Goal: Task Accomplishment & Management: Complete application form

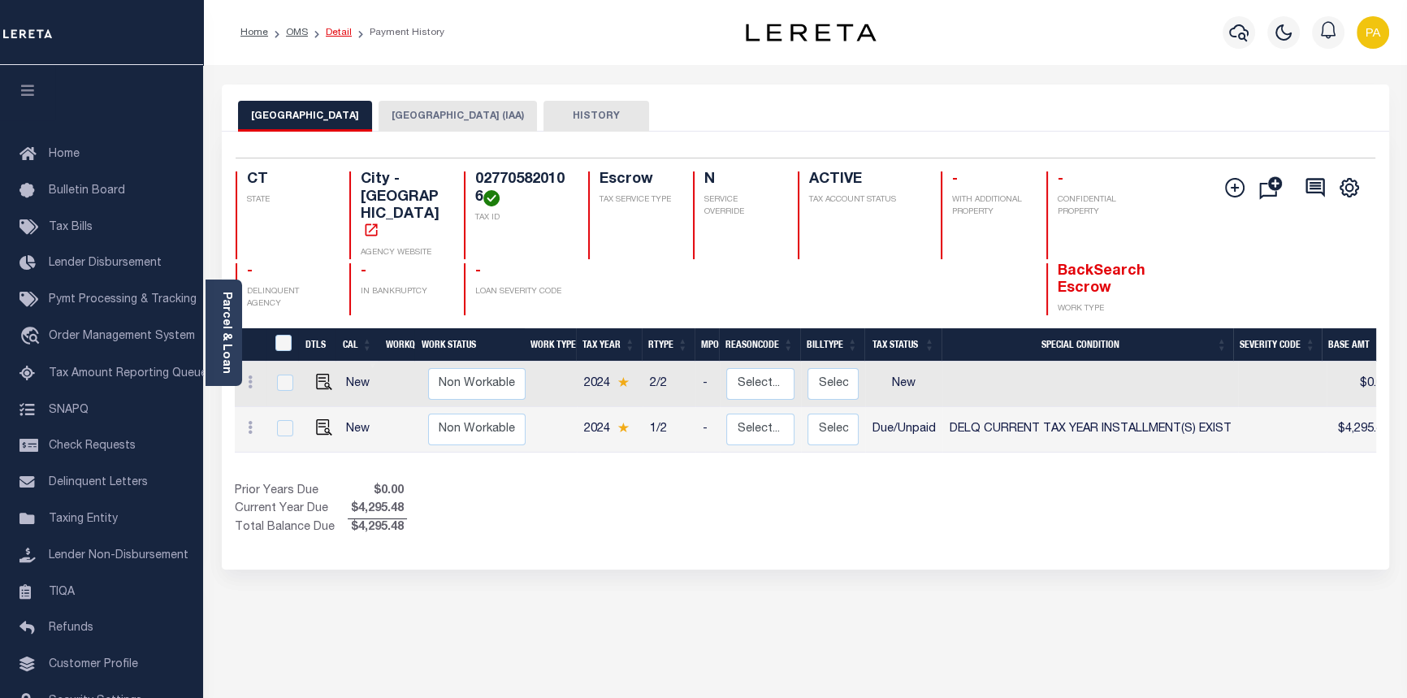
click at [326, 32] on link "Detail" at bounding box center [339, 33] width 26 height 10
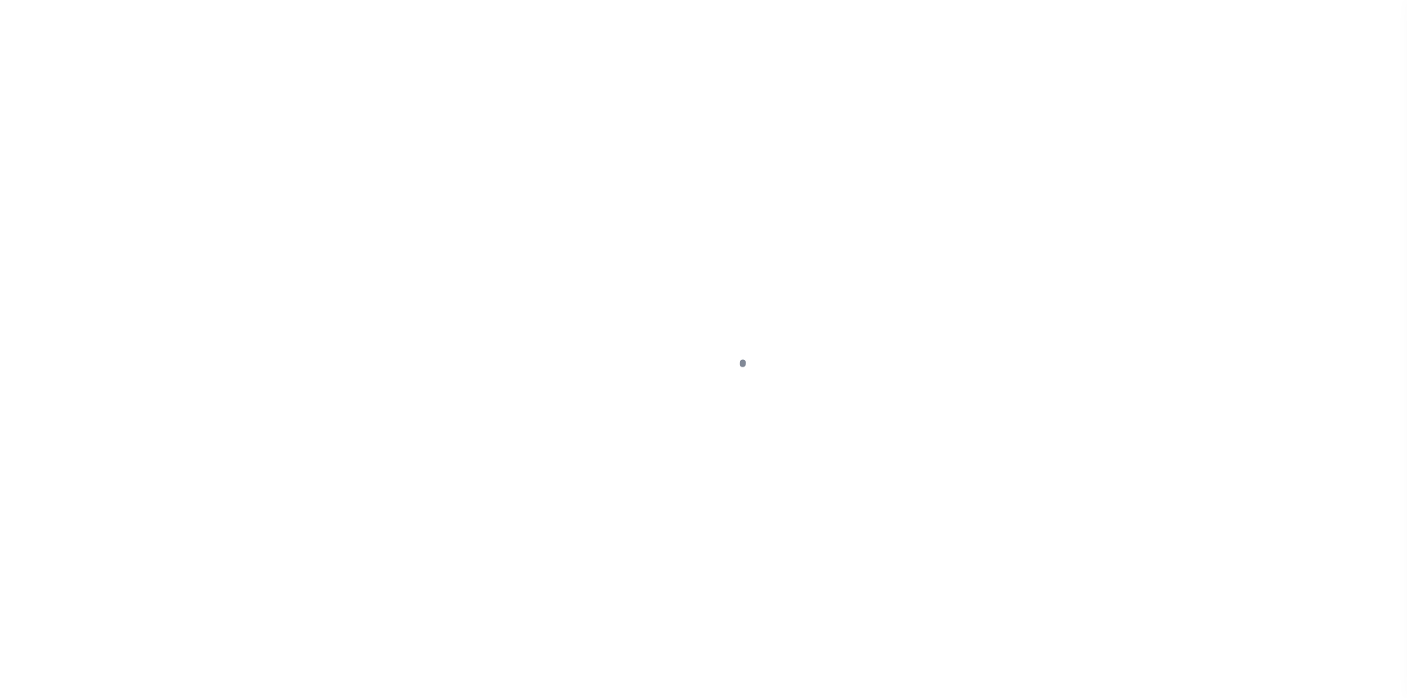
select select "10"
select select "Escrow"
type input "[STREET_ADDRESS][PERSON_NAME]"
type input "027705820106 0000000000"
type input "[GEOGRAPHIC_DATA]"
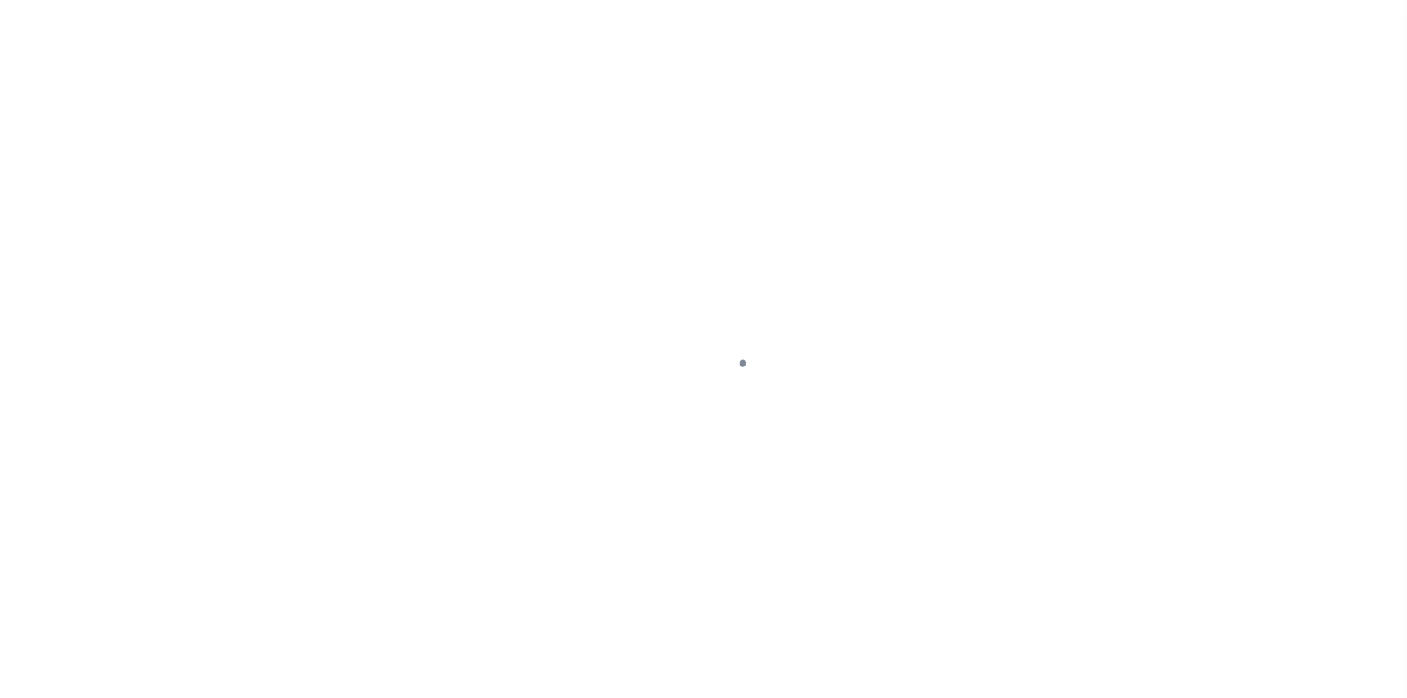
type input "a0kUS000007ejDh"
type input "CT"
select select
type textarea "Liability Limited to Customer Provided Parcel"
select select "25067"
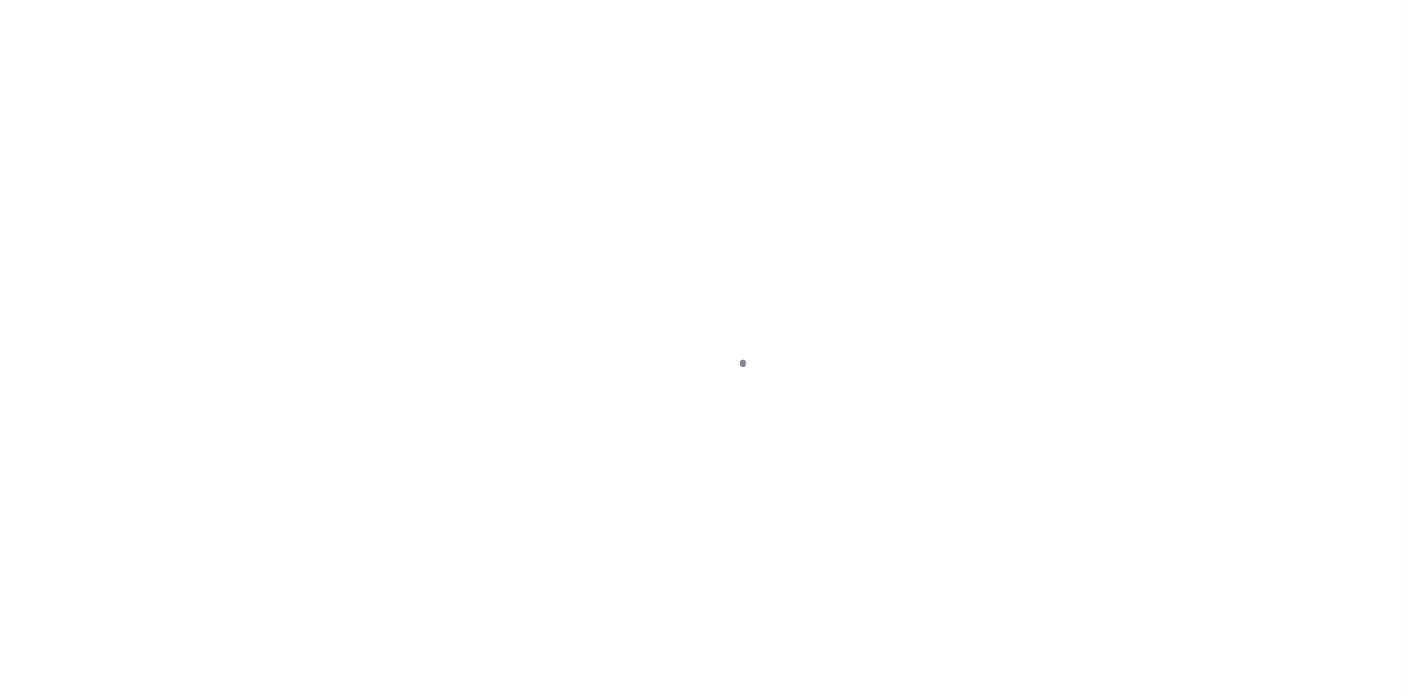
select select
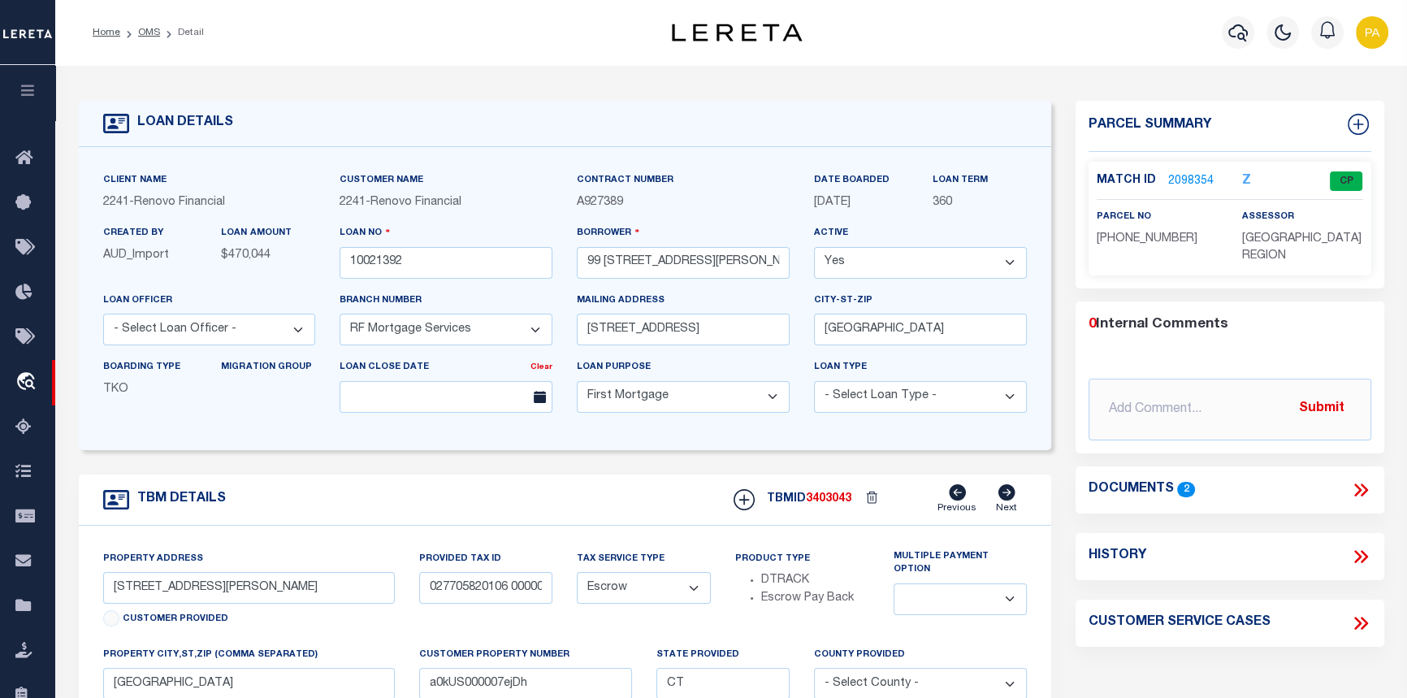
click at [1186, 180] on link "2098354" at bounding box center [1190, 181] width 45 height 17
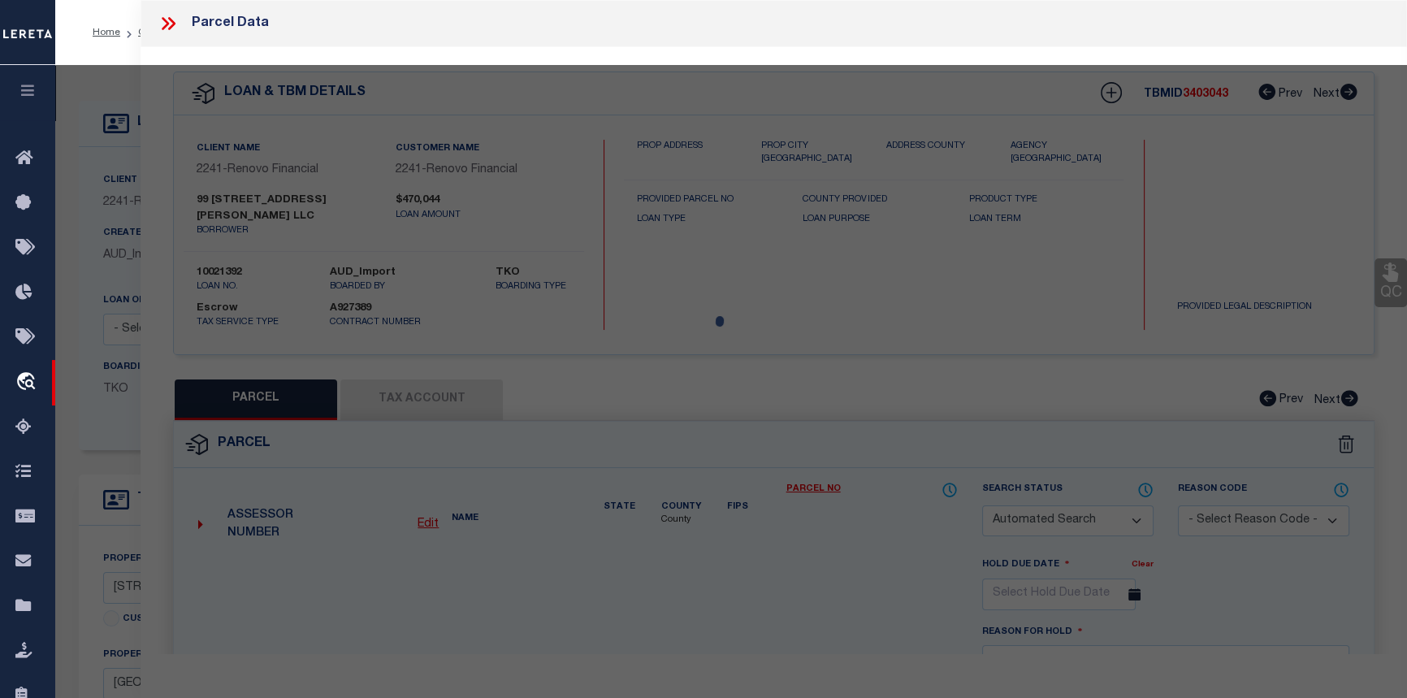
checkbox input "false"
select select "CP"
type input "99 SHELLEY ST LLC"
select select "AGW"
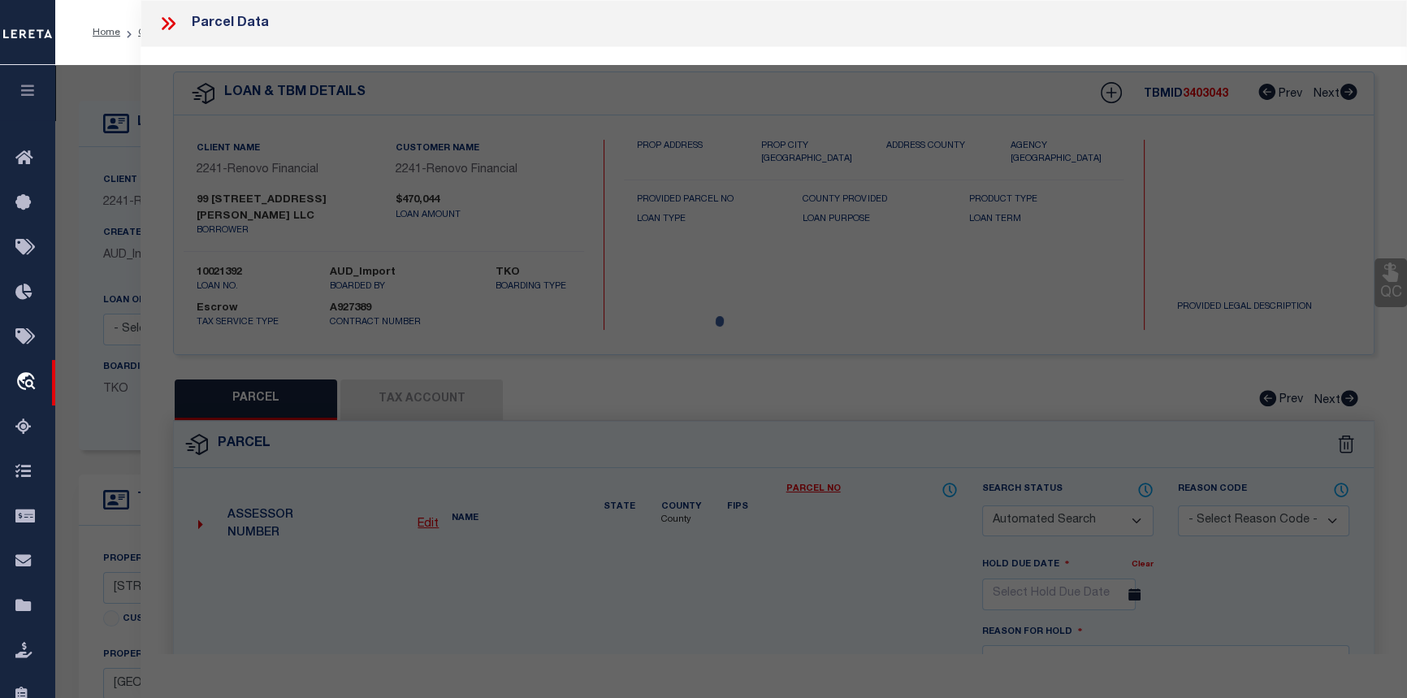
select select
type input "99 SHELLEY ST"
checkbox input "false"
type input "WATERBURY, CT 06705"
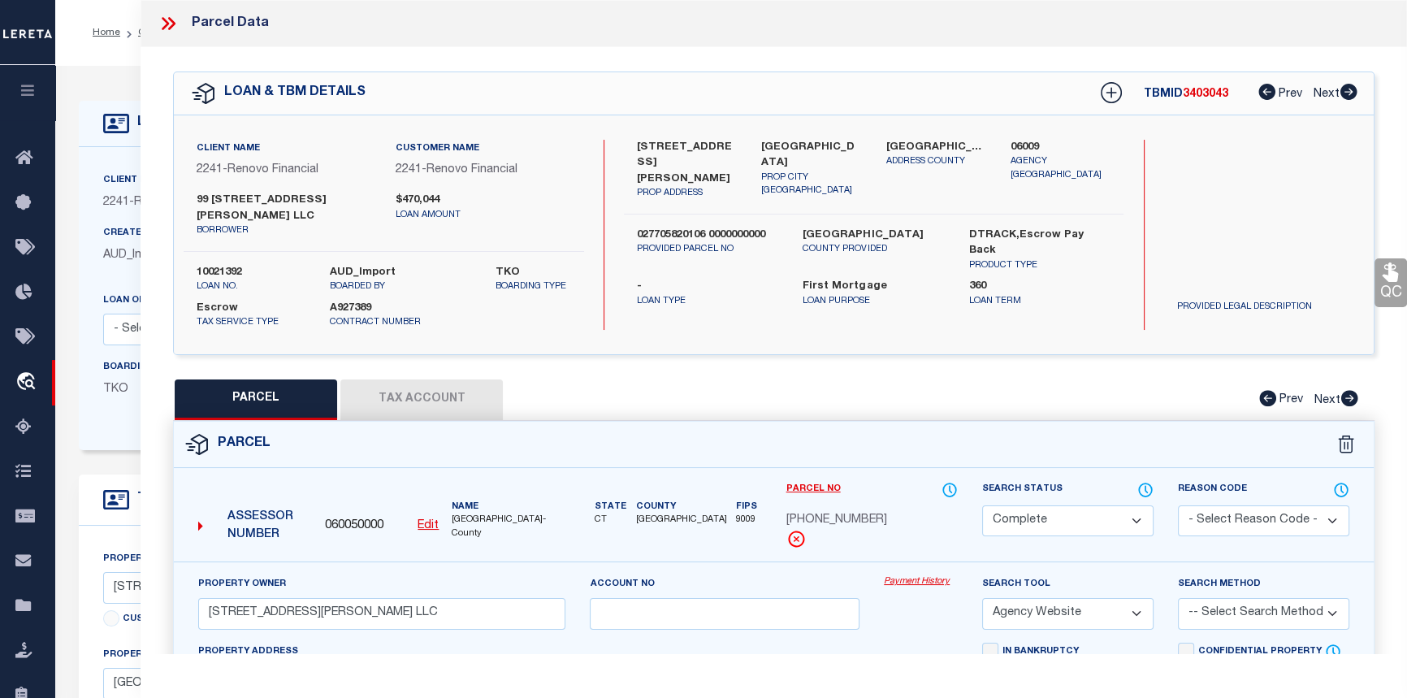
click at [899, 575] on link "Payment History" at bounding box center [921, 582] width 74 height 14
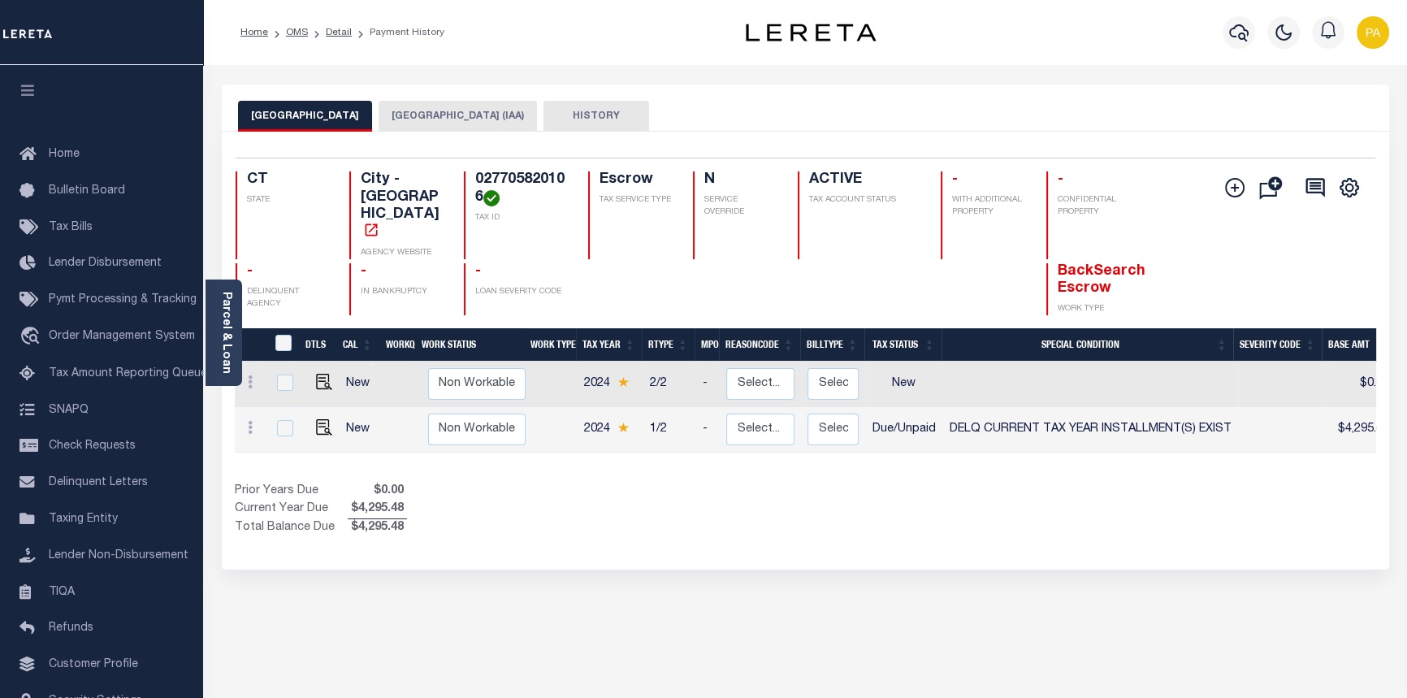
click at [336, 35] on link "Detail" at bounding box center [339, 33] width 26 height 10
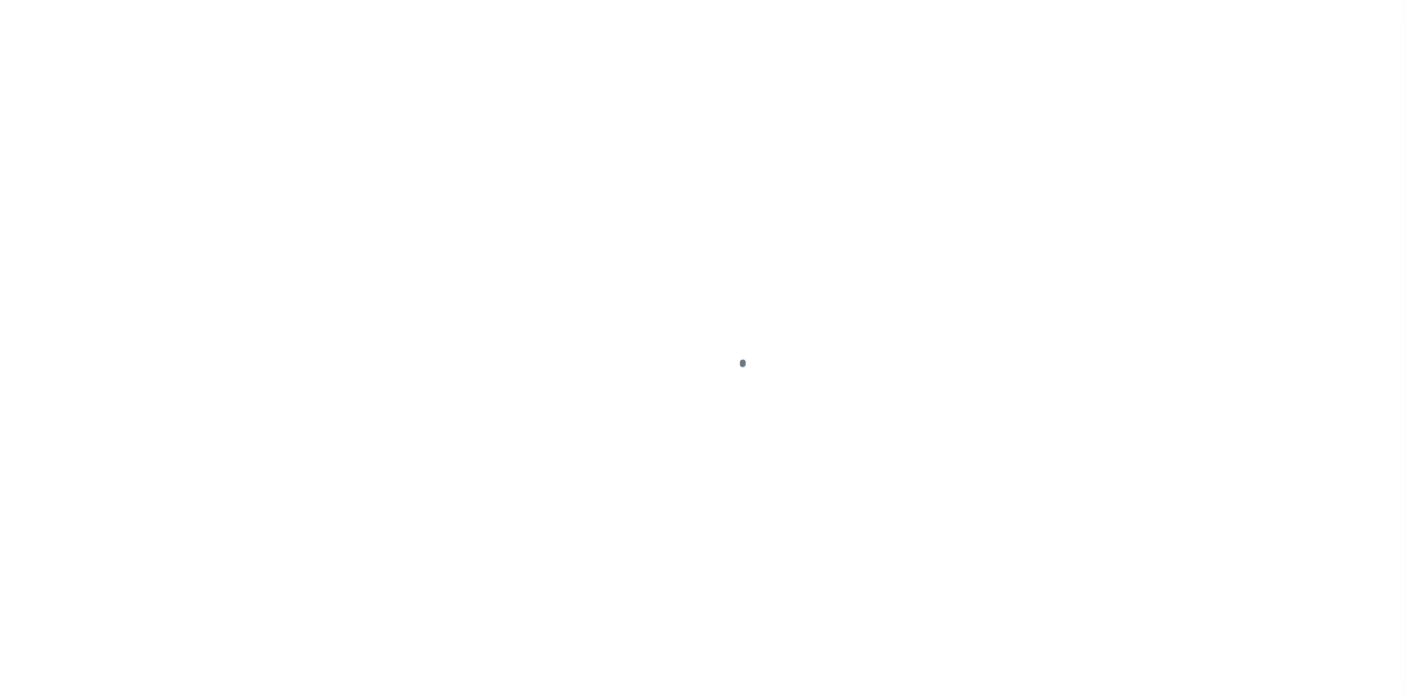
select select "25067"
select select "10"
select select "Escrow"
select select
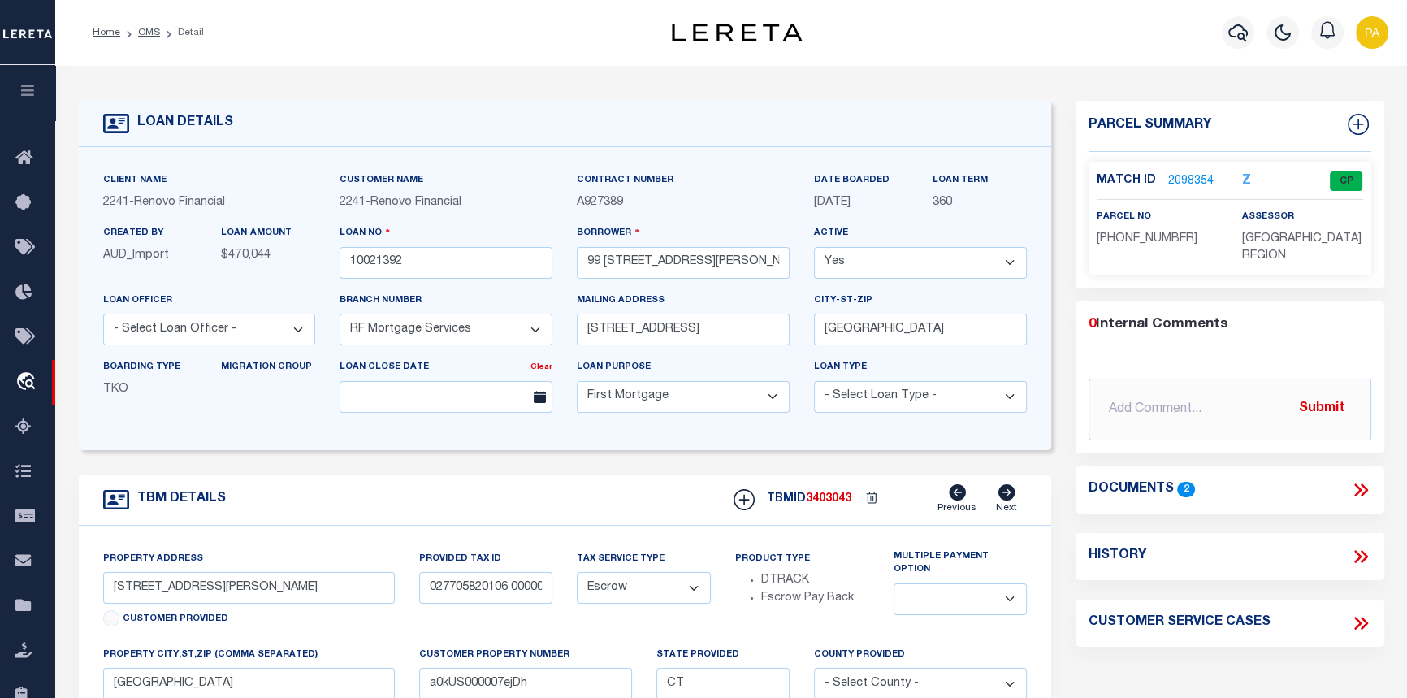
click at [1174, 174] on link "2098354" at bounding box center [1190, 181] width 45 height 17
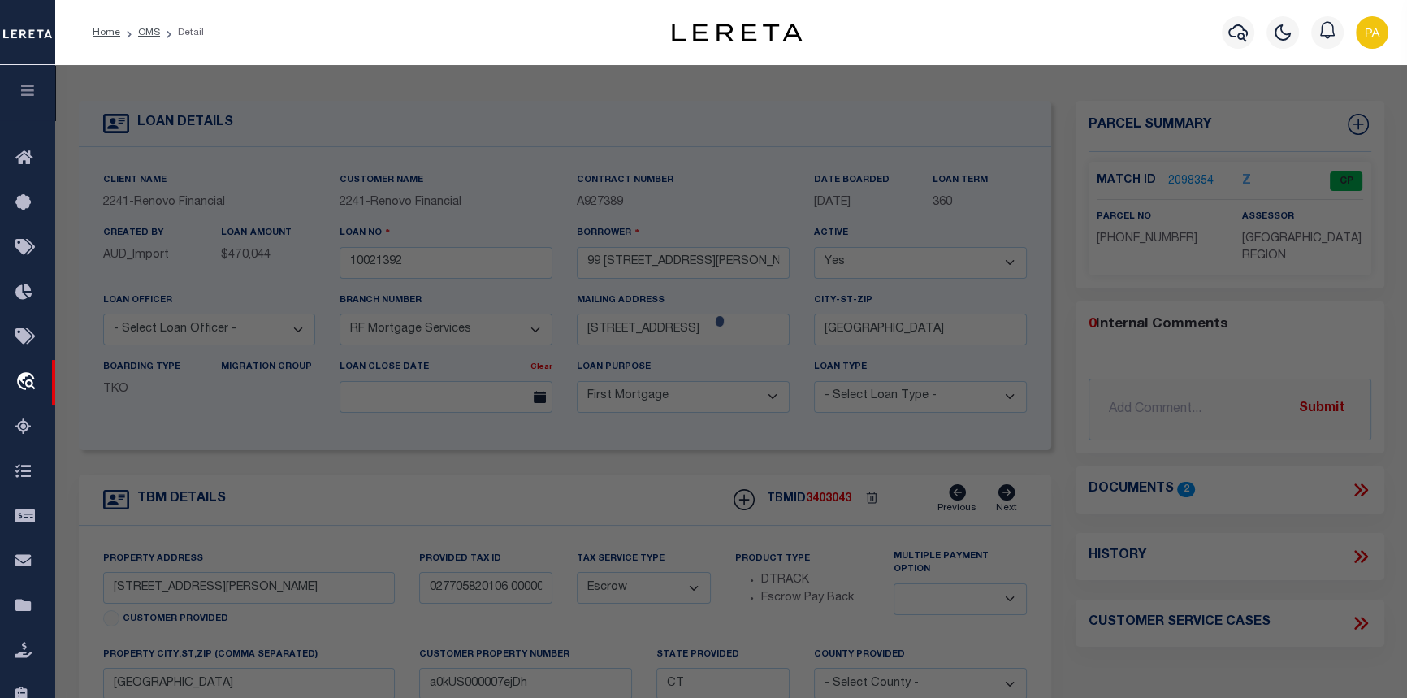
checkbox input "false"
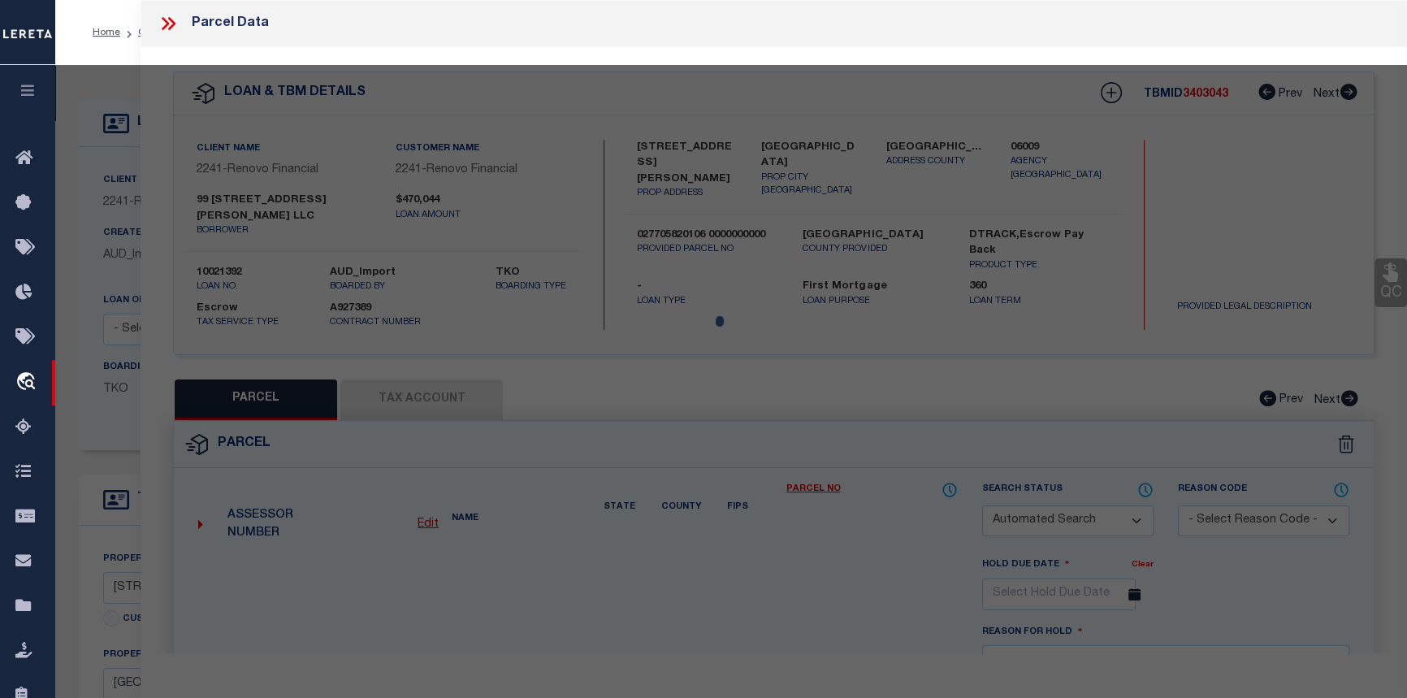
select select "CP"
type input "99 SHELLEY ST LLC"
select select "AGW"
select select
type input "99 SHELLEY ST"
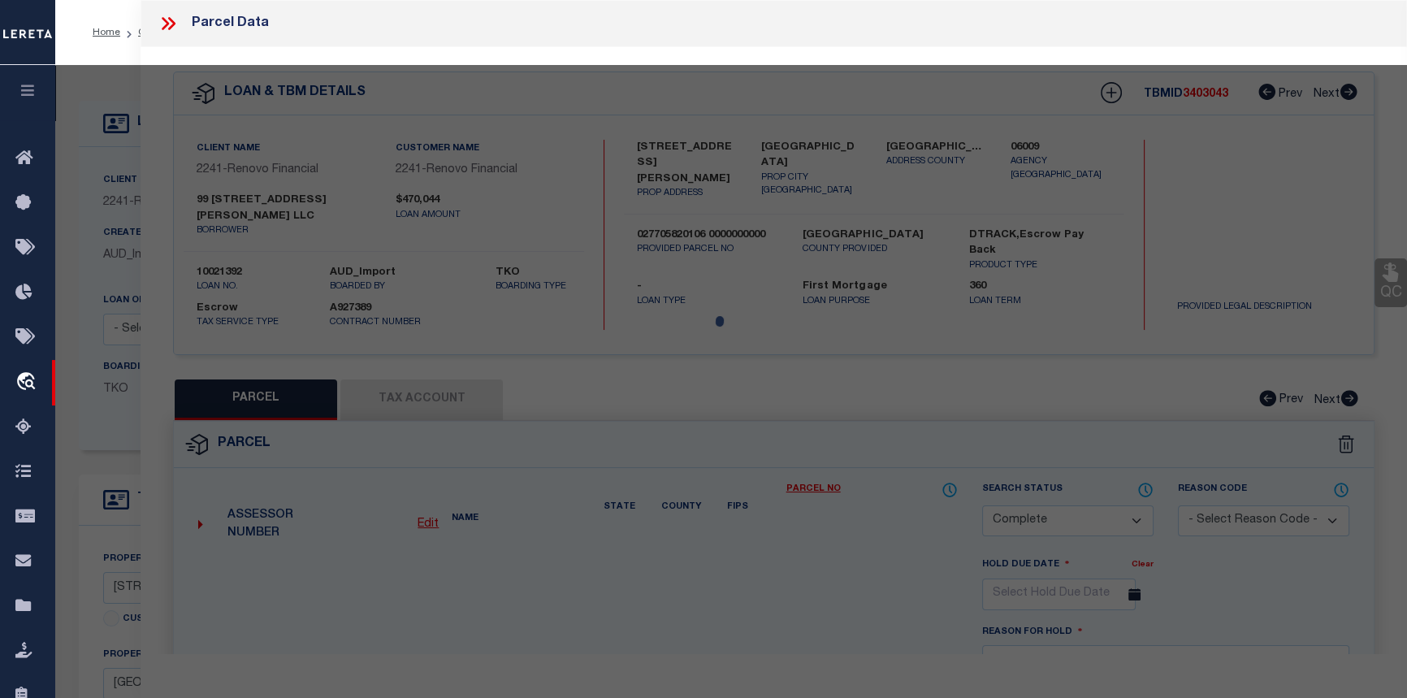
checkbox input "false"
type input "WATERBURY, CT 06705"
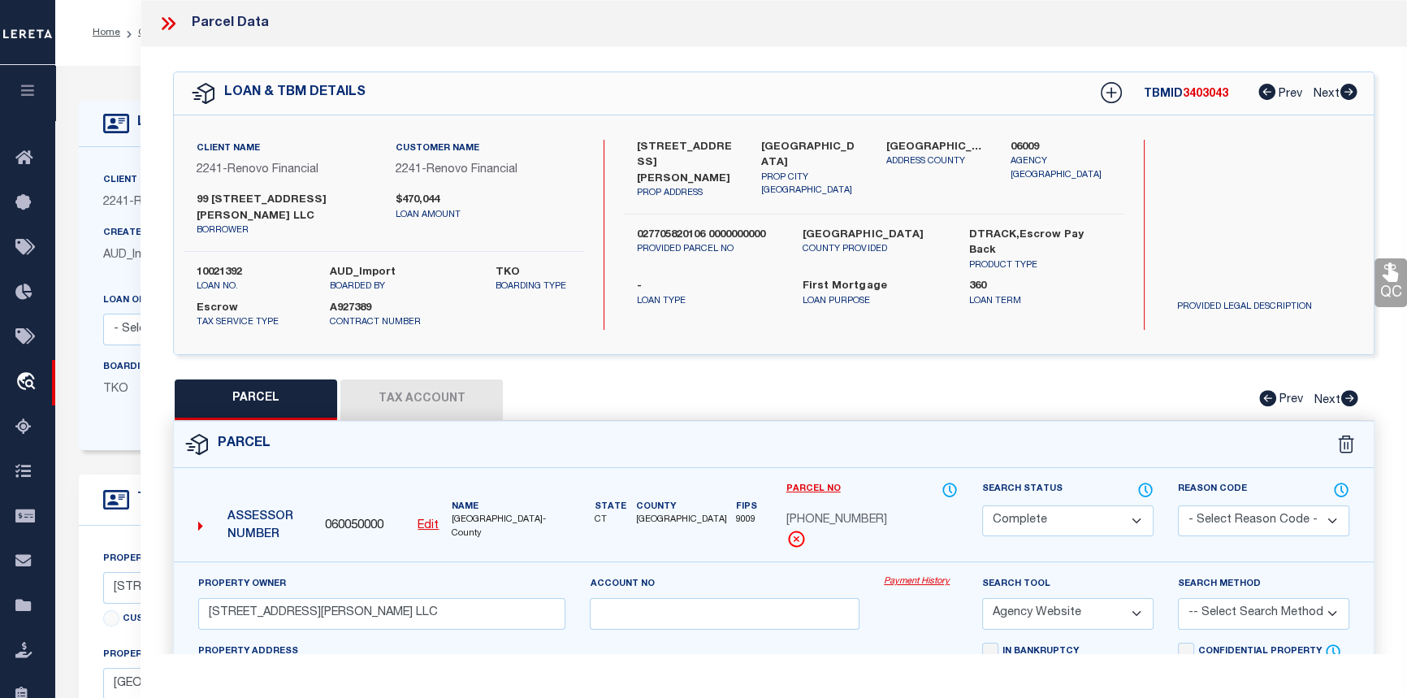
click at [409, 379] on button "Tax Account" at bounding box center [421, 399] width 162 height 41
select select "100"
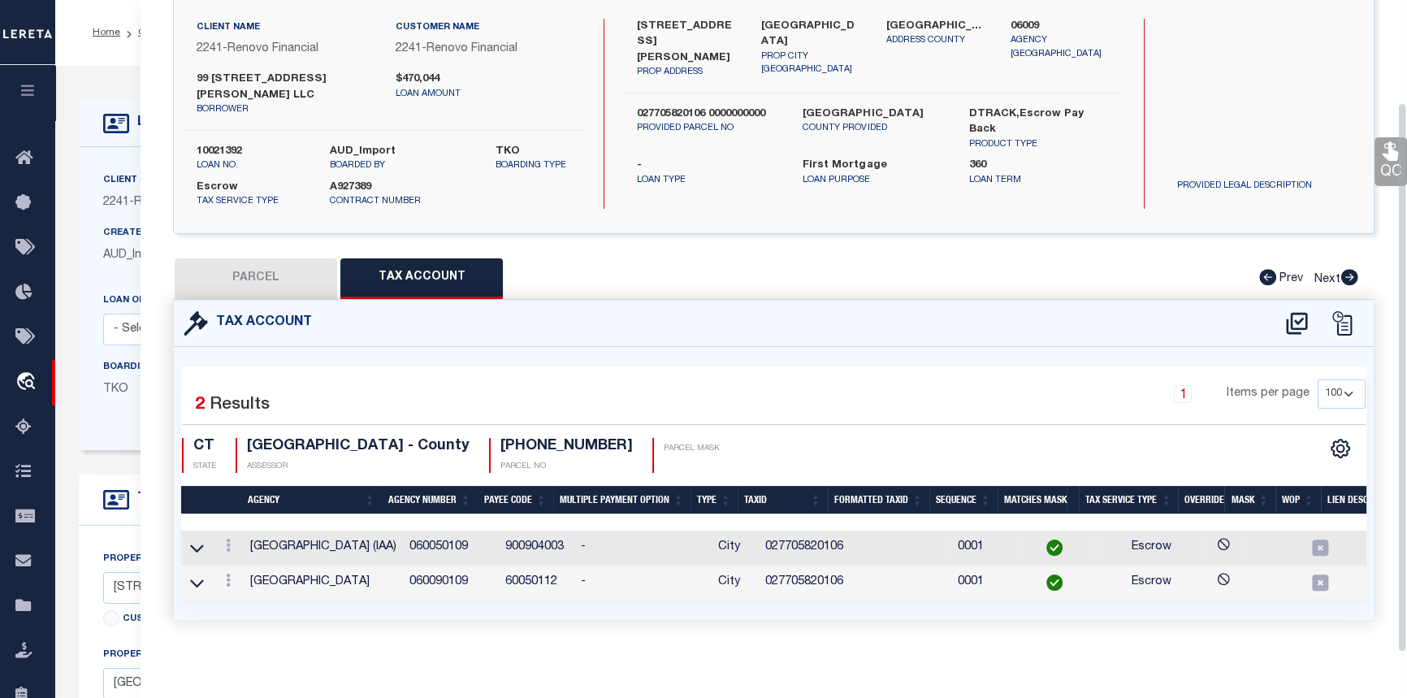
scroll to position [122, 0]
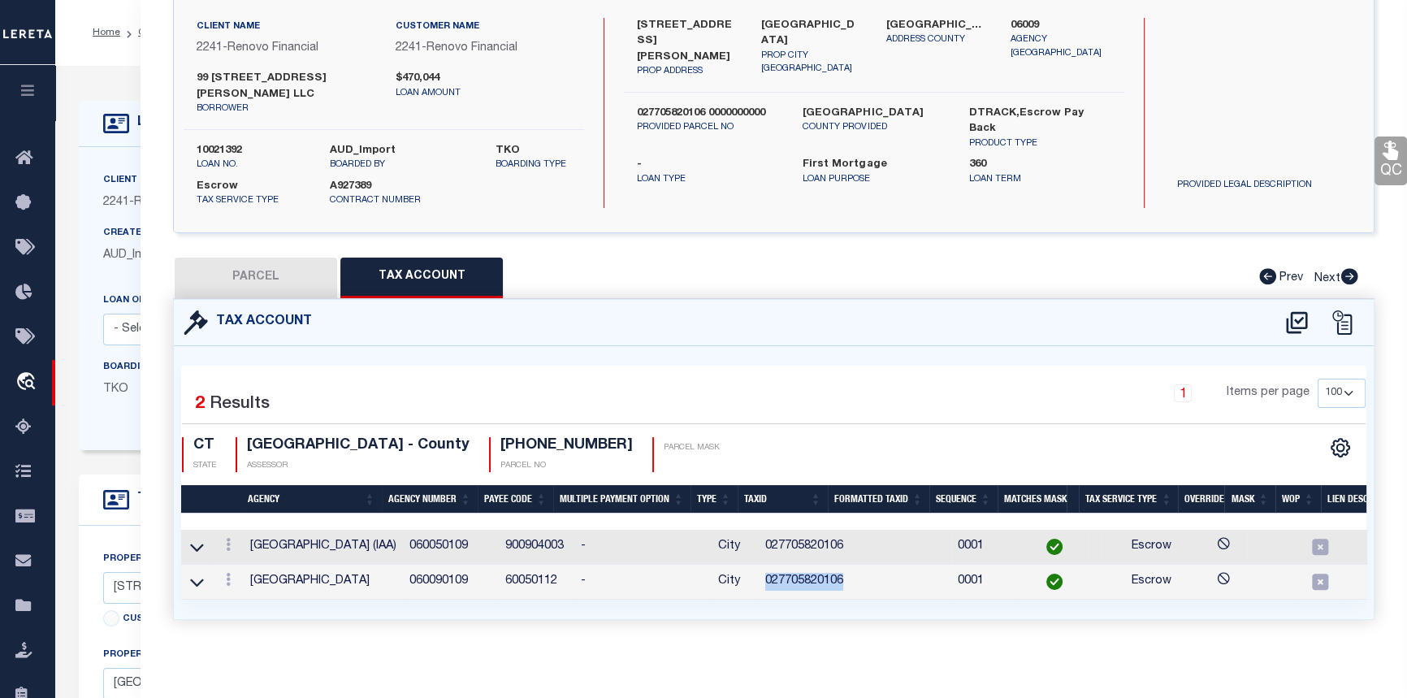
drag, startPoint x: 828, startPoint y: 566, endPoint x: 747, endPoint y: 568, distance: 80.4
click at [759, 568] on td "027705820106" at bounding box center [804, 582] width 91 height 35
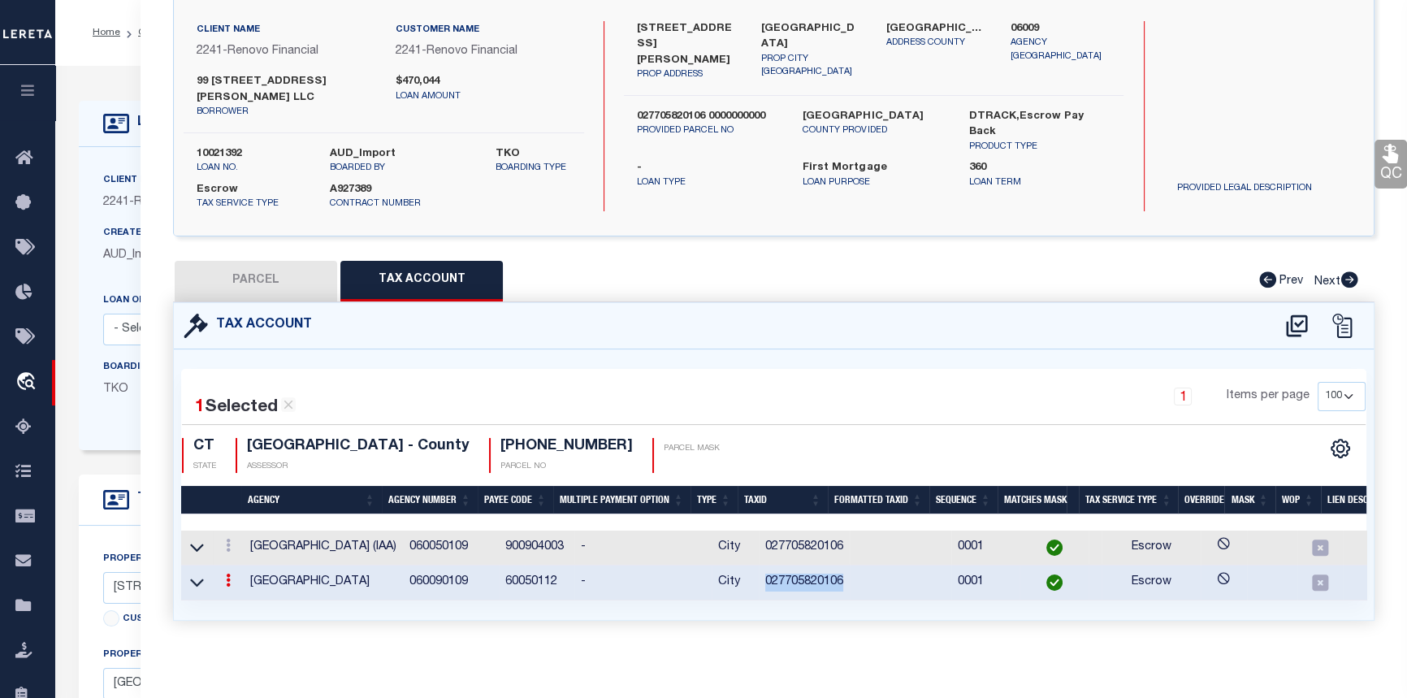
copy td "027705820106"
drag, startPoint x: 335, startPoint y: 286, endPoint x: 340, endPoint y: 266, distance: 20.1
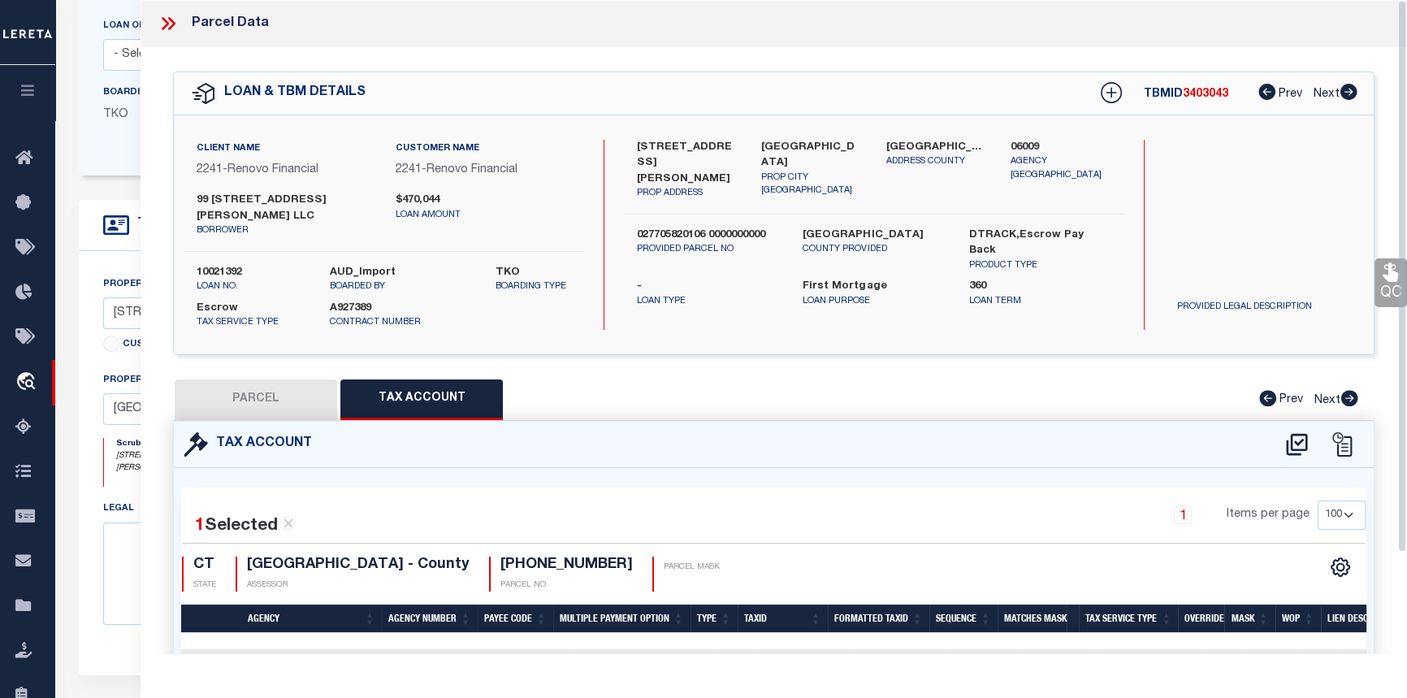
scroll to position [188, 0]
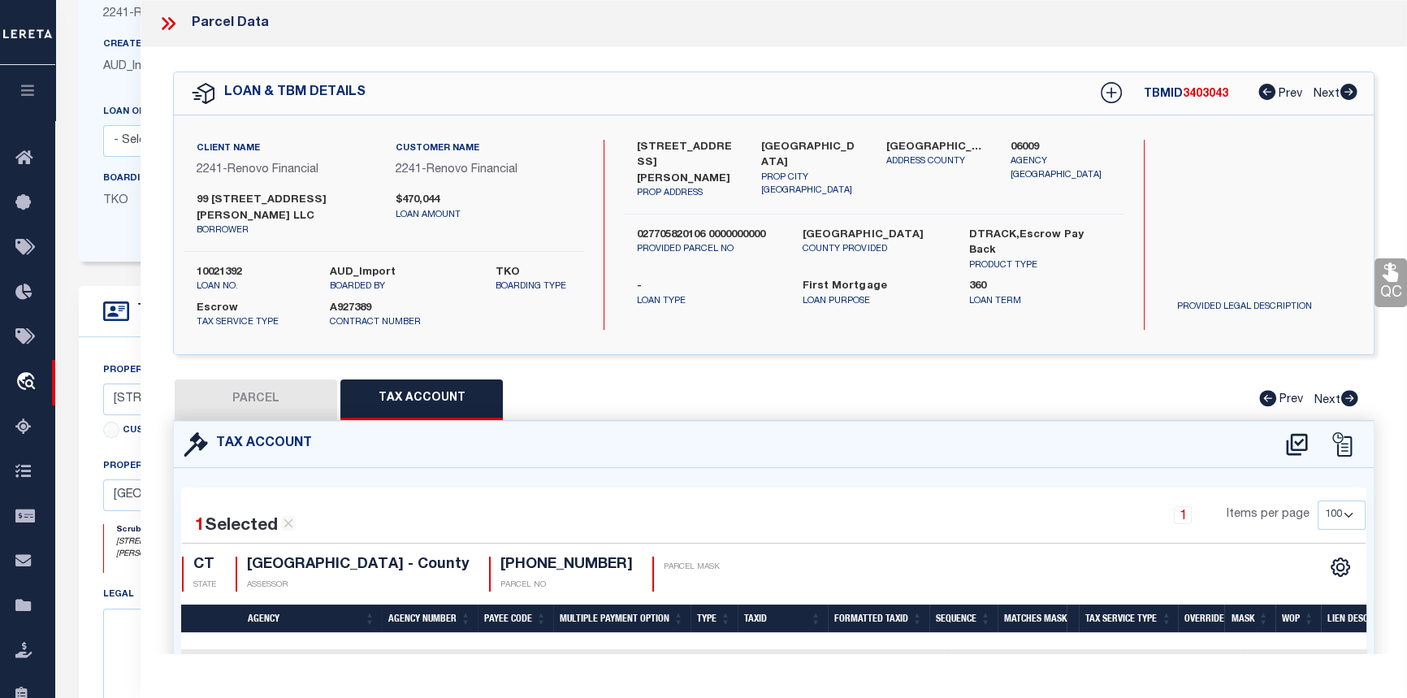
click at [171, 23] on icon at bounding box center [168, 23] width 21 height 21
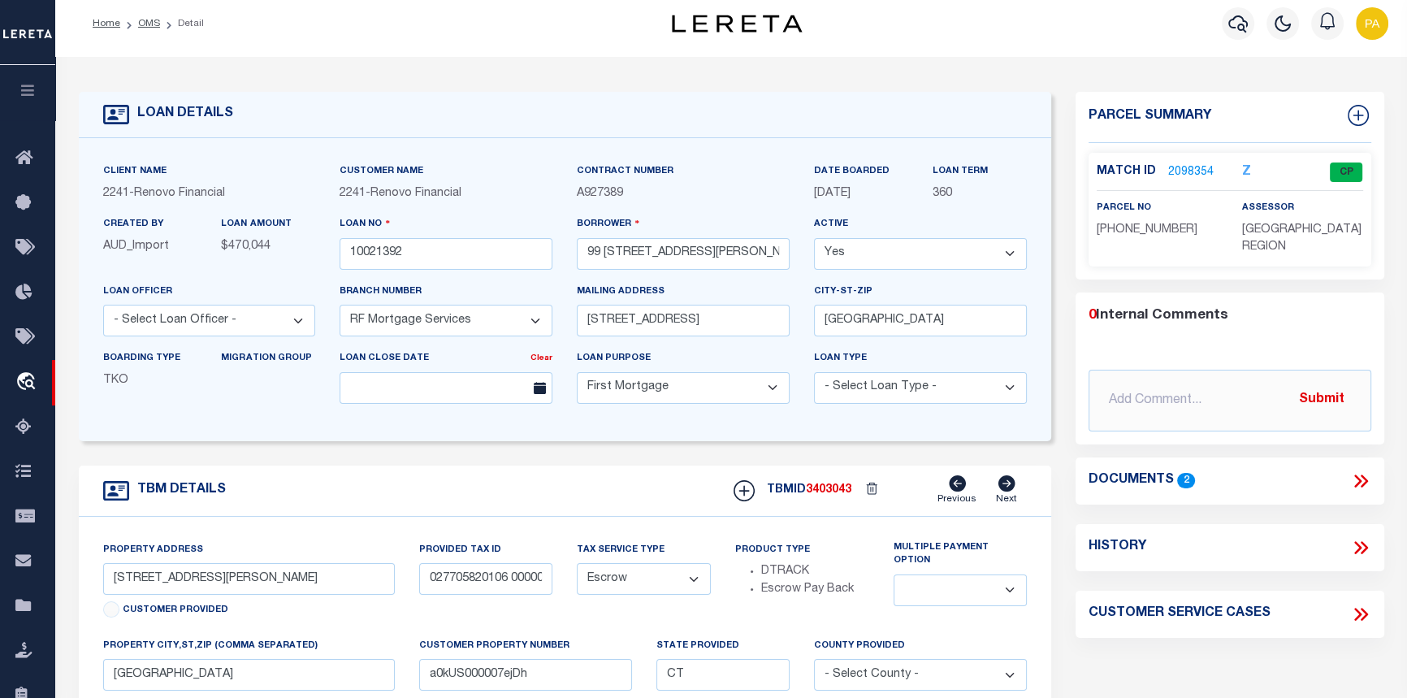
scroll to position [0, 0]
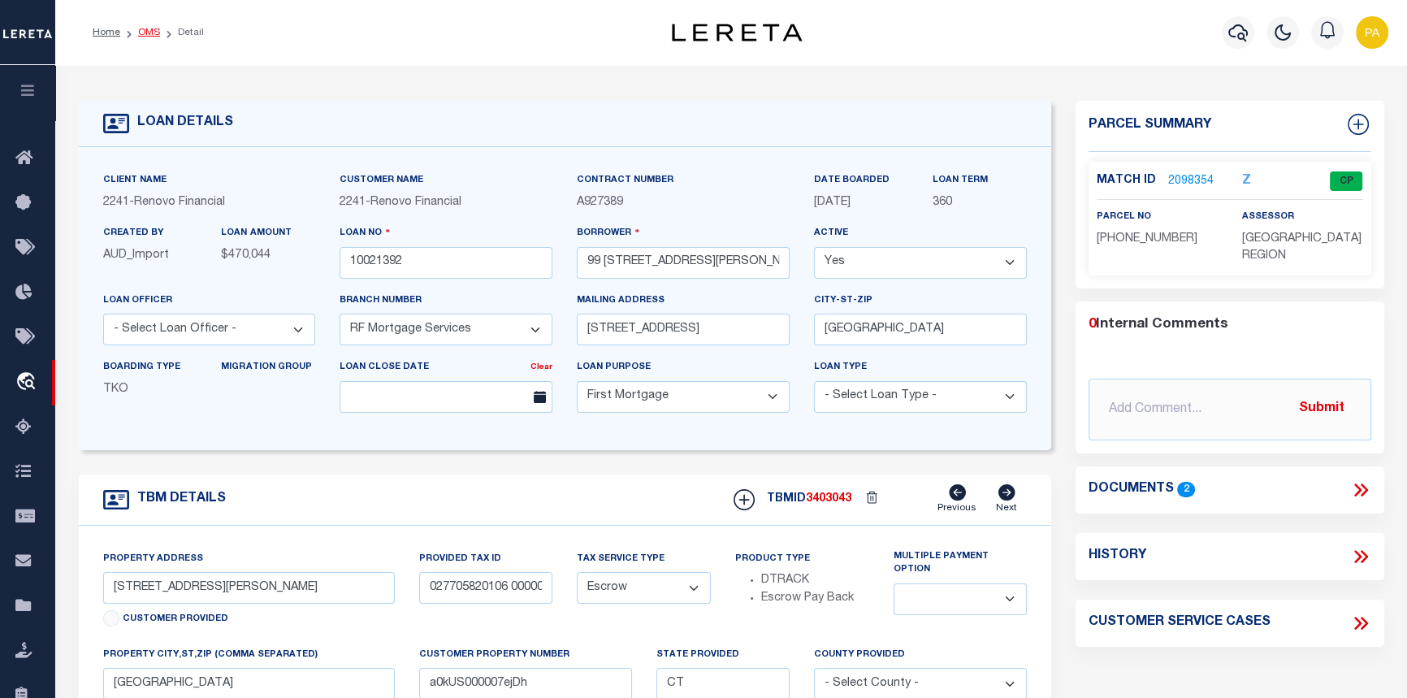
click at [147, 32] on link "OMS" at bounding box center [149, 33] width 22 height 10
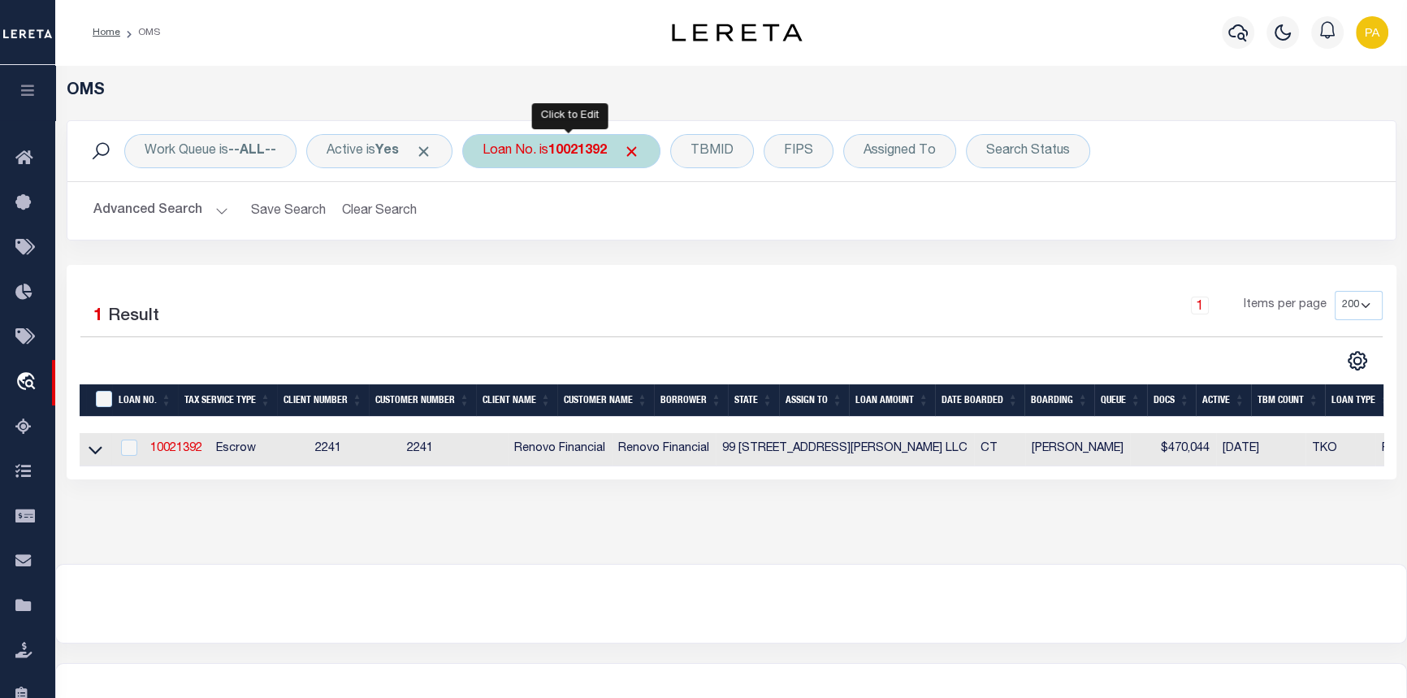
click at [565, 145] on b "10021392" at bounding box center [577, 151] width 58 height 13
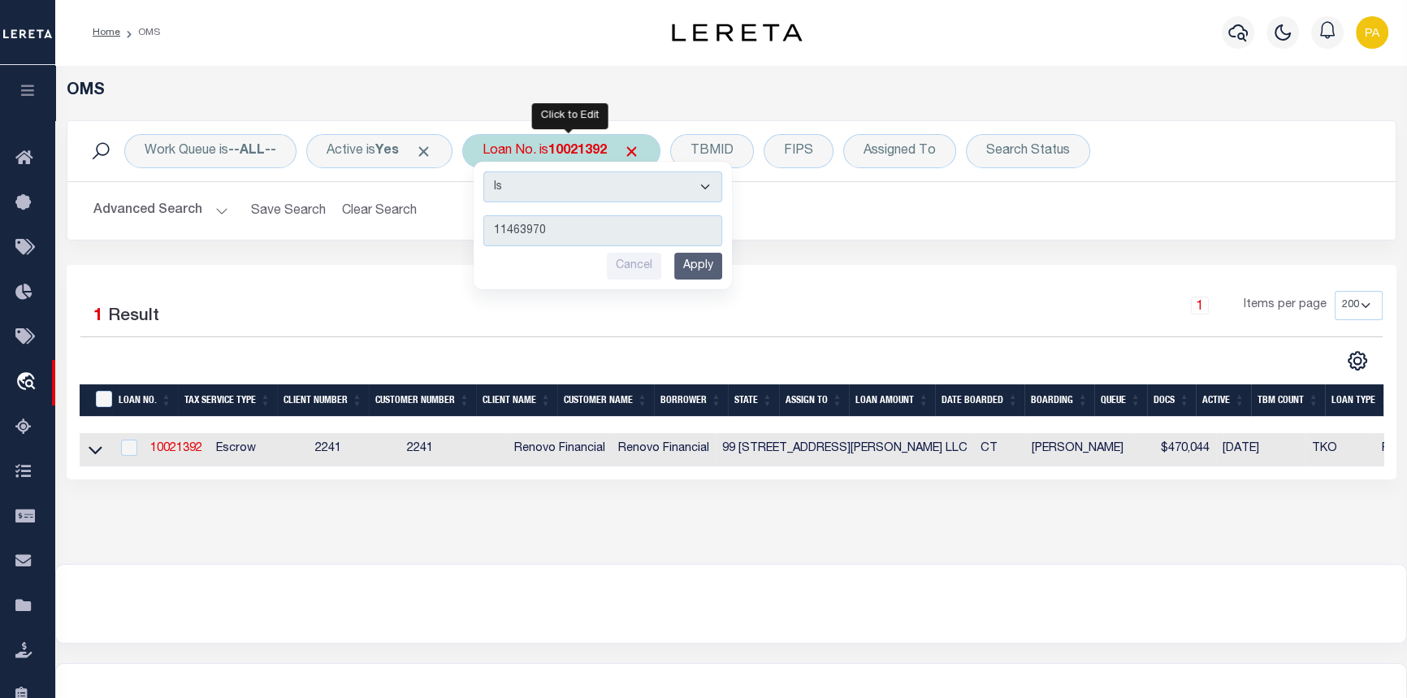
type input "11463970"
click at [716, 269] on input "Apply" at bounding box center [698, 266] width 48 height 27
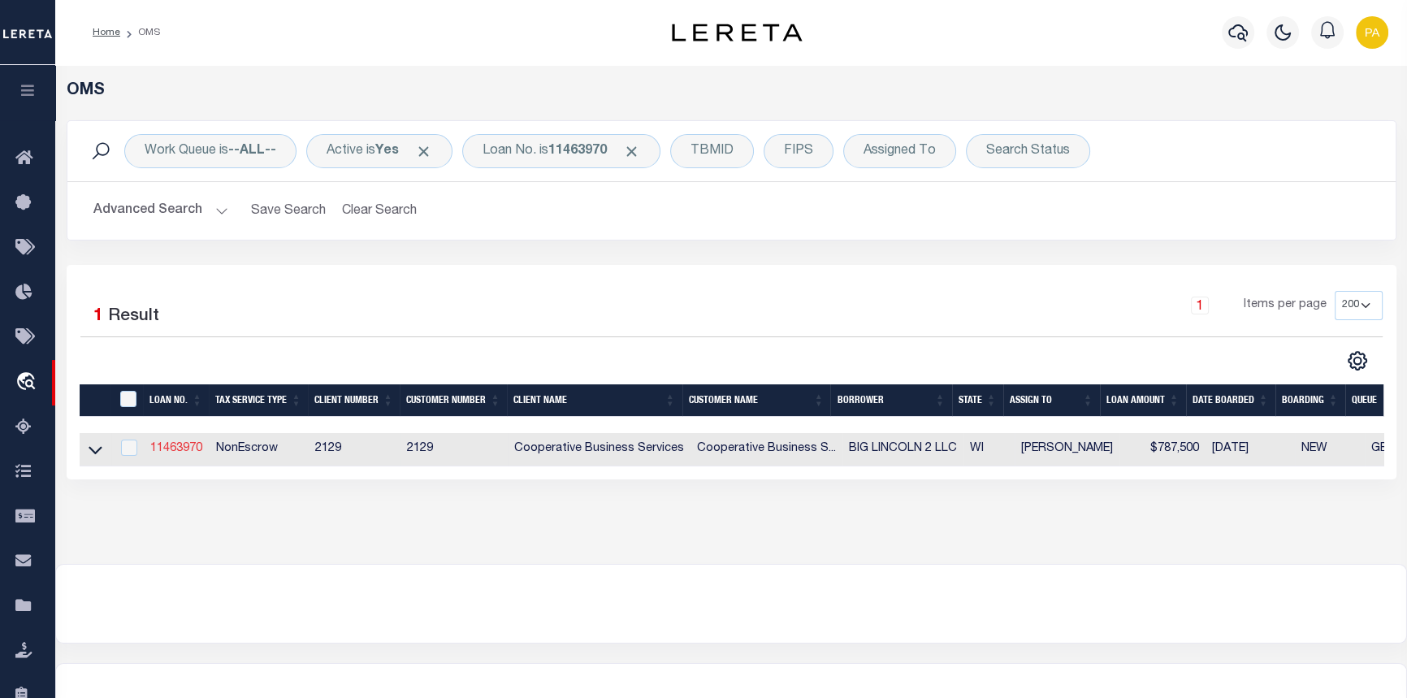
click at [173, 447] on link "11463970" at bounding box center [176, 448] width 52 height 11
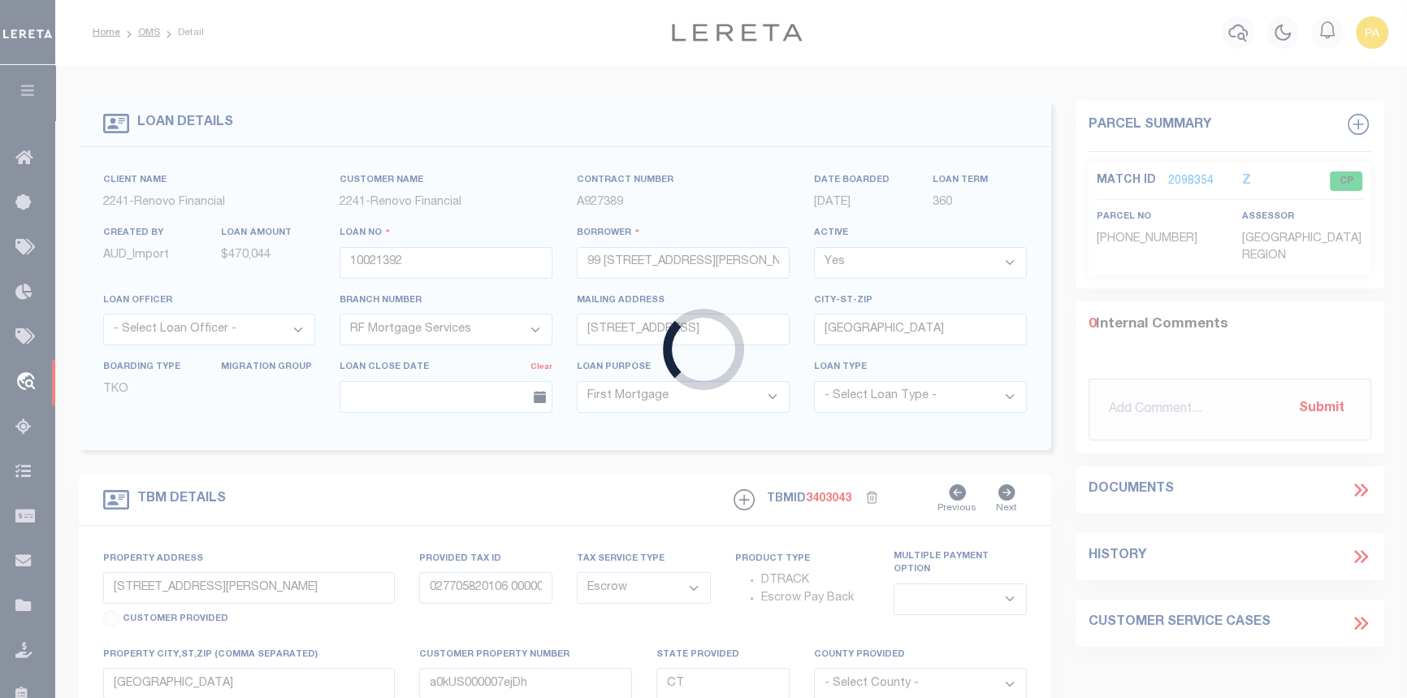
type input "11463970"
type input "BIG LINCOLN 2 LLC"
select select
type input "2800 EAST ENTERPRISE AVENUE SUITE 333"
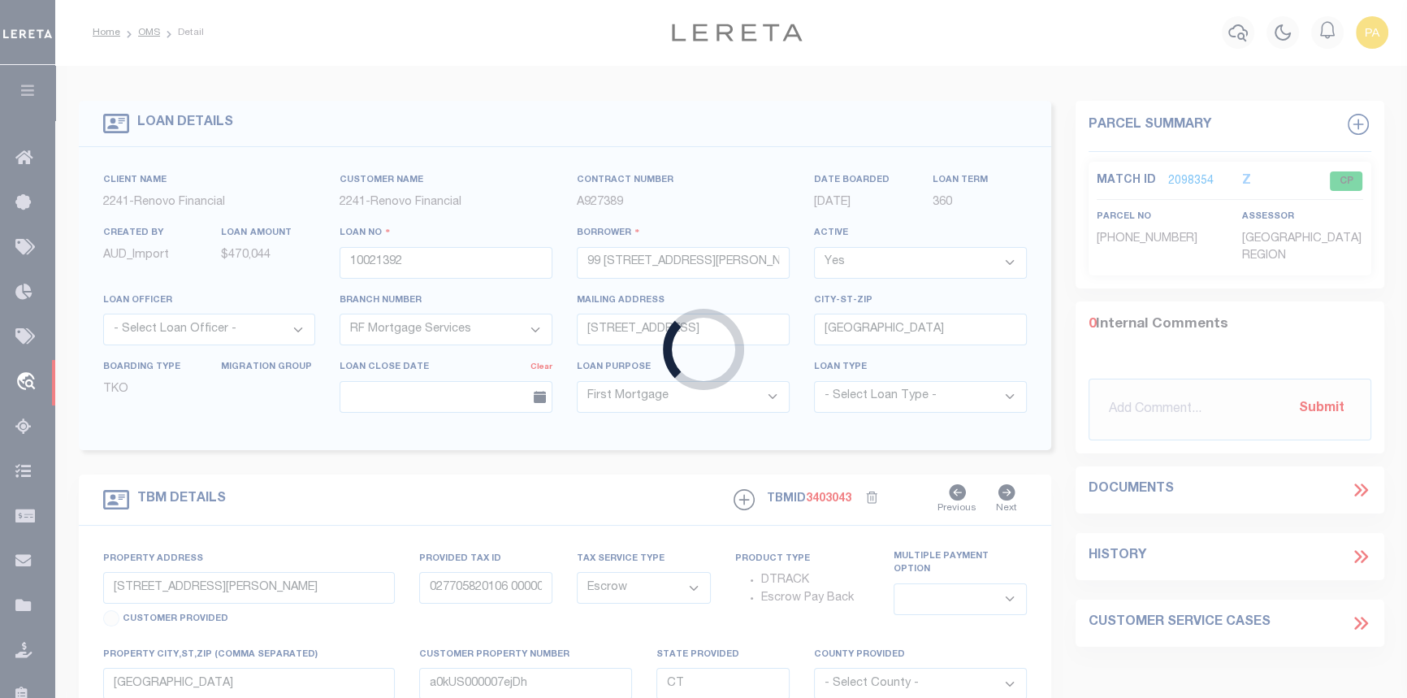
type input "APPLETON, WI 54913"
select select "NonEscrow"
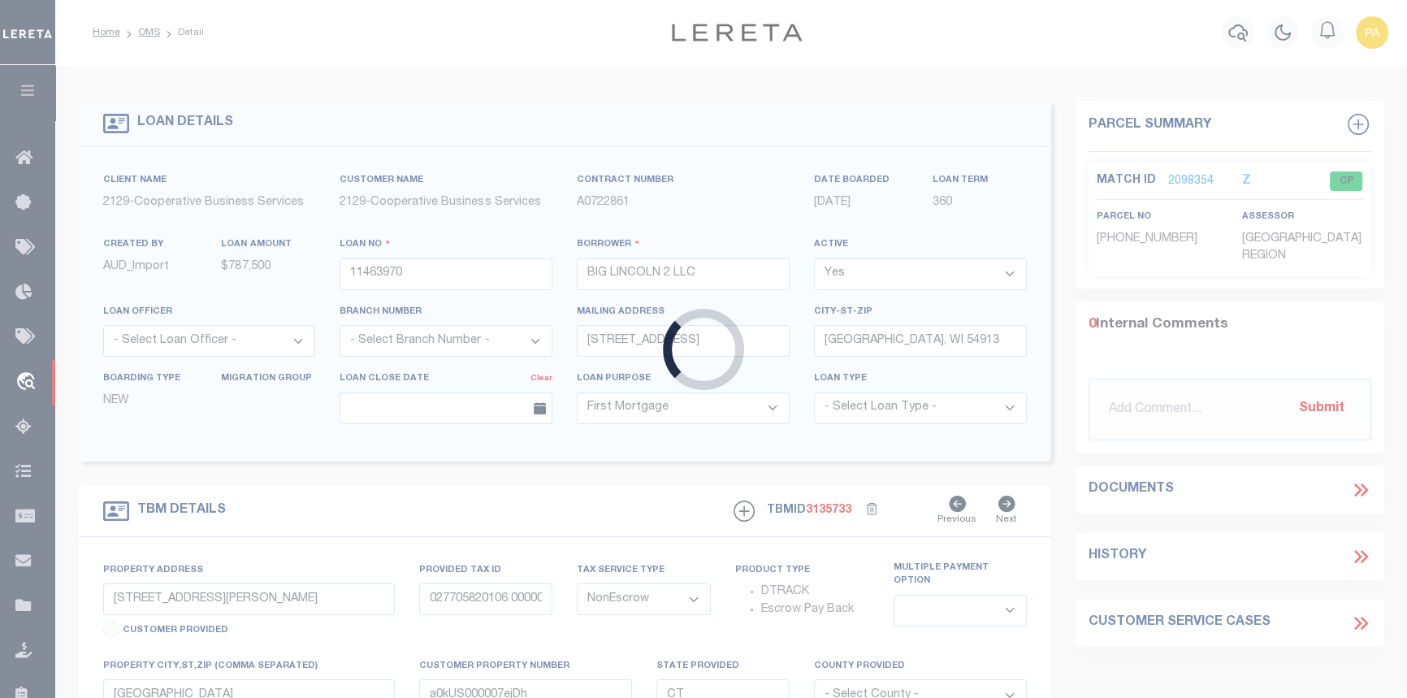
type input "1200-1208 WEST LINCOLN AVENUE"
select select
type input "MILWAUKEE, WI 53215"
type input "6487"
type input "WI"
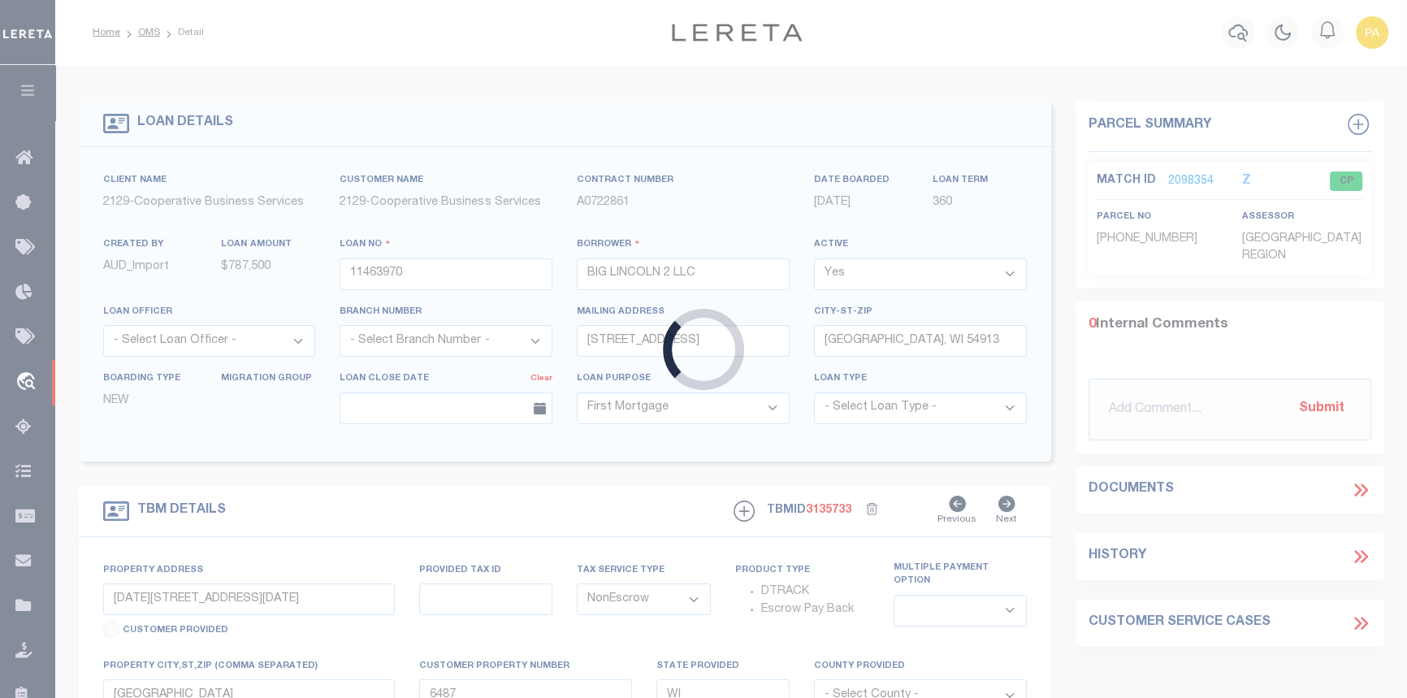
select select
select select "4851"
select select "3334"
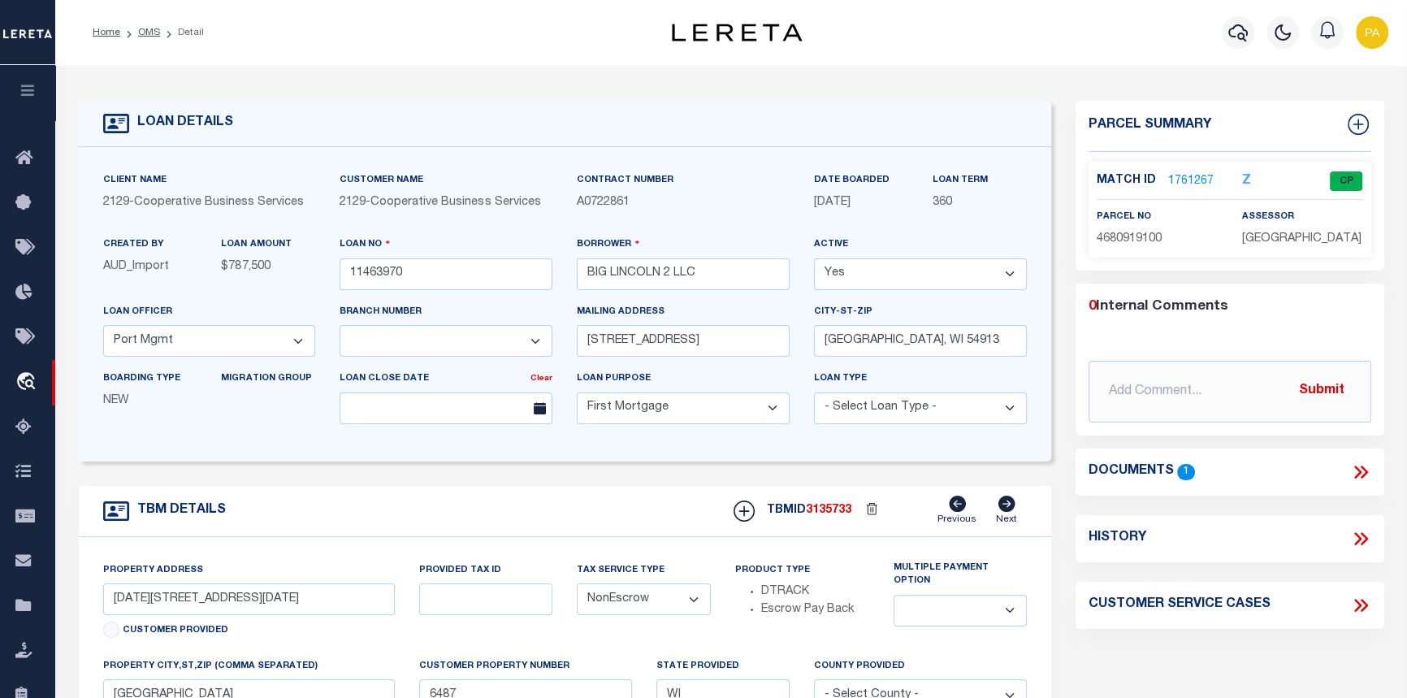
click at [1180, 178] on link "1761267" at bounding box center [1190, 181] width 45 height 17
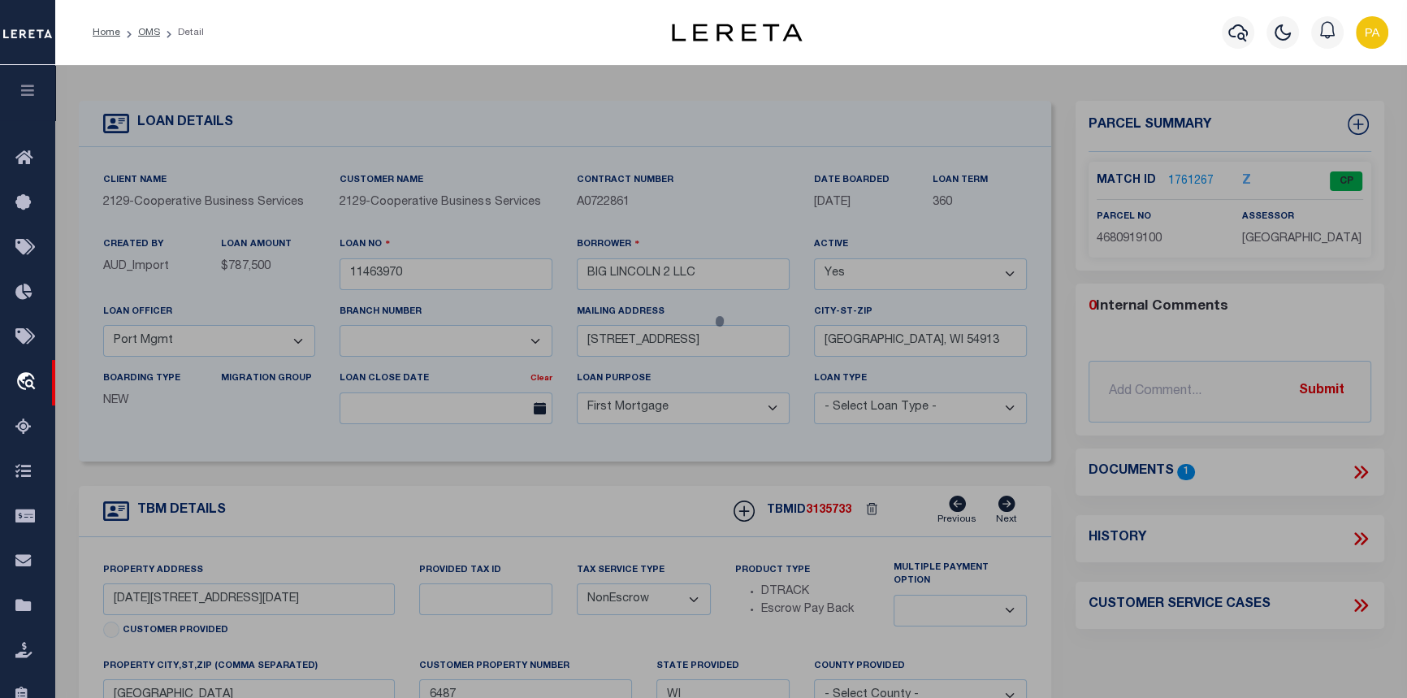
select select "AS"
select select
checkbox input "false"
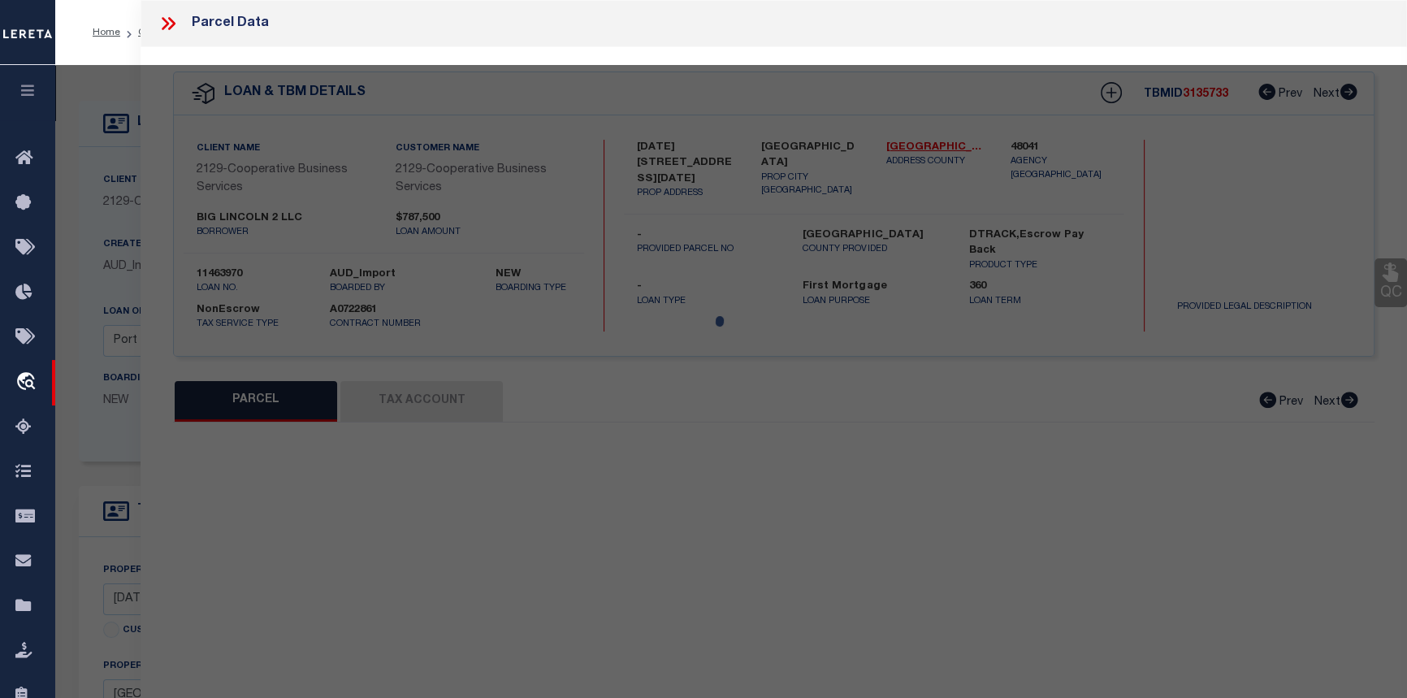
select select "CP"
type input "BIG LINCOLN LLC"
select select
type input "1200 1208 W LINCOLN AVE"
checkbox input "false"
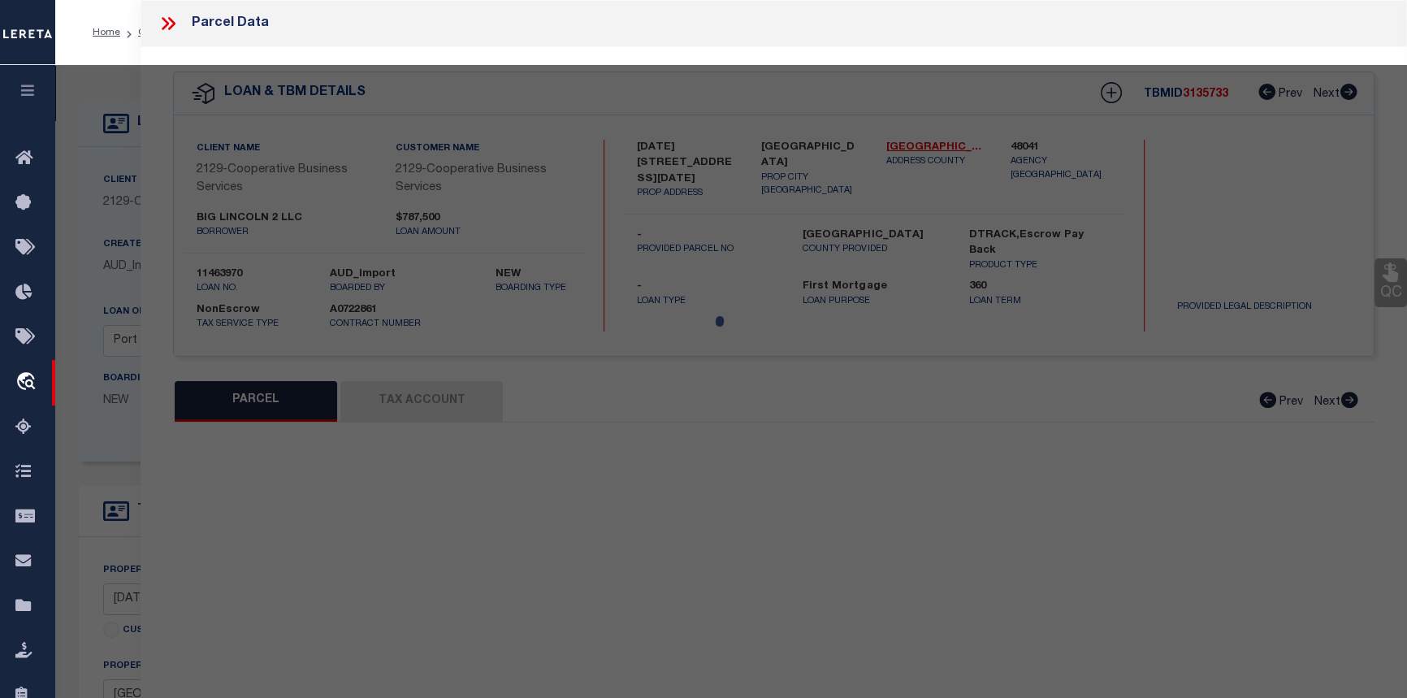
type input "Milwaukee WI"
type textarea "RACKE'S SUBD IN SW 1/4 SEC 5-6-22 BLOCK 1 LOTS 18 & 19 & S 1/2 OF VAC E/W ALLEY…"
type textarea "Completed based on the given document."
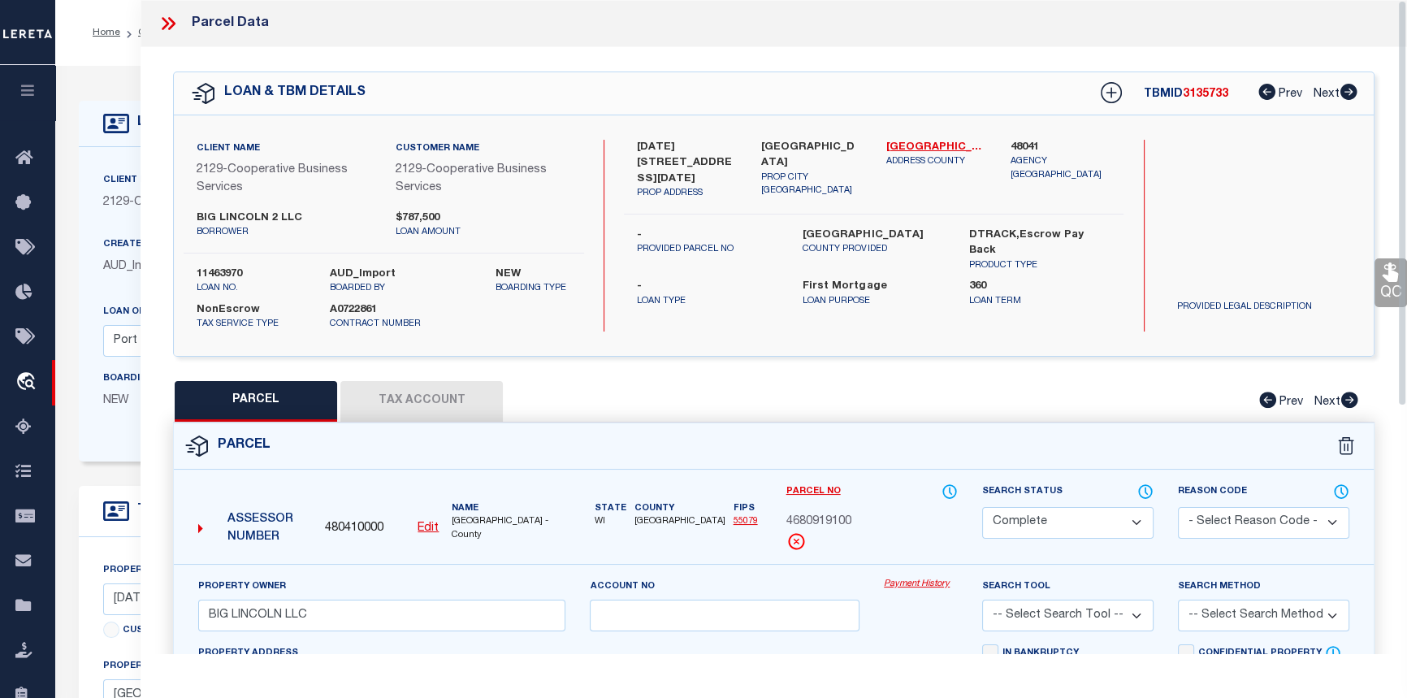
click at [920, 583] on link "Payment History" at bounding box center [921, 585] width 74 height 14
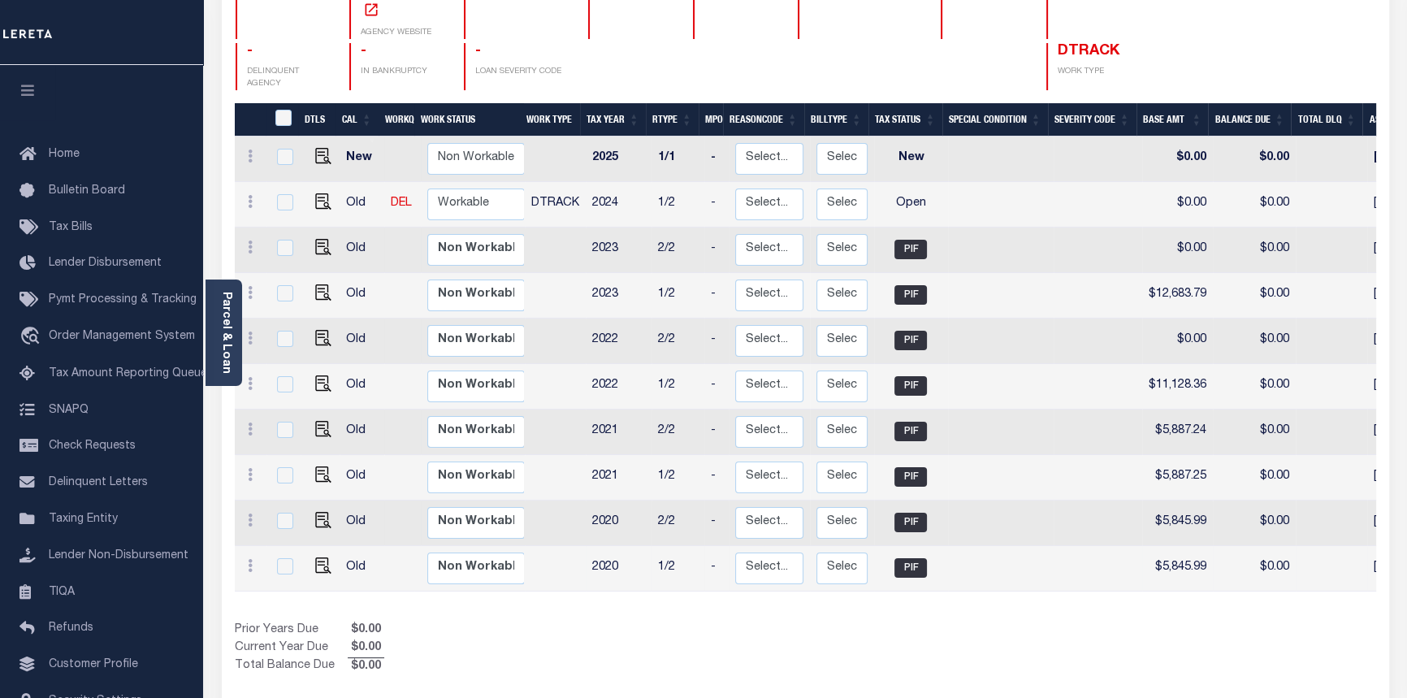
scroll to position [221, 0]
drag, startPoint x: 983, startPoint y: 568, endPoint x: 1309, endPoint y: 586, distance: 326.3
click at [1309, 586] on div "DTLS CAL WorkQ Work Status Work Type Tax Year RType MPO ReasonCode BillType Tax…" at bounding box center [805, 388] width 1141 height 573
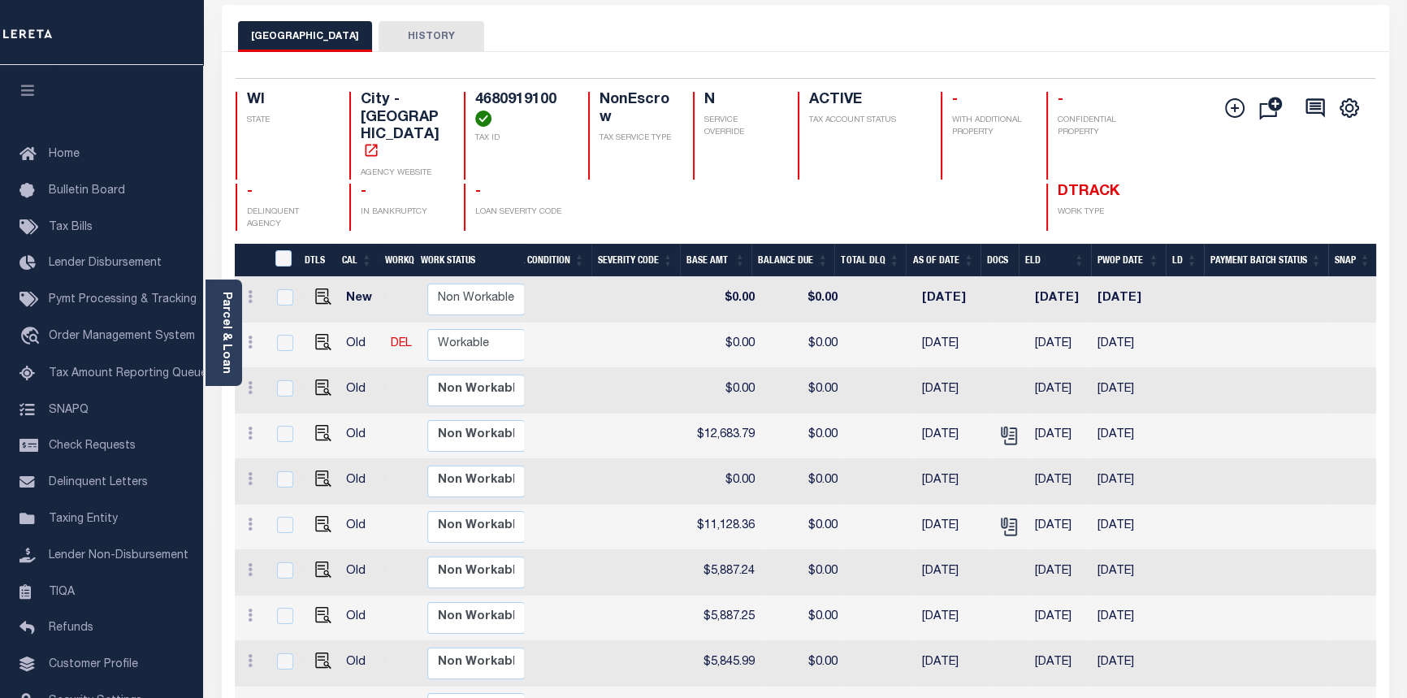
scroll to position [0, 0]
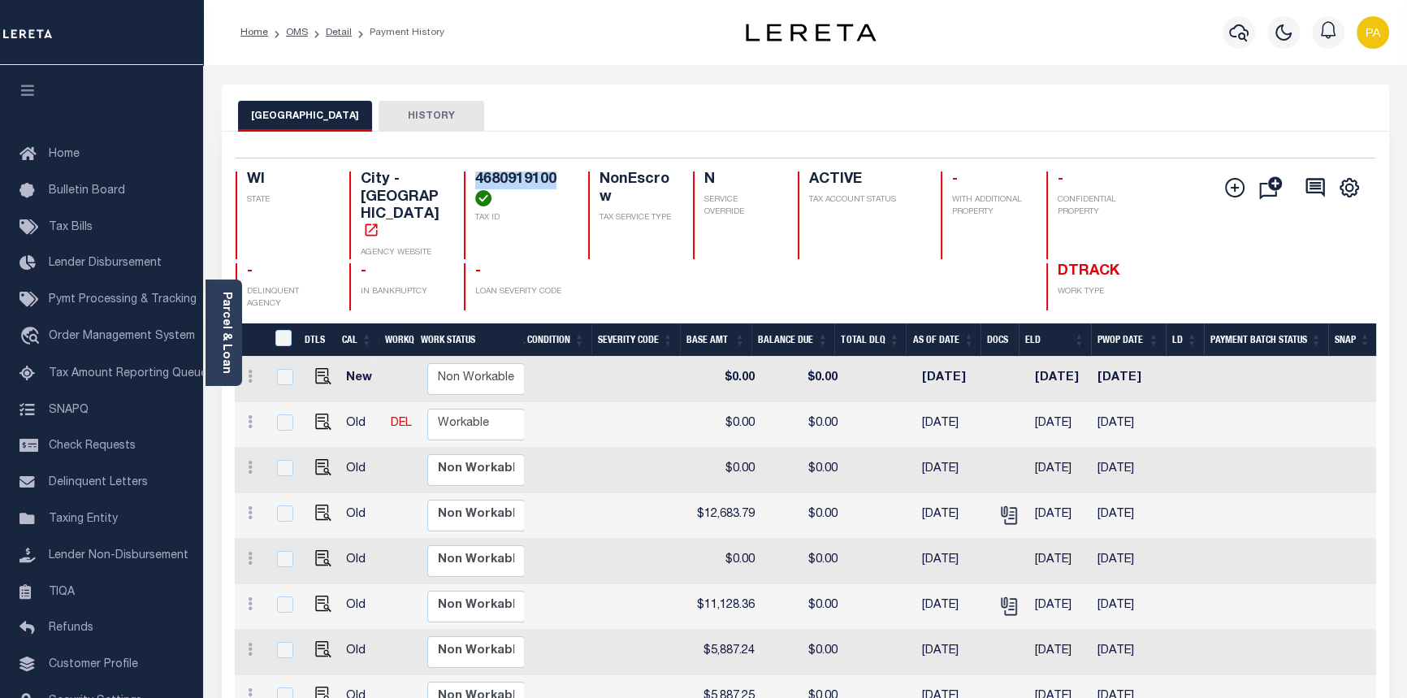
drag, startPoint x: 572, startPoint y: 175, endPoint x: 466, endPoint y: 180, distance: 106.5
click at [466, 180] on div "WI STATE City - WI AGENCY WEBSITE 4680919100 TAX ID NonEscrow TAX SERVICE TYPE …" at bounding box center [711, 215] width 950 height 88
copy h4 "4680919100"
click at [332, 31] on link "Detail" at bounding box center [339, 33] width 26 height 10
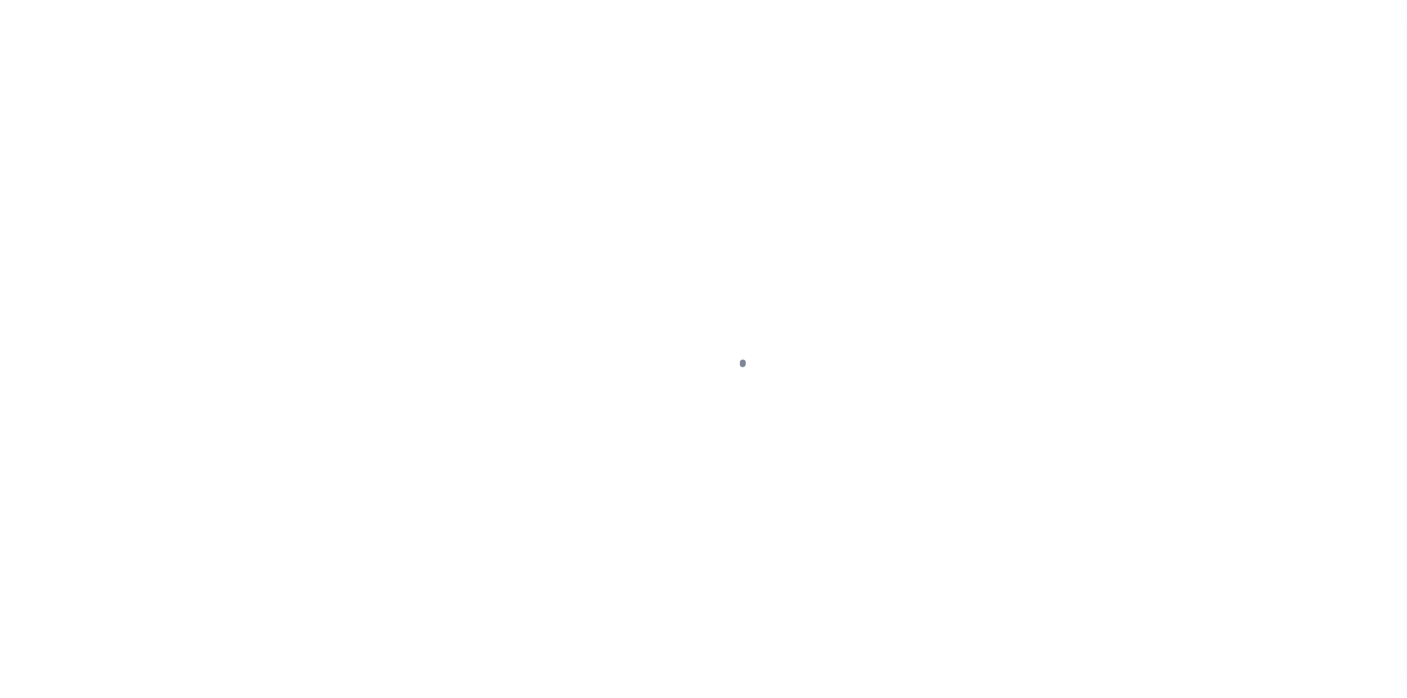
select select "10"
select select "NonEscrow"
type input "[DATE][STREET_ADDRESS][DATE]"
select select
type input "[GEOGRAPHIC_DATA]"
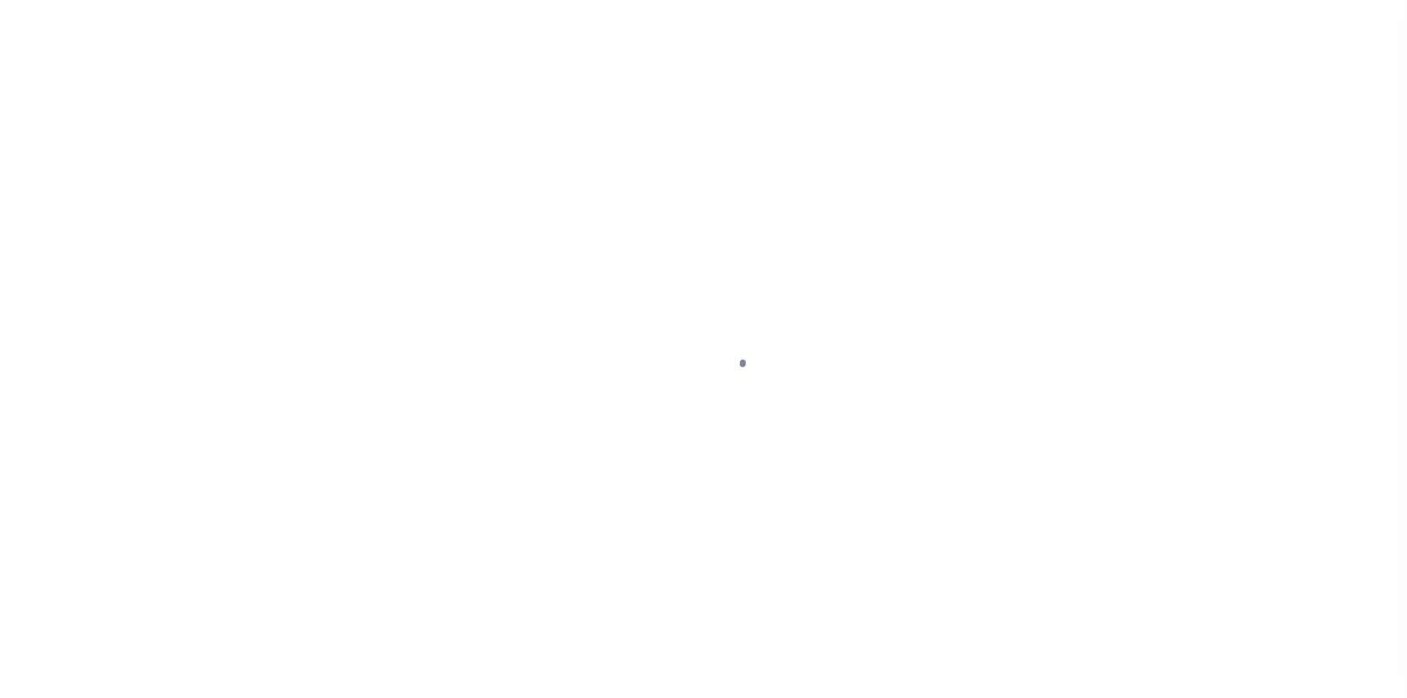
type input "6487"
type input "WI"
select select
select select "4851"
select select "3334"
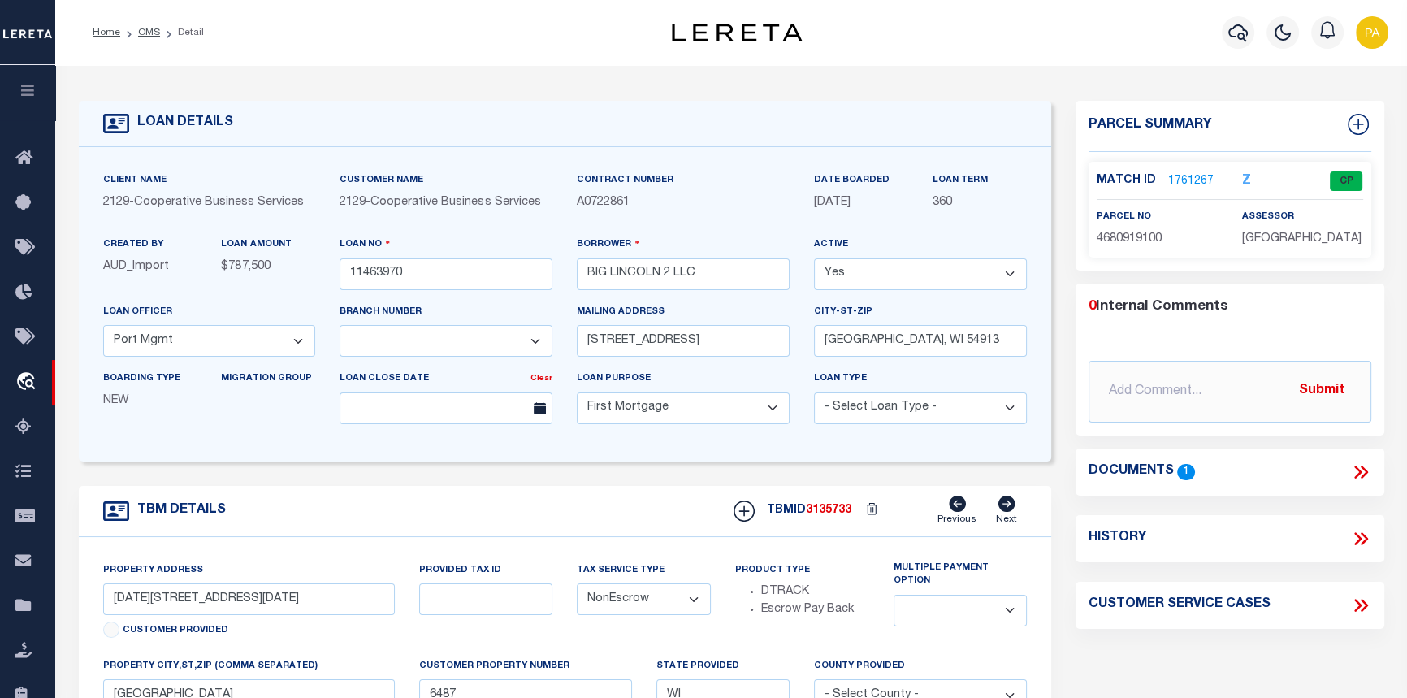
click at [1183, 178] on link "1761267" at bounding box center [1190, 181] width 45 height 17
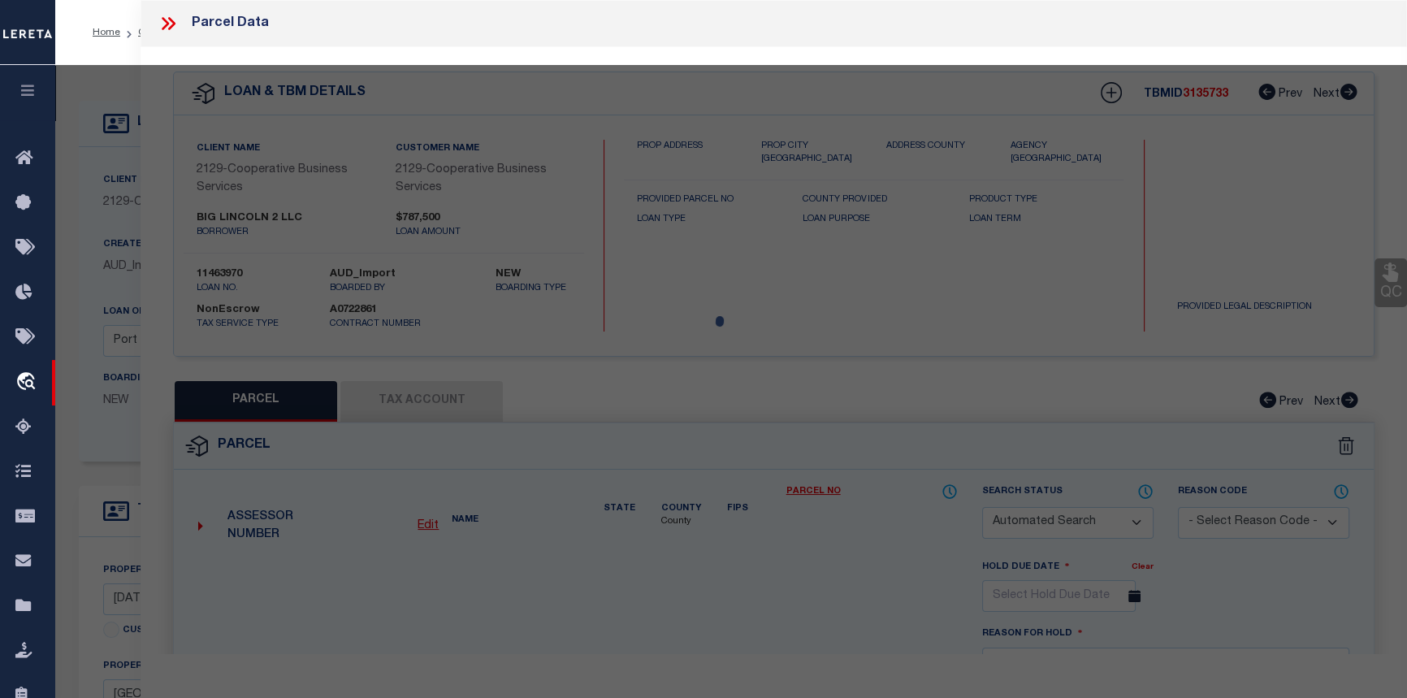
checkbox input "false"
select select "CP"
type input "BIG LINCOLN LLC"
select select
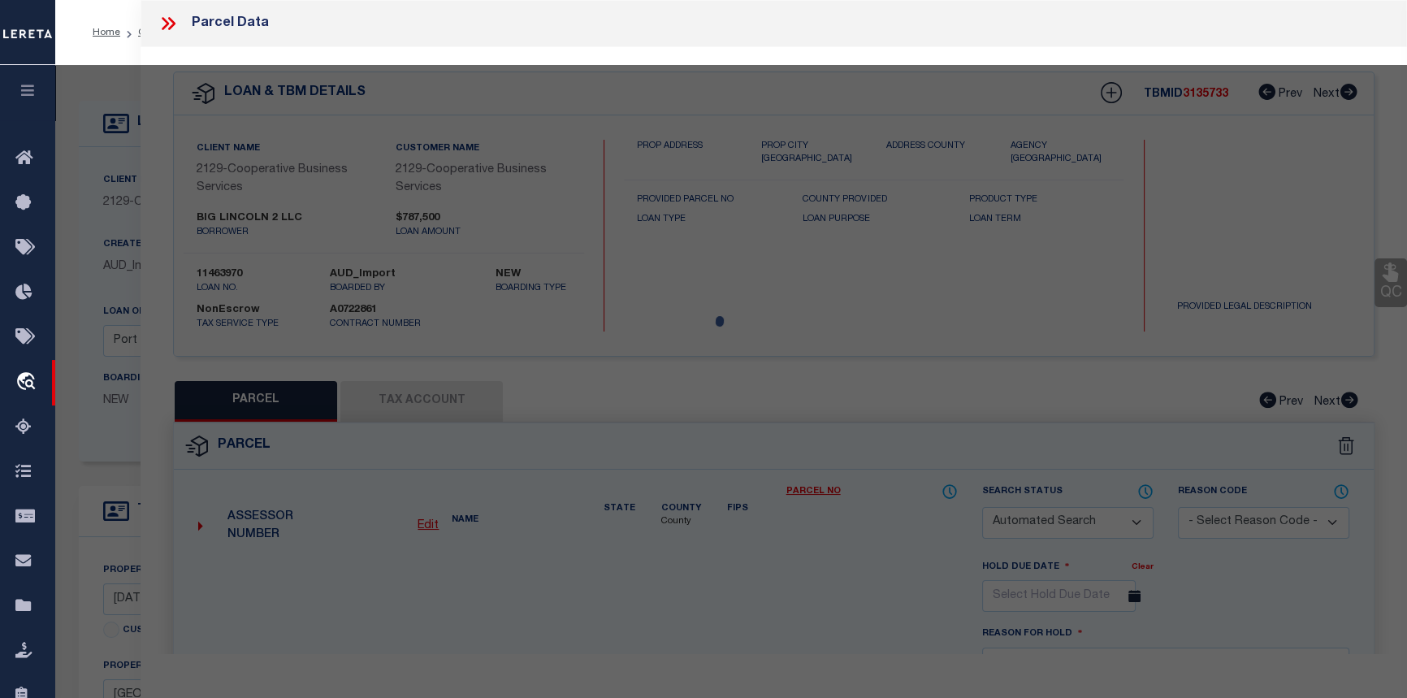
type input "1200 1208 W LINCOLN AVE"
checkbox input "false"
type input "Milwaukee WI"
type textarea "RACKE'S SUBD IN SW 1/4 SEC 5-6-22 BLOCK 1 LOTS 18 & 19 & S 1/2 OF VAC E/W ALLEY…"
type textarea "Completed based on the given document."
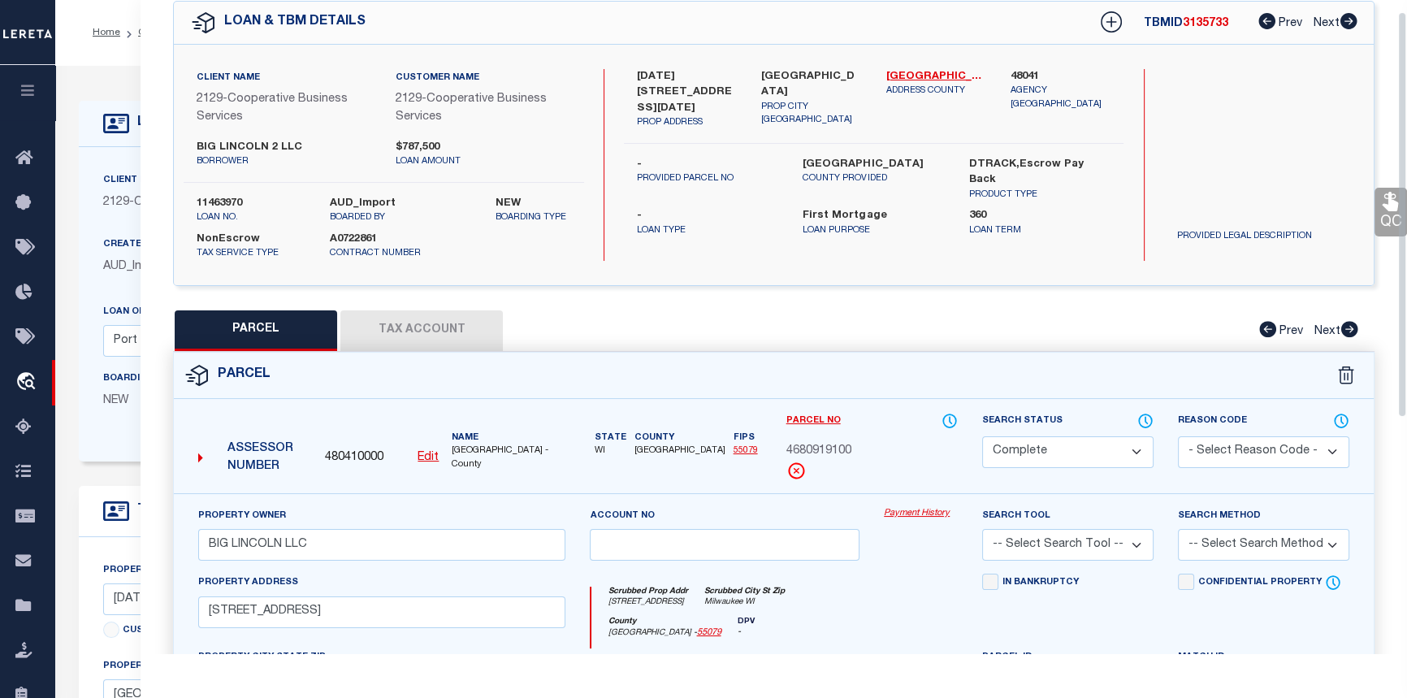
scroll to position [73, 0]
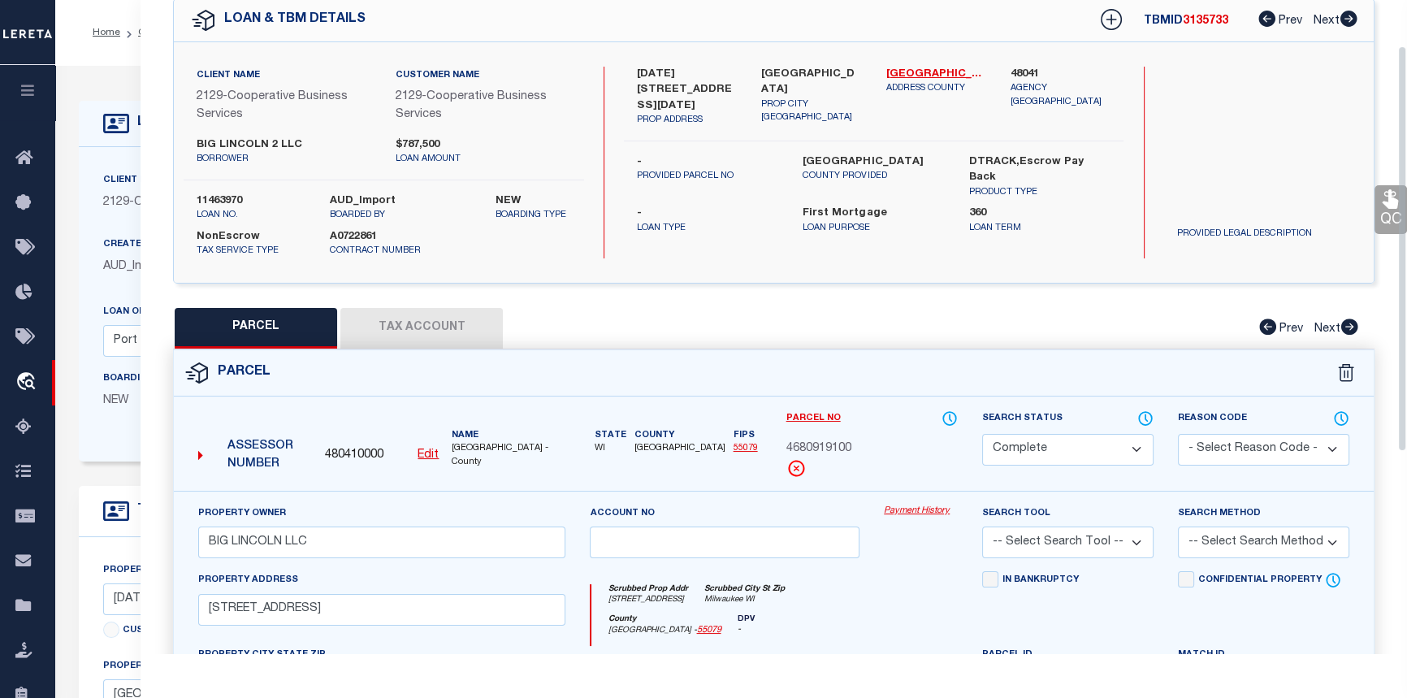
click at [928, 516] on link "Payment History" at bounding box center [921, 512] width 74 height 14
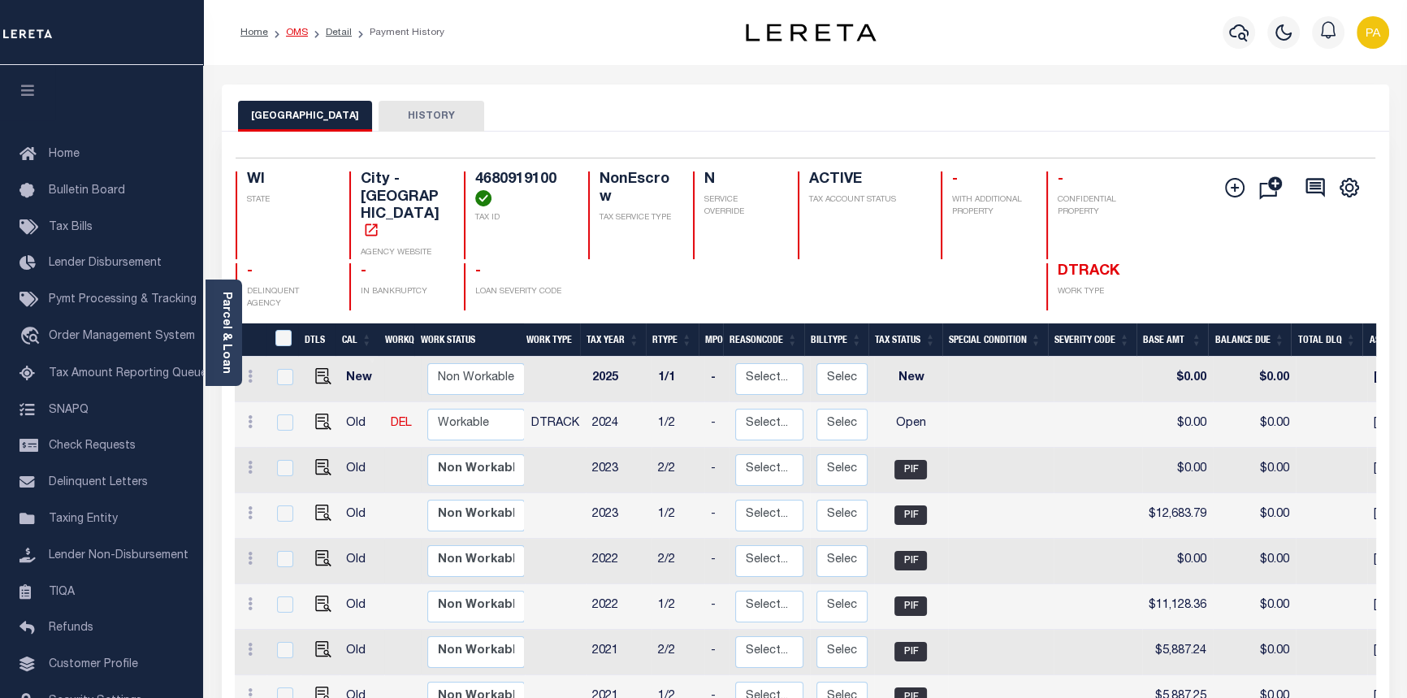
click at [292, 32] on link "OMS" at bounding box center [297, 33] width 22 height 10
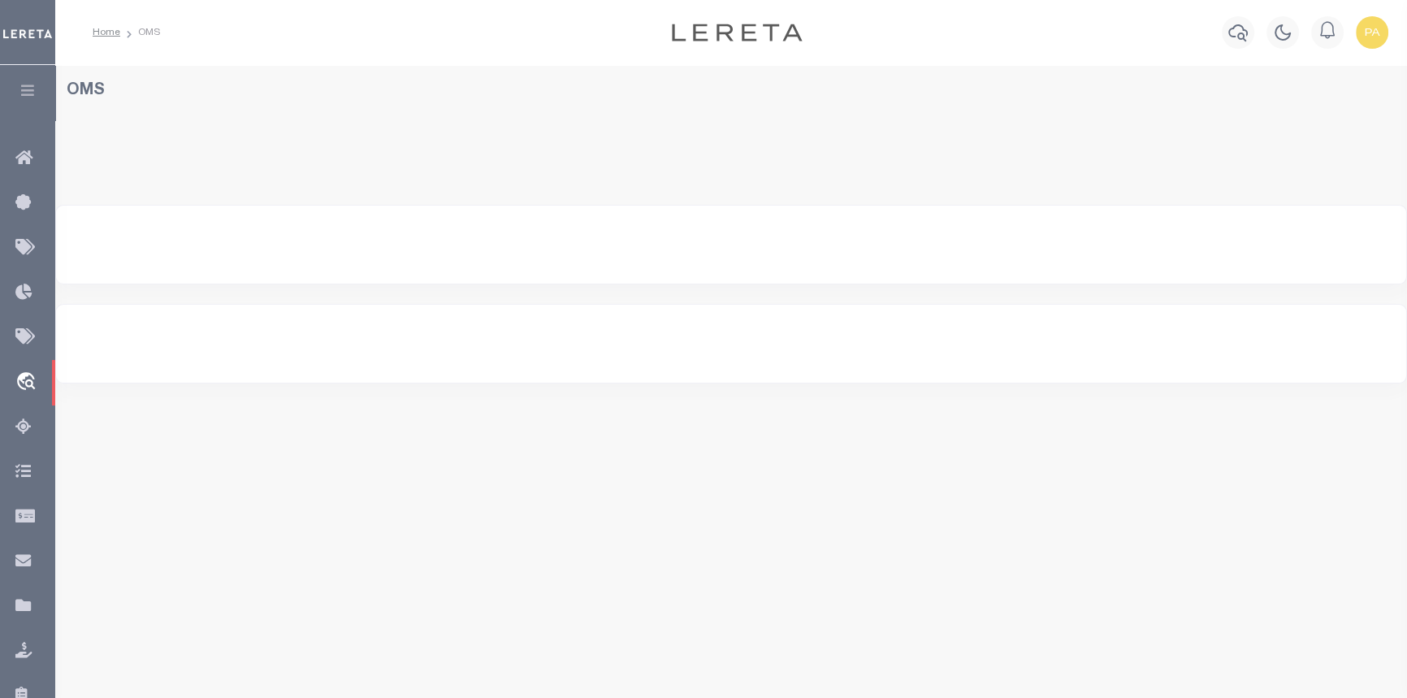
select select "200"
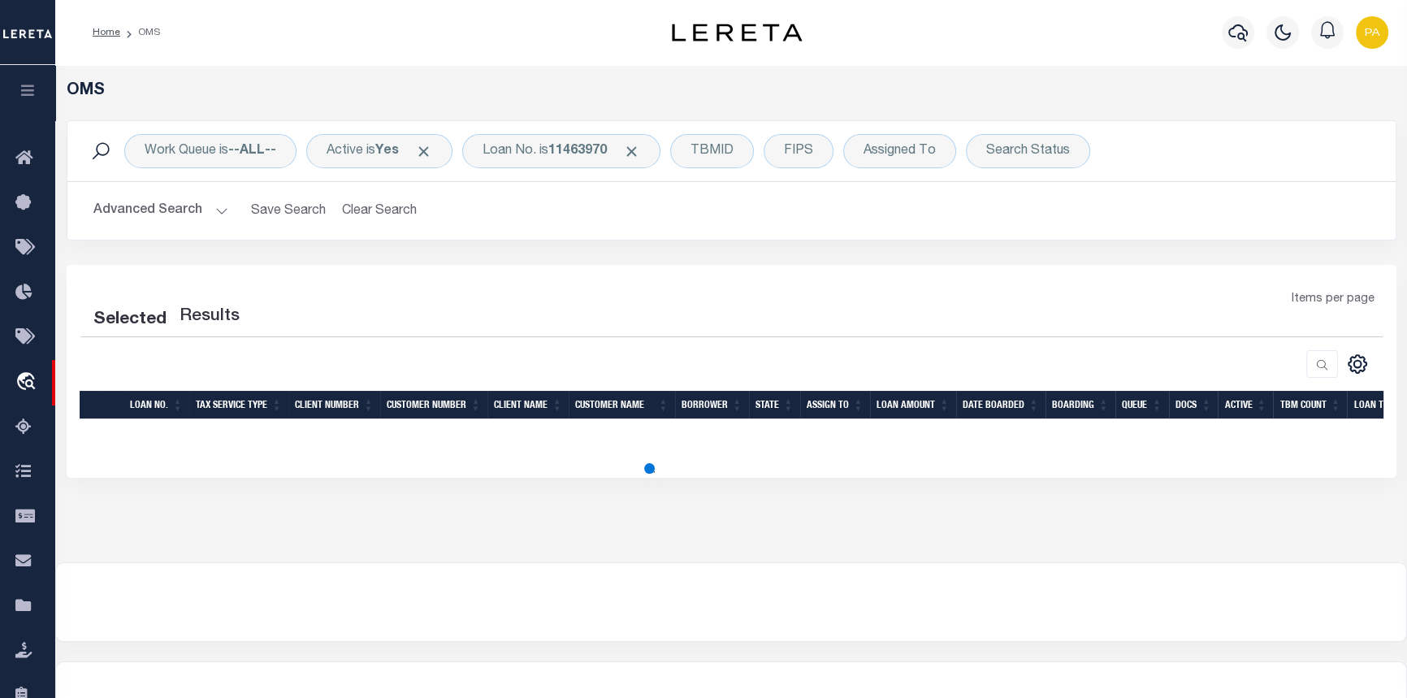
select select "200"
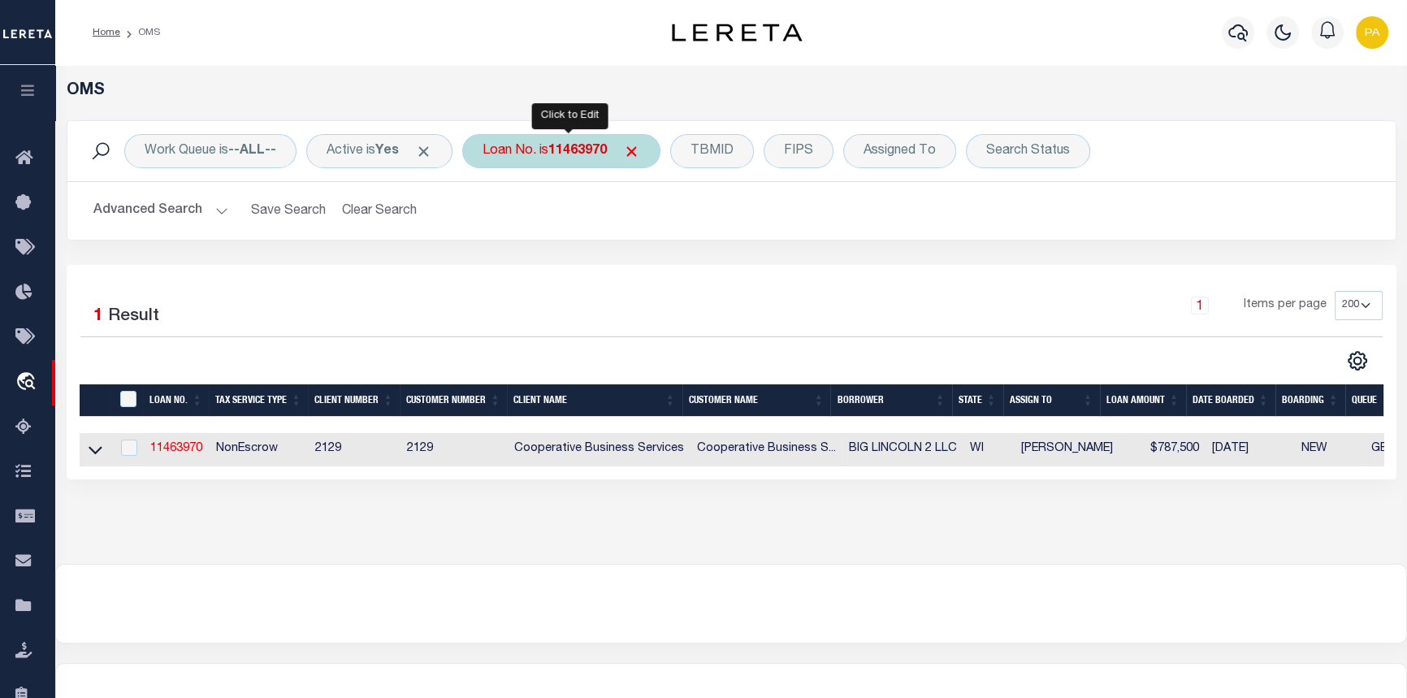
click at [577, 153] on b "11463970" at bounding box center [577, 151] width 58 height 13
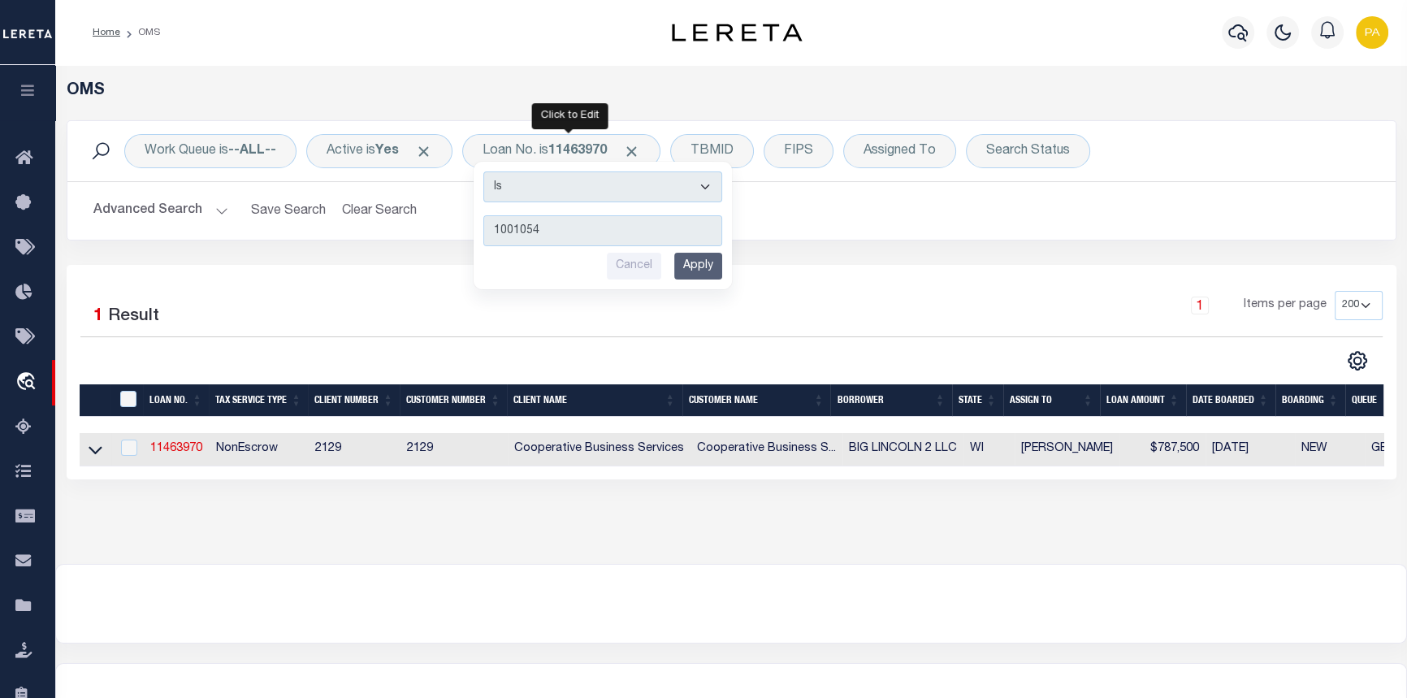
type input "10010545"
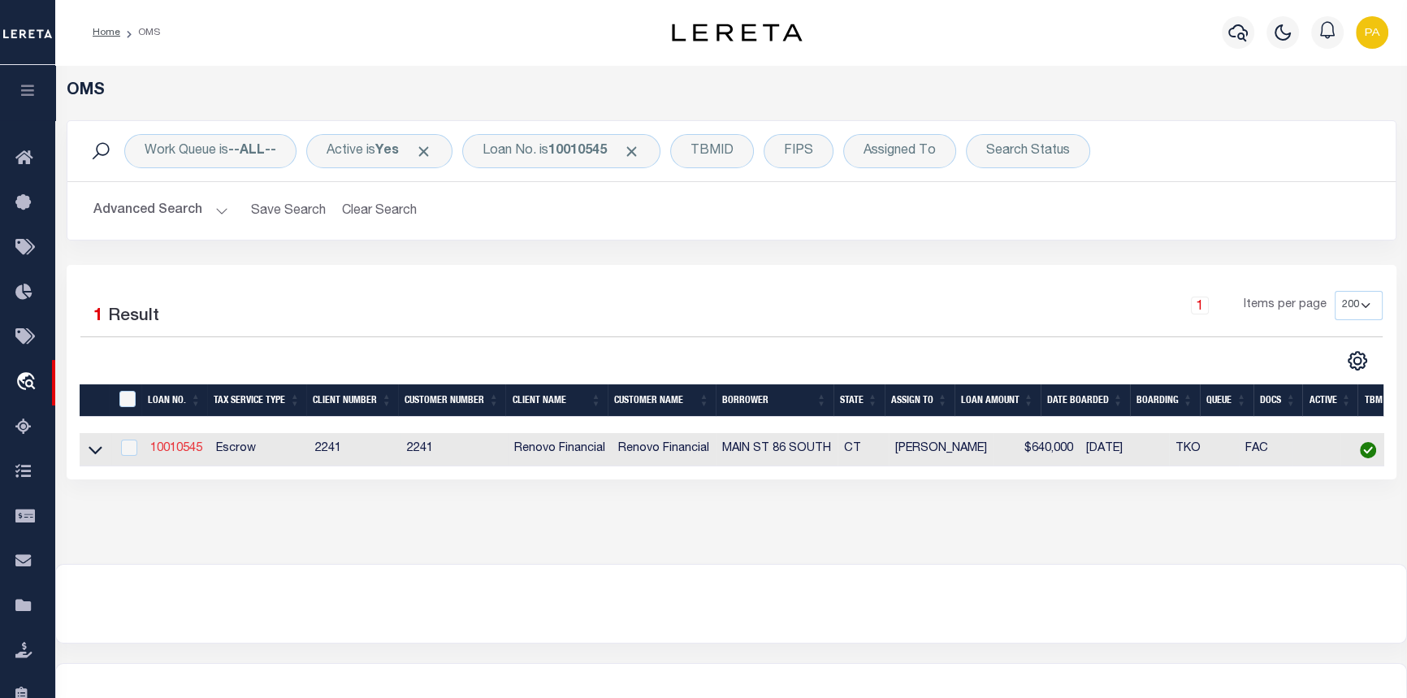
click at [180, 448] on link "10010545" at bounding box center [176, 448] width 52 height 11
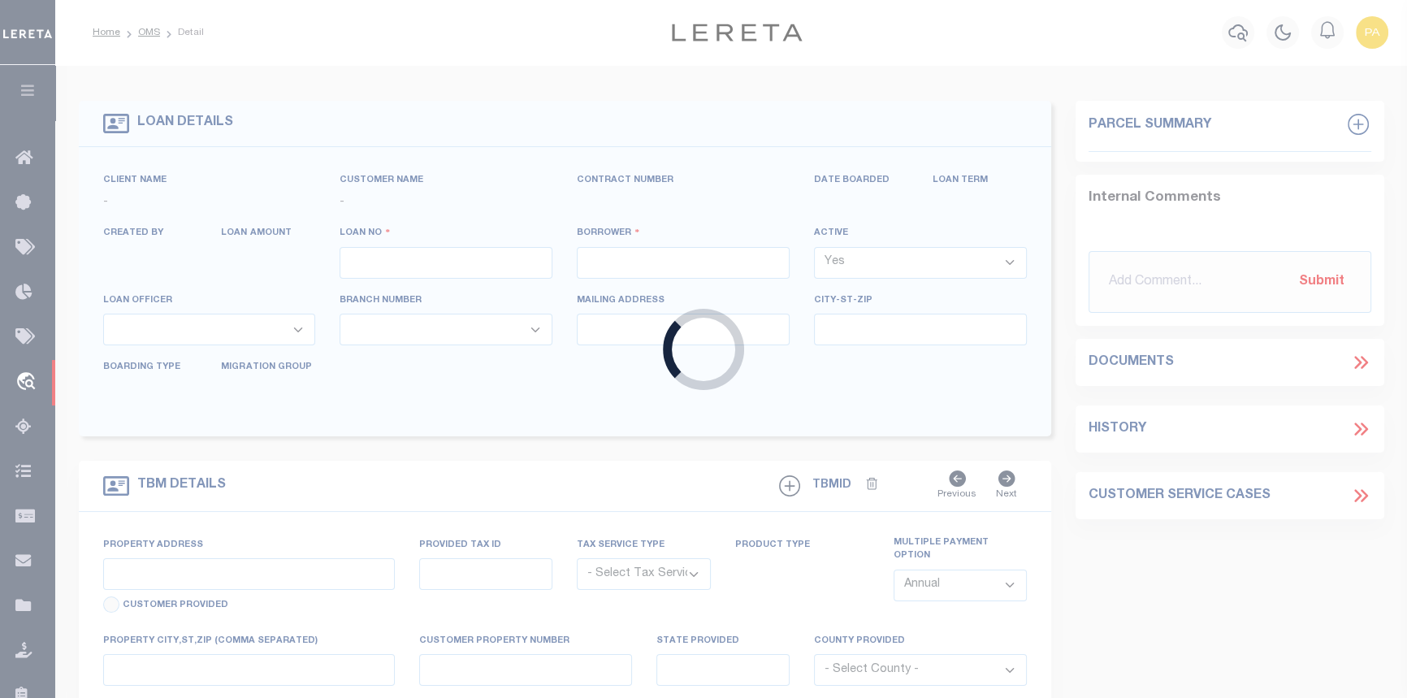
type input "10010545"
type input "MAIN ST 86 SOUTH"
select select
type input "[STREET_ADDRESS][PERSON_NAME]"
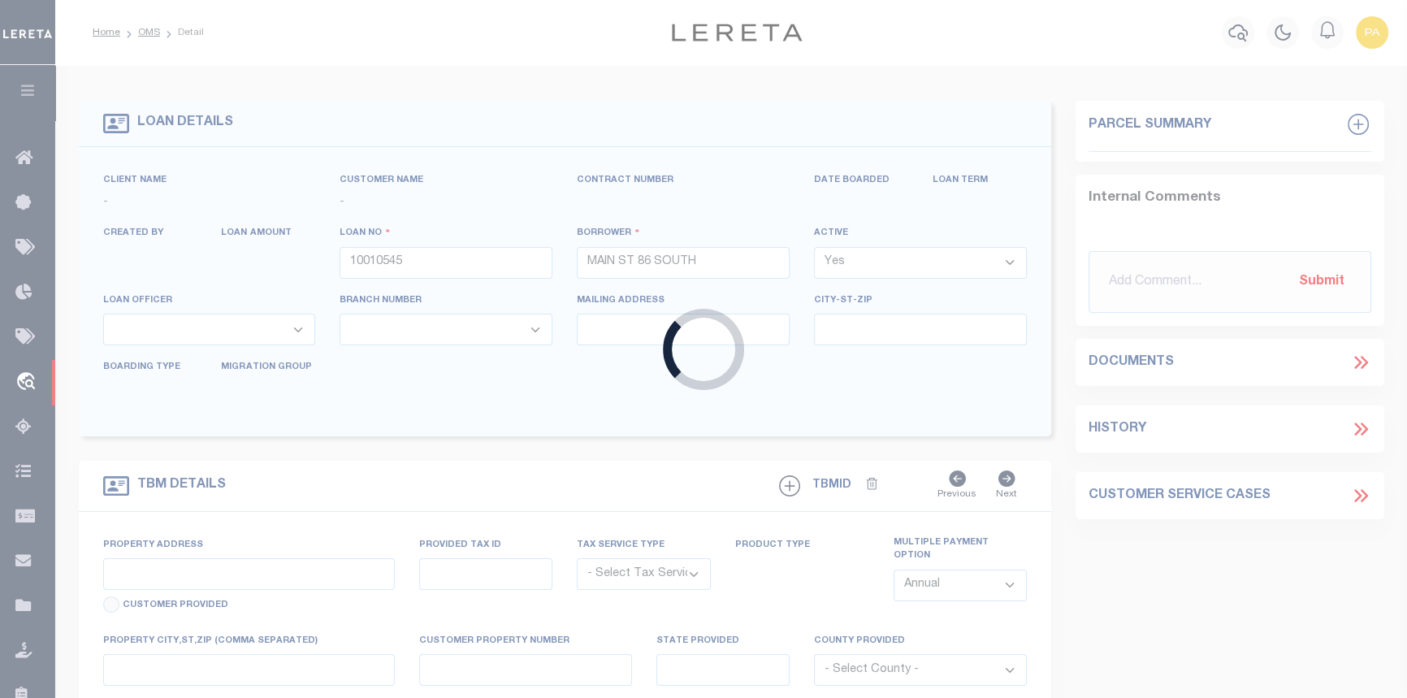
type input "[GEOGRAPHIC_DATA],CT,06851"
select select "10"
select select "Escrow"
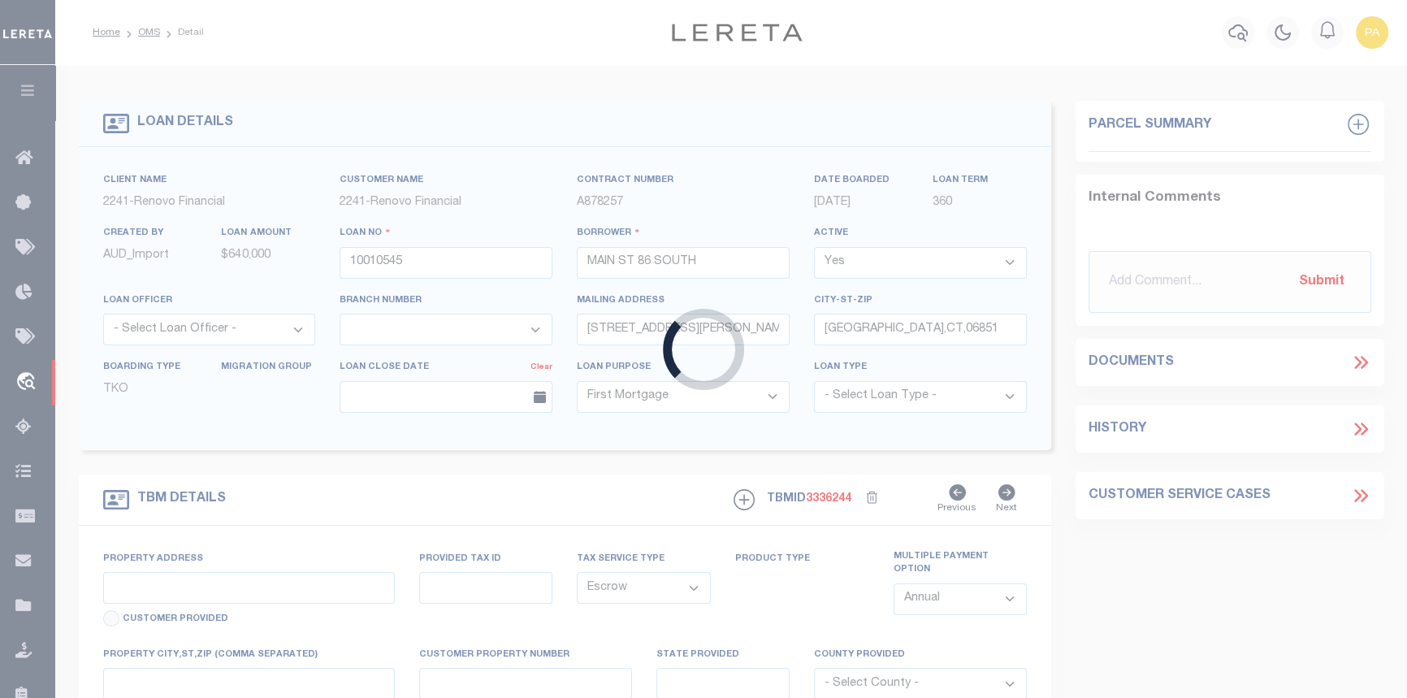
type input "[STREET_ADDRESS]"
type input "2-58-1-0"
type input "NORWALK CT 068543125"
type input "a0kUS0000018Dqj"
type input "CT"
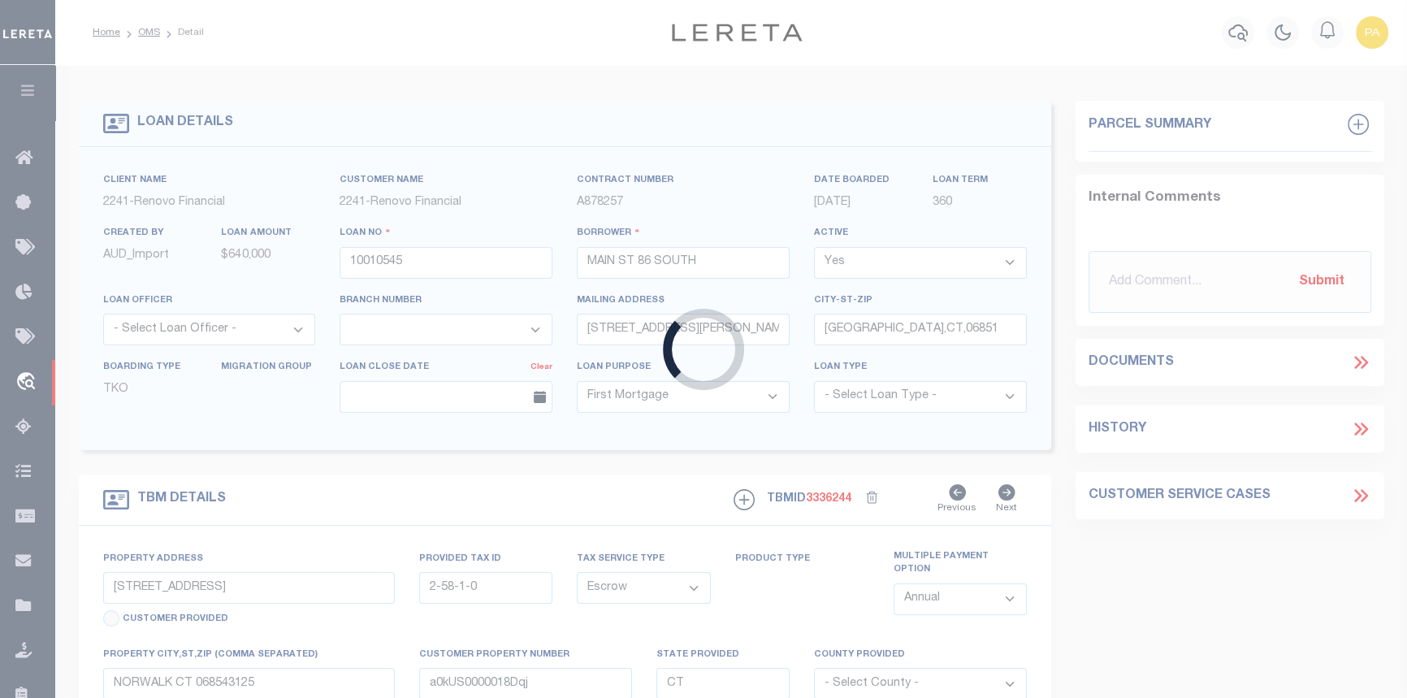
select select
select select "25067"
select select
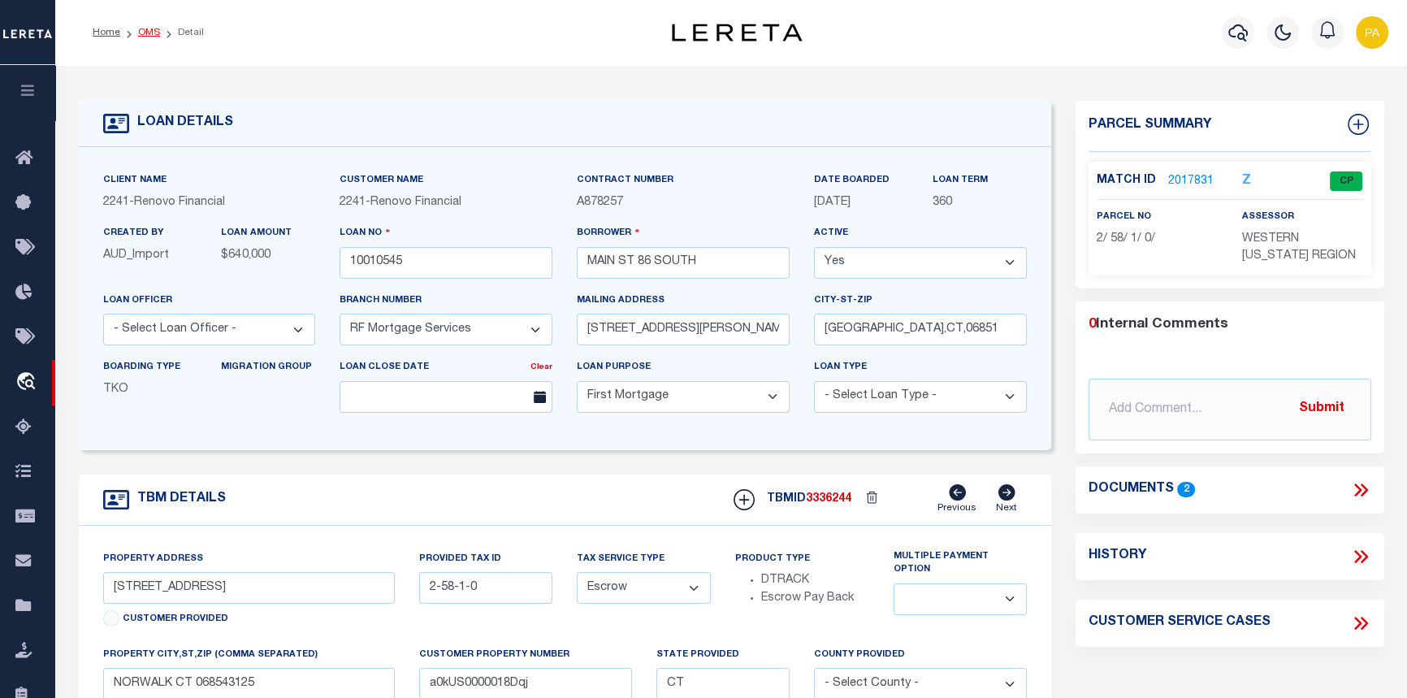
click at [138, 32] on link "OMS" at bounding box center [149, 33] width 22 height 10
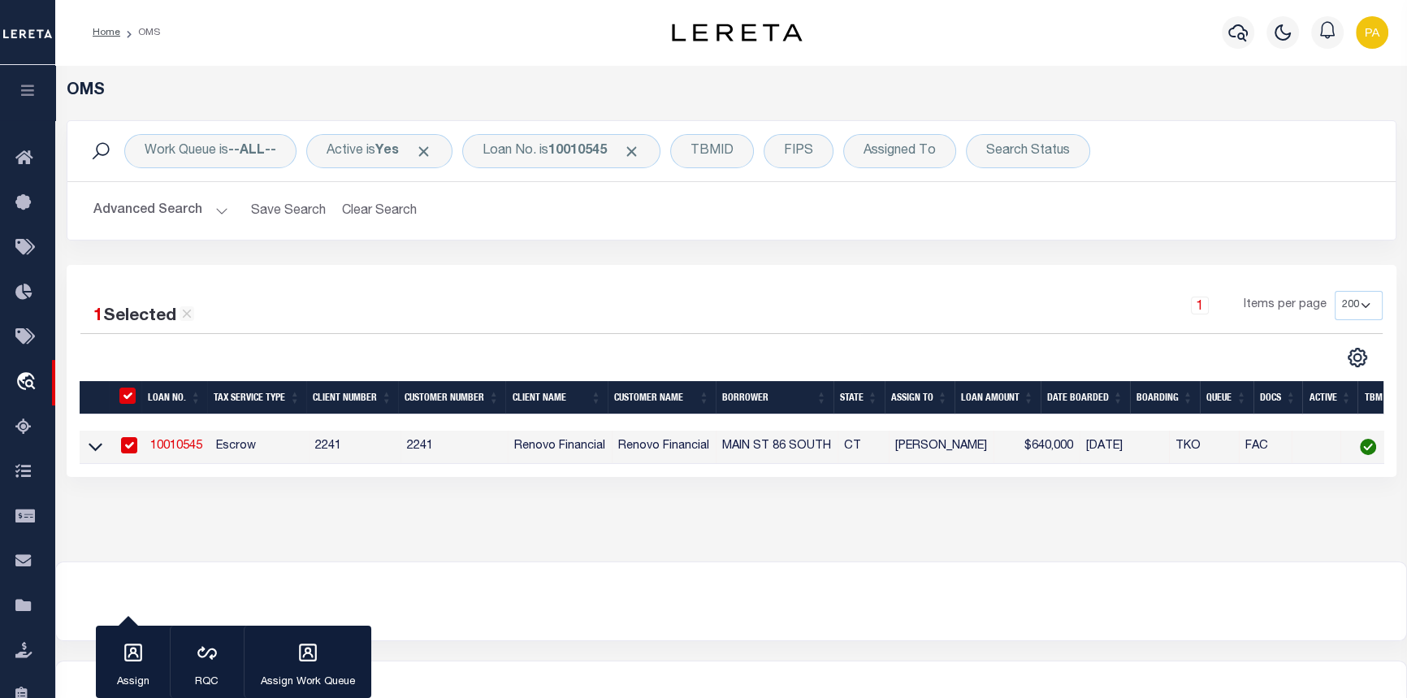
click at [171, 447] on link "10010545" at bounding box center [176, 445] width 52 height 11
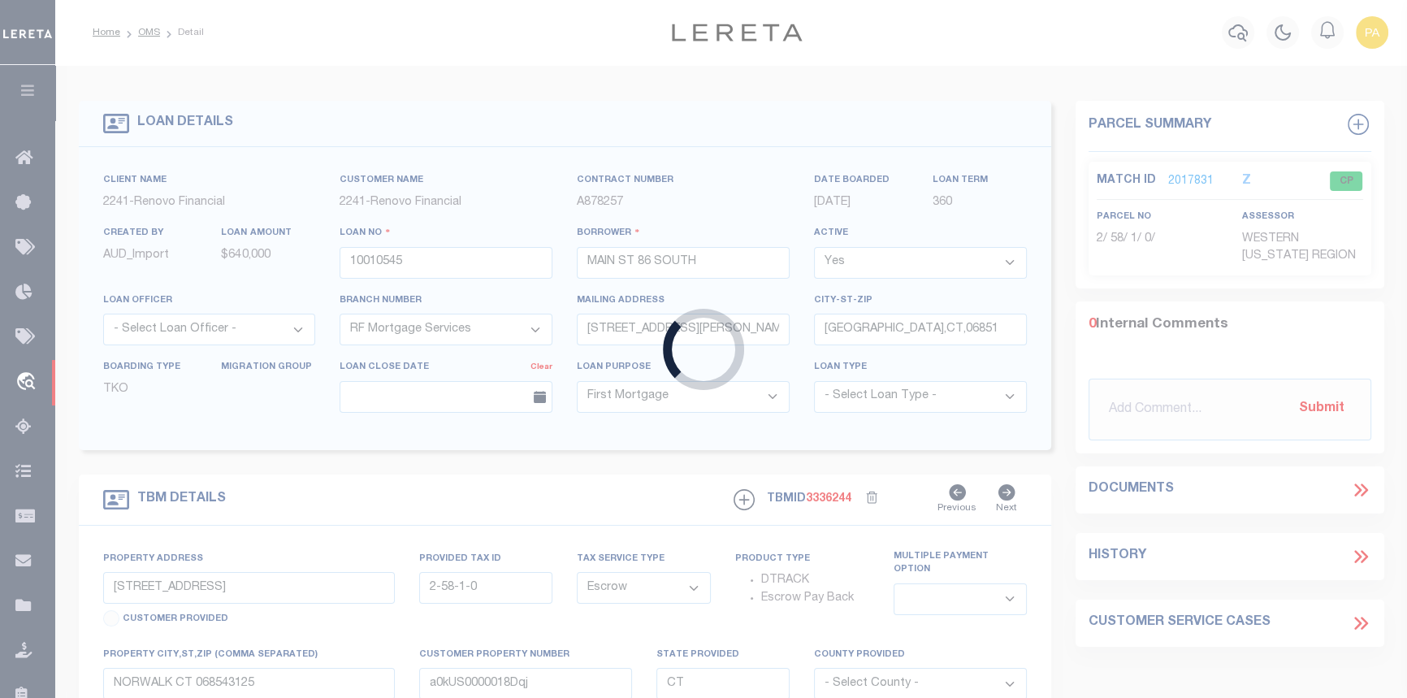
select select
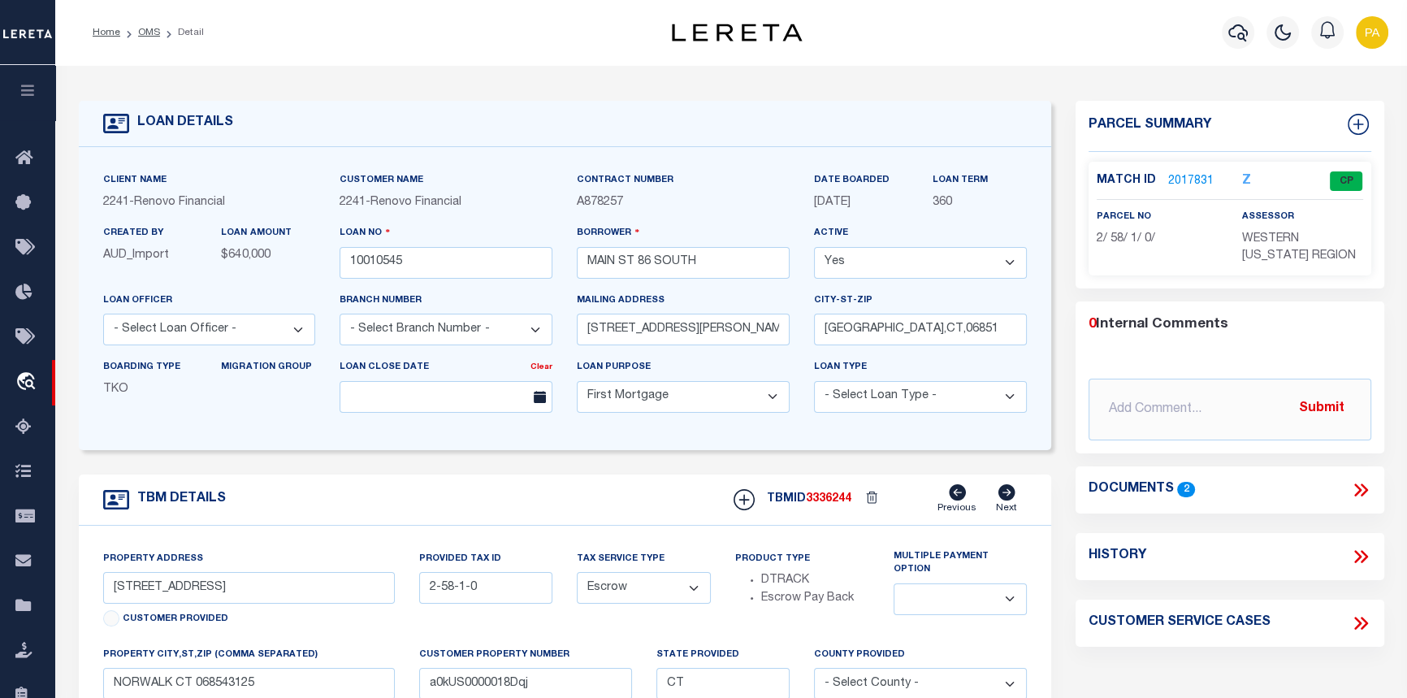
click at [1361, 634] on icon at bounding box center [1360, 623] width 21 height 21
select select "50"
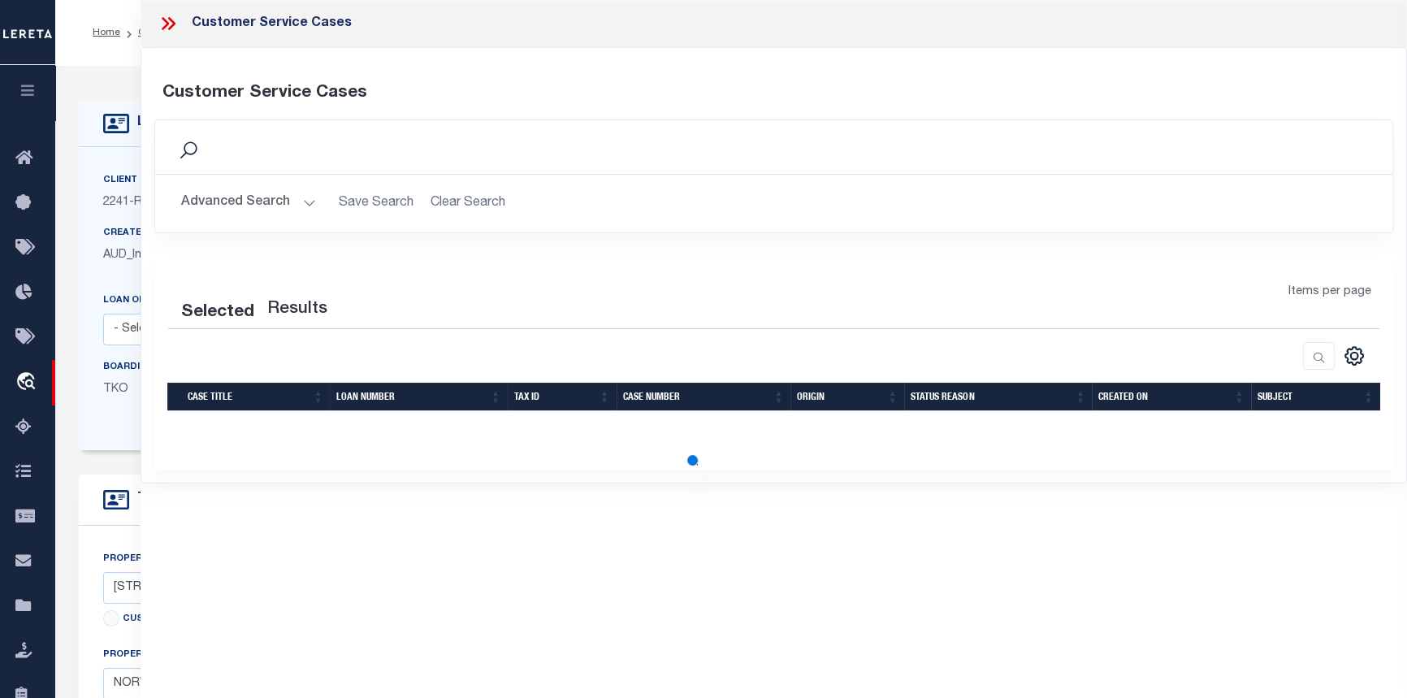
select select "50"
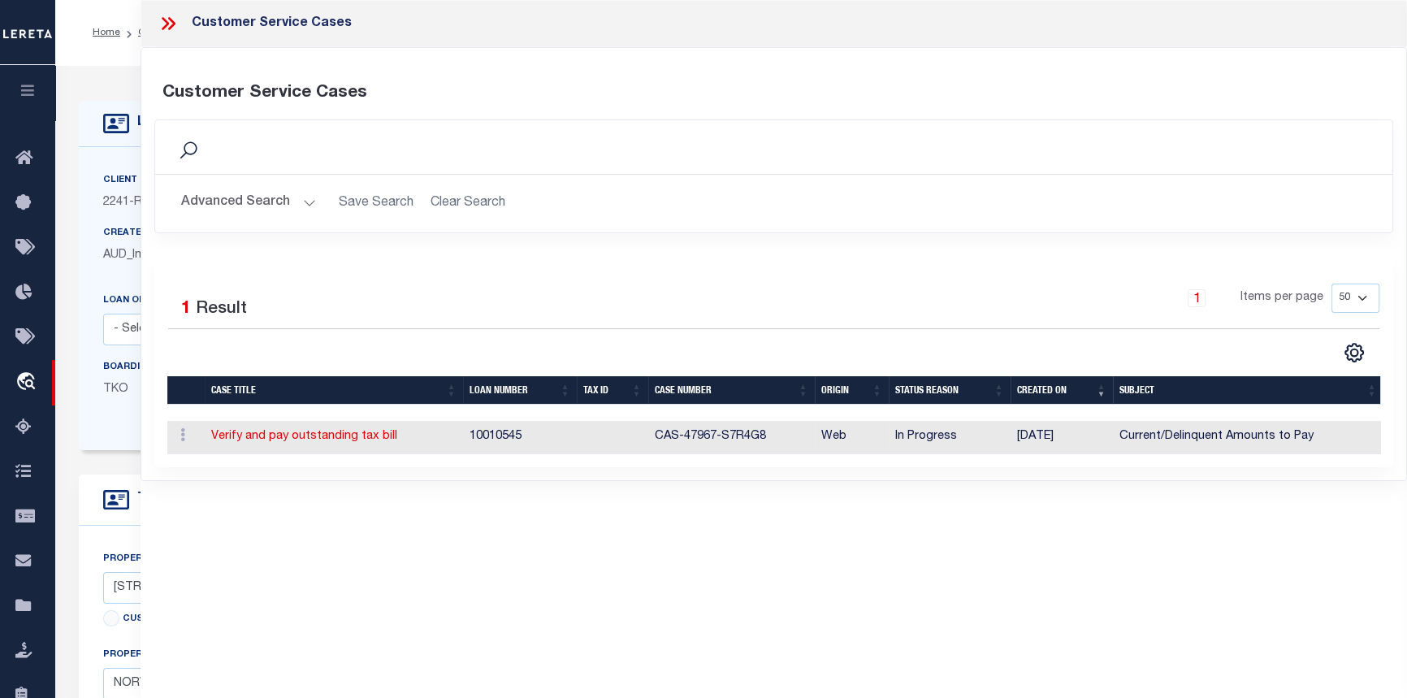
click at [163, 19] on icon at bounding box center [165, 23] width 7 height 13
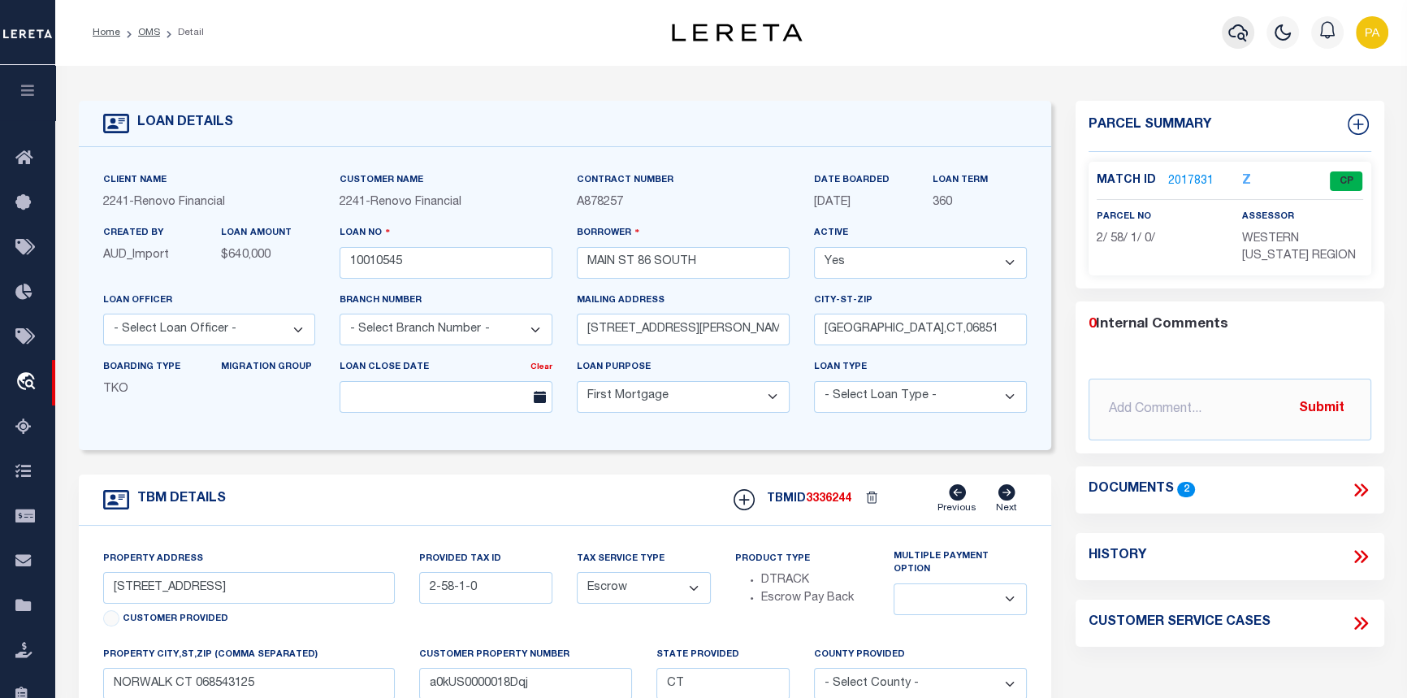
click at [1250, 37] on button "button" at bounding box center [1238, 32] width 32 height 32
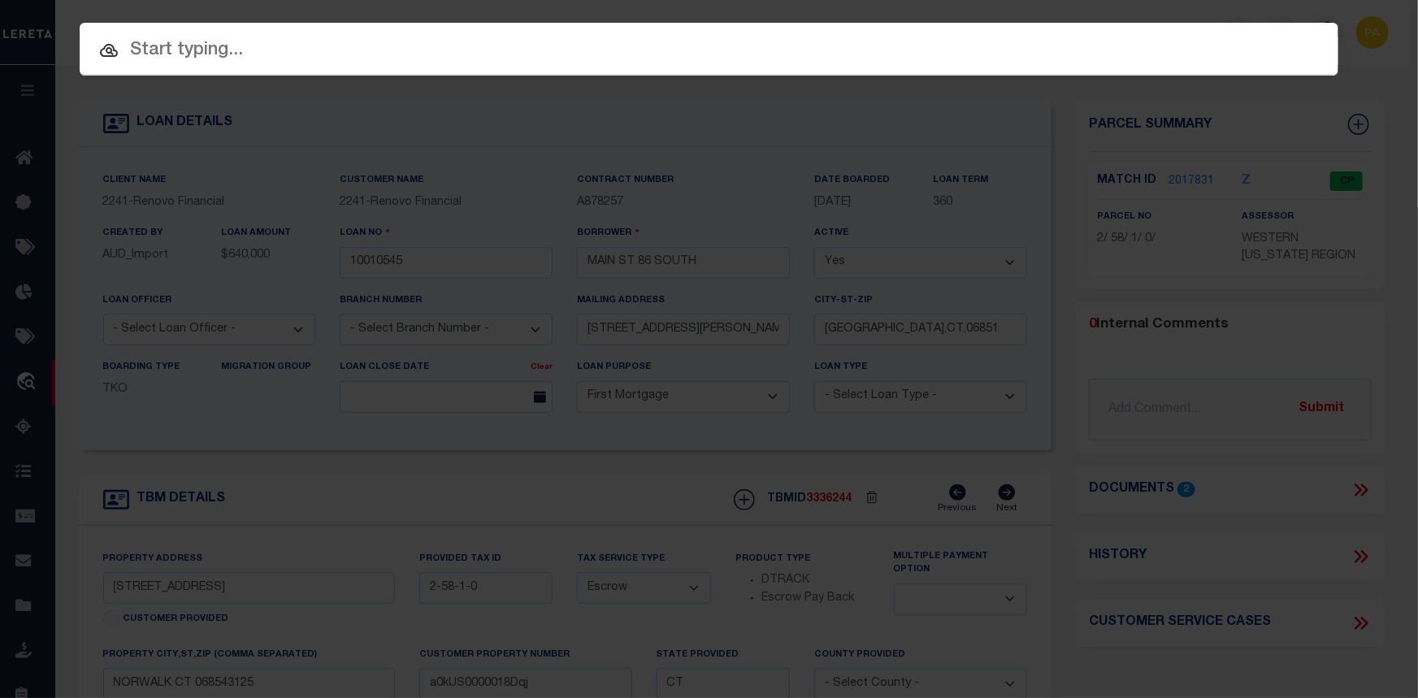
click at [138, 49] on input "text" at bounding box center [709, 51] width 1258 height 28
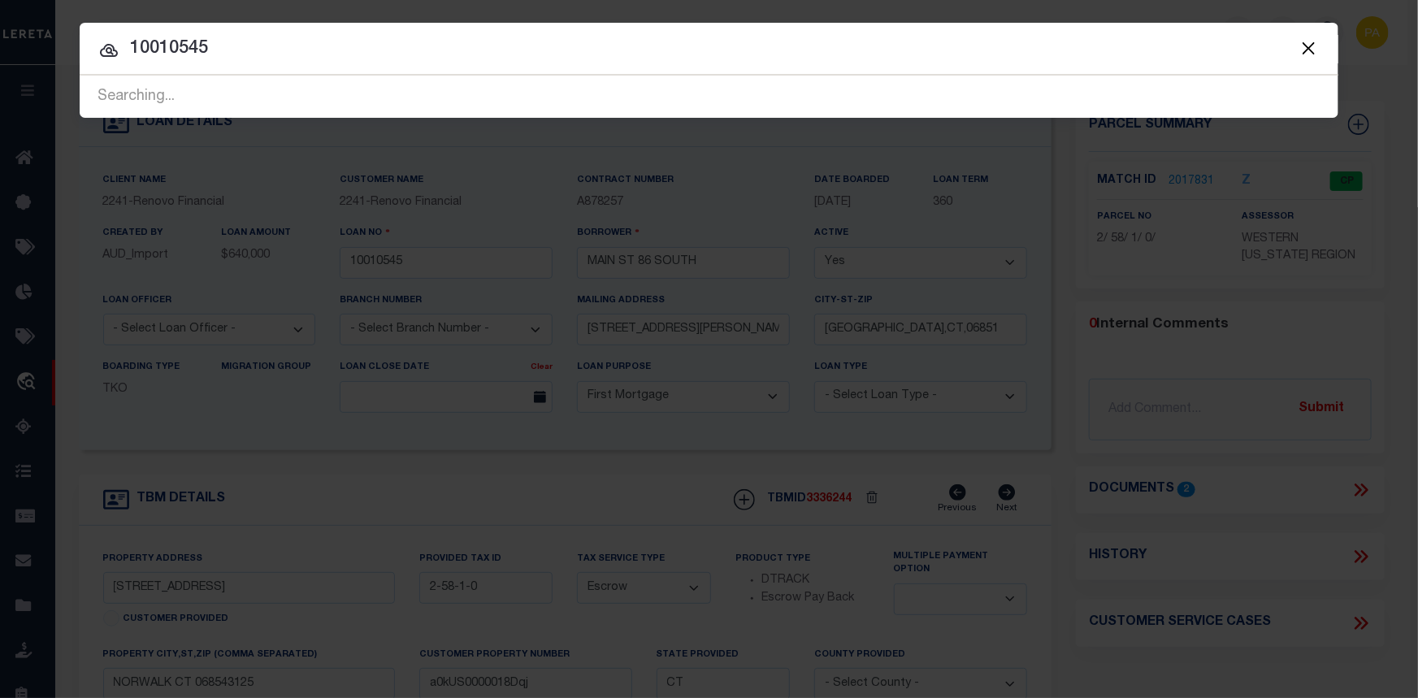
type input "10010545"
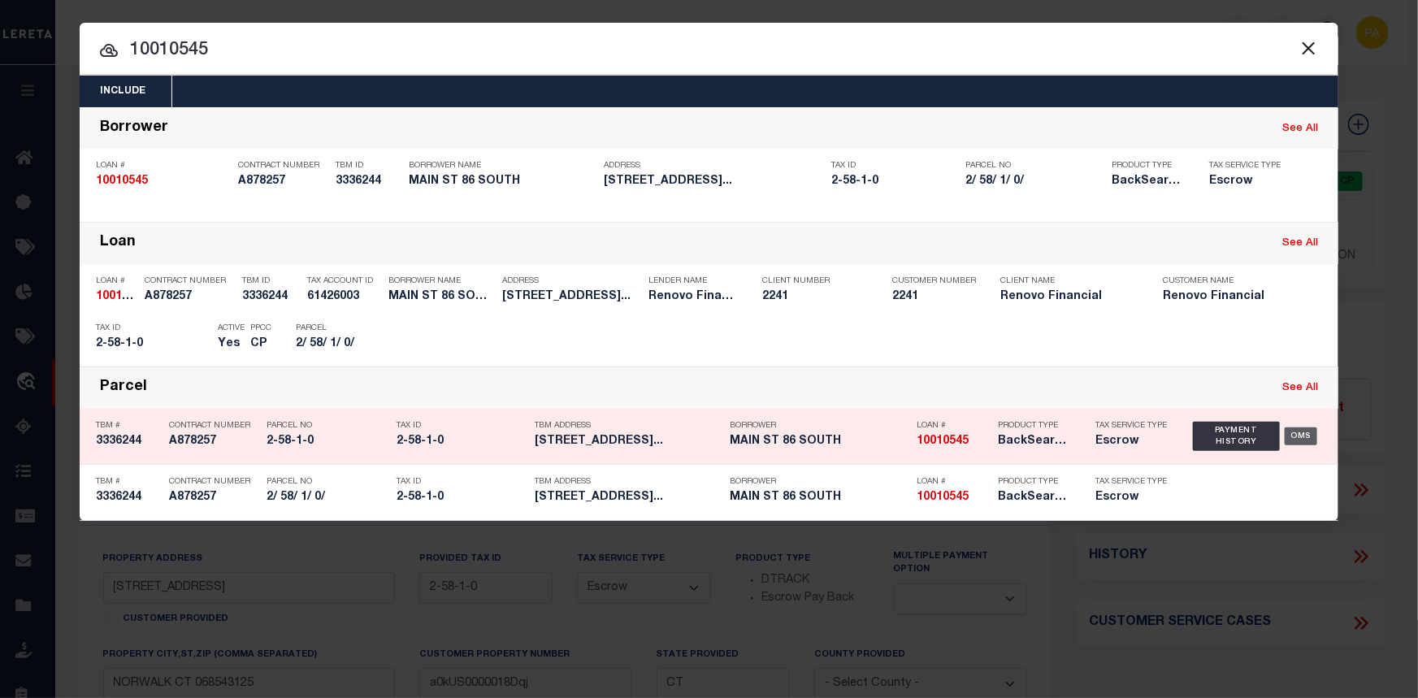
click at [1309, 436] on div "OMS" at bounding box center [1300, 436] width 33 height 18
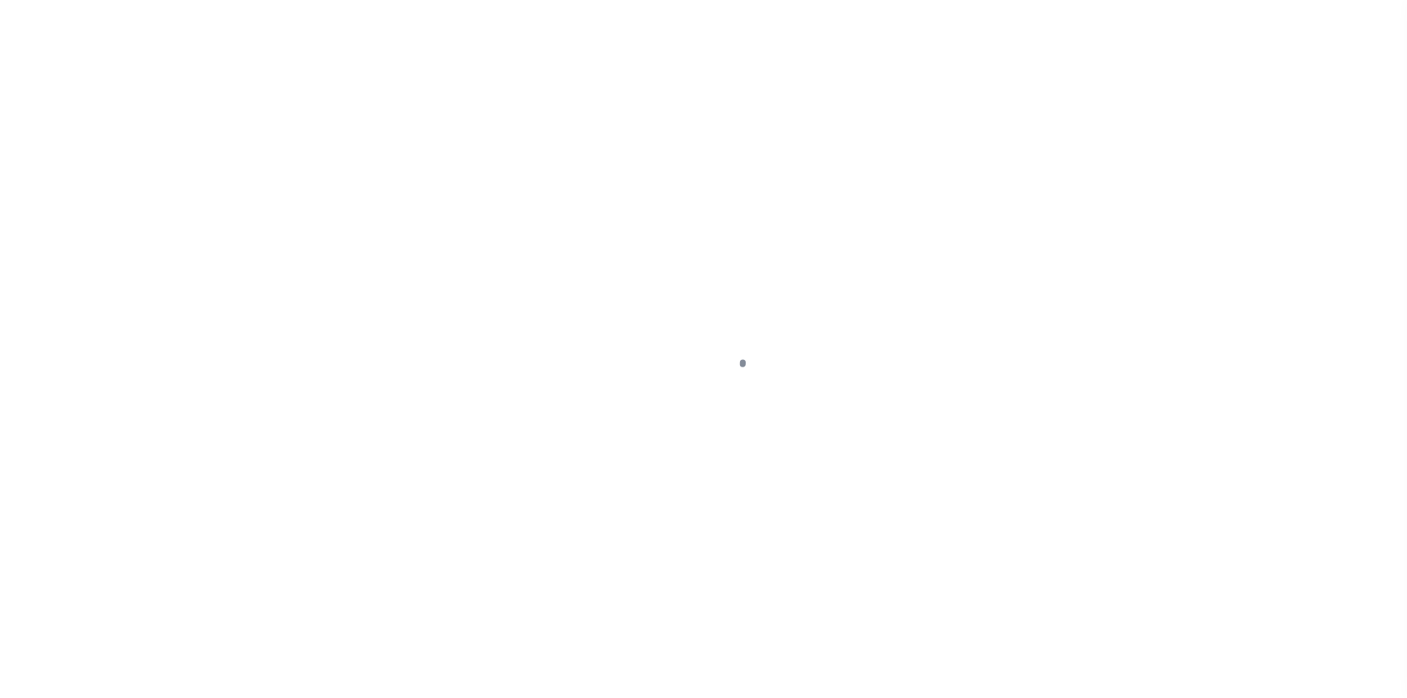
select select "10"
select select "Escrow"
type input "[STREET_ADDRESS]"
type input "2-58-1-0"
type input "NORWALK CT 068543125"
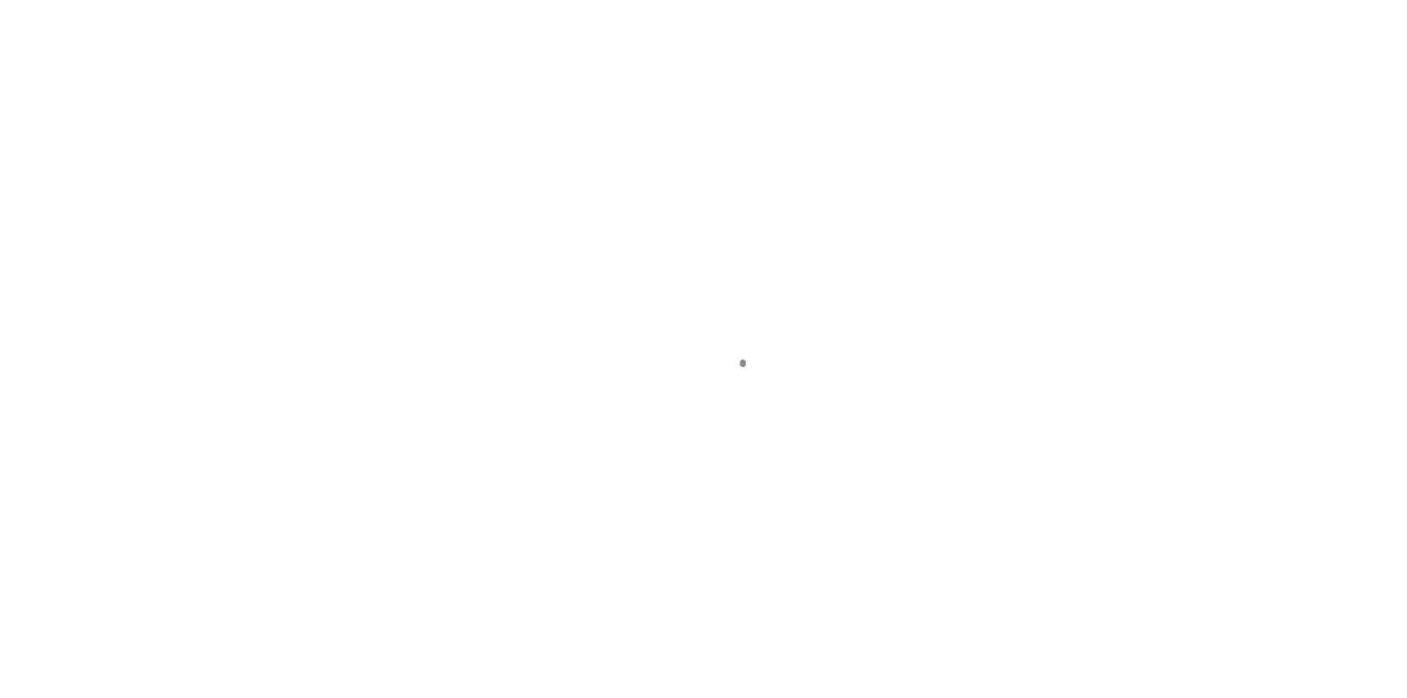
type input "a0kUS0000018Dqj"
type input "CT"
select select
select select "25067"
select select
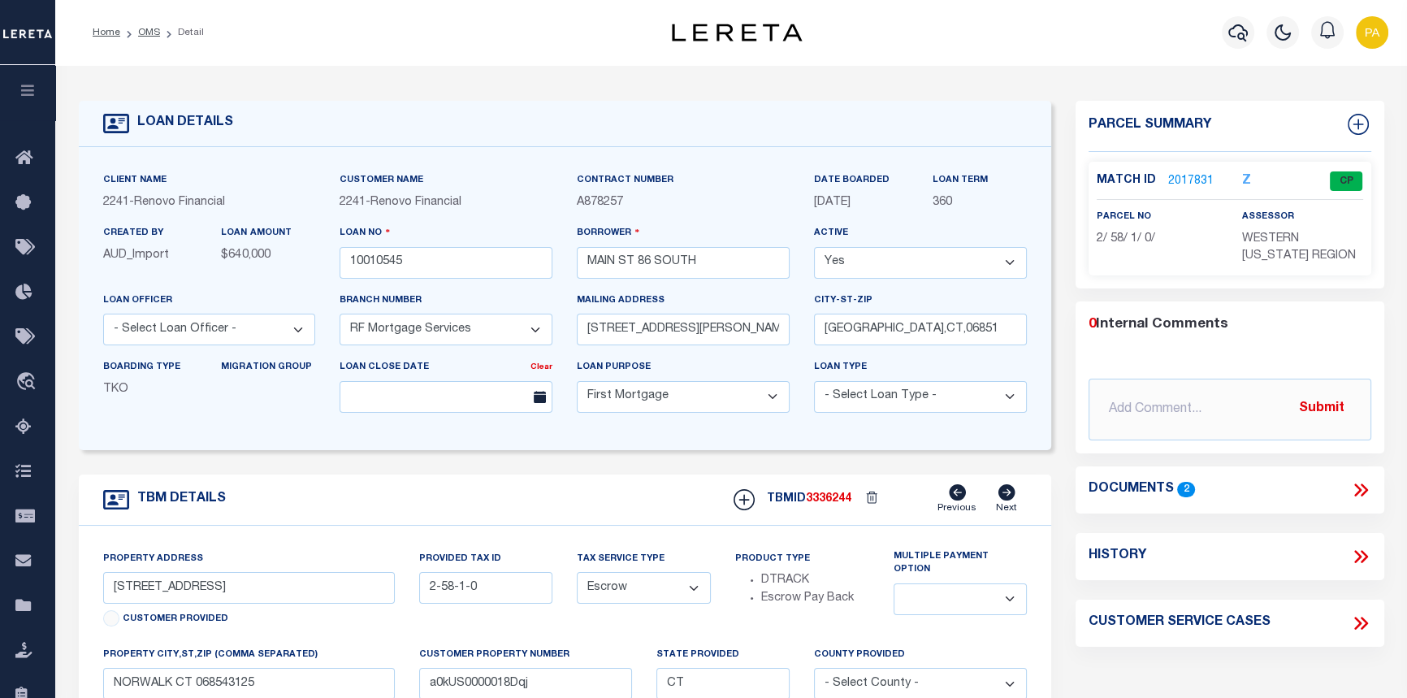
click at [1172, 180] on link "2017831" at bounding box center [1190, 181] width 45 height 17
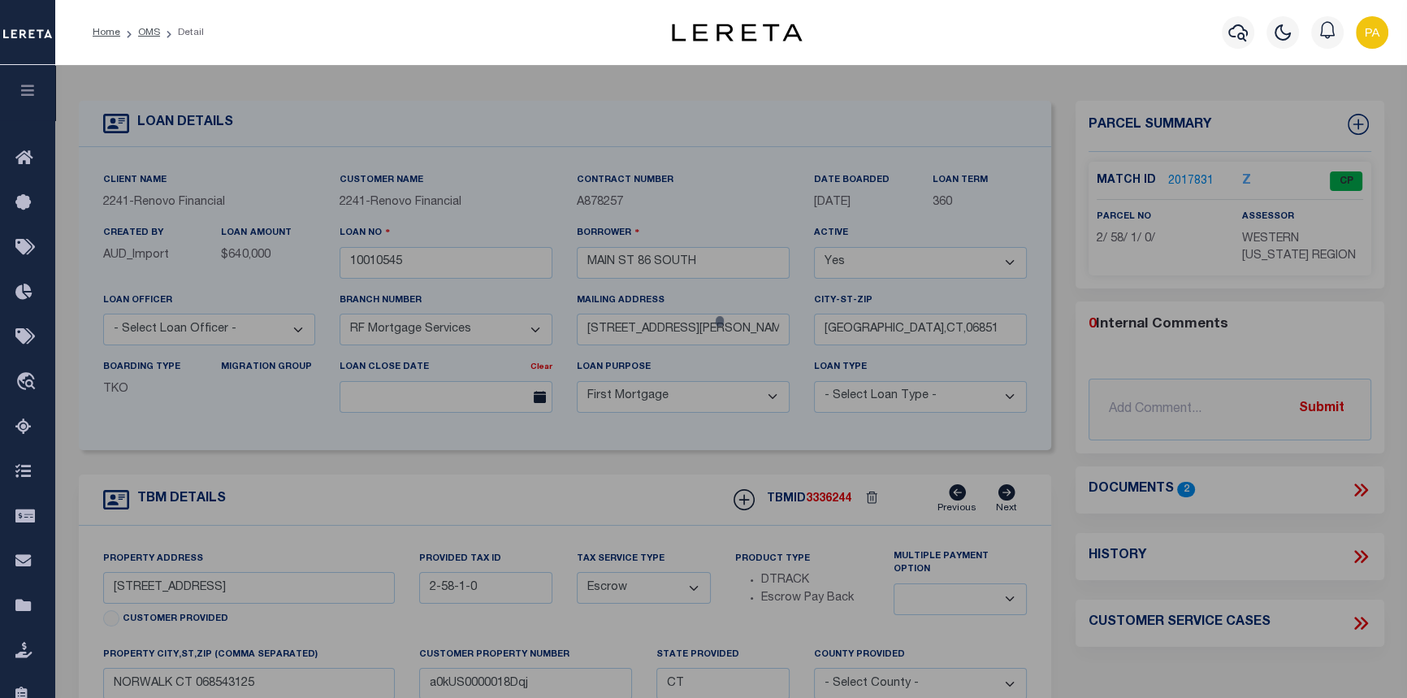
checkbox input "false"
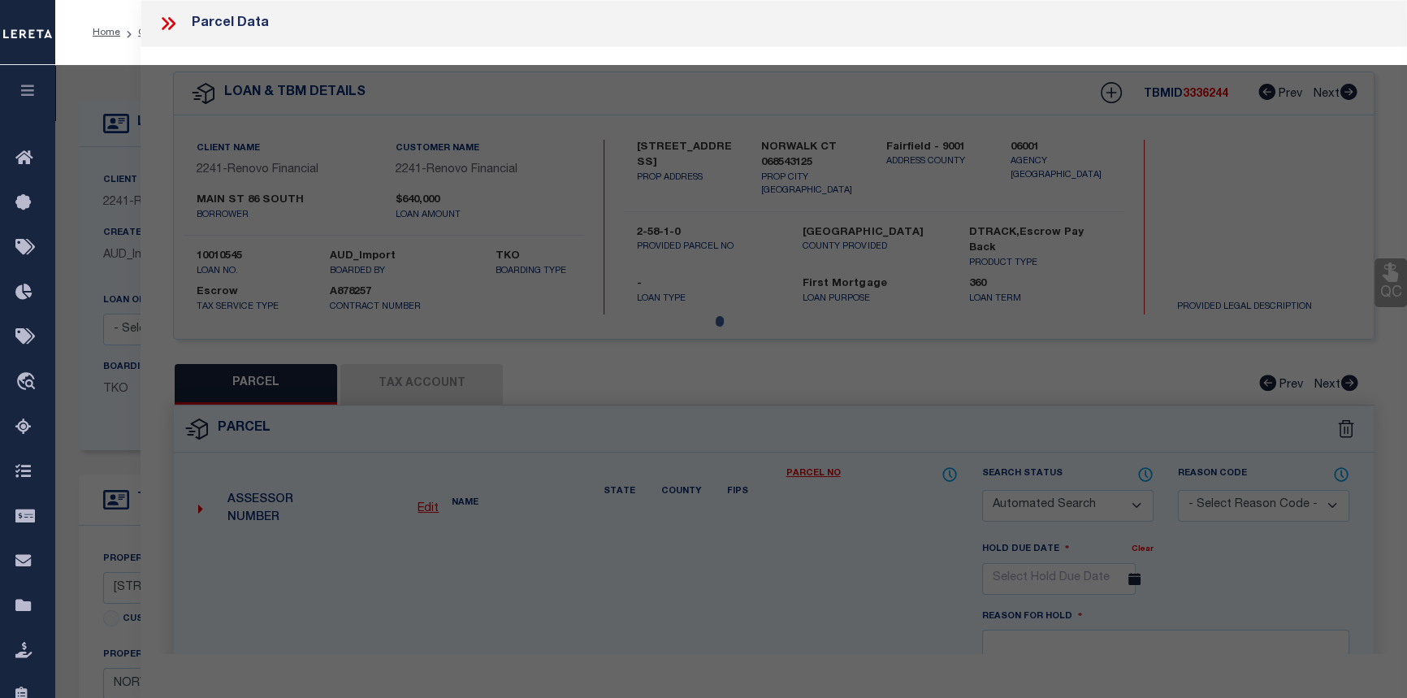
select select "CP"
type input "86 SOUTH MAIN ST LLC"
select select "AGW"
select select
type input "86 SOUTH MAIN ST"
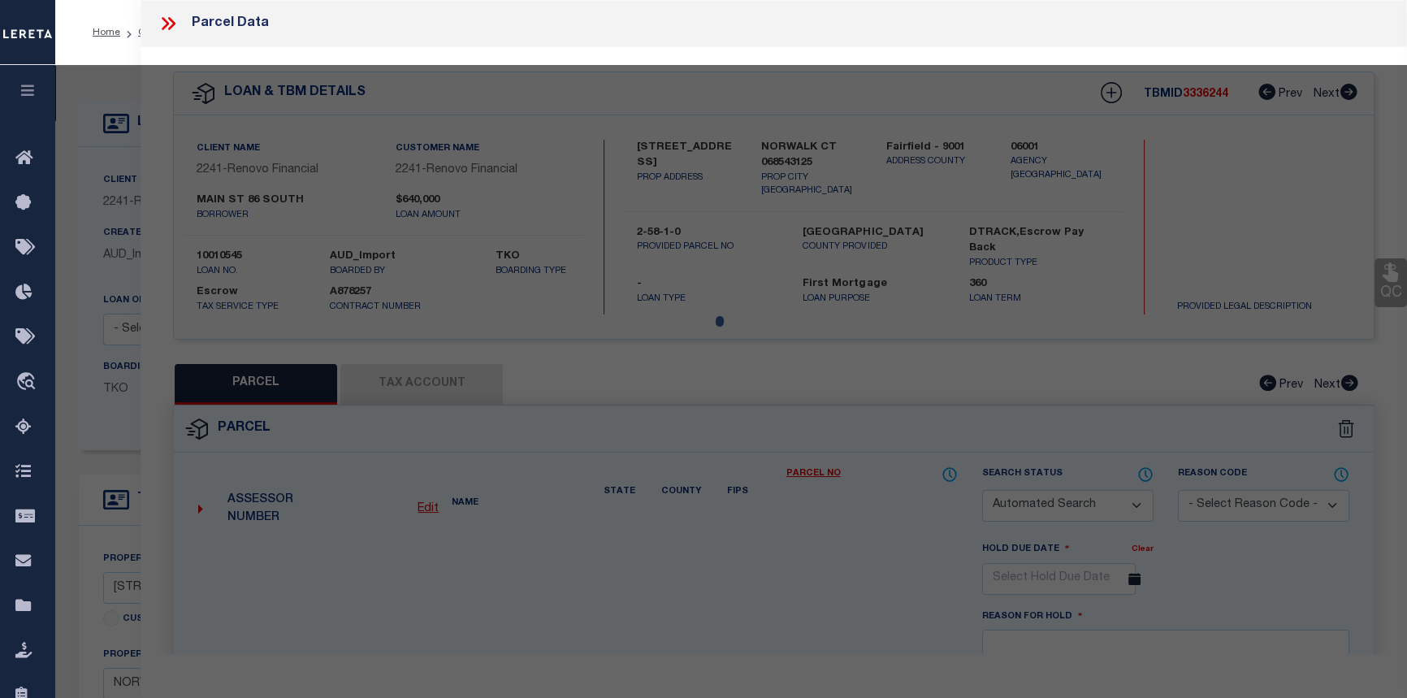
checkbox input "false"
type input "NORWALK CT 06854"
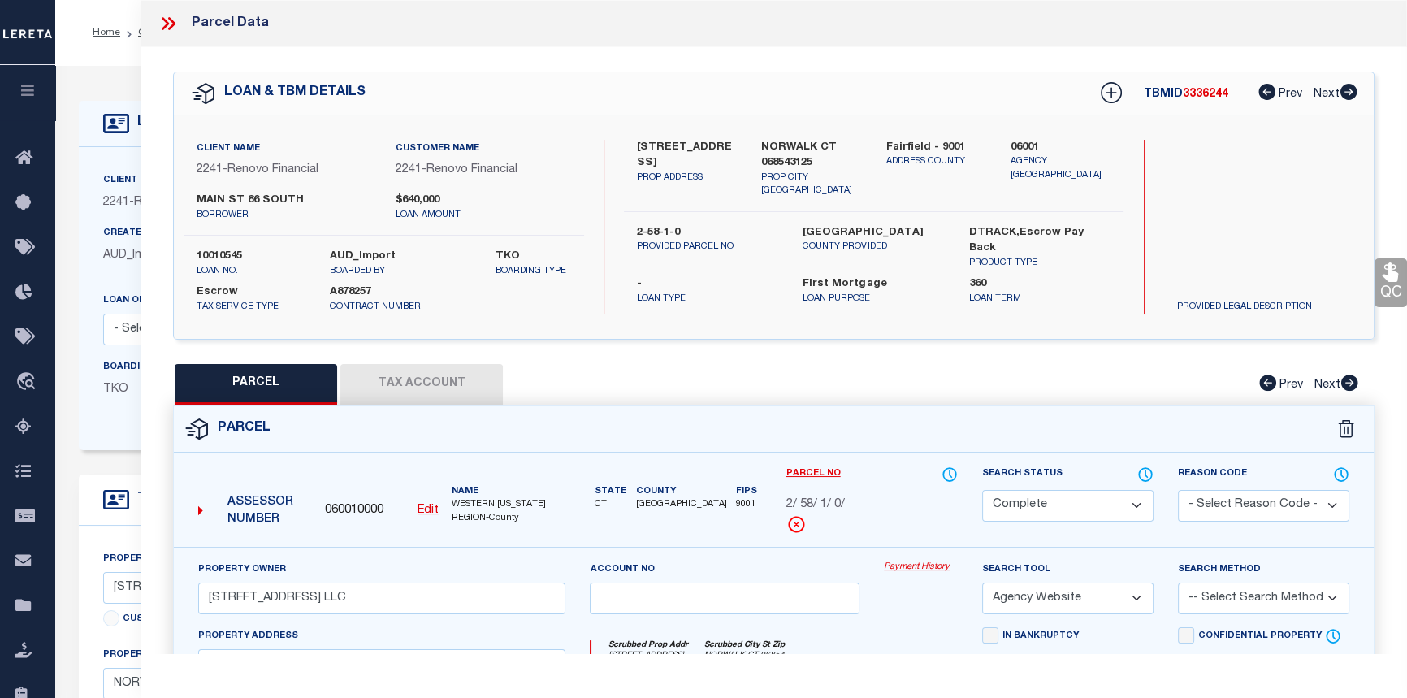
click at [933, 565] on link "Payment History" at bounding box center [921, 568] width 74 height 14
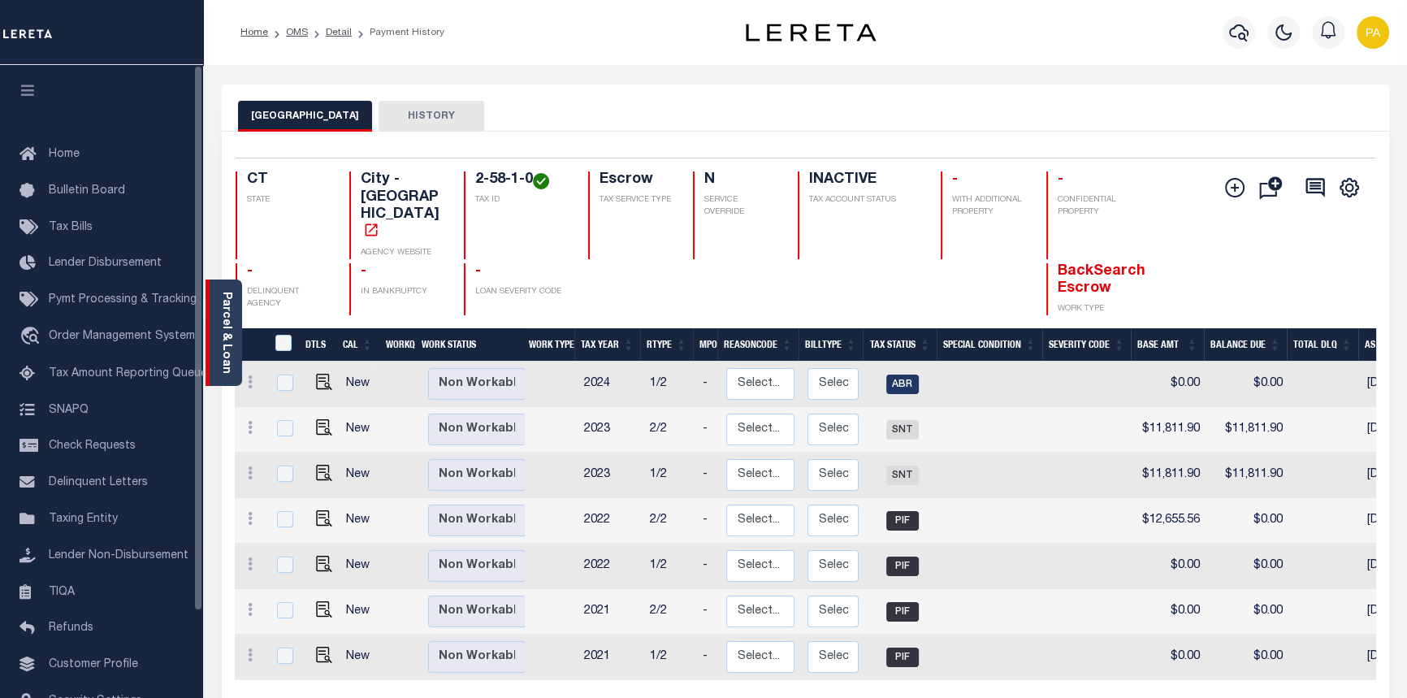
click at [212, 329] on div "Parcel & Loan" at bounding box center [224, 332] width 37 height 106
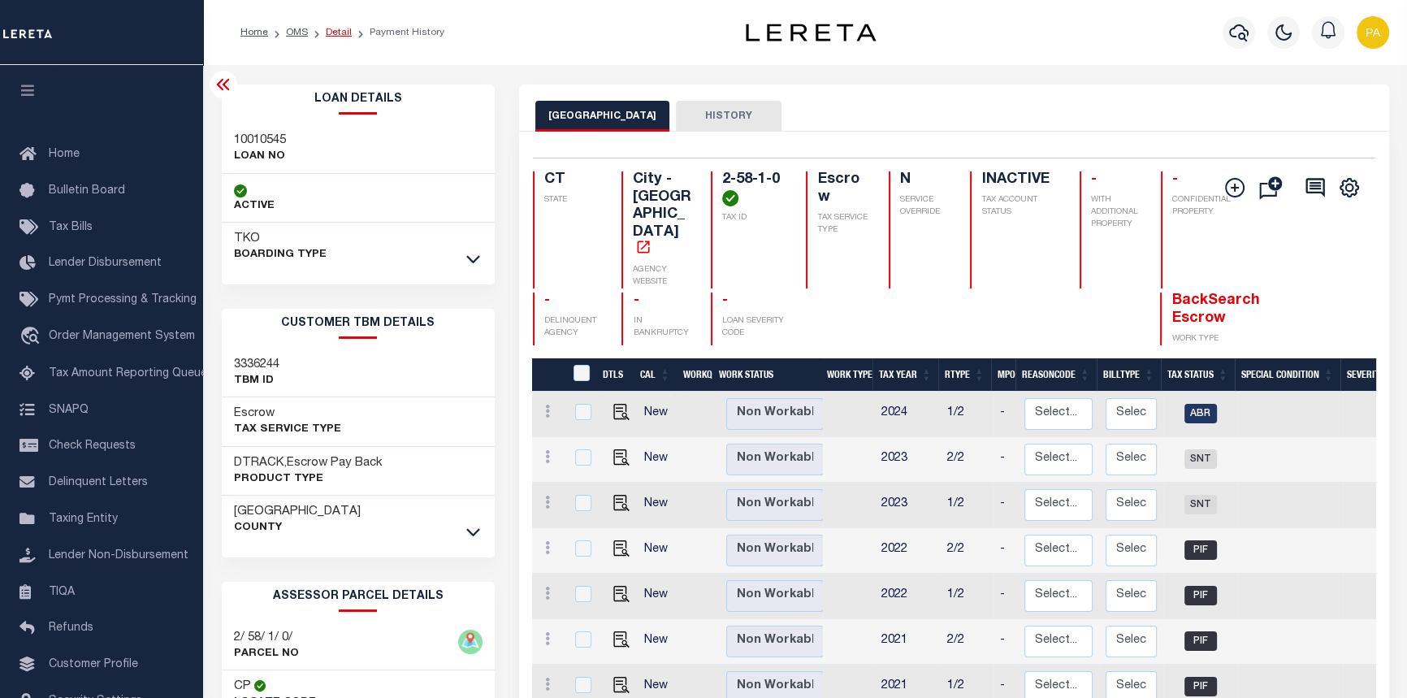
click at [334, 29] on link "Detail" at bounding box center [339, 33] width 26 height 10
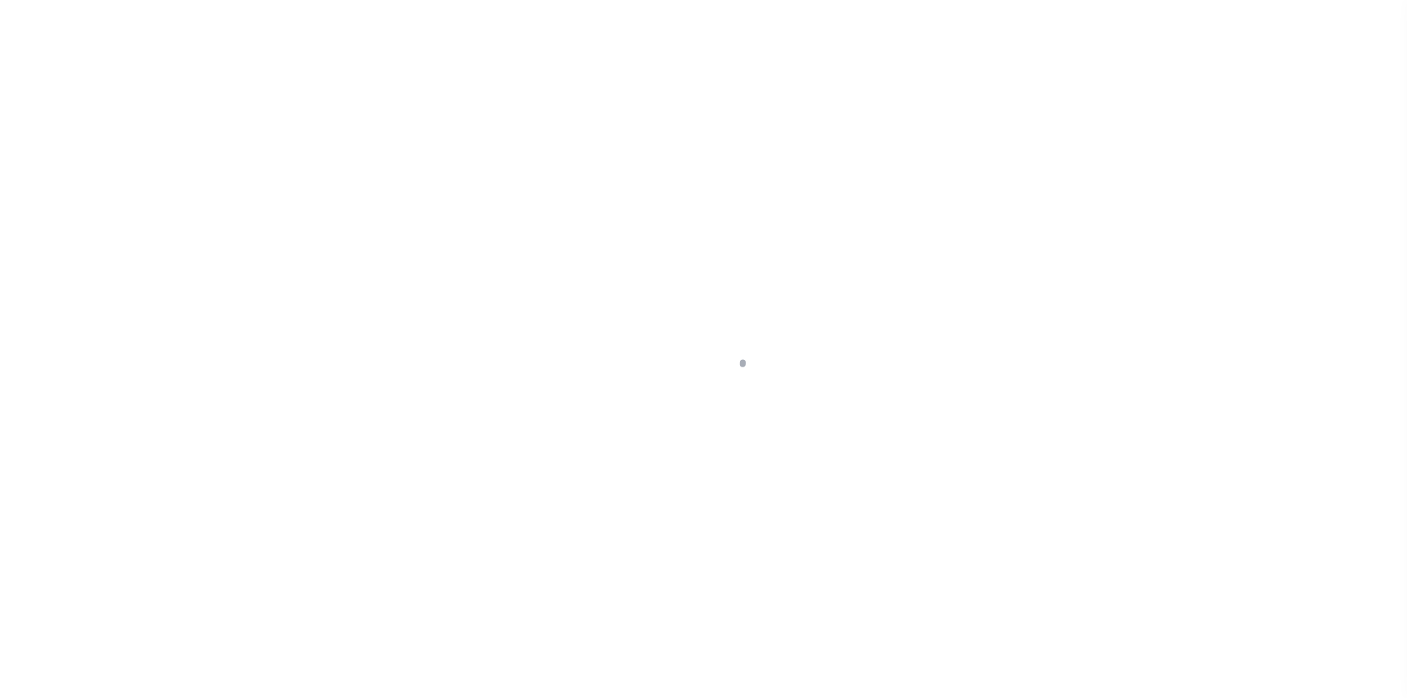
select select "10"
select select "Escrow"
type input "[STREET_ADDRESS]"
type input "2-58-1-0"
type input "NORWALK CT 068543125"
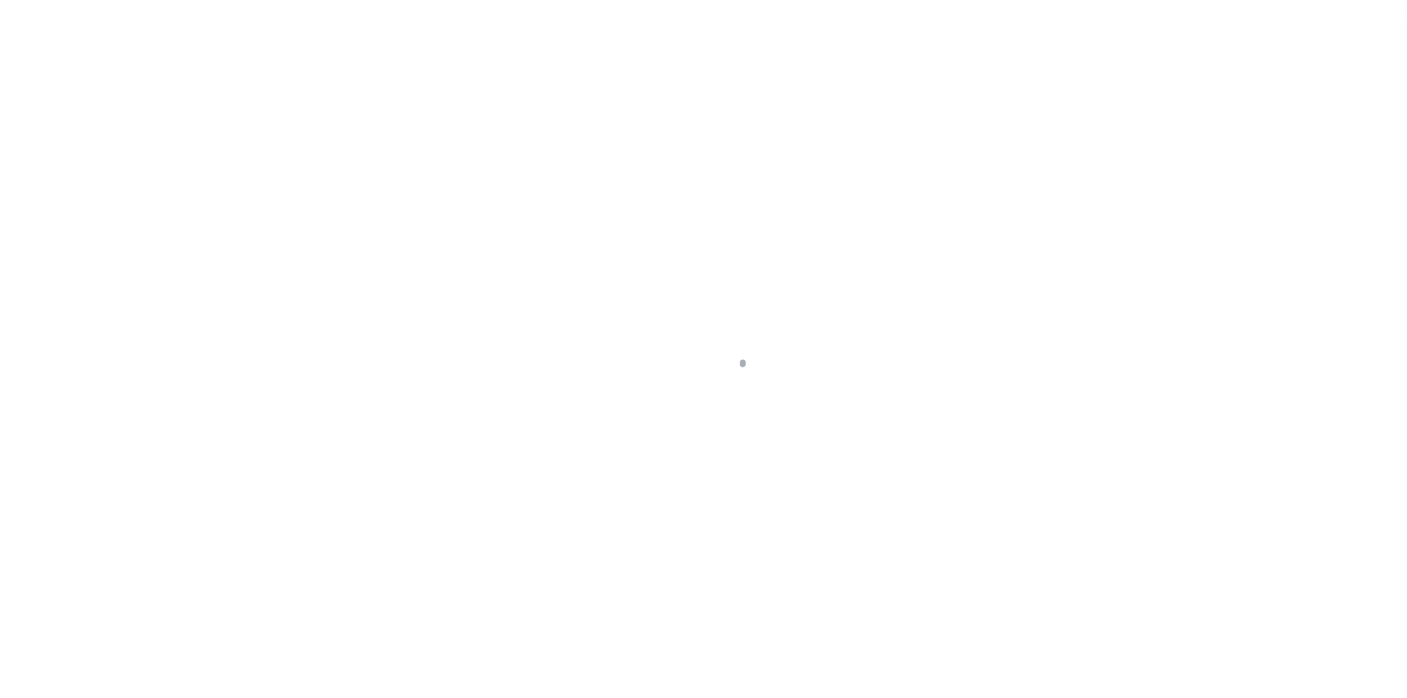
type input "a0kUS0000018Dqj"
type input "CT"
select select
select select "25067"
select select
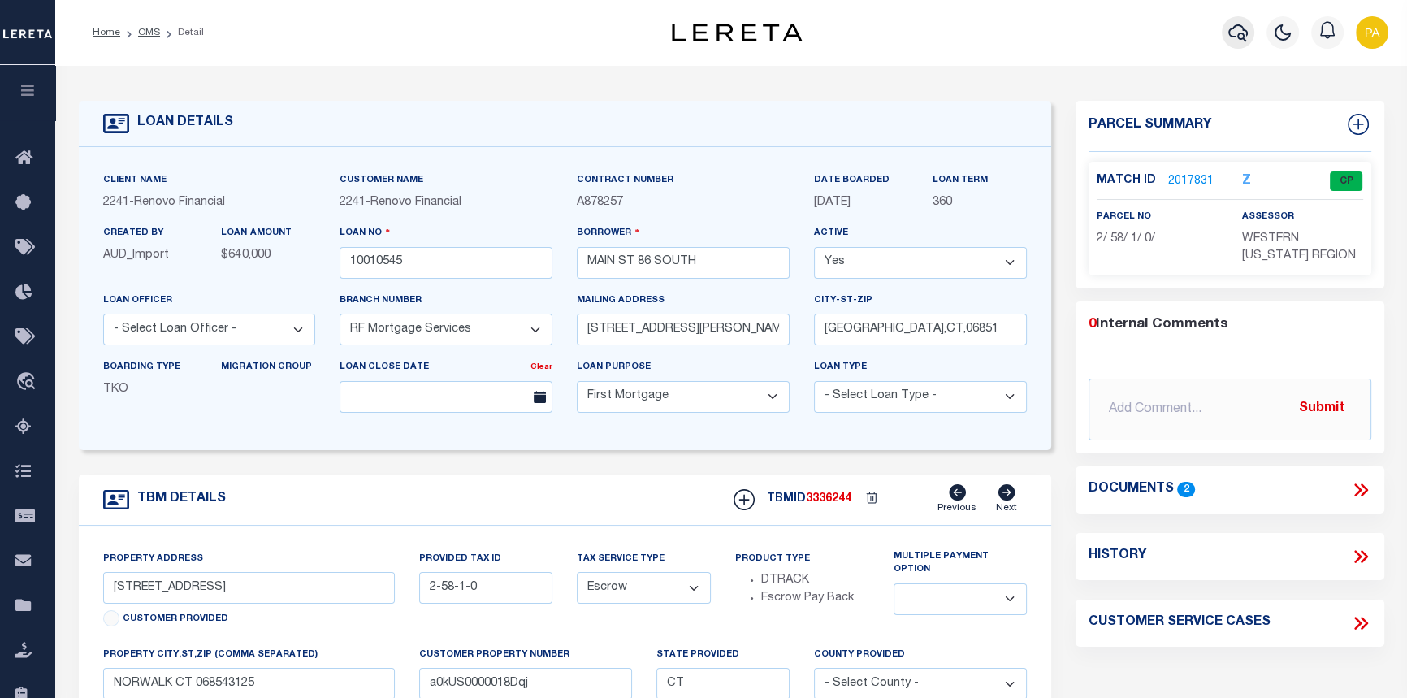
click at [1238, 37] on icon "button" at bounding box center [1237, 32] width 19 height 17
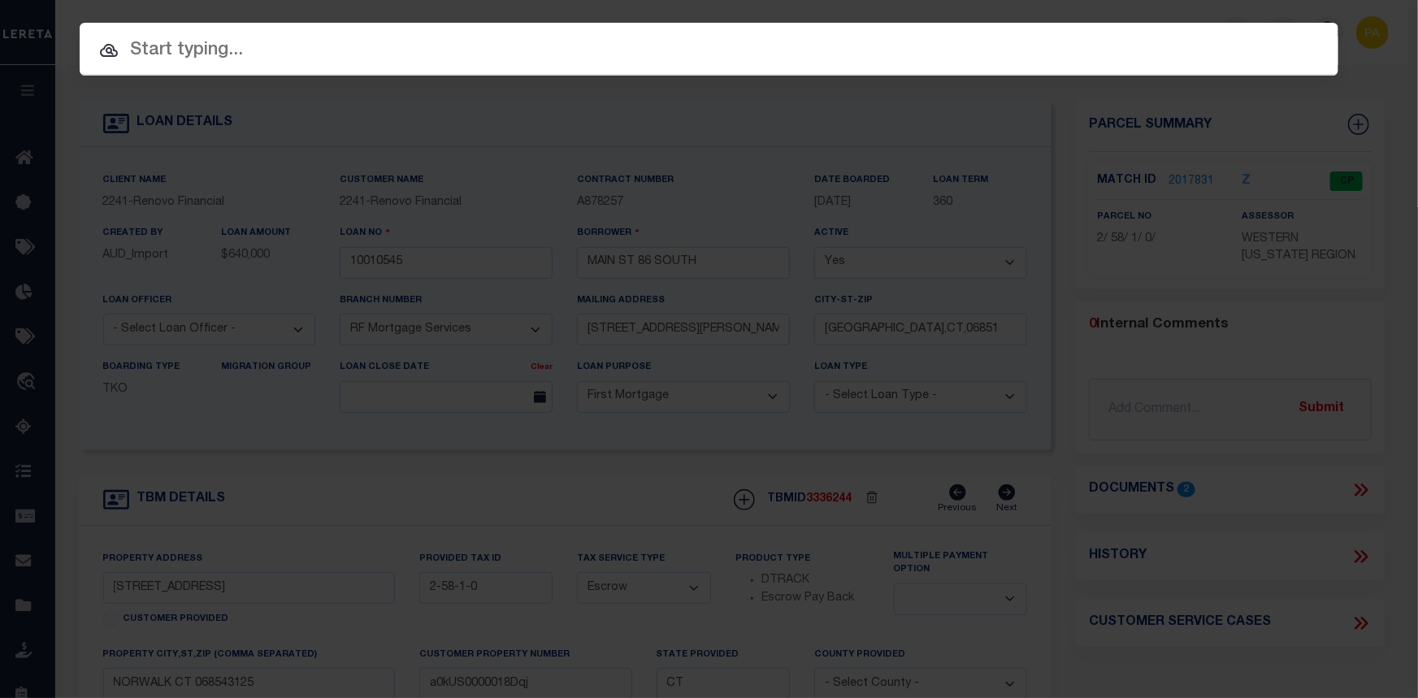
click at [135, 46] on input "text" at bounding box center [709, 51] width 1258 height 28
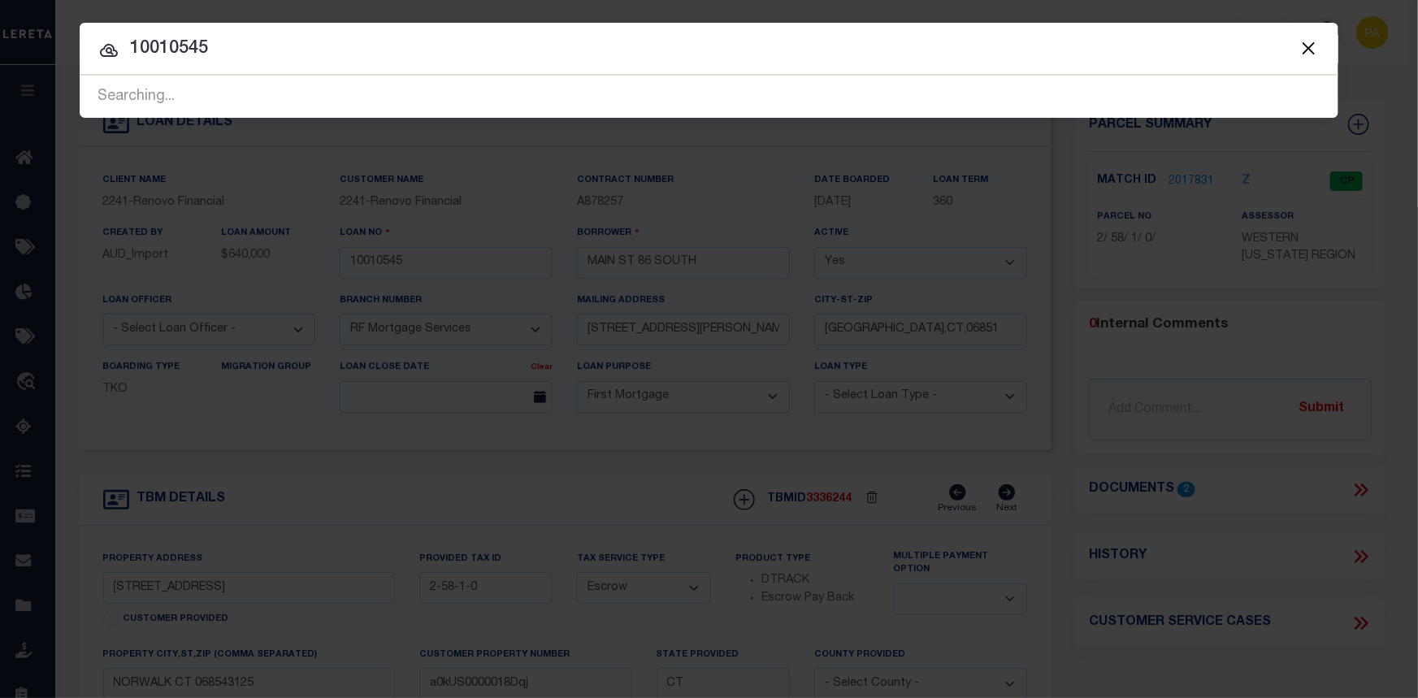
type input "10010545"
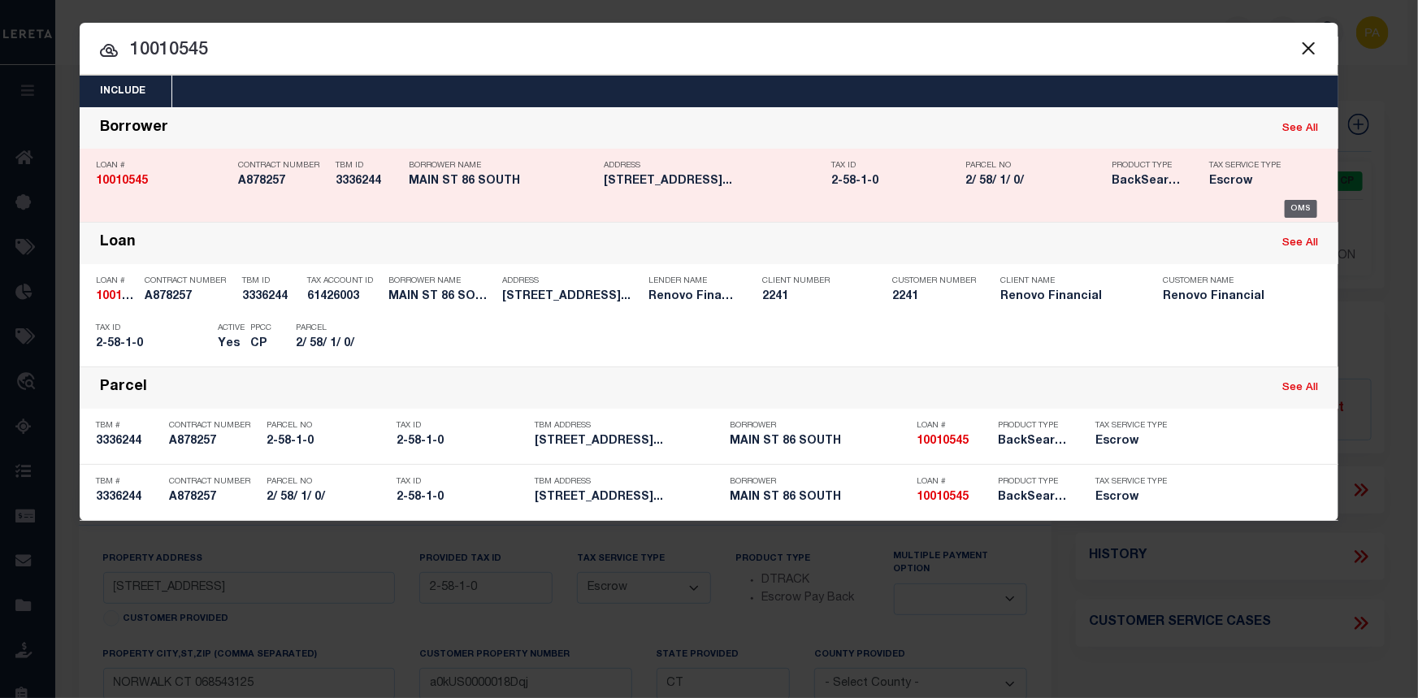
click at [1309, 210] on div "OMS" at bounding box center [1300, 209] width 33 height 18
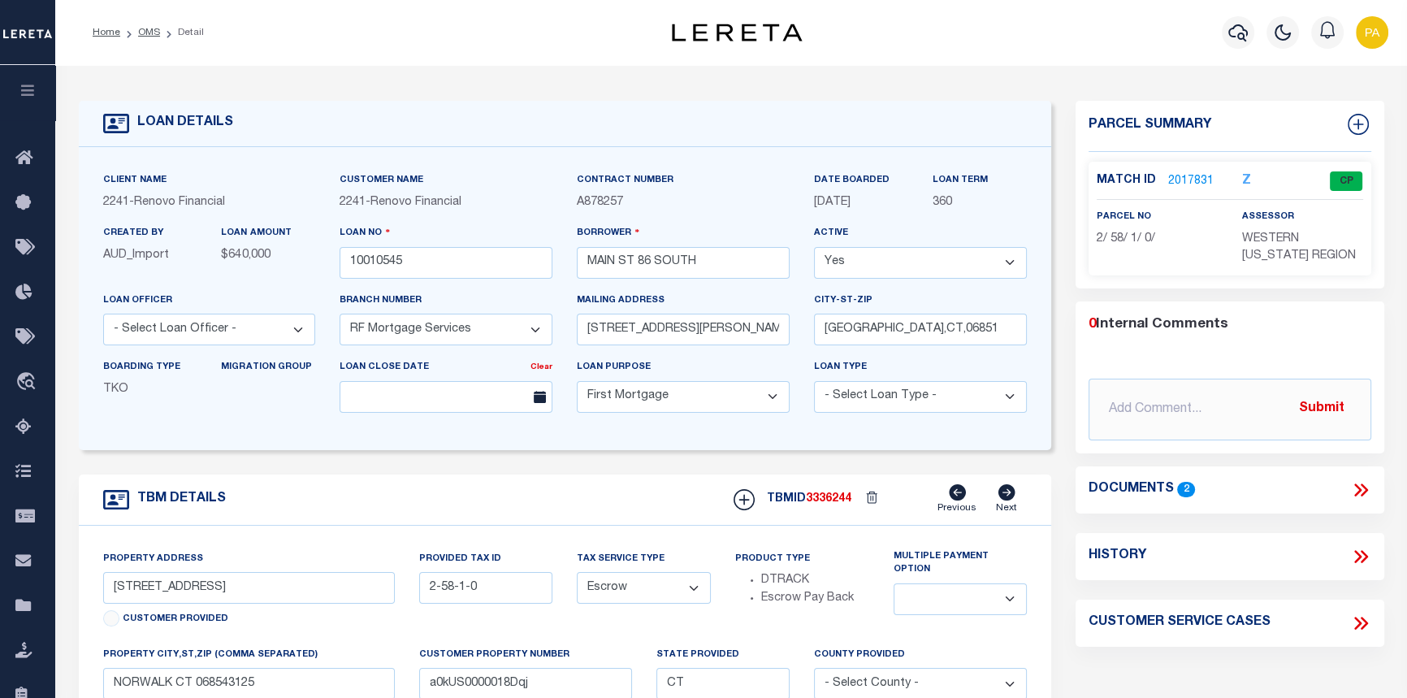
click at [1182, 178] on link "2017831" at bounding box center [1190, 181] width 45 height 17
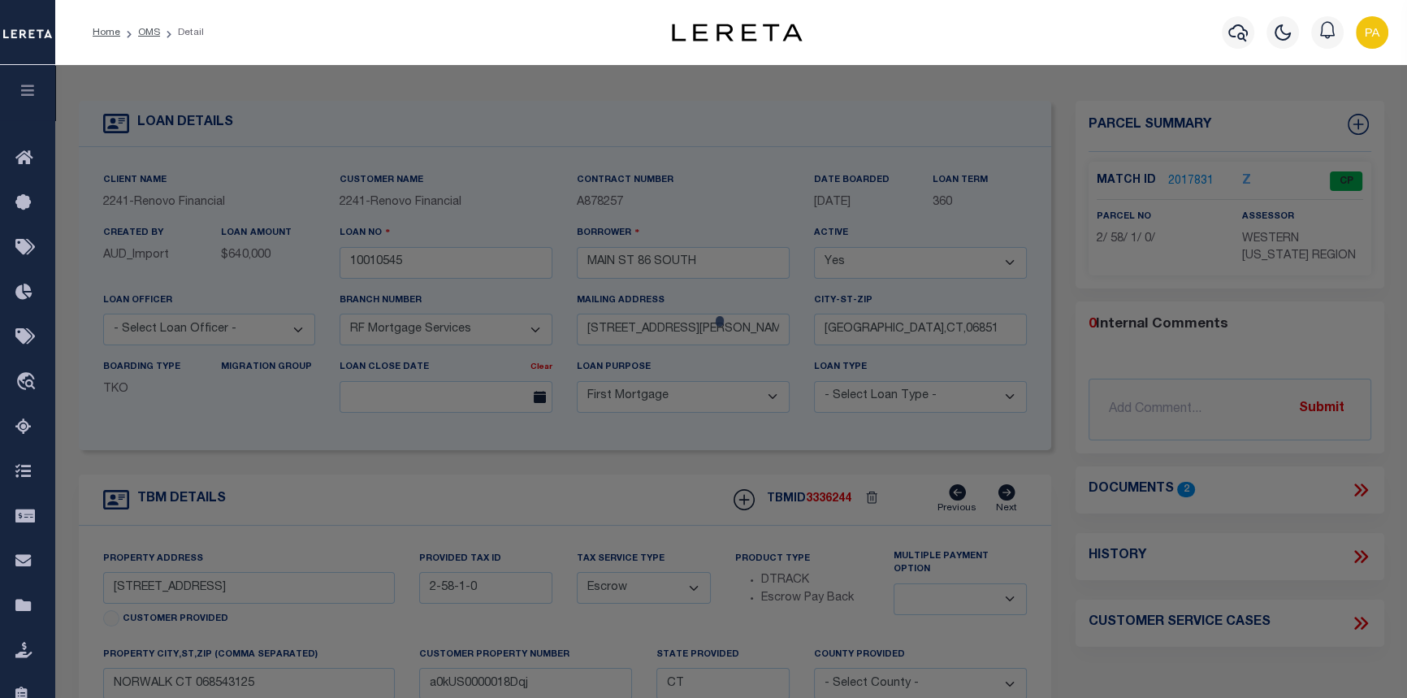
checkbox input "false"
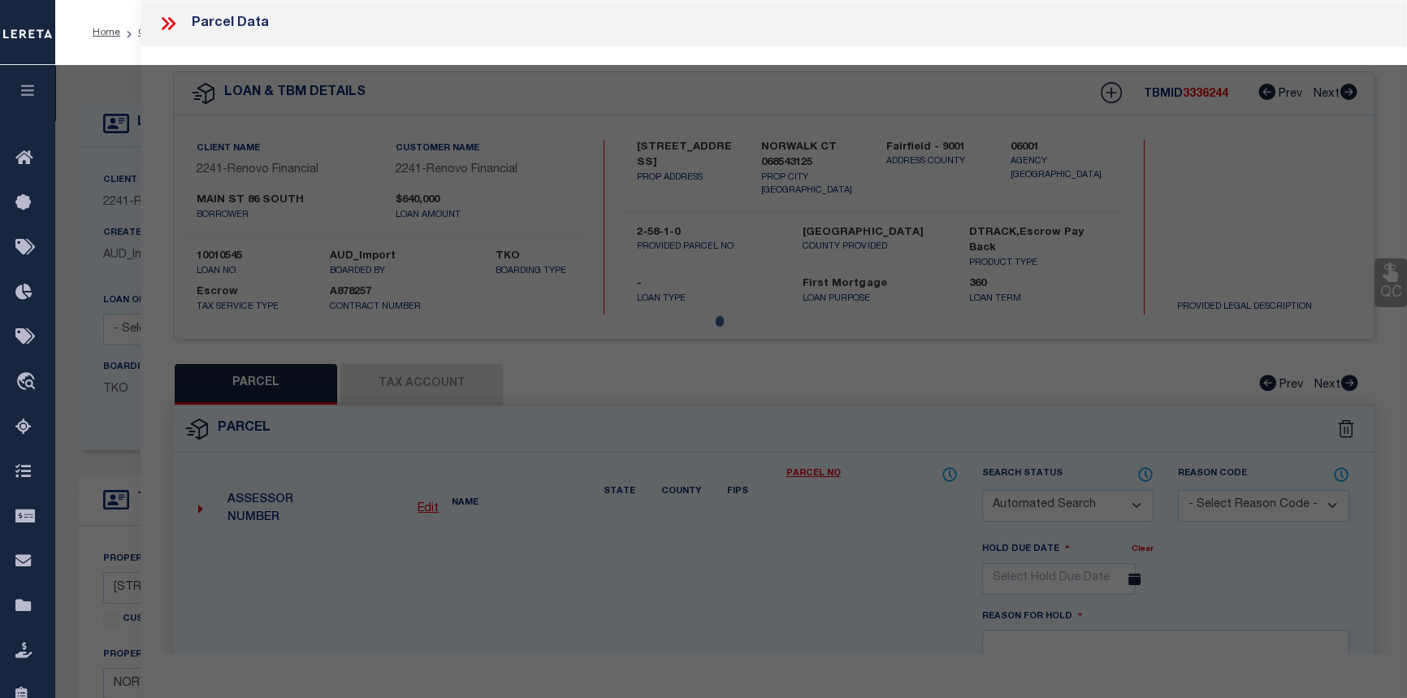
select select "CP"
type input "86 SOUTH MAIN ST LLC"
select select "AGW"
select select
type input "86 SOUTH MAIN ST"
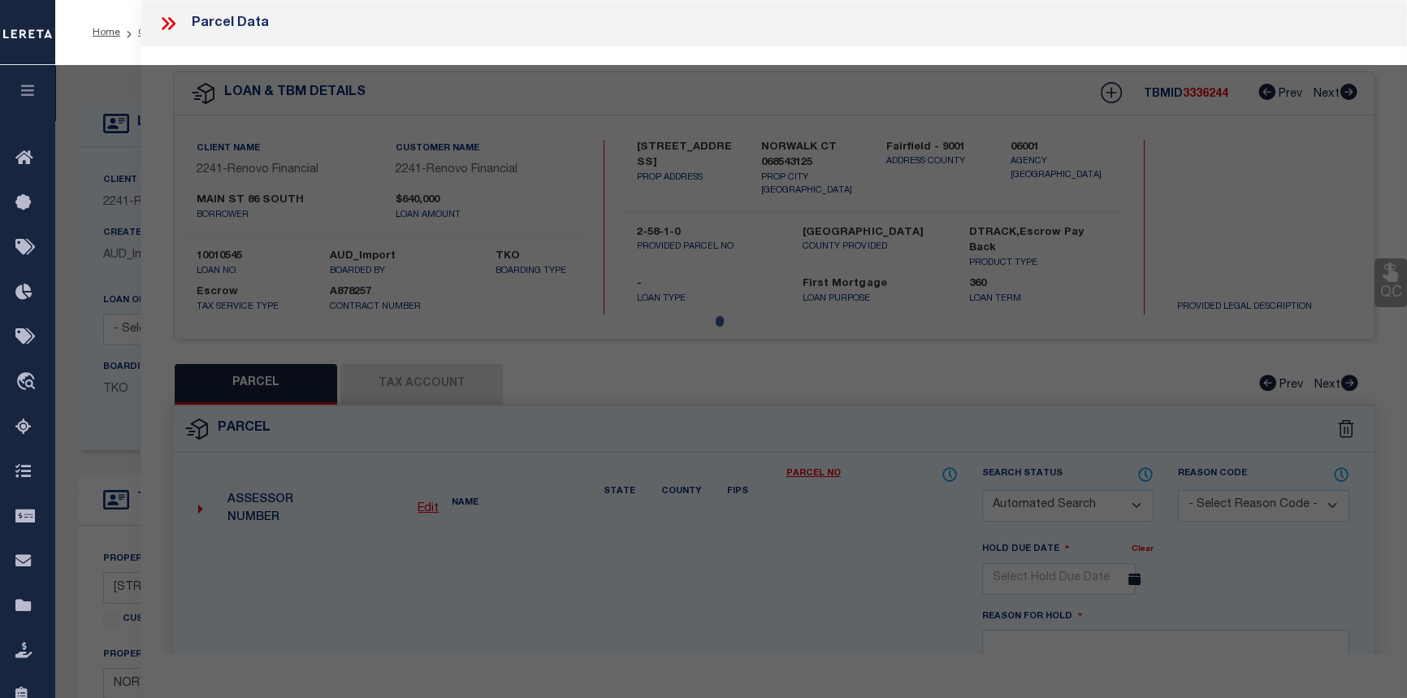
checkbox input "false"
type input "NORWALK CT 06854"
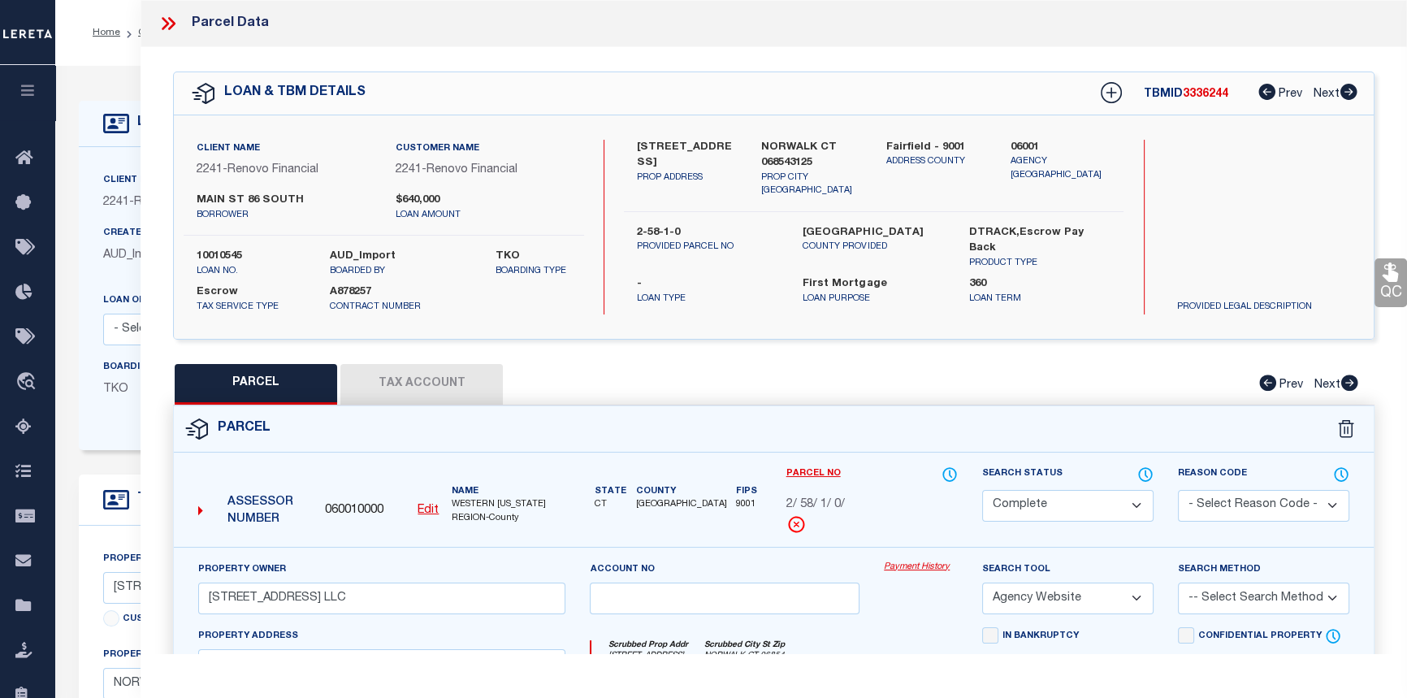
click at [920, 567] on link "Payment History" at bounding box center [921, 568] width 74 height 14
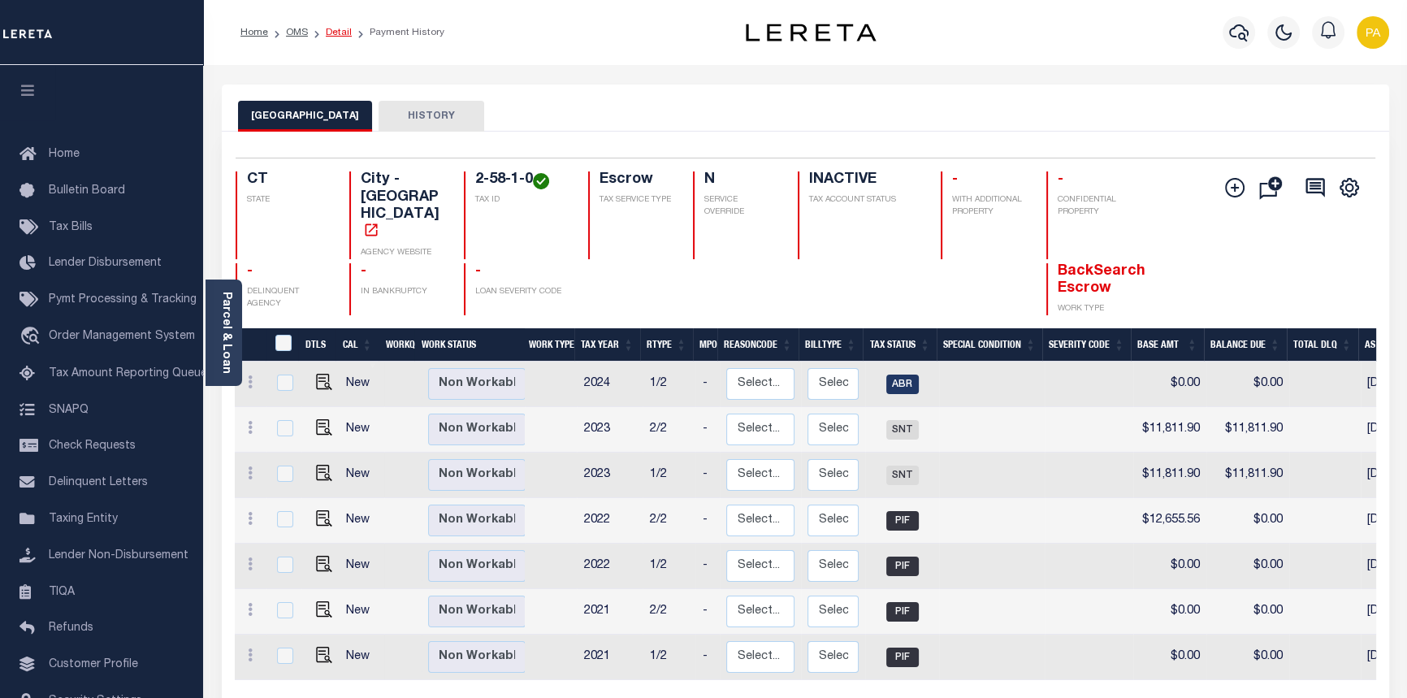
click at [339, 31] on link "Detail" at bounding box center [339, 33] width 26 height 10
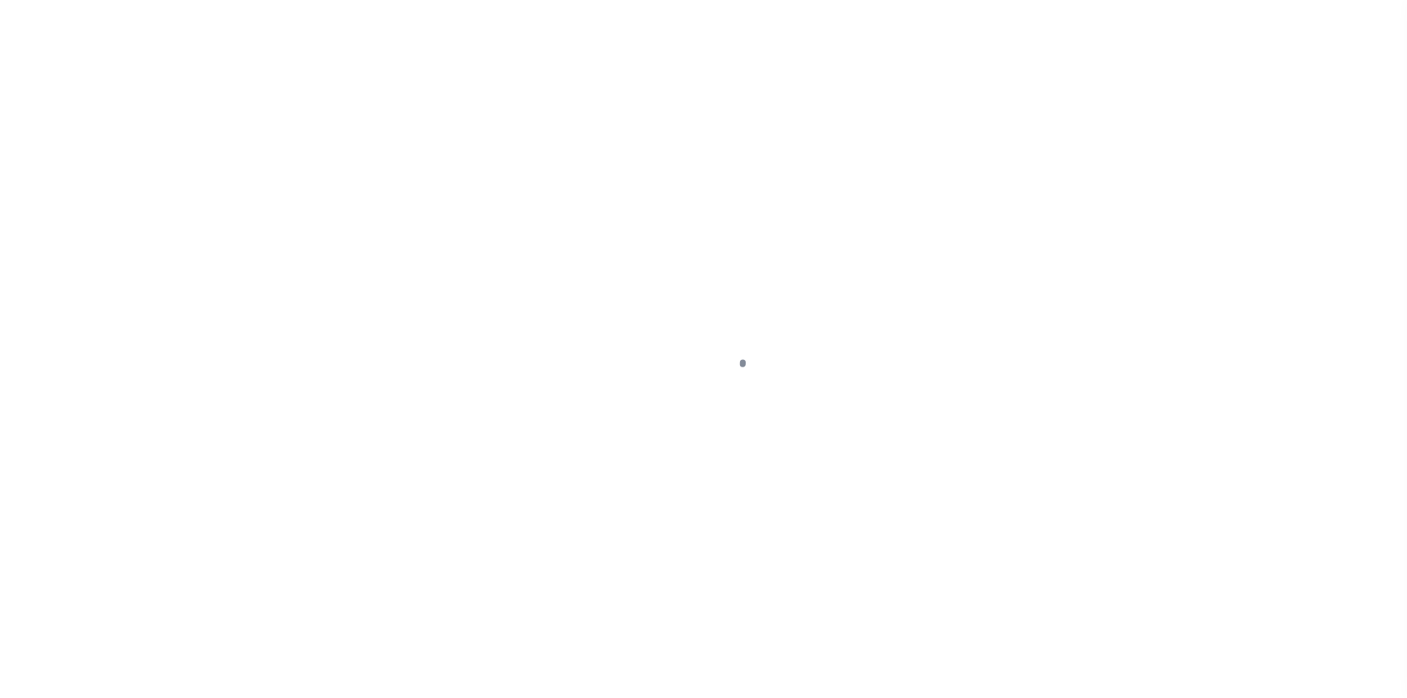
select select "10"
select select "Escrow"
type input "[STREET_ADDRESS]"
type input "2-58-1-0"
type input "NORWALK CT 068543125"
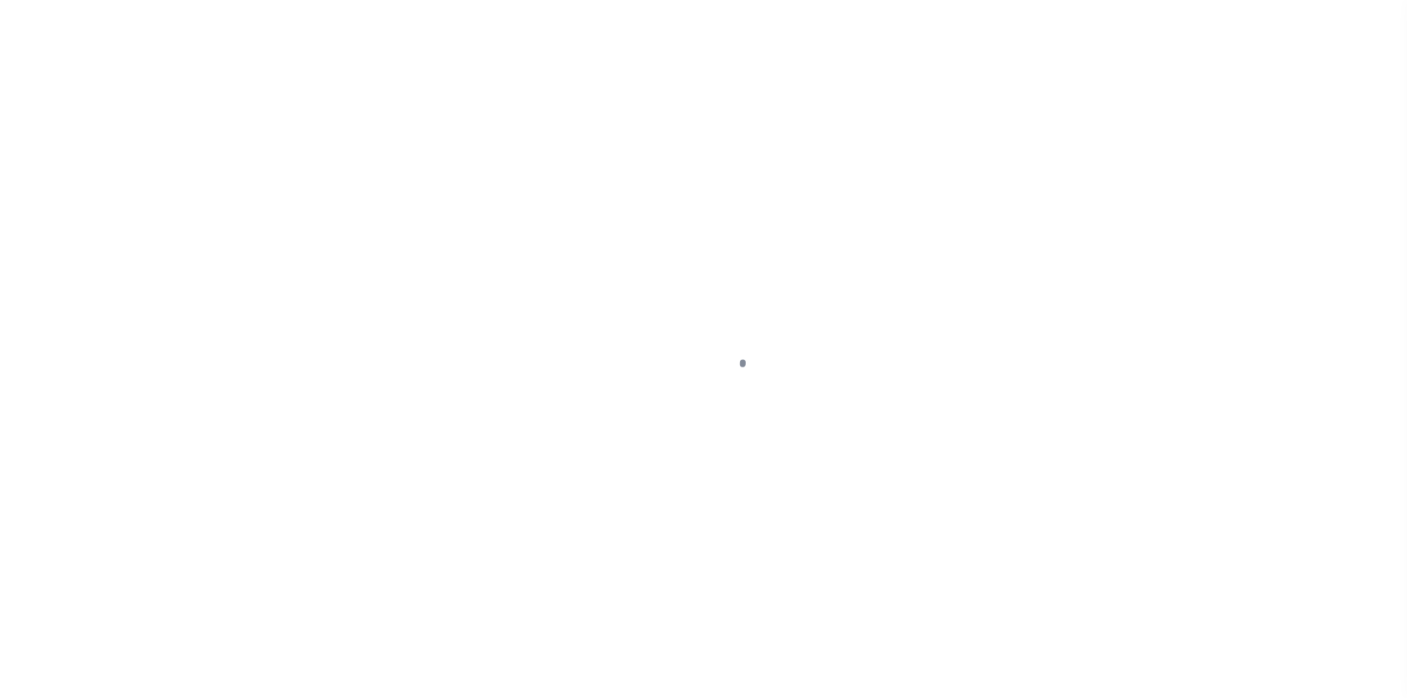
type input "a0kUS0000018Dqj"
type input "CT"
select select
select select "25067"
select select
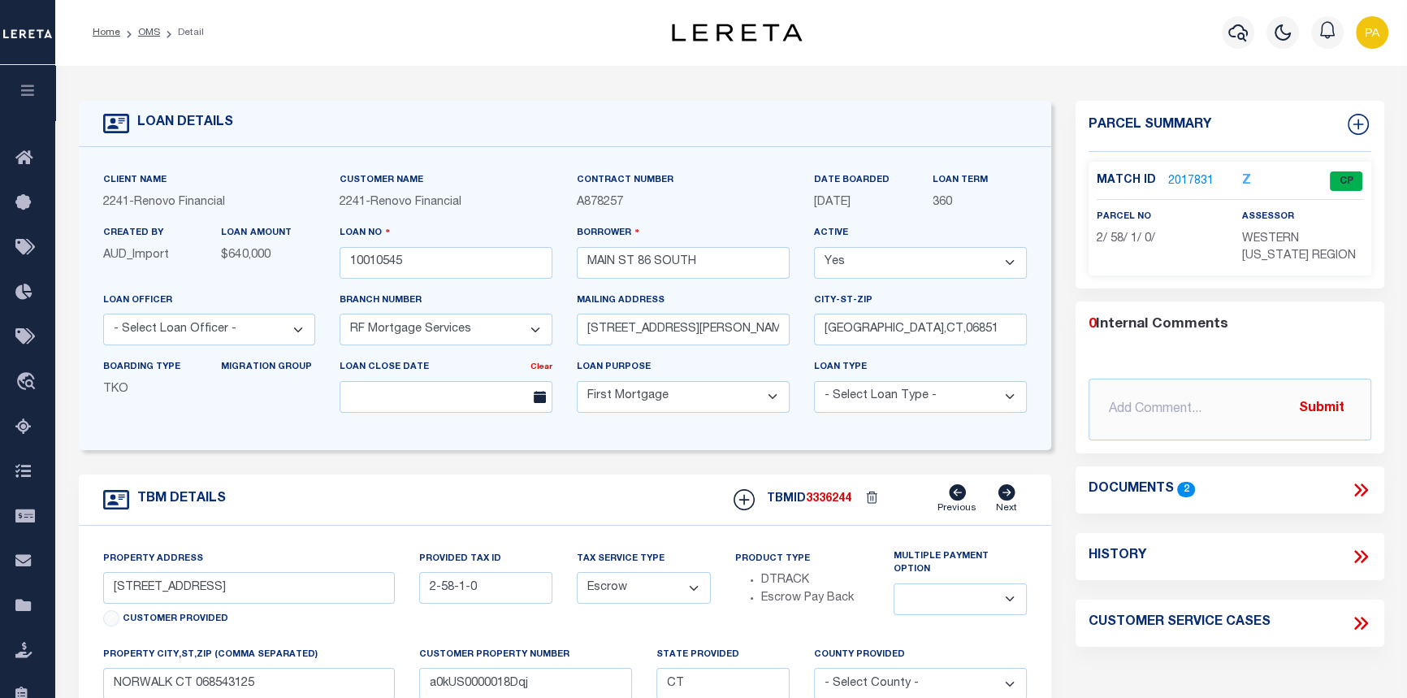
click at [1202, 182] on link "2017831" at bounding box center [1190, 181] width 45 height 17
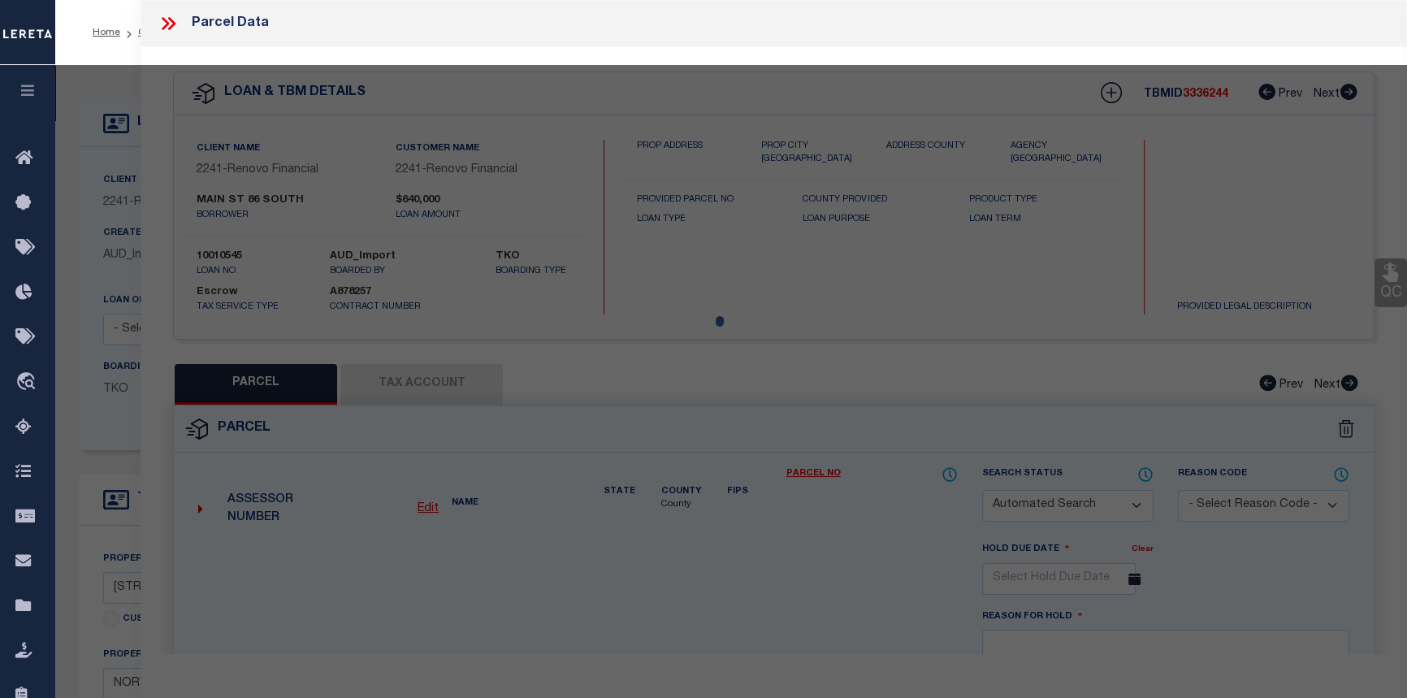
checkbox input "false"
select select "CP"
type input "86 SOUTH MAIN ST LLC"
select select "AGW"
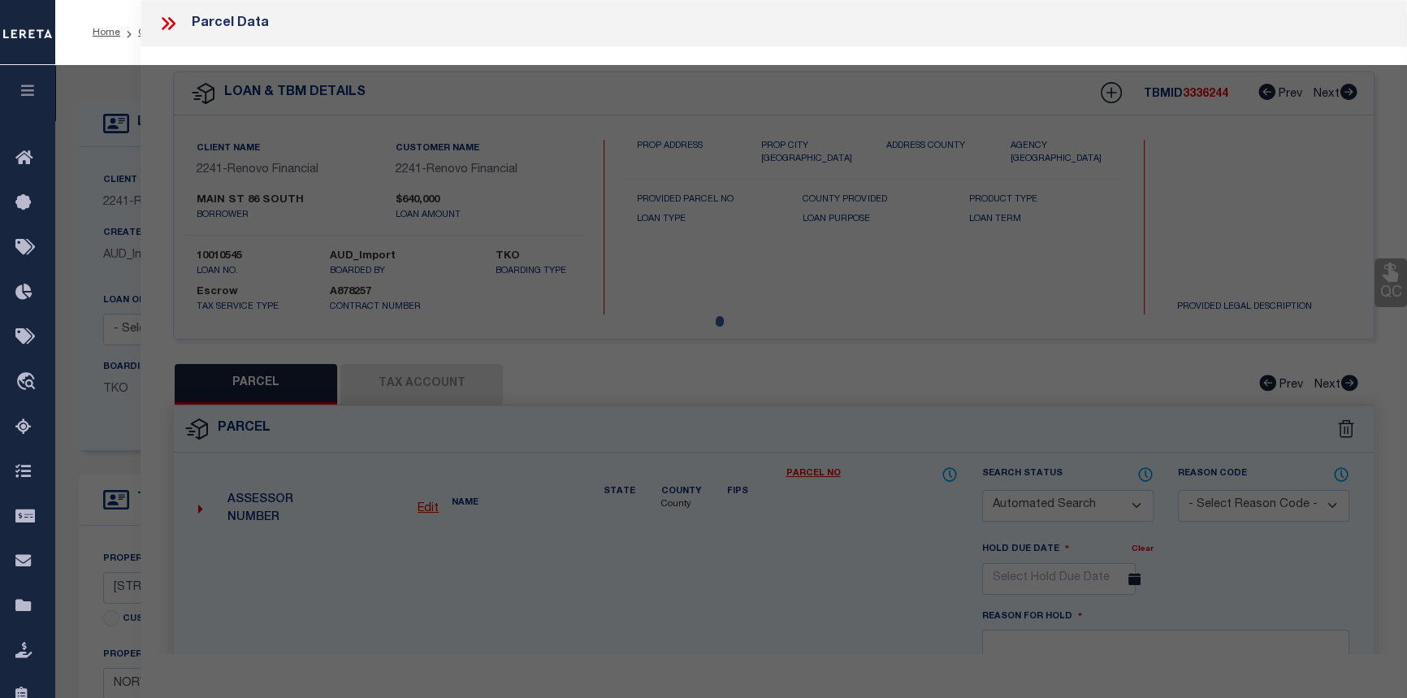
select select
type input "86 SOUTH MAIN ST"
checkbox input "false"
type input "NORWALK CT 06854"
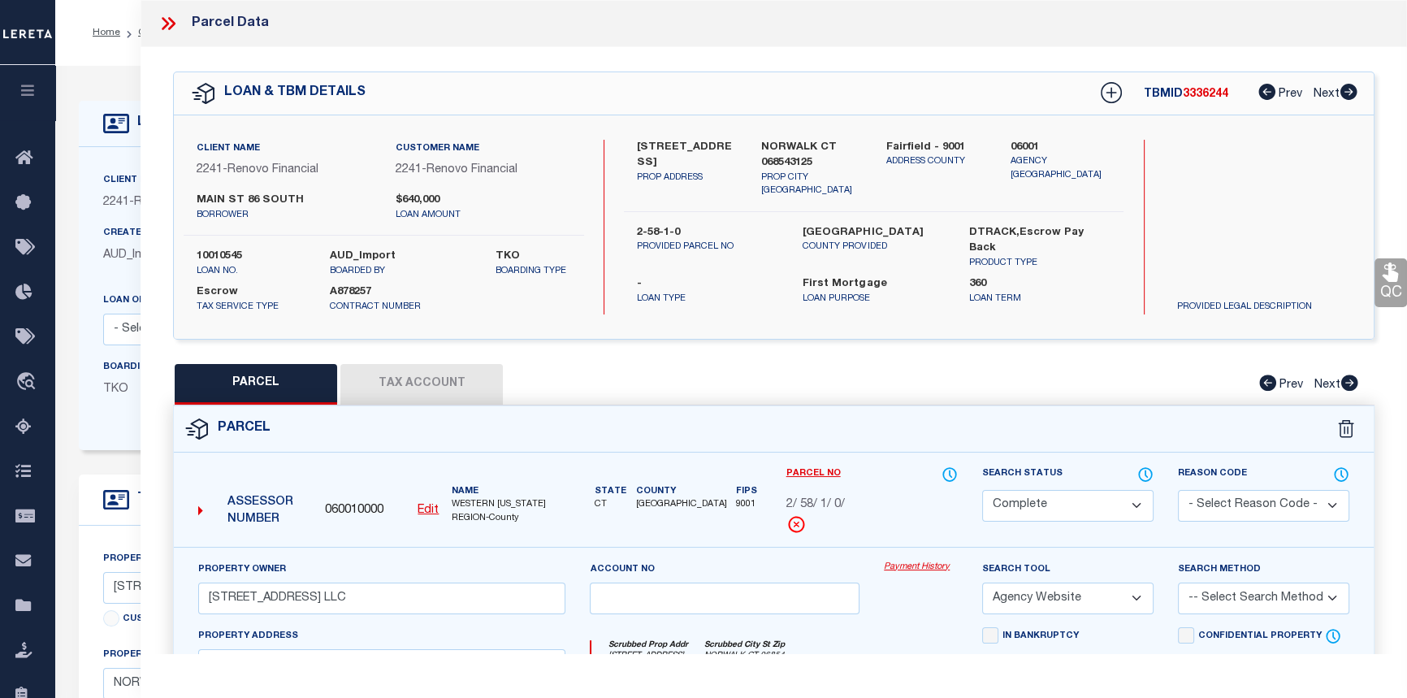
click at [903, 564] on link "Payment History" at bounding box center [921, 568] width 74 height 14
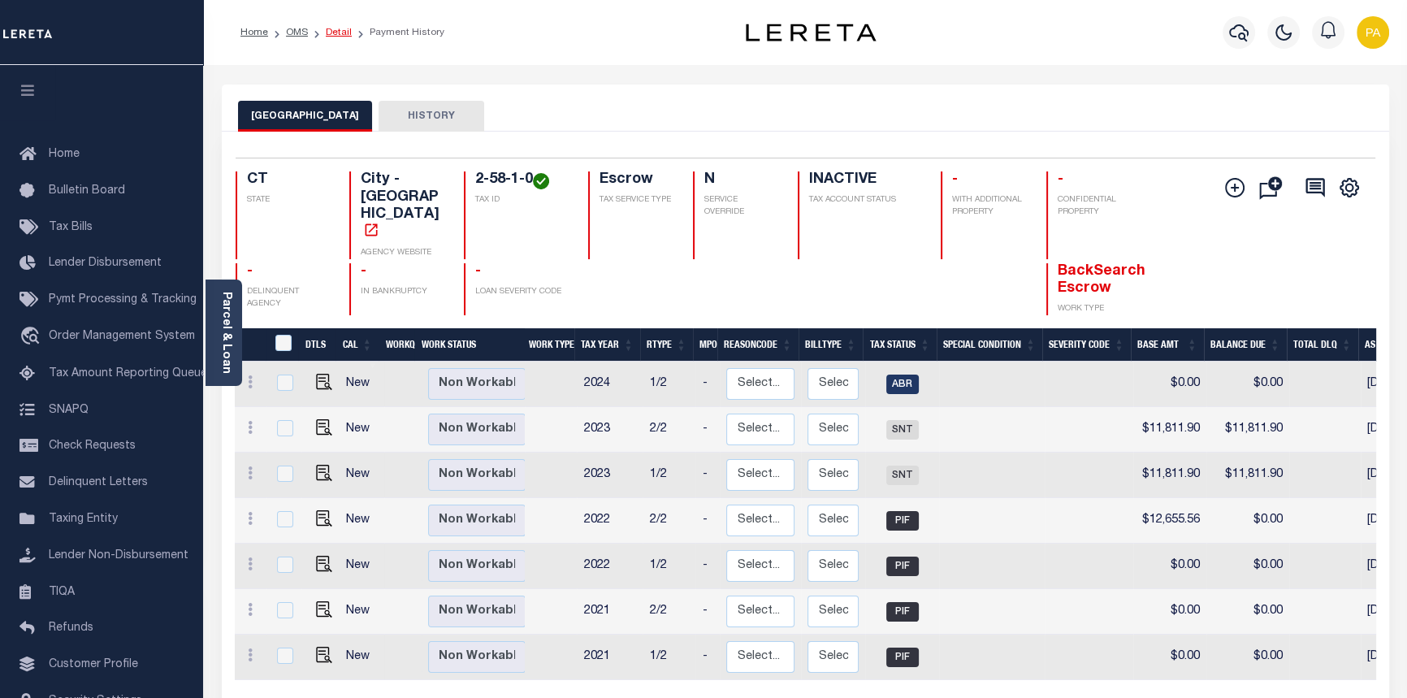
click at [336, 32] on link "Detail" at bounding box center [339, 33] width 26 height 10
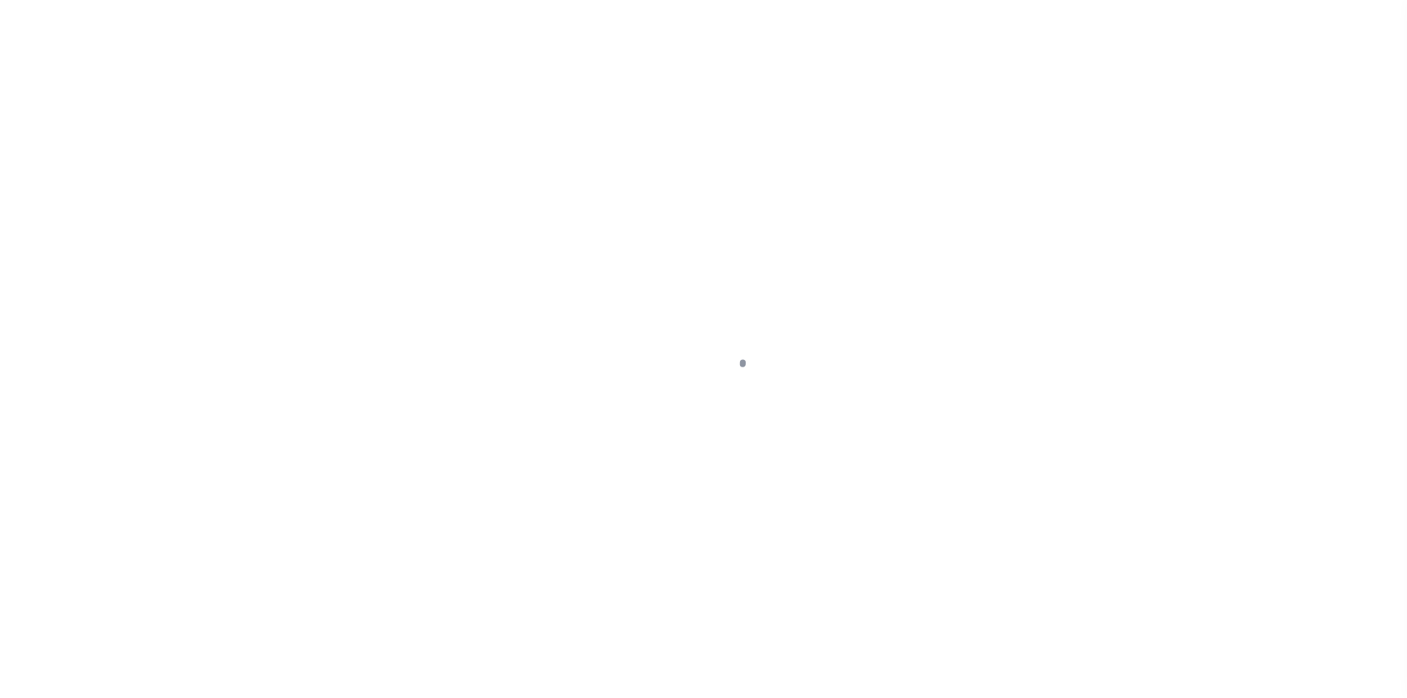
select select "10"
select select "Escrow"
type input "[STREET_ADDRESS]"
type input "2-58-1-0"
type input "NORWALK CT 068543125"
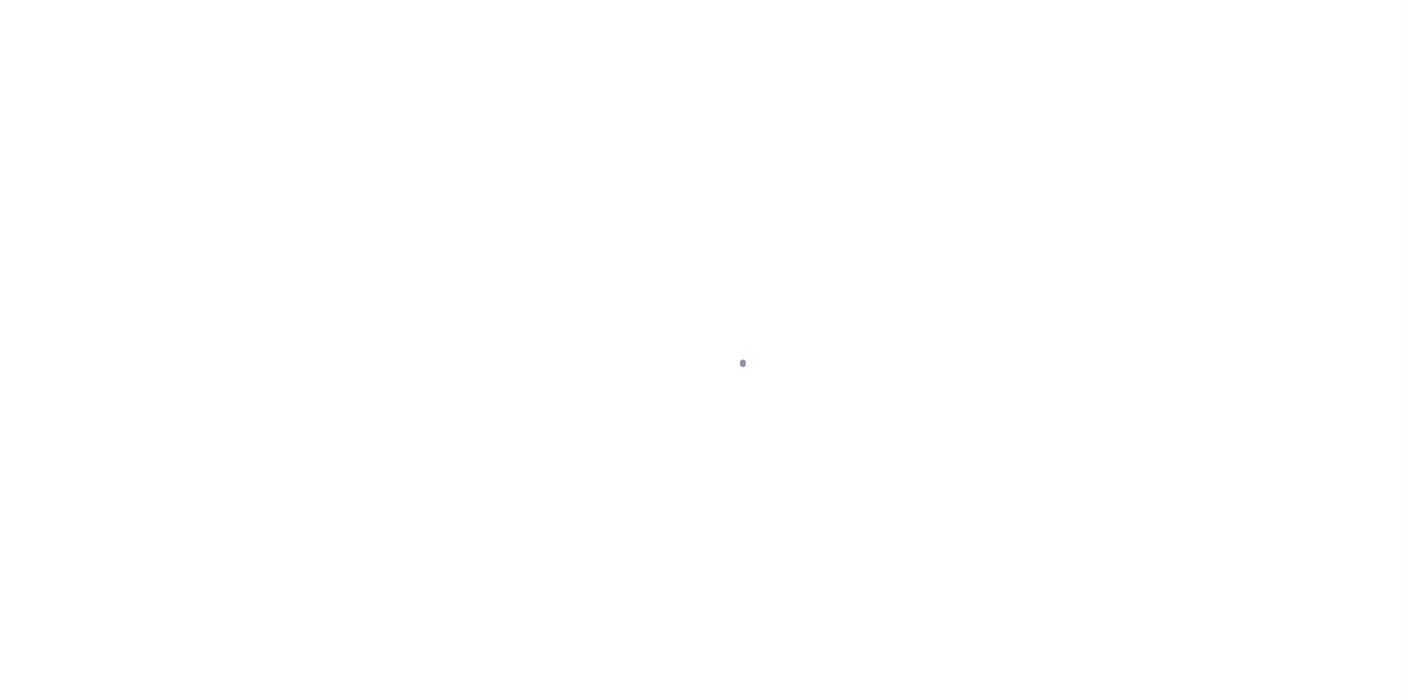
type input "a0kUS0000018Dqj"
type input "CT"
select select
select select "25067"
select select
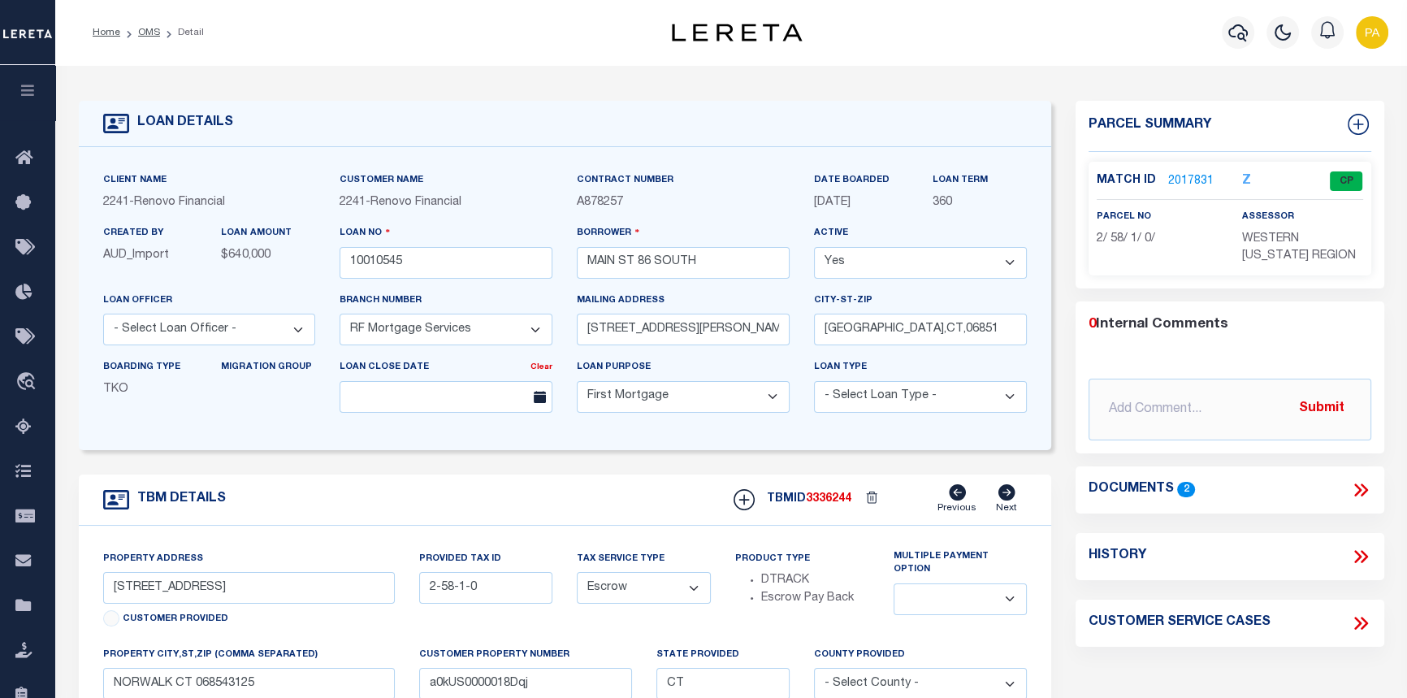
click at [1178, 182] on link "2017831" at bounding box center [1190, 181] width 45 height 17
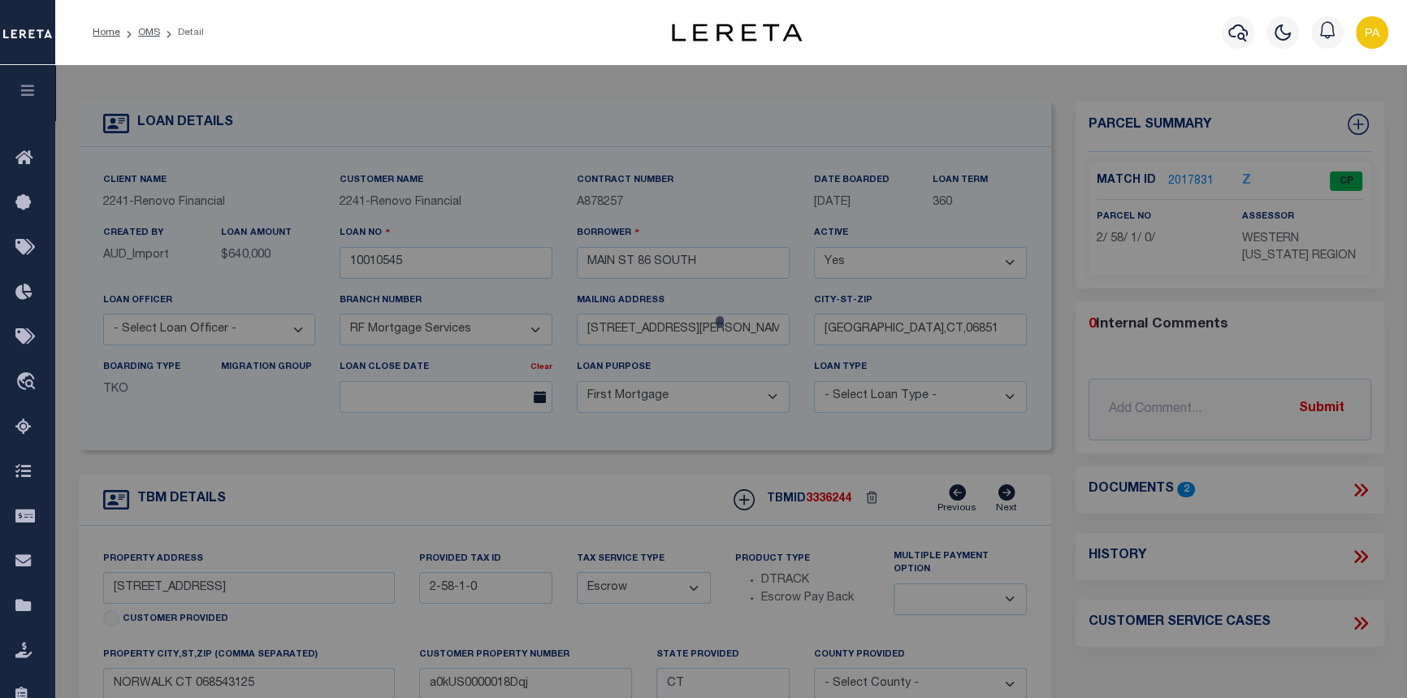
checkbox input "false"
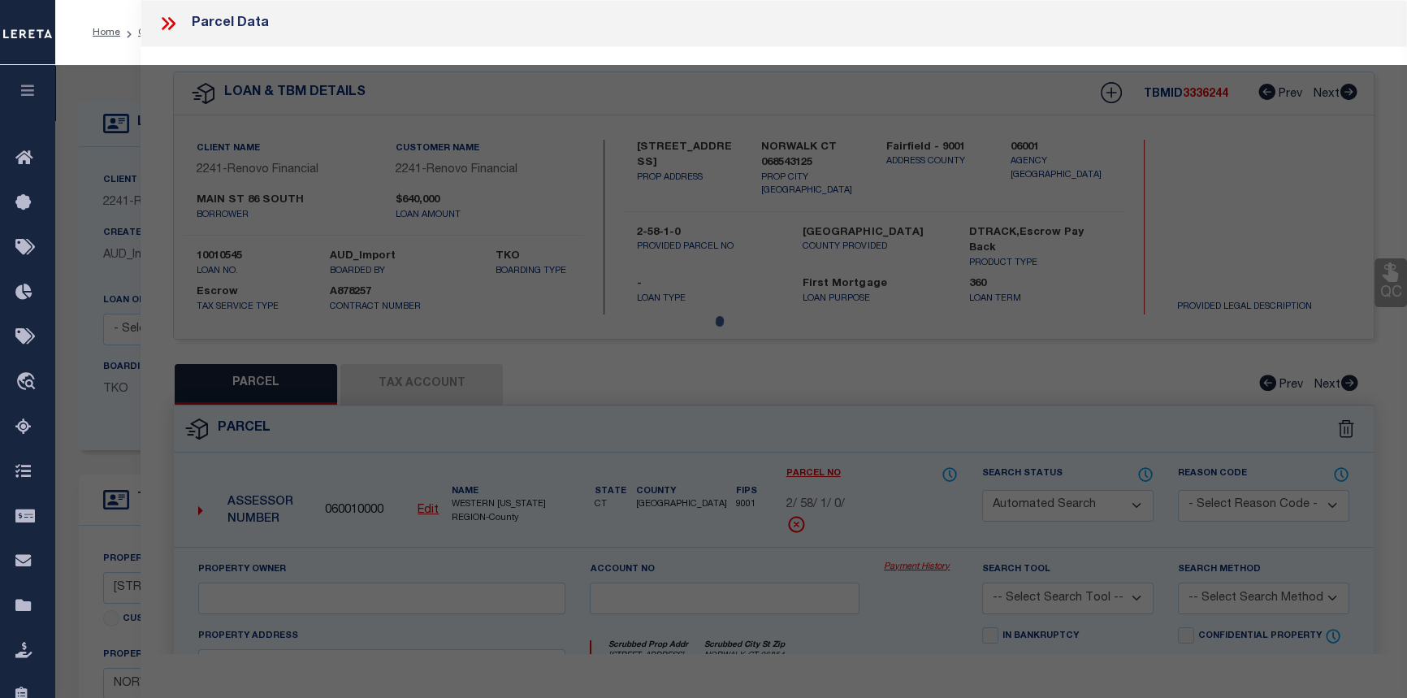
select select "CP"
type input "[STREET_ADDRESS] LLC"
select select "AGW"
select select
type input "86 SOUTH MAIN ST"
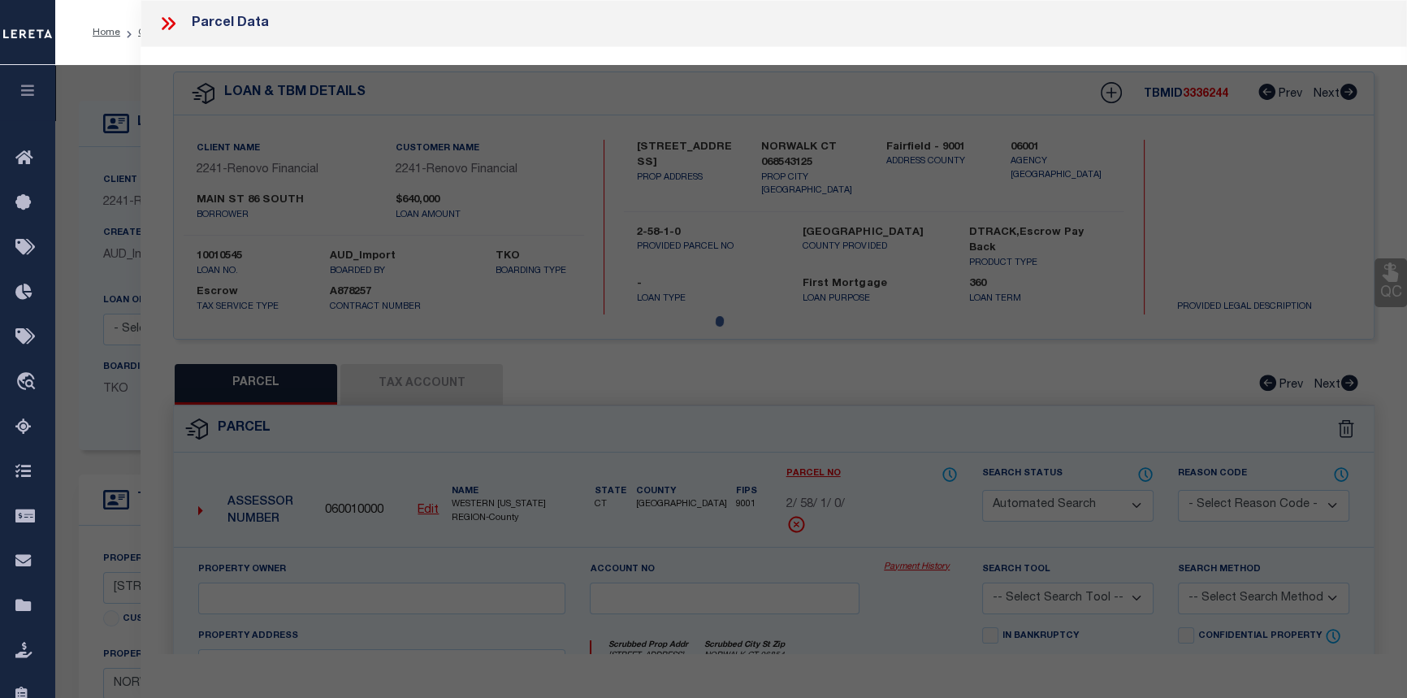
checkbox input "false"
type input "NORWALK CT 06854"
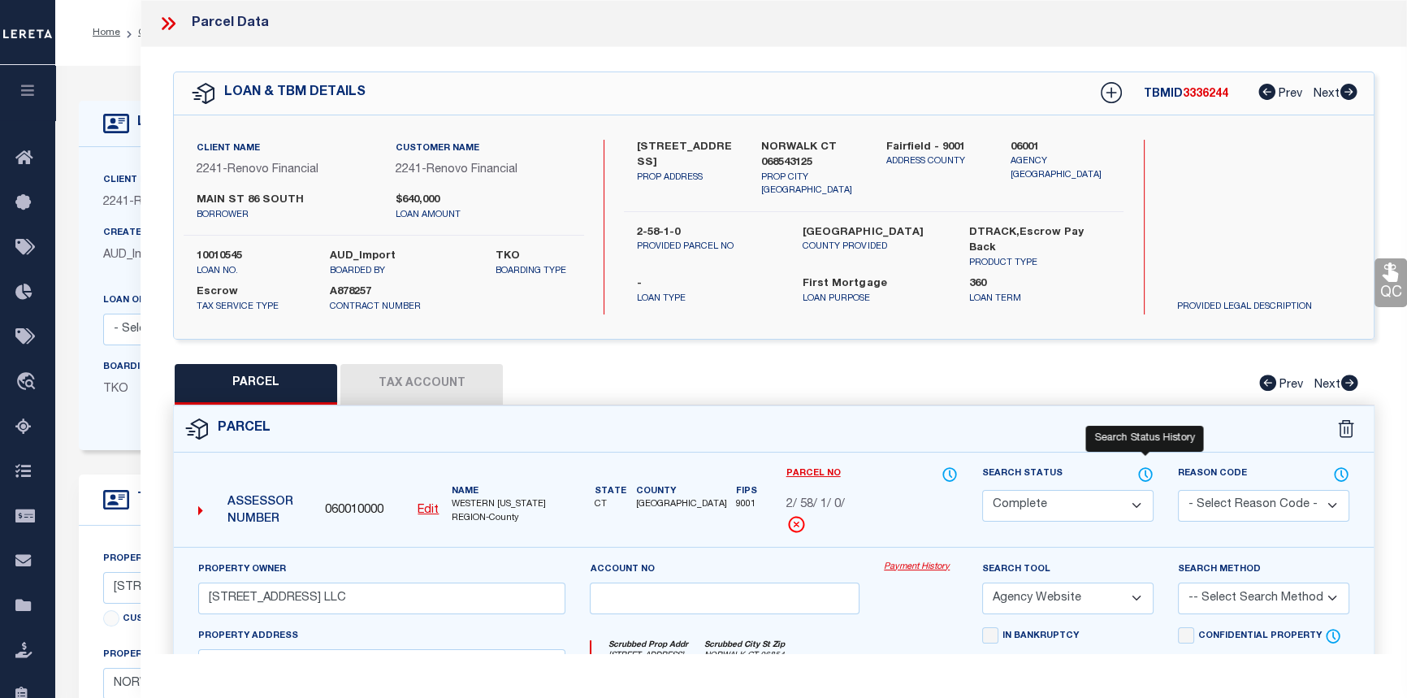
click at [1144, 468] on icon at bounding box center [1145, 475] width 16 height 18
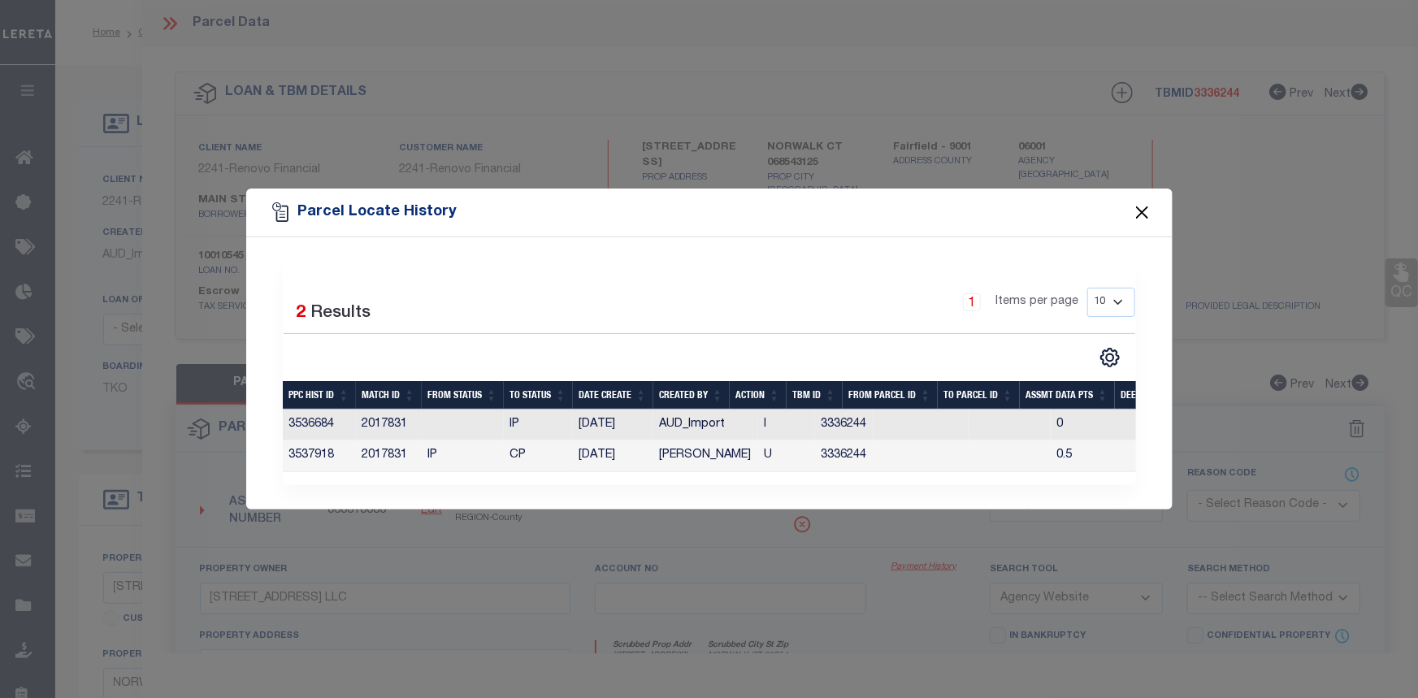
click at [1141, 206] on button "Close" at bounding box center [1141, 211] width 21 height 21
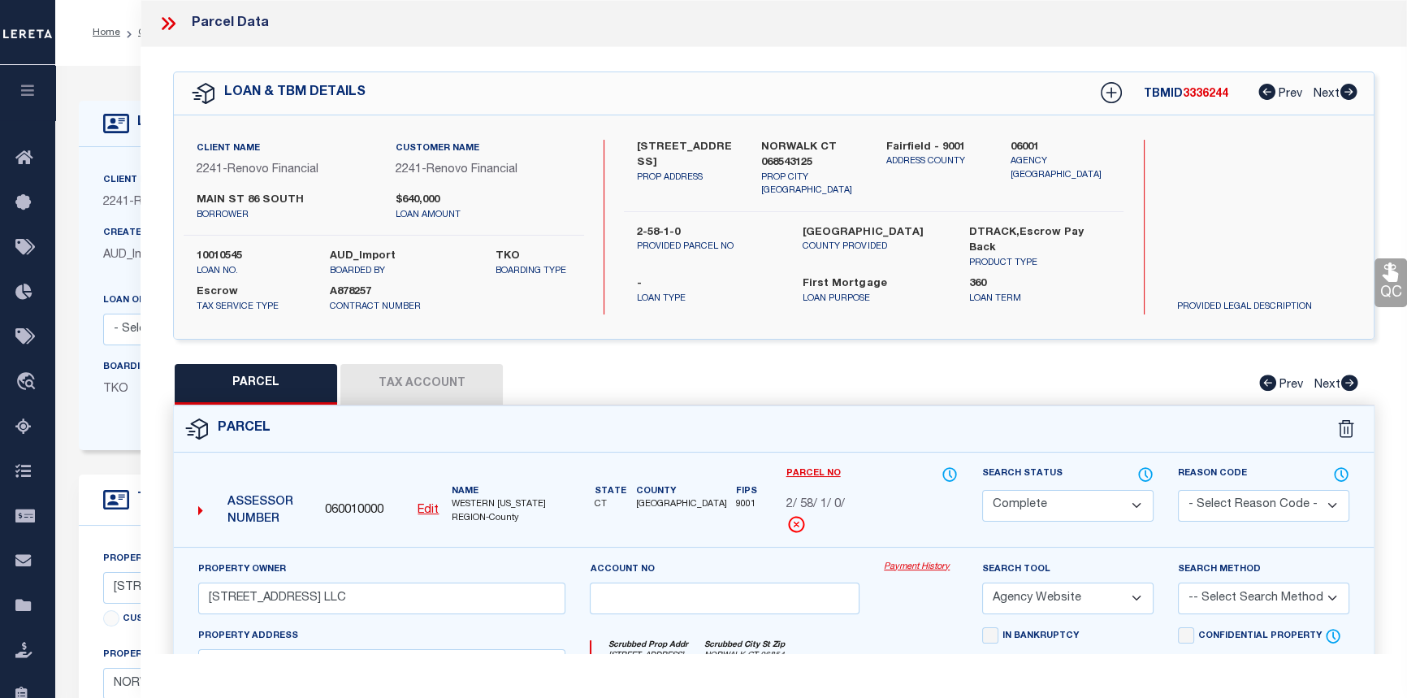
click at [416, 376] on button "Tax Account" at bounding box center [421, 384] width 162 height 41
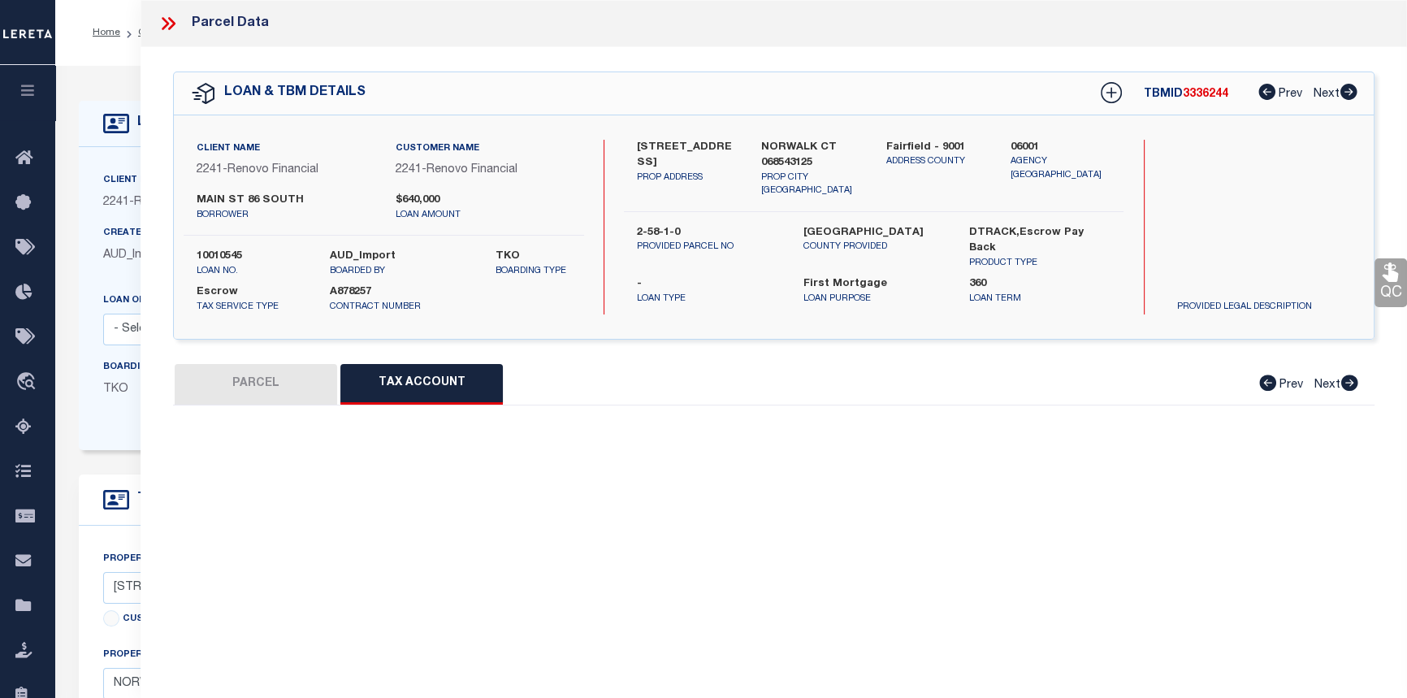
select select "100"
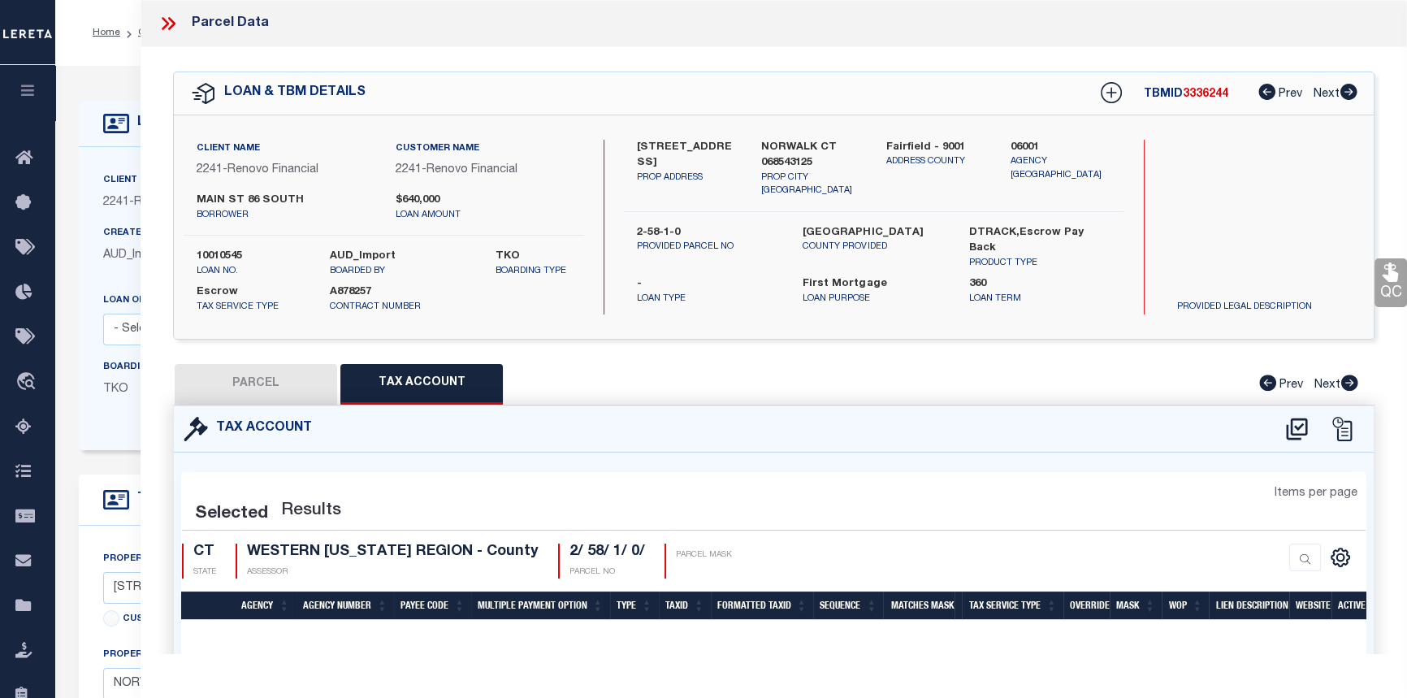
select select "100"
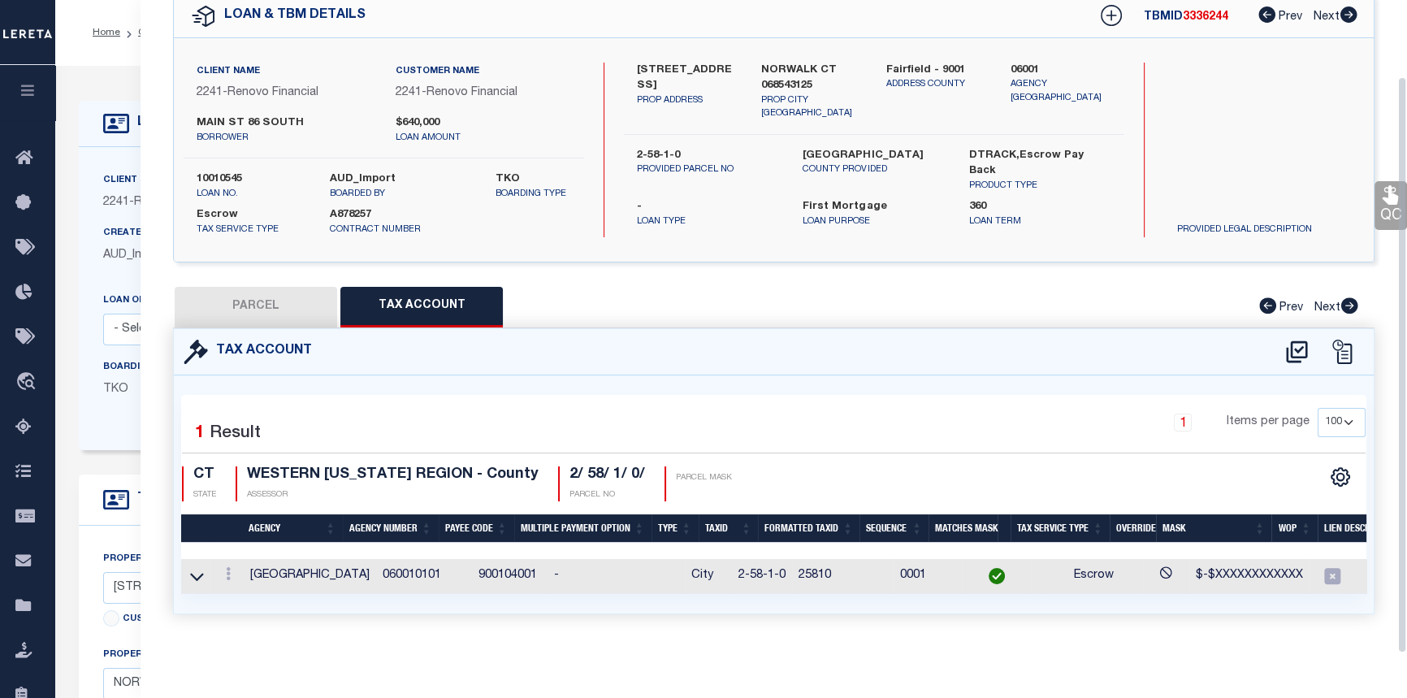
click at [257, 296] on button "PARCEL" at bounding box center [256, 307] width 162 height 41
select select "AS"
select select
checkbox input "false"
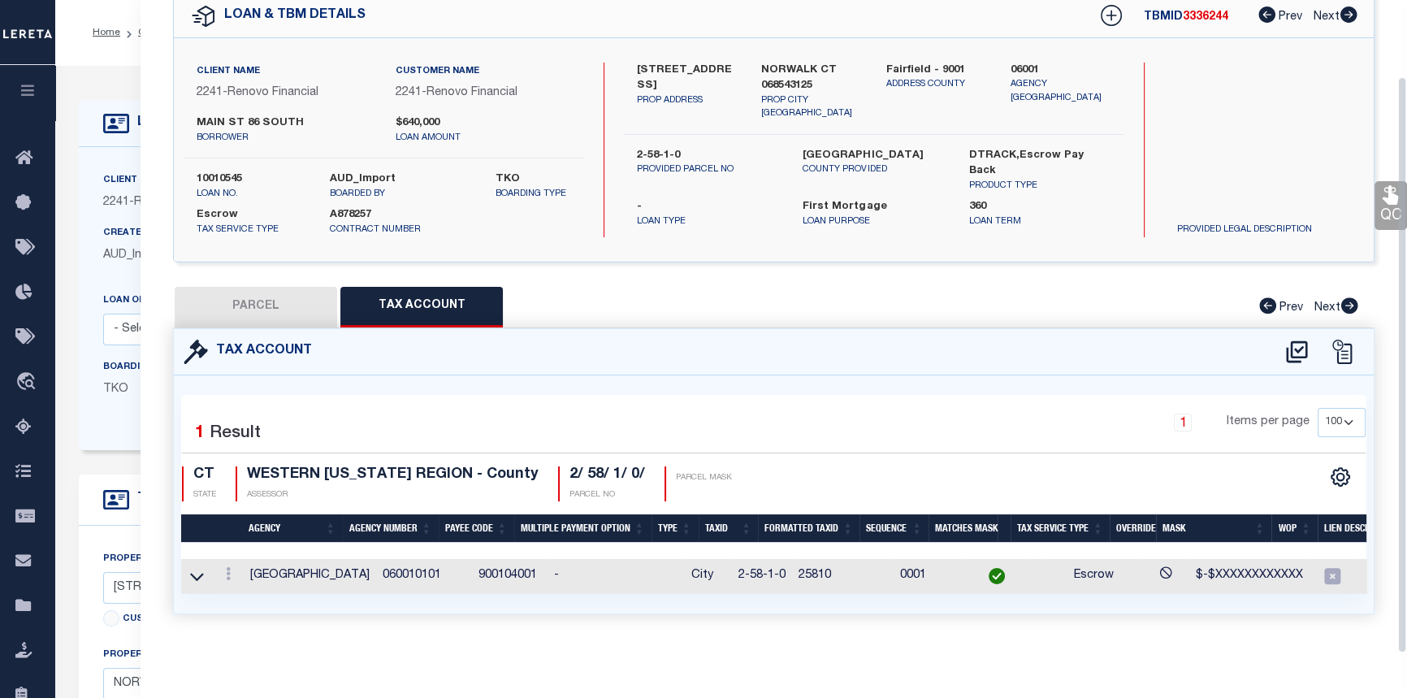
select select "CP"
type input "86 SOUTH MAIN ST LLC"
select select "AGW"
select select
type input "86 SOUTH MAIN ST"
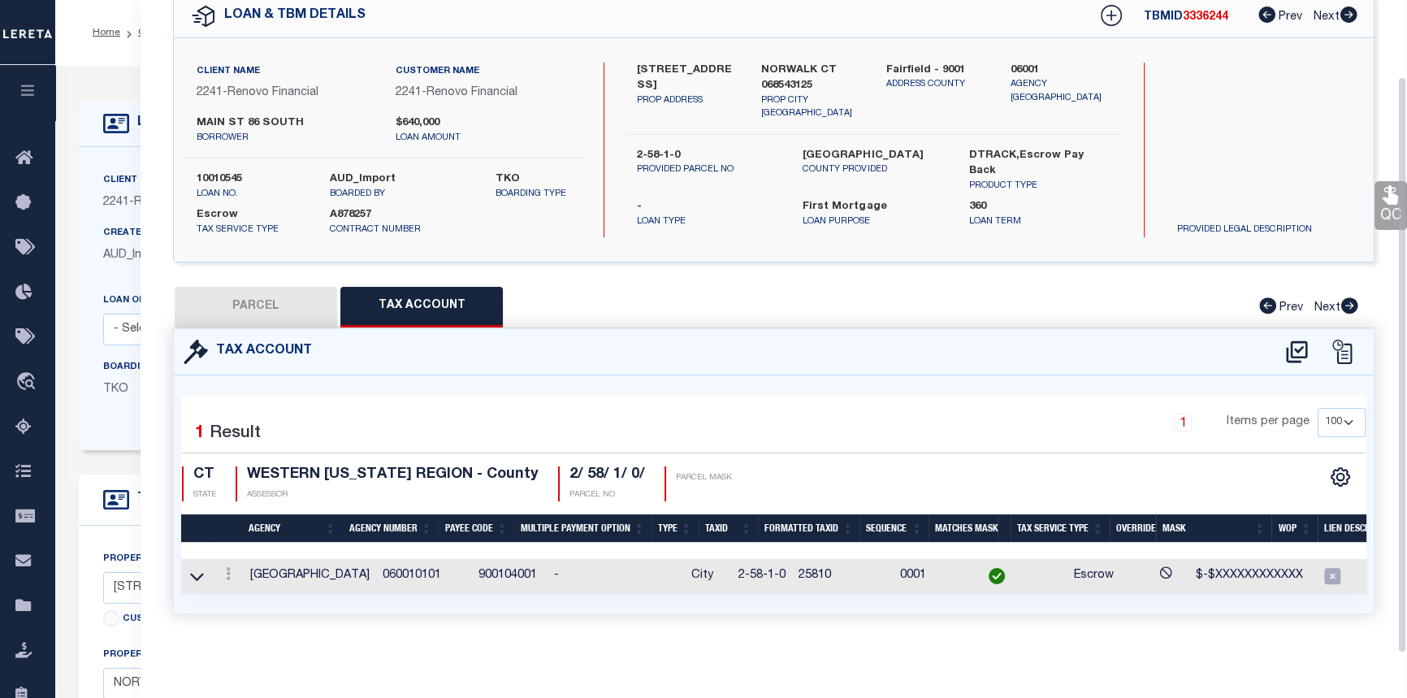
checkbox input "false"
type input "NORWALK CT 06854"
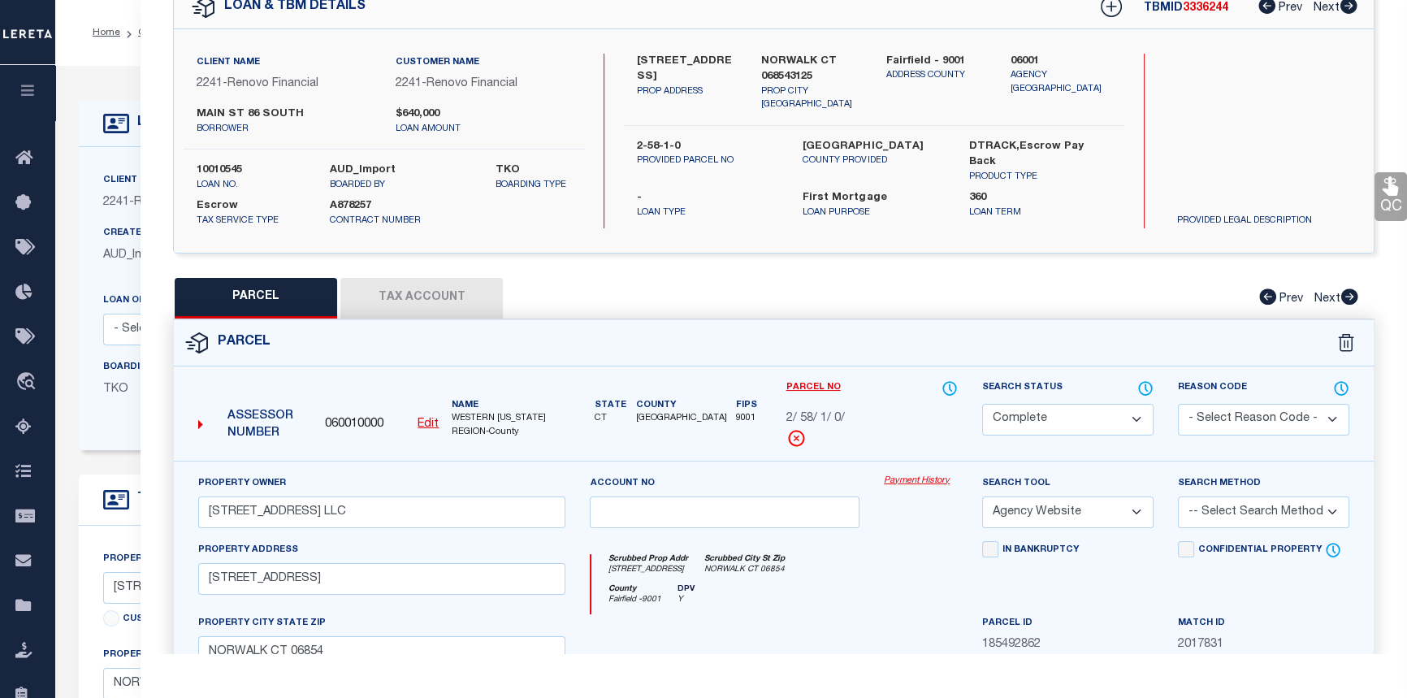
click at [920, 476] on link "Payment History" at bounding box center [921, 481] width 74 height 14
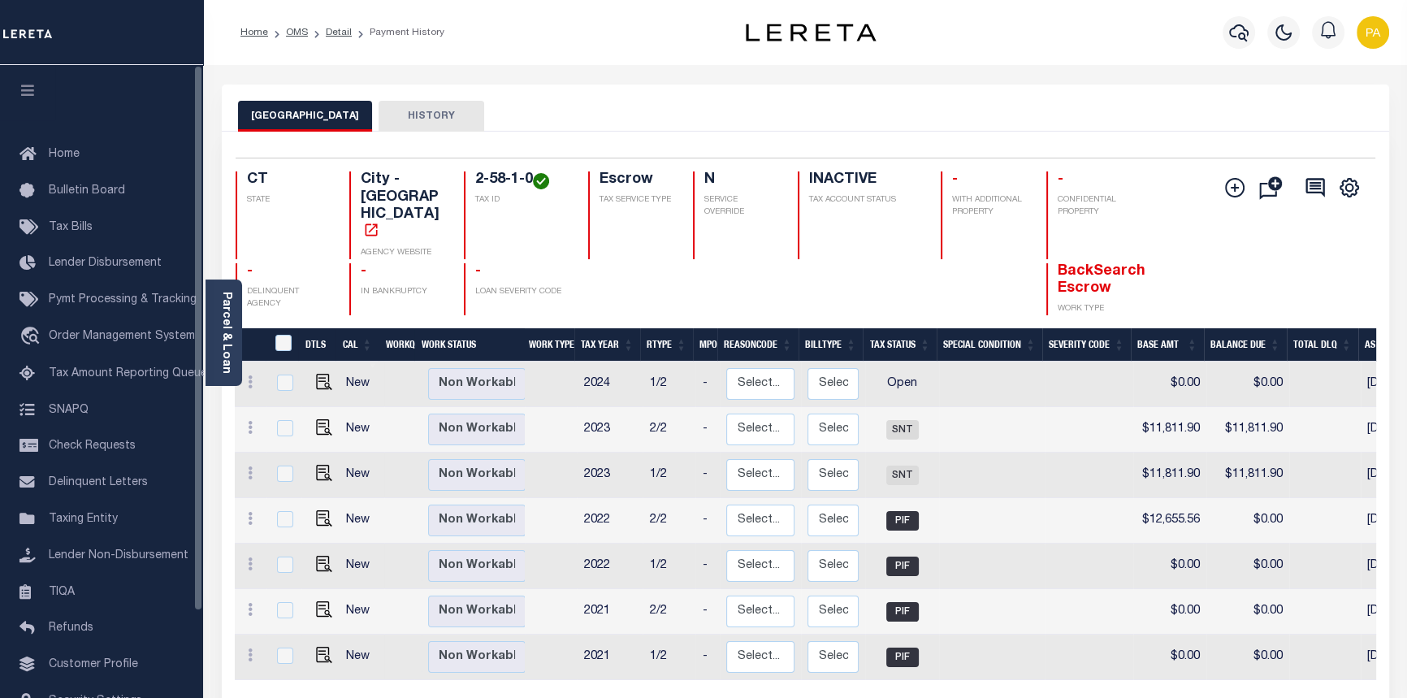
click at [404, 113] on button "HISTORY" at bounding box center [432, 116] width 106 height 31
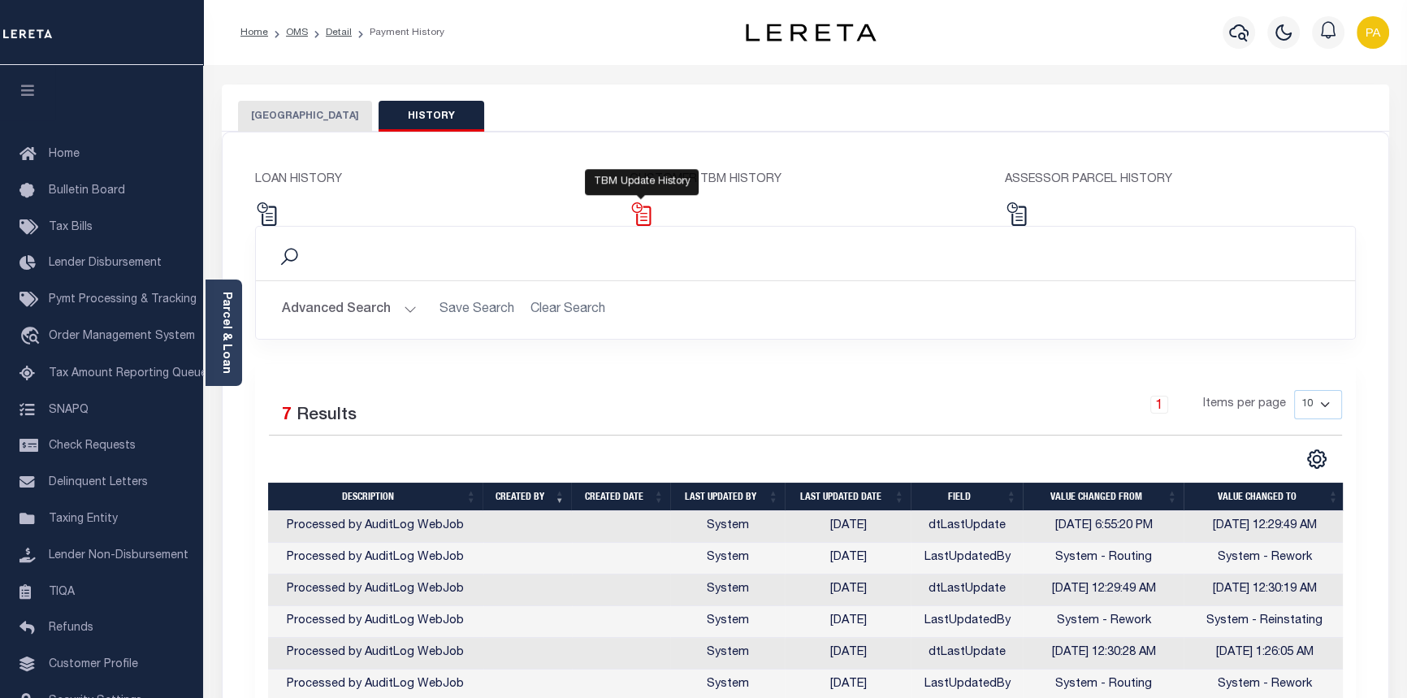
click at [645, 219] on img at bounding box center [642, 214] width 24 height 24
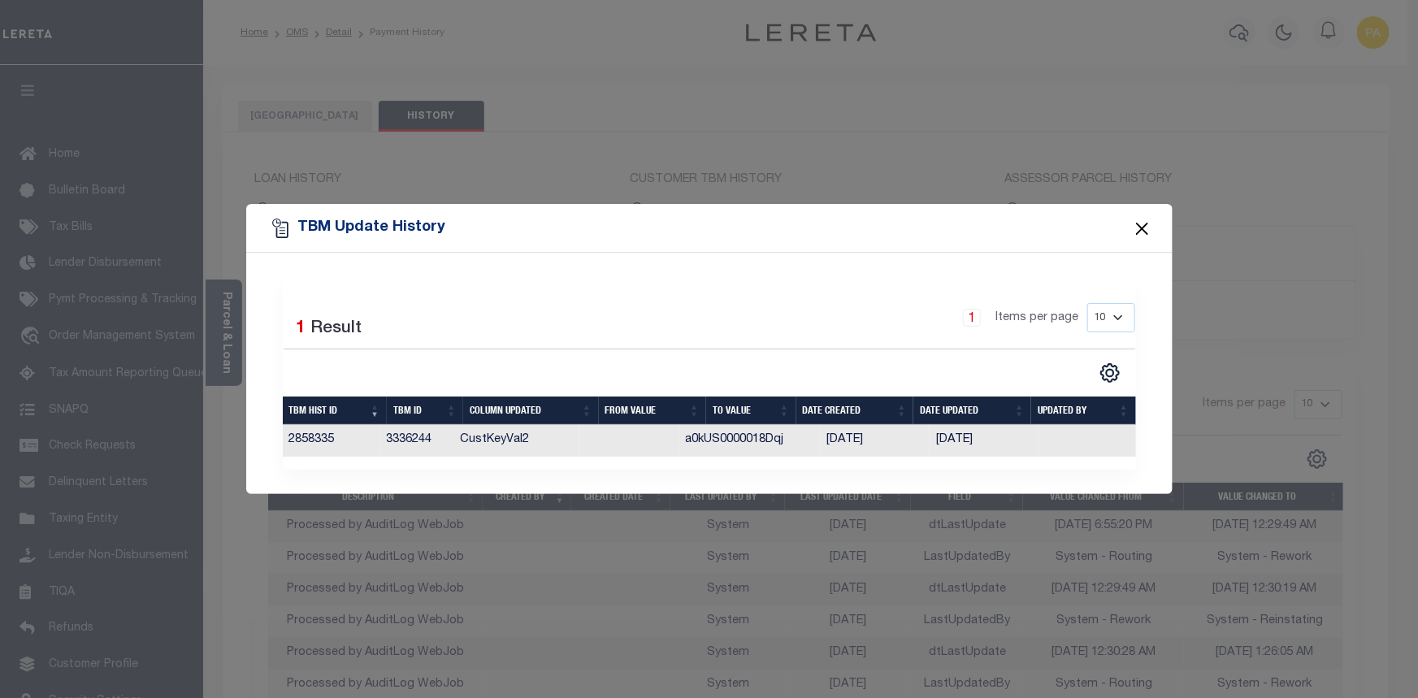
click at [1147, 228] on button "Close" at bounding box center [1141, 228] width 21 height 21
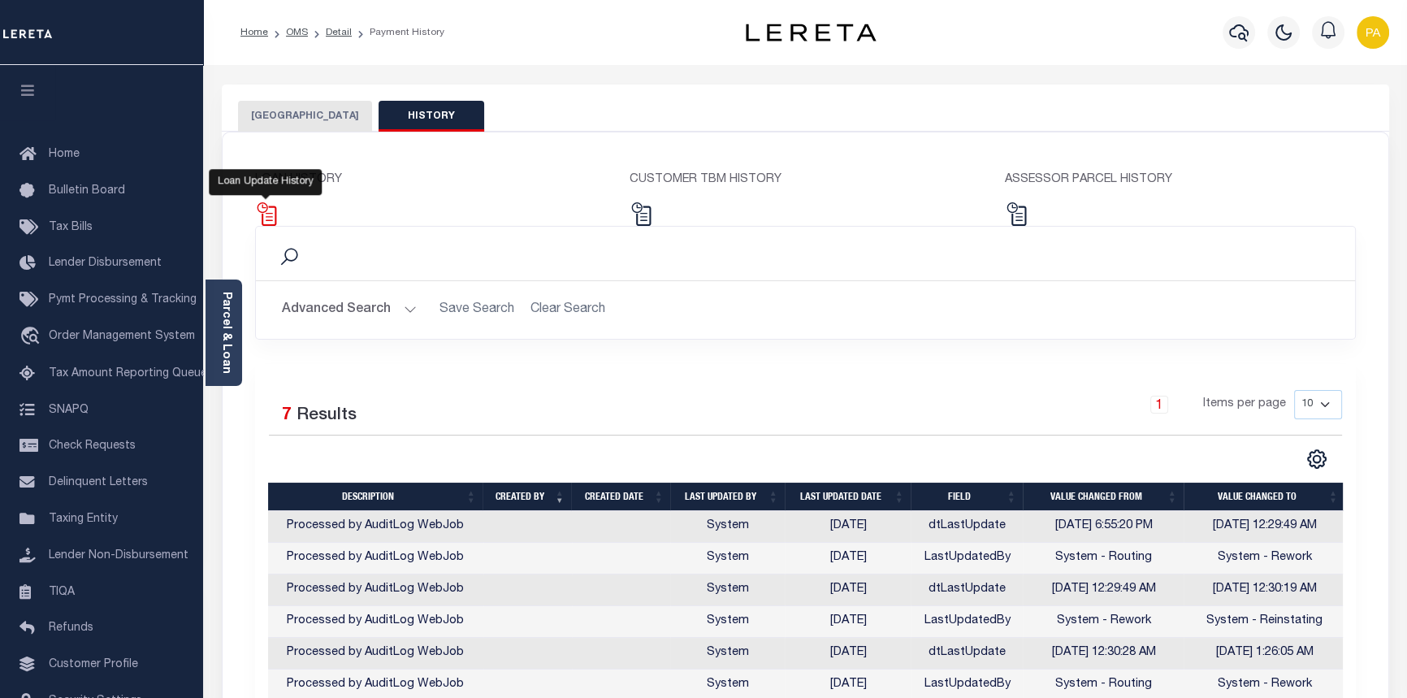
click at [265, 214] on img at bounding box center [267, 214] width 24 height 24
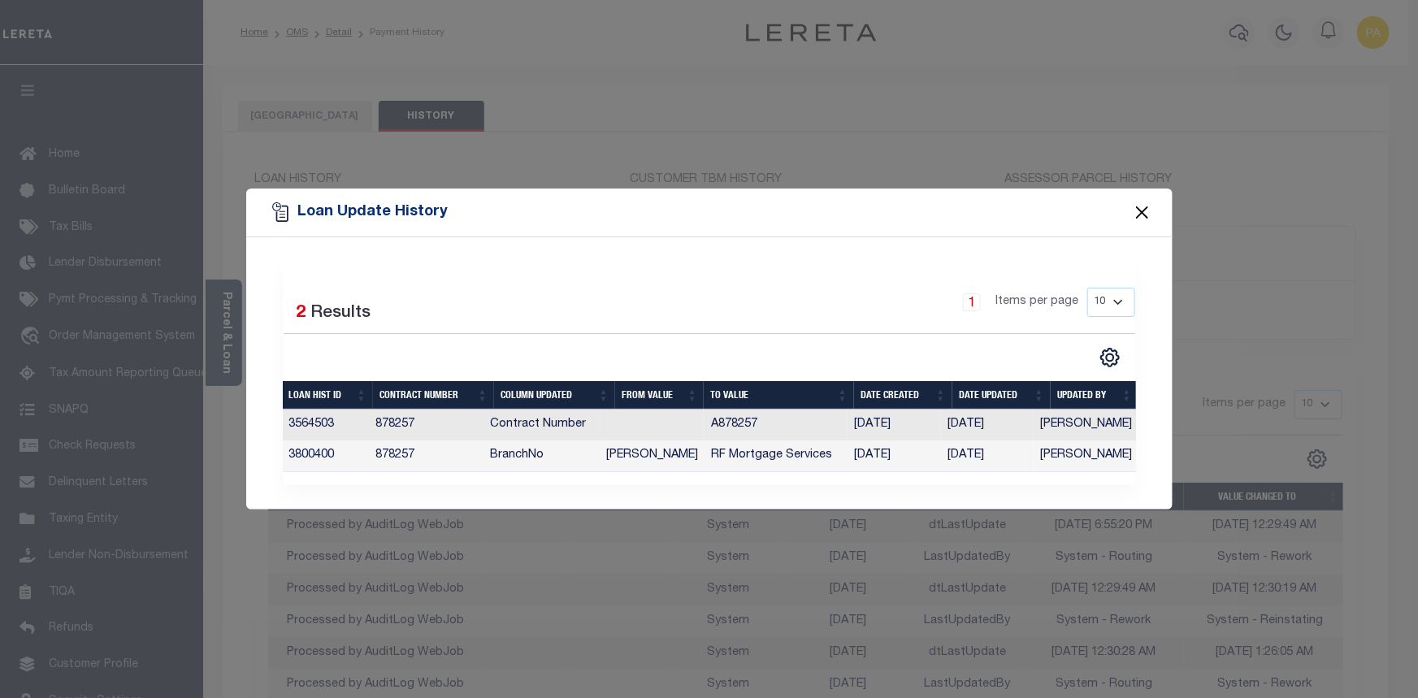
click at [1146, 201] on button "Close" at bounding box center [1141, 211] width 21 height 21
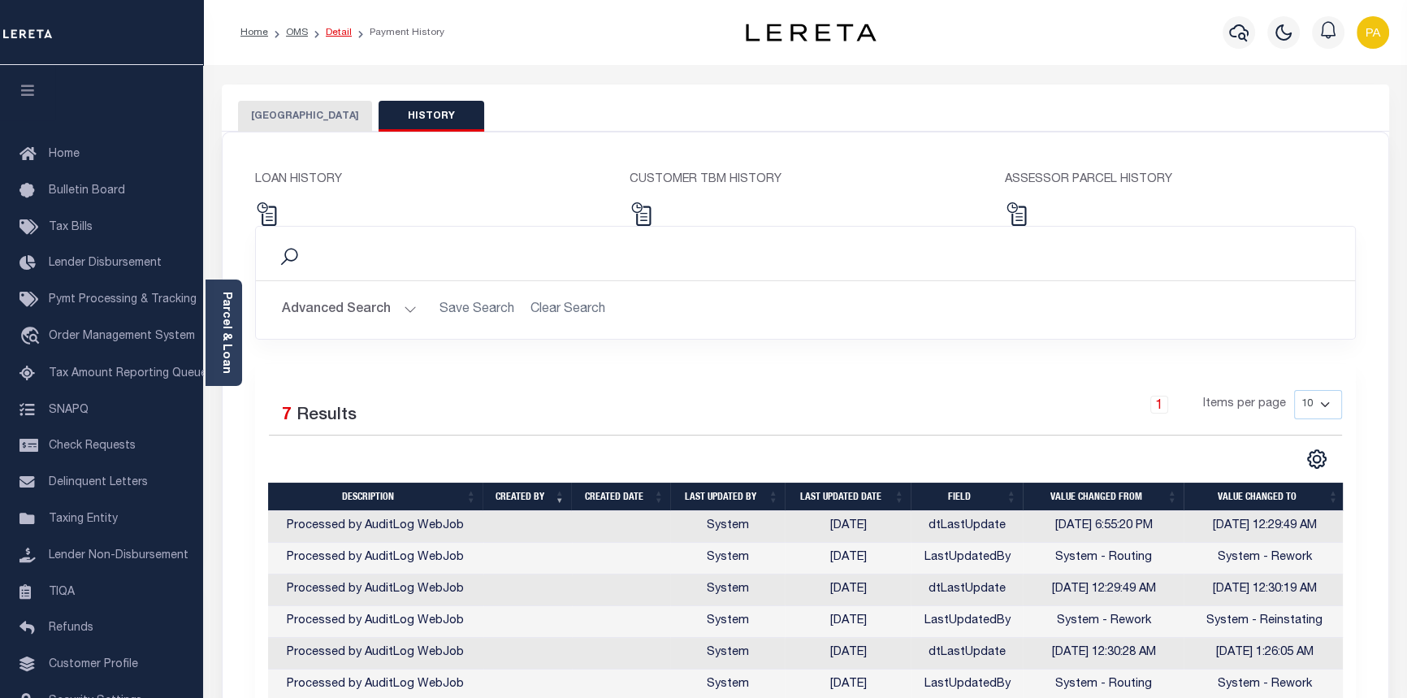
click at [331, 29] on link "Detail" at bounding box center [339, 33] width 26 height 10
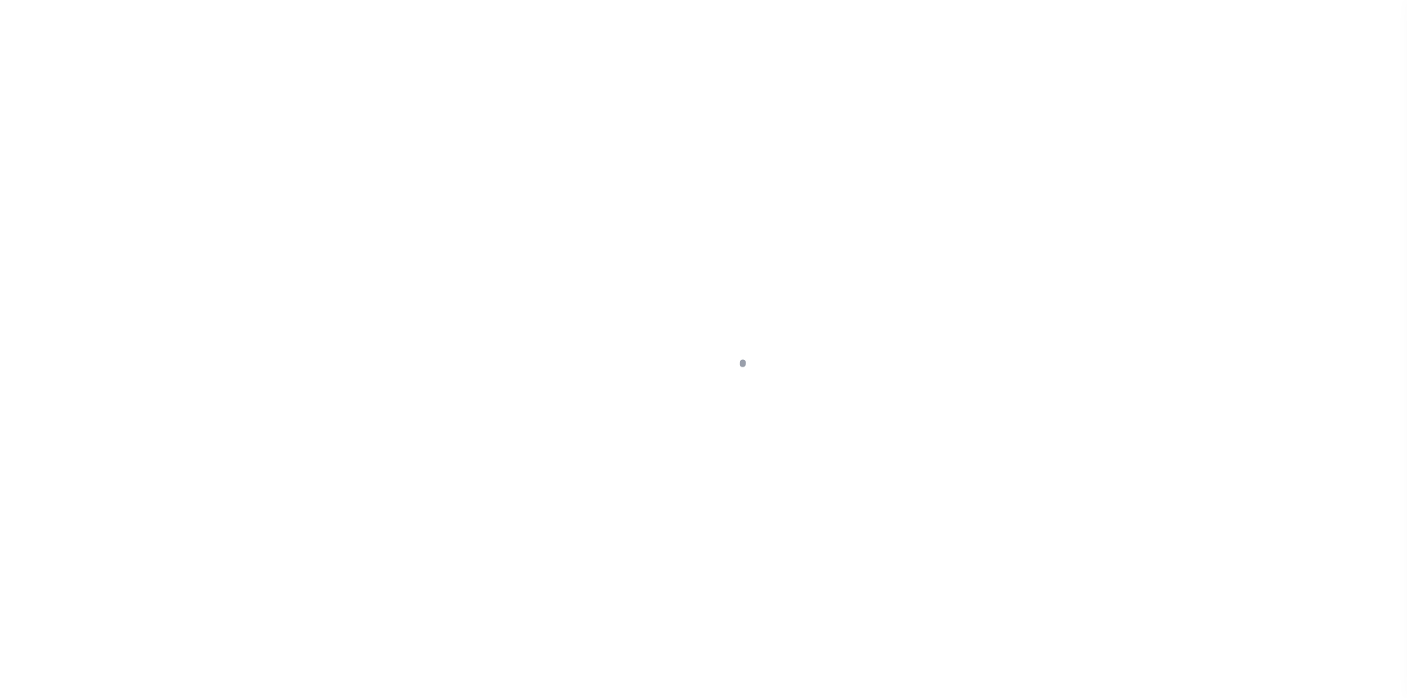
select select "10"
select select "Escrow"
type input "[STREET_ADDRESS]"
type input "2-58-1-0"
type input "NORWALK CT 068543125"
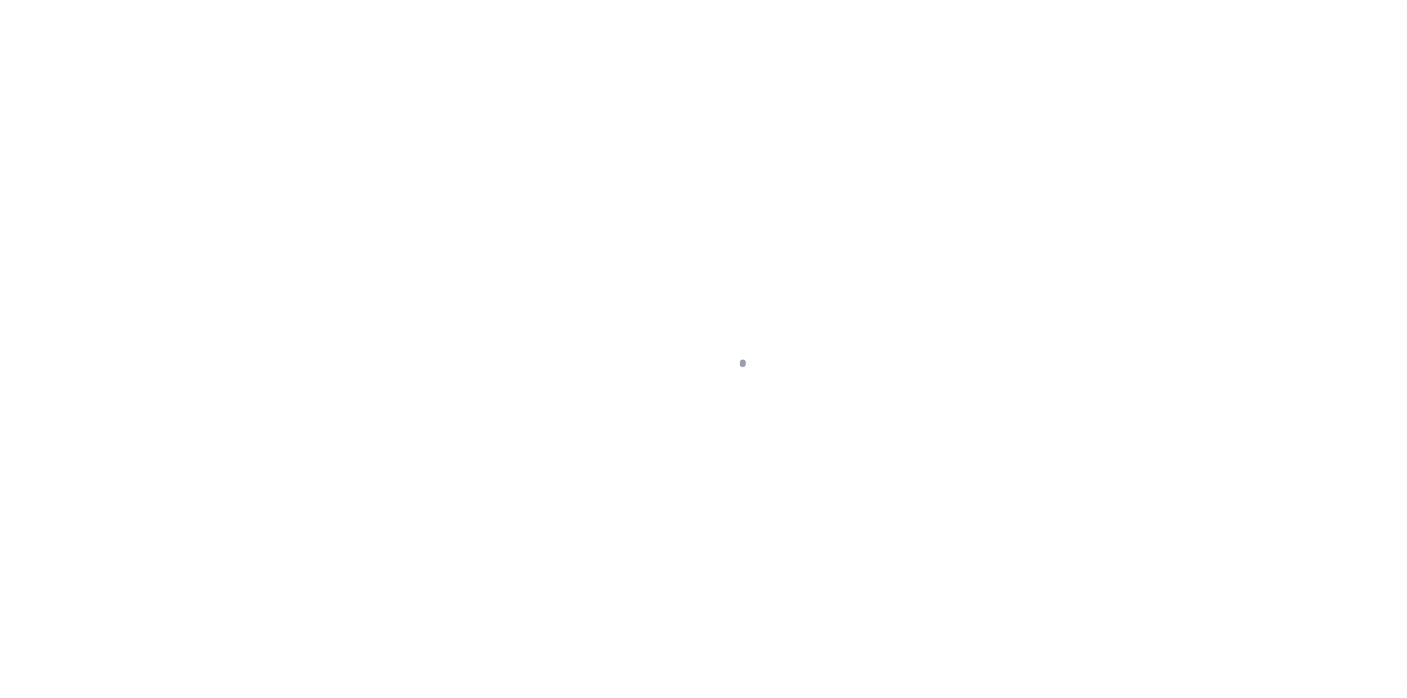
type input "a0kUS0000018Dqj"
type input "CT"
select select
select select "25067"
select select
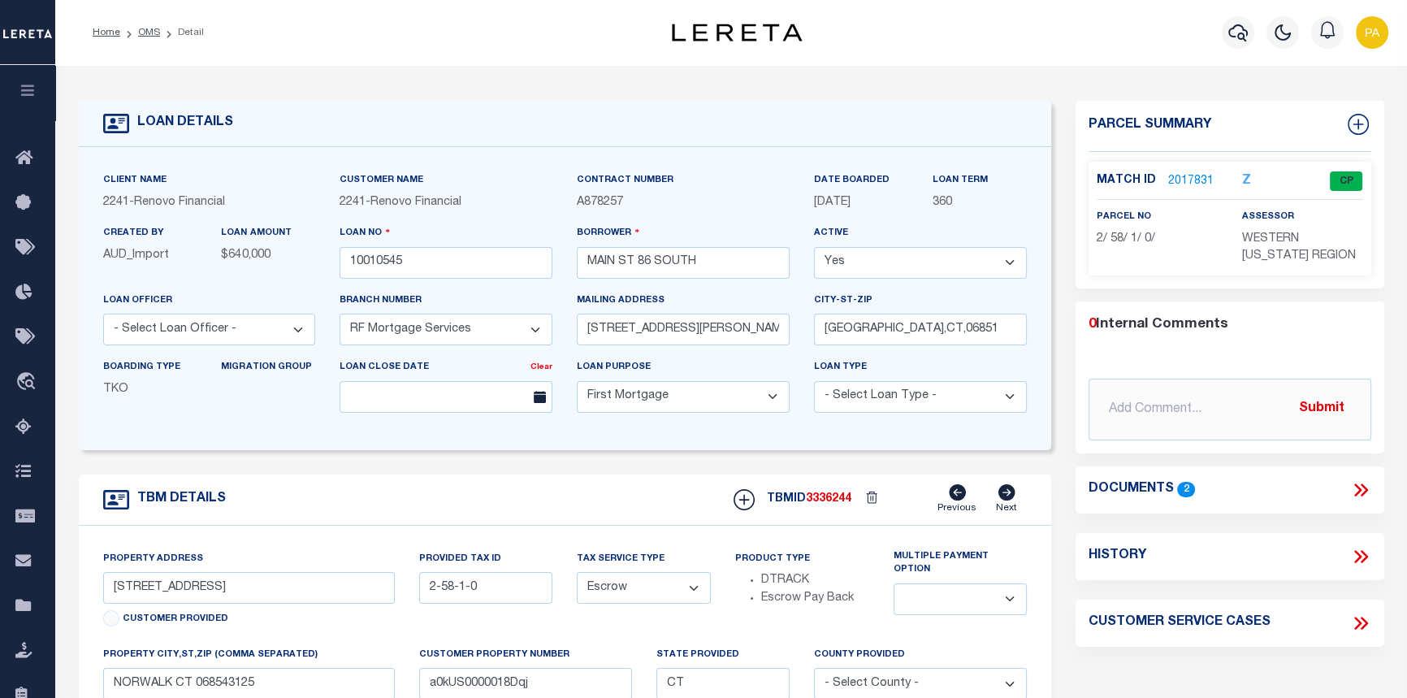
click at [24, 89] on icon "button" at bounding box center [28, 90] width 19 height 15
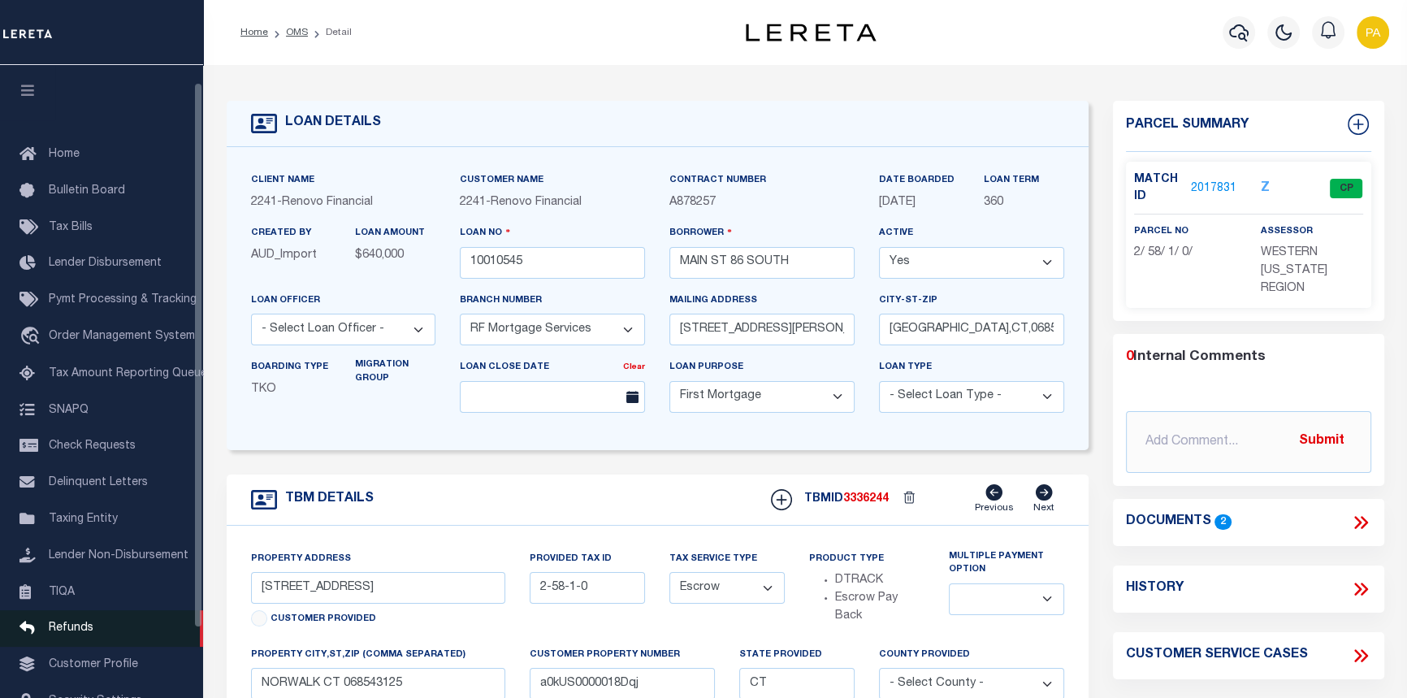
scroll to position [99, 0]
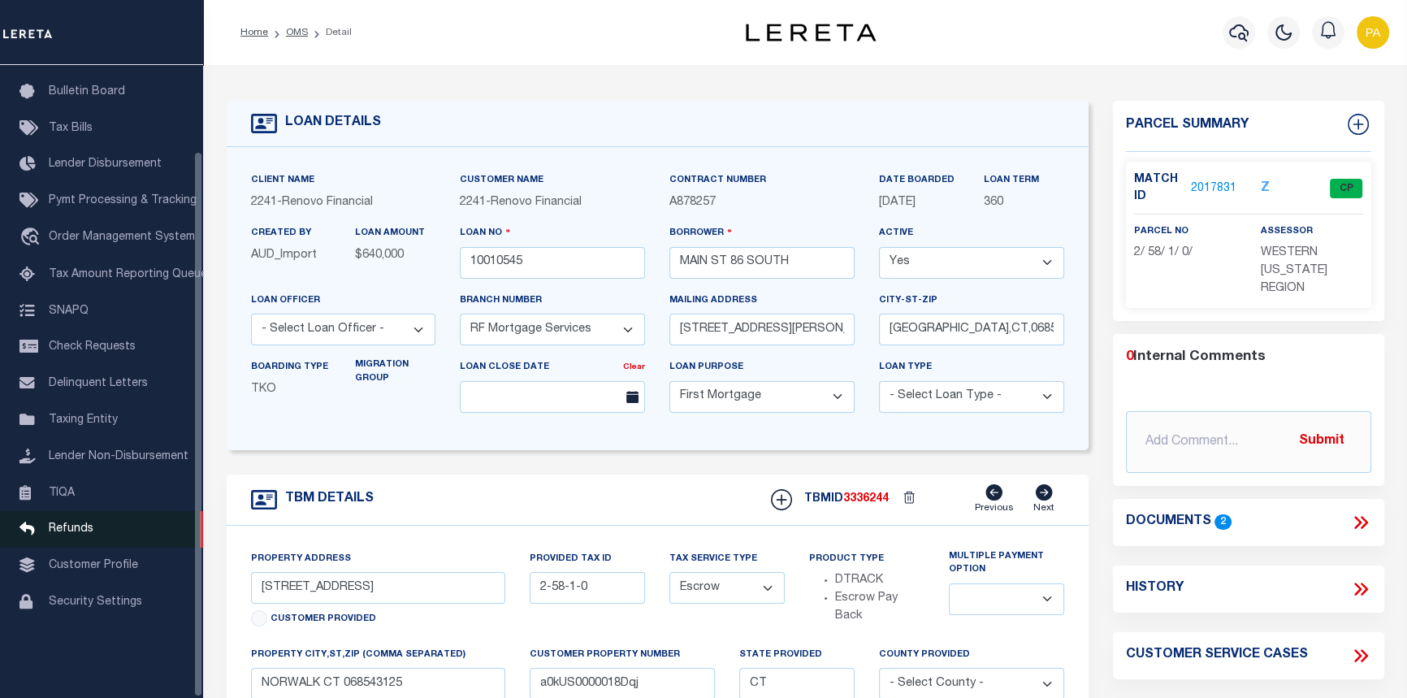
click at [51, 535] on span "Refunds" at bounding box center [71, 528] width 45 height 11
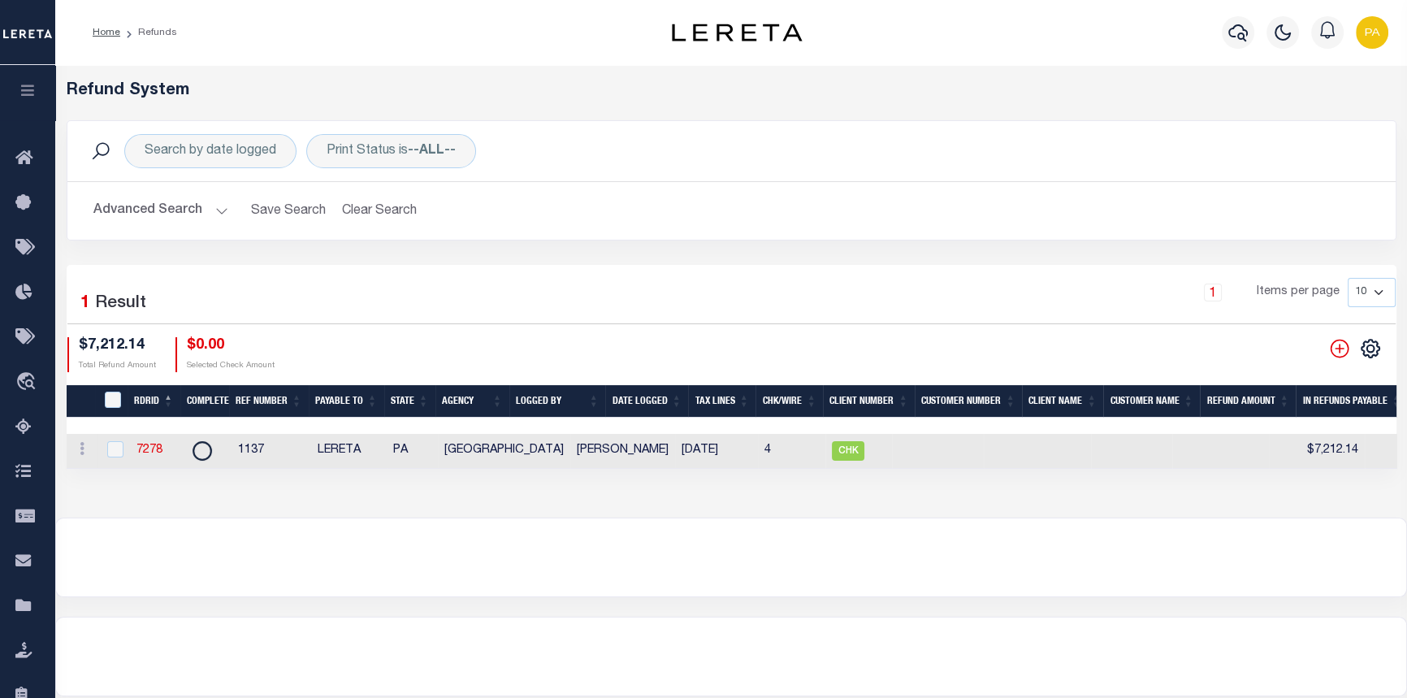
click at [219, 206] on button "Advanced Search" at bounding box center [160, 211] width 135 height 32
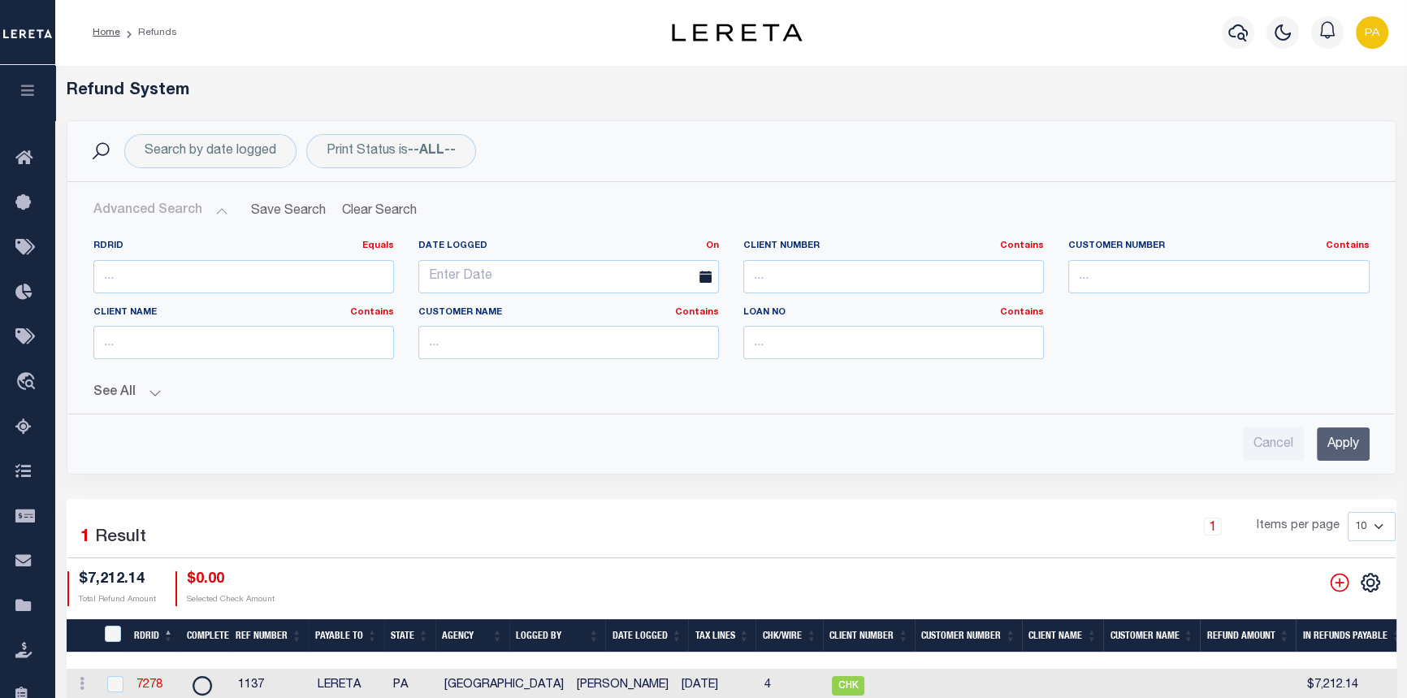
click at [154, 388] on button "See All" at bounding box center [731, 392] width 1276 height 15
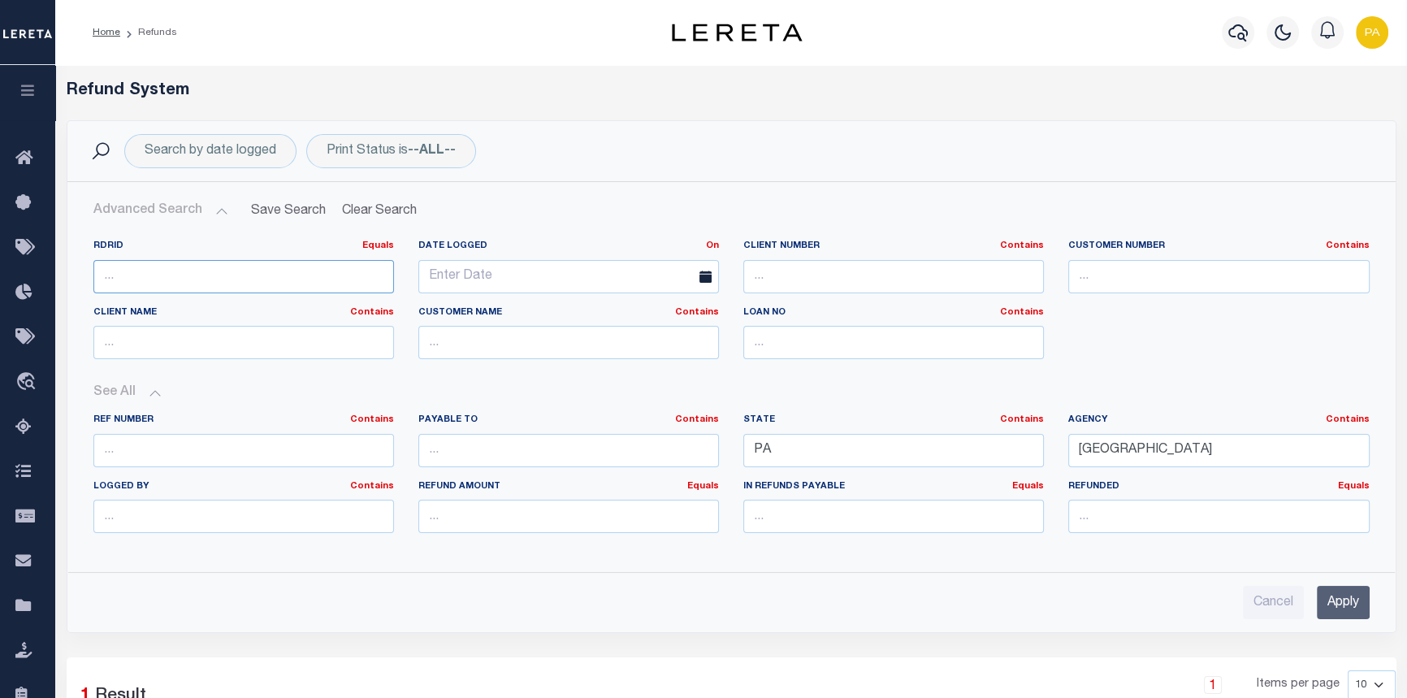
click at [118, 268] on input "number" at bounding box center [243, 276] width 301 height 33
type input "74511"
drag, startPoint x: 1159, startPoint y: 435, endPoint x: 886, endPoint y: 457, distance: 273.9
click at [926, 458] on div "Ref Number Contains Contains Is Payable To Contains Contains Is Contains Is PA" at bounding box center [731, 480] width 1301 height 132
click at [1354, 597] on input "Apply" at bounding box center [1343, 602] width 53 height 33
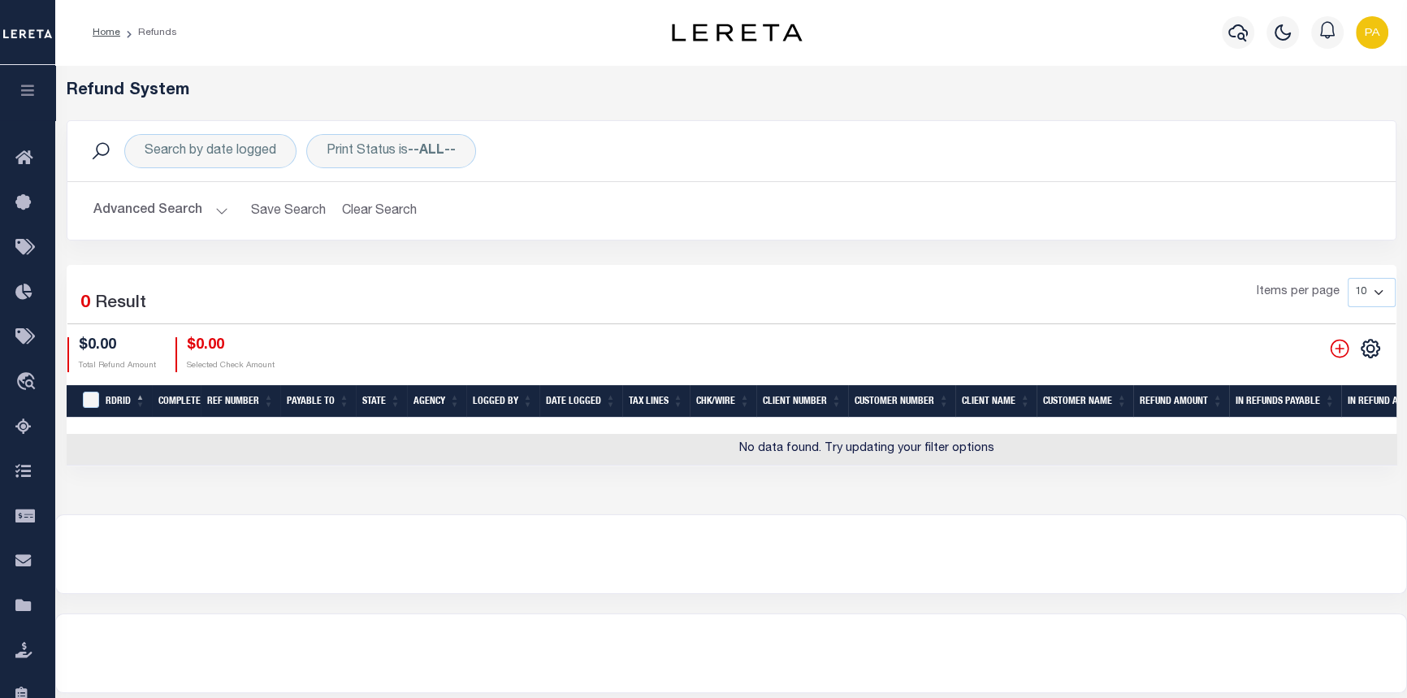
click at [216, 218] on button "Advanced Search" at bounding box center [160, 211] width 135 height 32
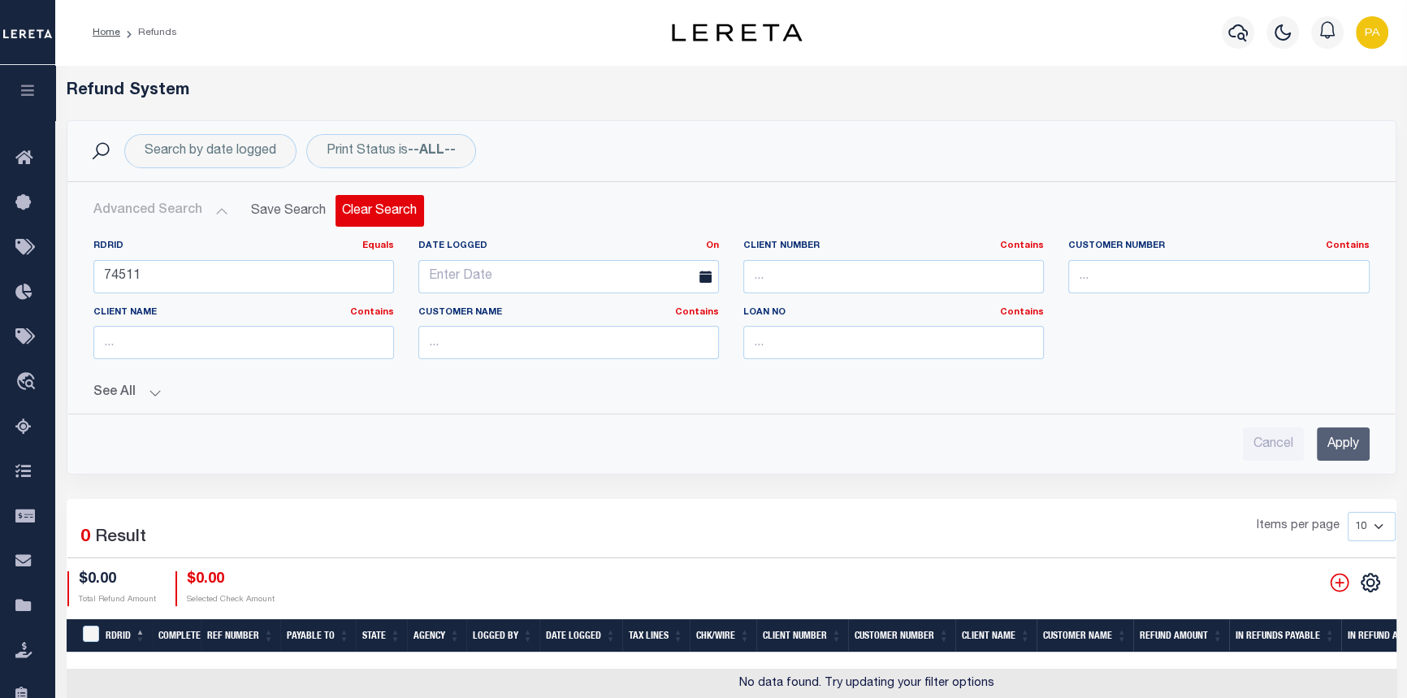
click at [381, 209] on button "Clear Search" at bounding box center [380, 211] width 89 height 32
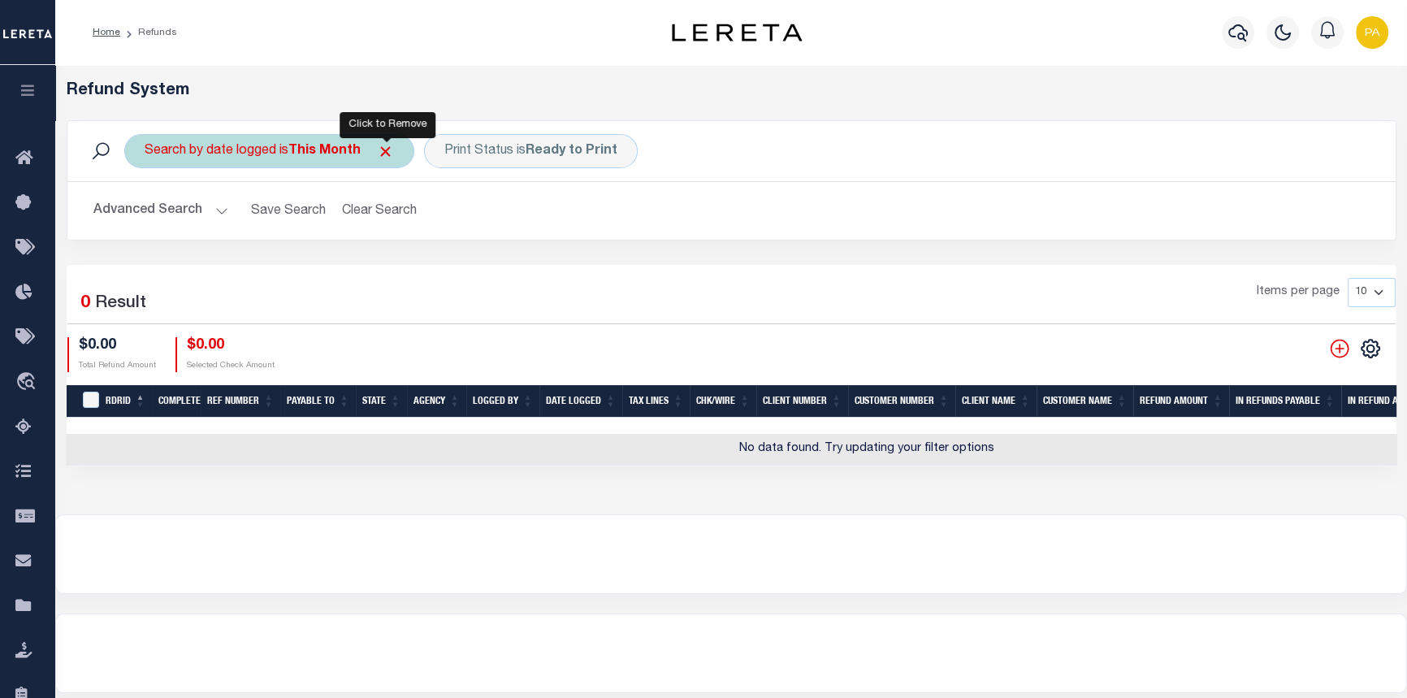
click at [394, 147] on span "Click to Remove" at bounding box center [385, 151] width 17 height 17
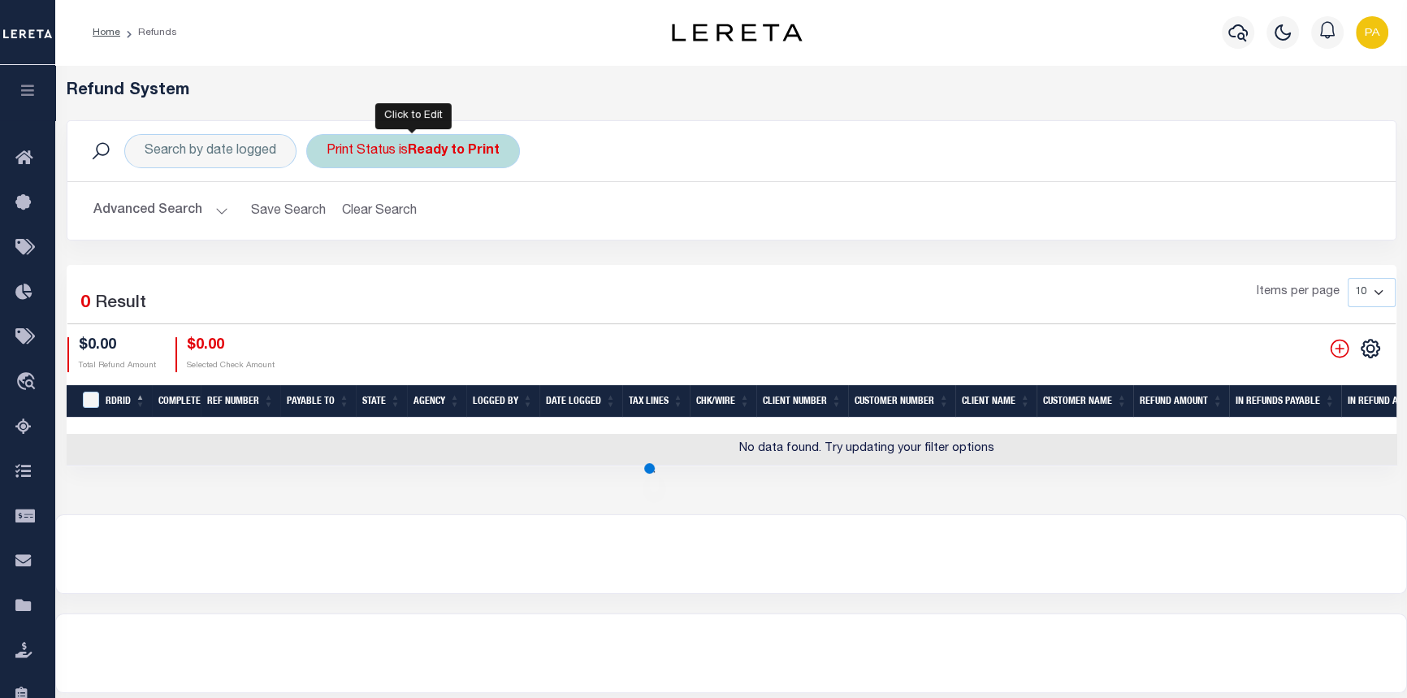
click at [506, 147] on div "Print Status is Ready to Print" at bounding box center [413, 151] width 214 height 34
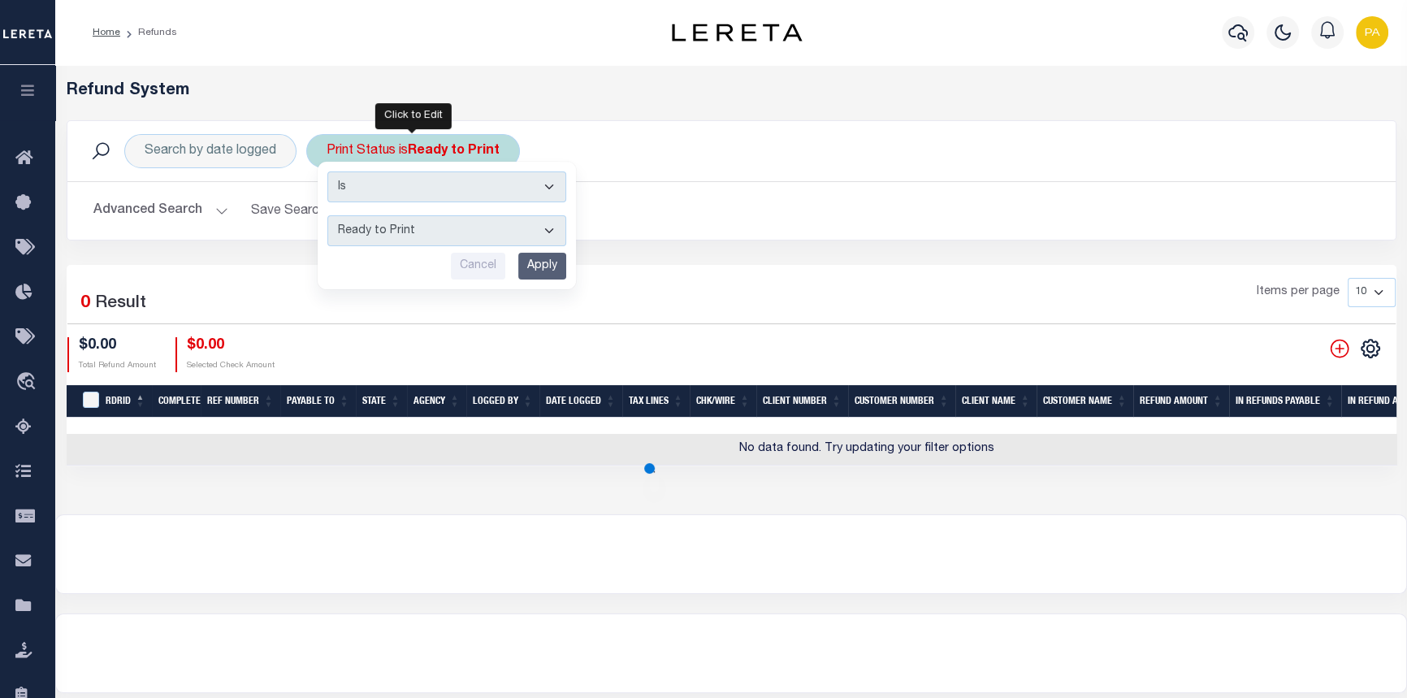
click at [544, 222] on select "--ALL-- Ready to Write Ready to Print Printed" at bounding box center [446, 230] width 239 height 31
select select "All"
click at [327, 215] on select "--ALL-- Ready to Write Ready to Print Printed" at bounding box center [446, 230] width 239 height 31
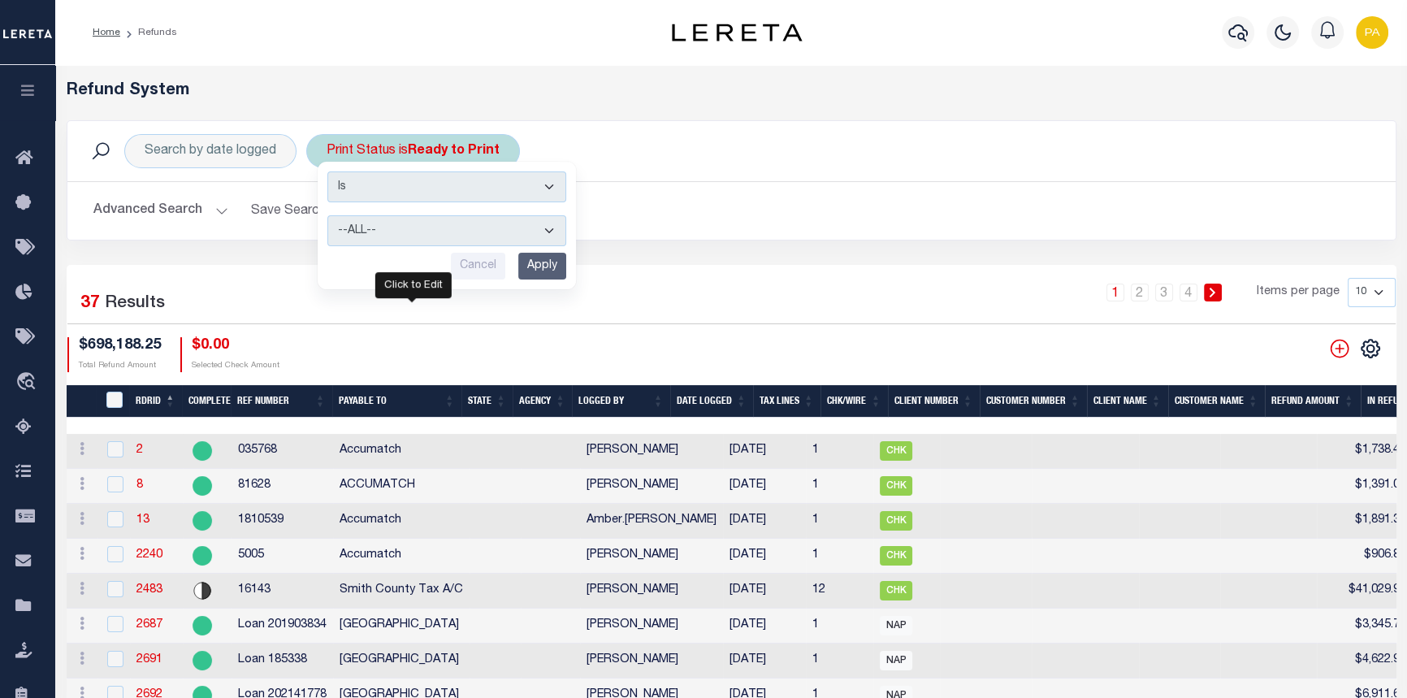
click at [536, 258] on input "Apply" at bounding box center [542, 266] width 48 height 27
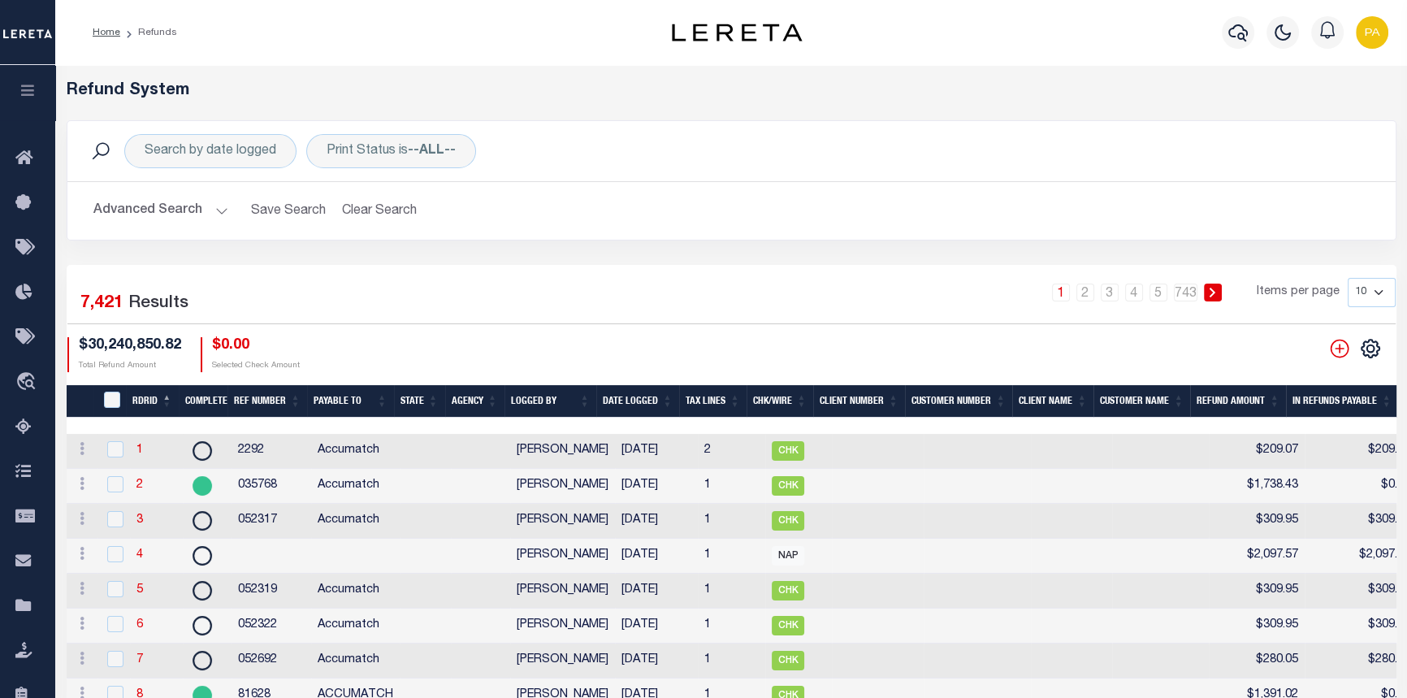
click at [214, 211] on button "Advanced Search" at bounding box center [160, 211] width 135 height 32
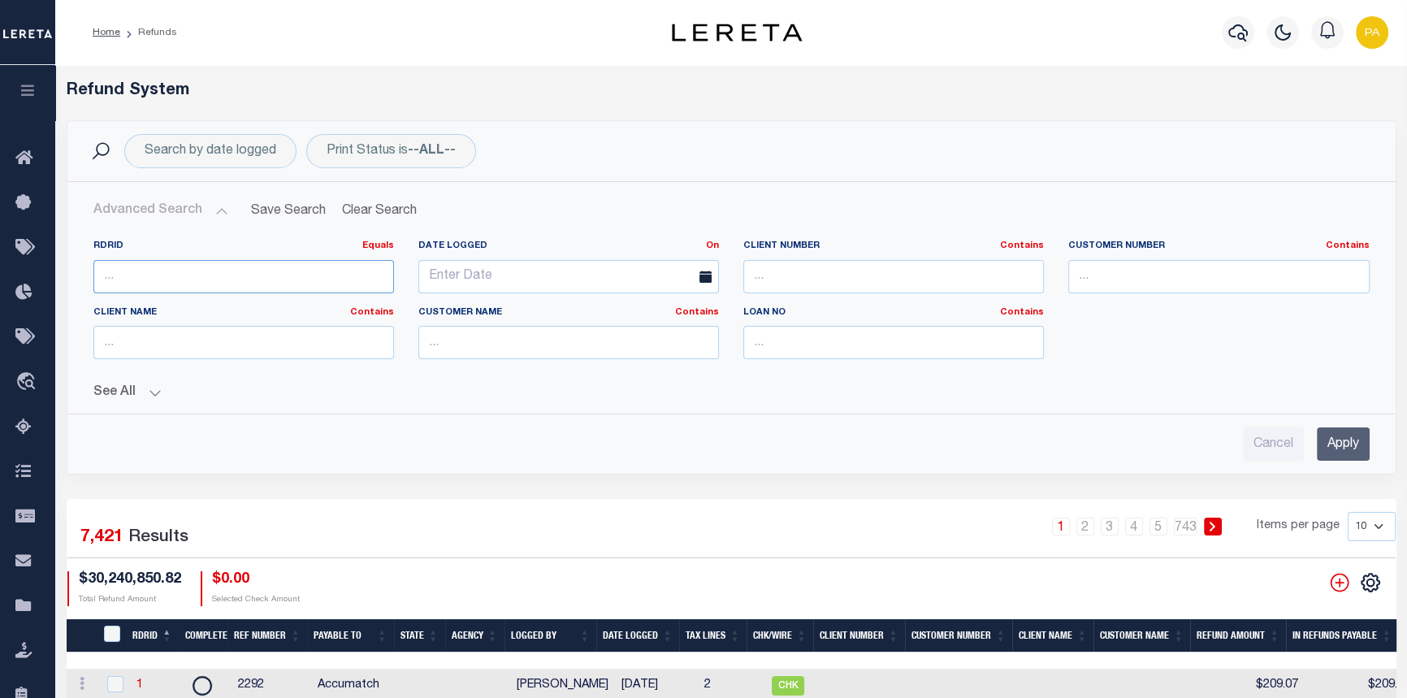
click at [128, 271] on input "number" at bounding box center [243, 276] width 301 height 33
type input "74511"
click at [1346, 443] on input "Apply" at bounding box center [1343, 443] width 53 height 33
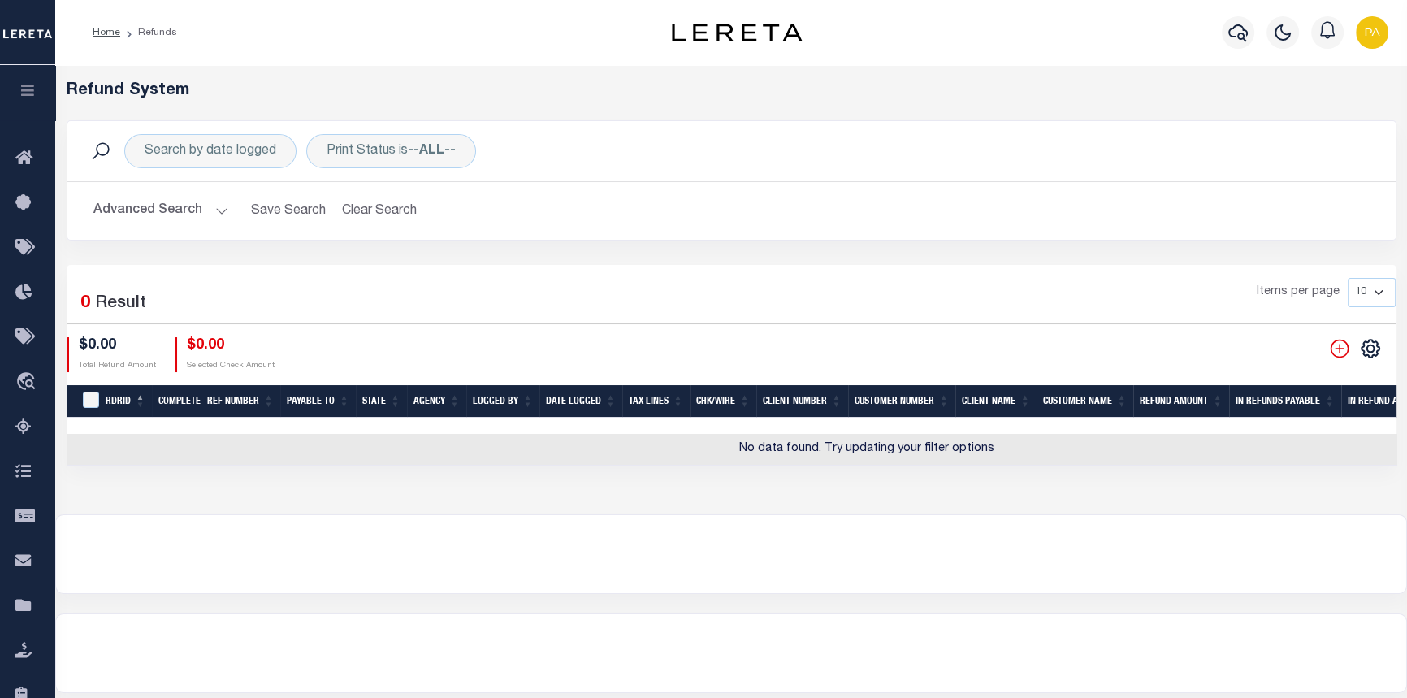
click at [222, 213] on button "Advanced Search" at bounding box center [160, 211] width 135 height 32
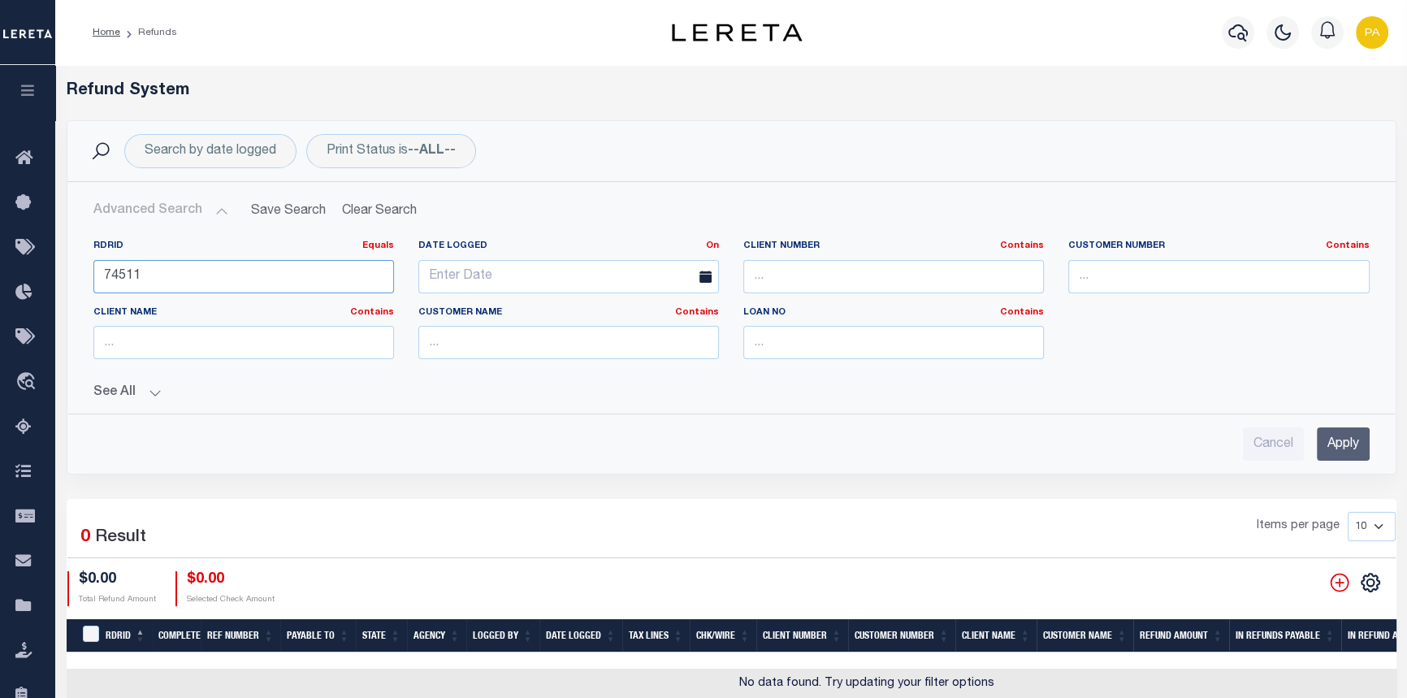
drag, startPoint x: 162, startPoint y: 262, endPoint x: -378, endPoint y: 279, distance: 540.5
click at [0, 279] on html "Home Refunds" at bounding box center [703, 473] width 1407 height 947
click at [158, 391] on button "See All" at bounding box center [731, 392] width 1276 height 15
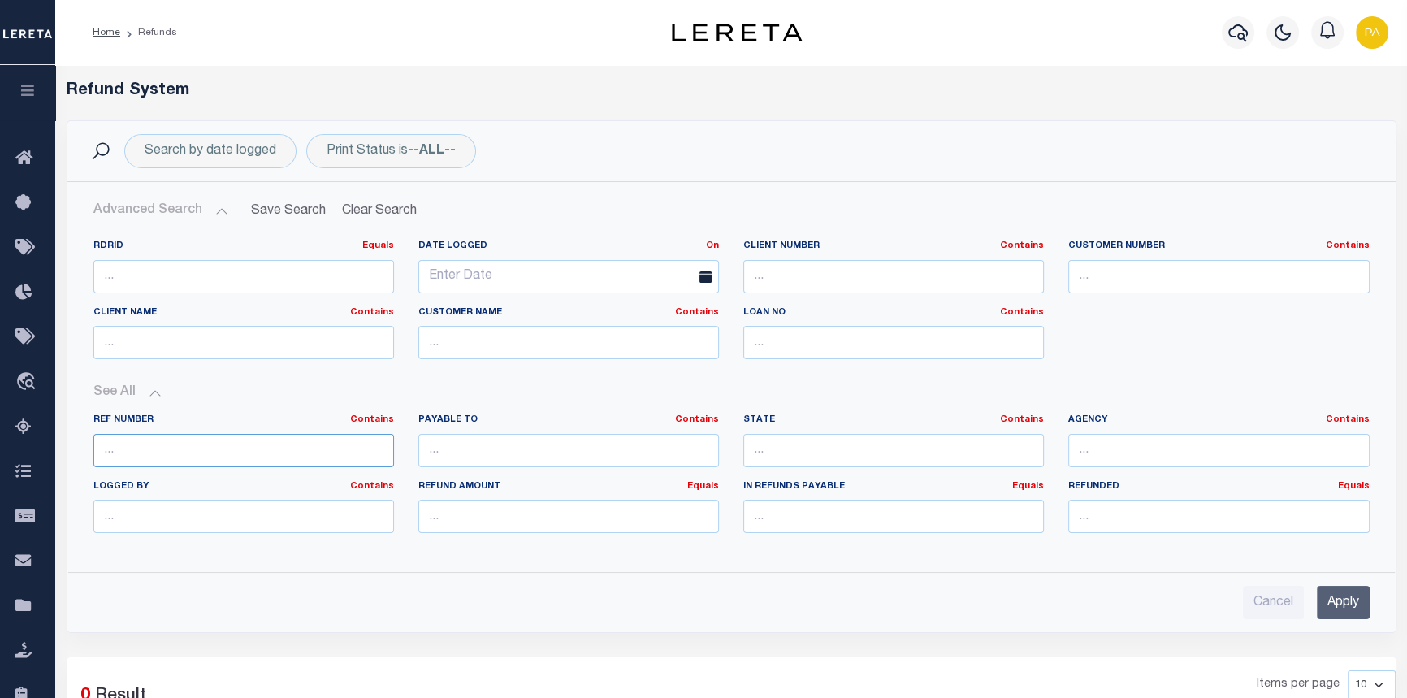
click at [153, 442] on input "text" at bounding box center [243, 450] width 301 height 33
type input "74511"
click at [1357, 607] on input "Apply" at bounding box center [1343, 602] width 53 height 33
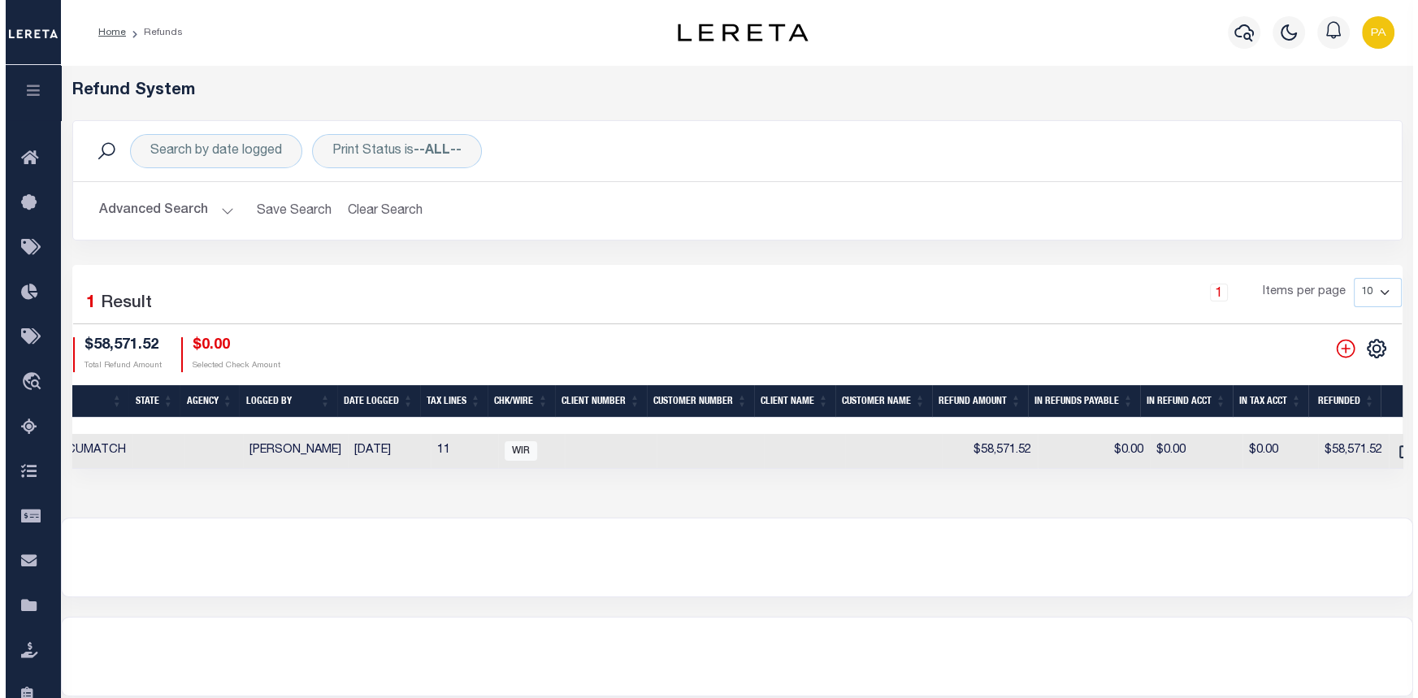
scroll to position [0, 418]
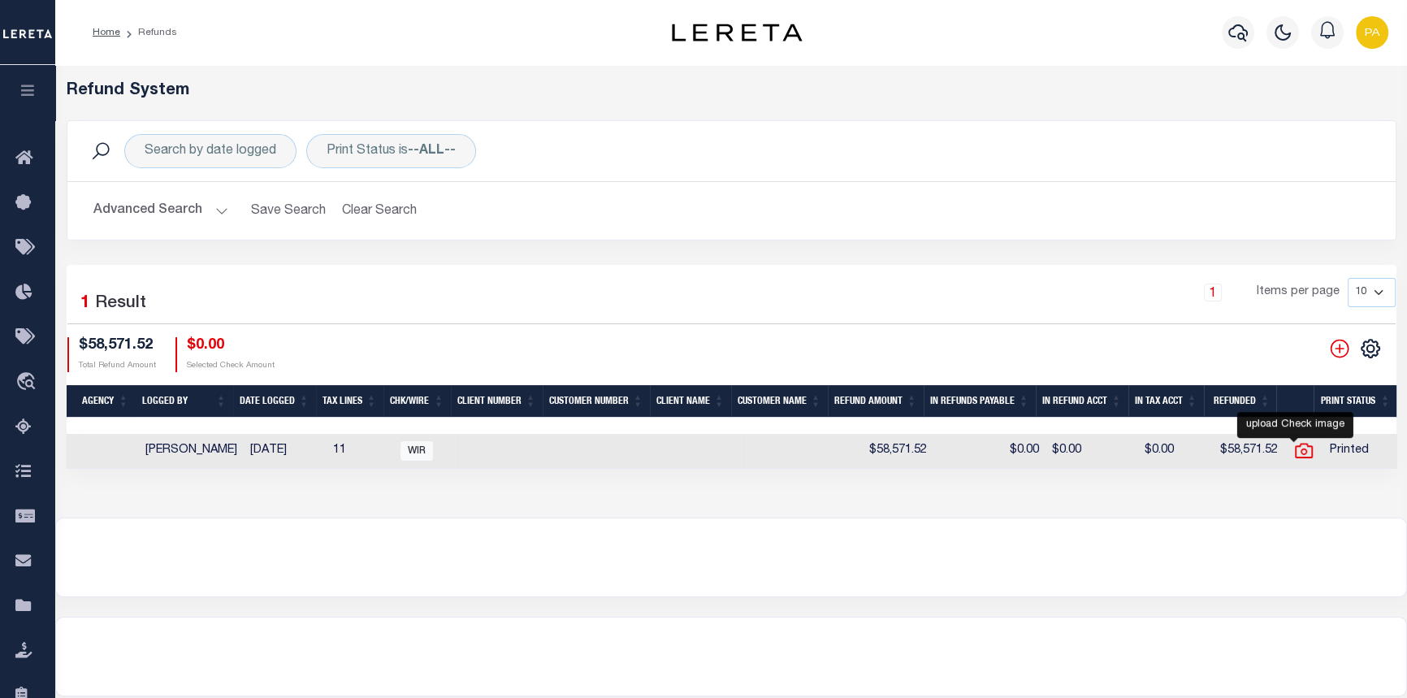
click at [1301, 450] on icon at bounding box center [1303, 450] width 21 height 21
checkbox input "true"
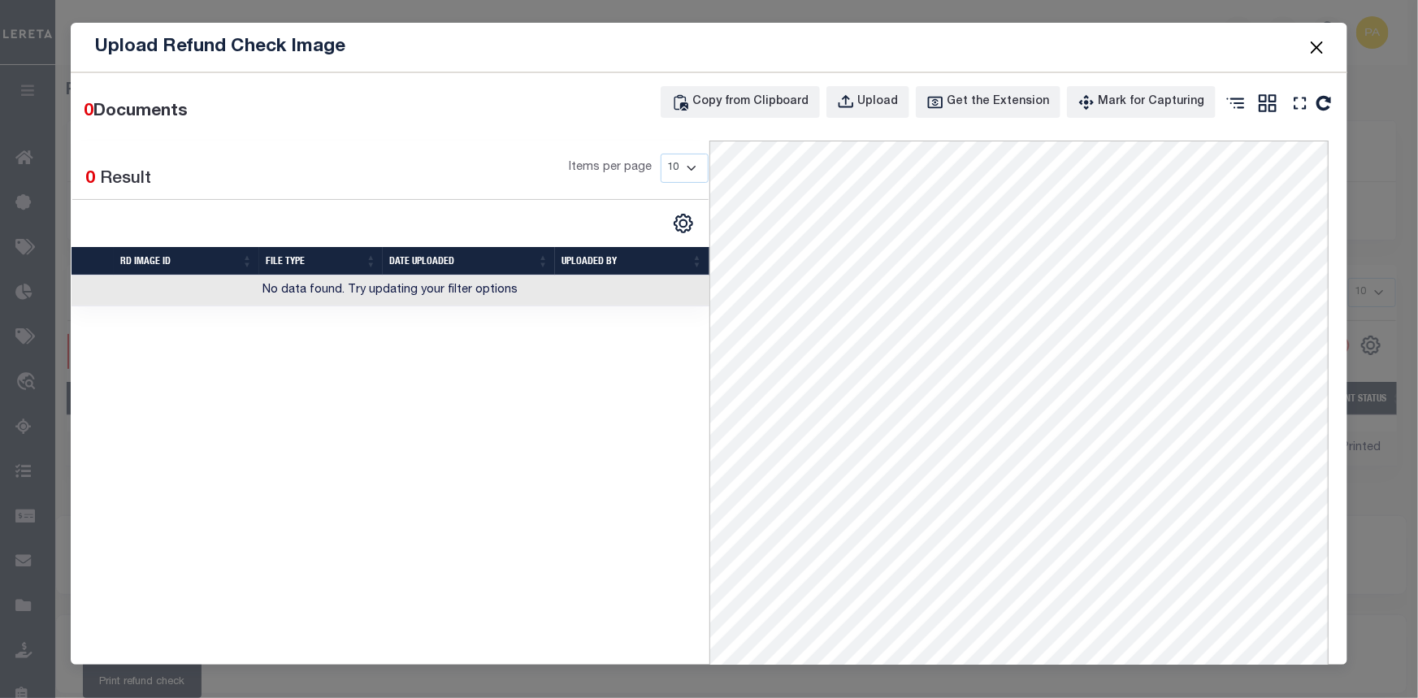
click at [1321, 45] on button "Close" at bounding box center [1316, 47] width 21 height 21
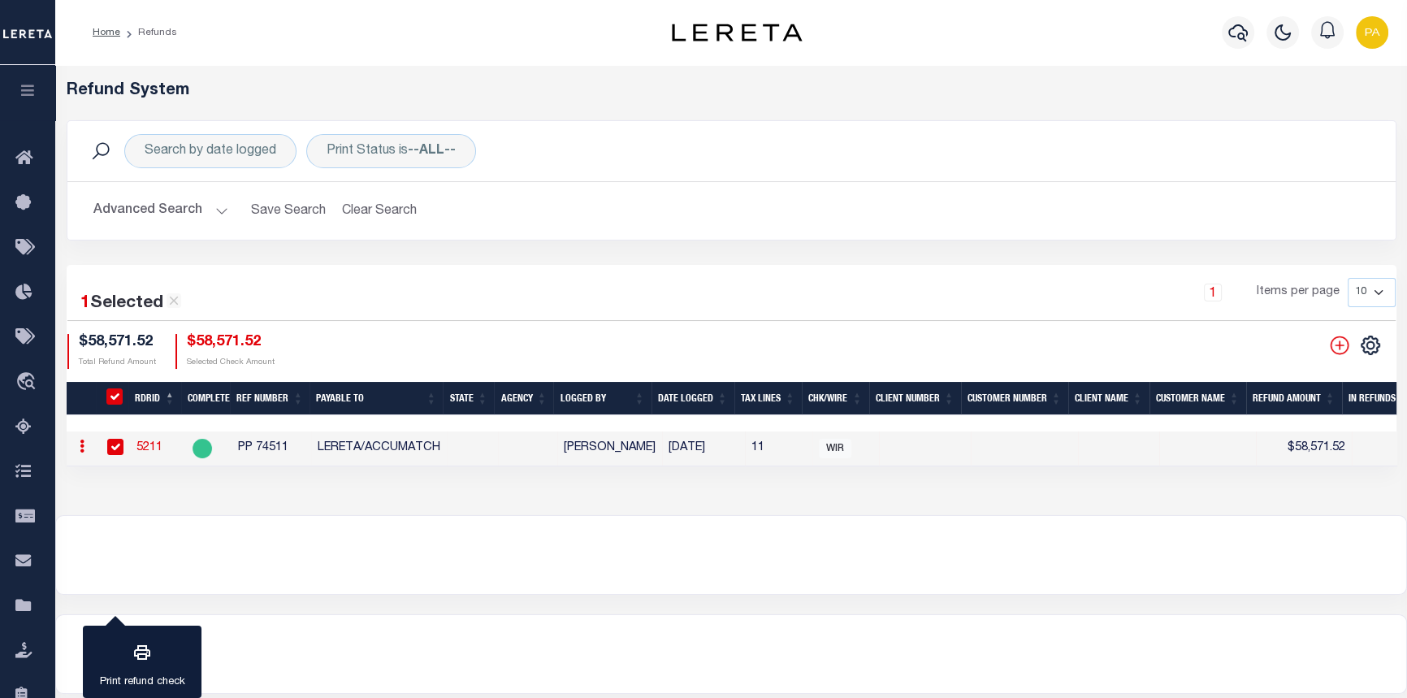
click at [146, 448] on link "5211" at bounding box center [149, 447] width 26 height 11
checkbox input "false"
type input "74511"
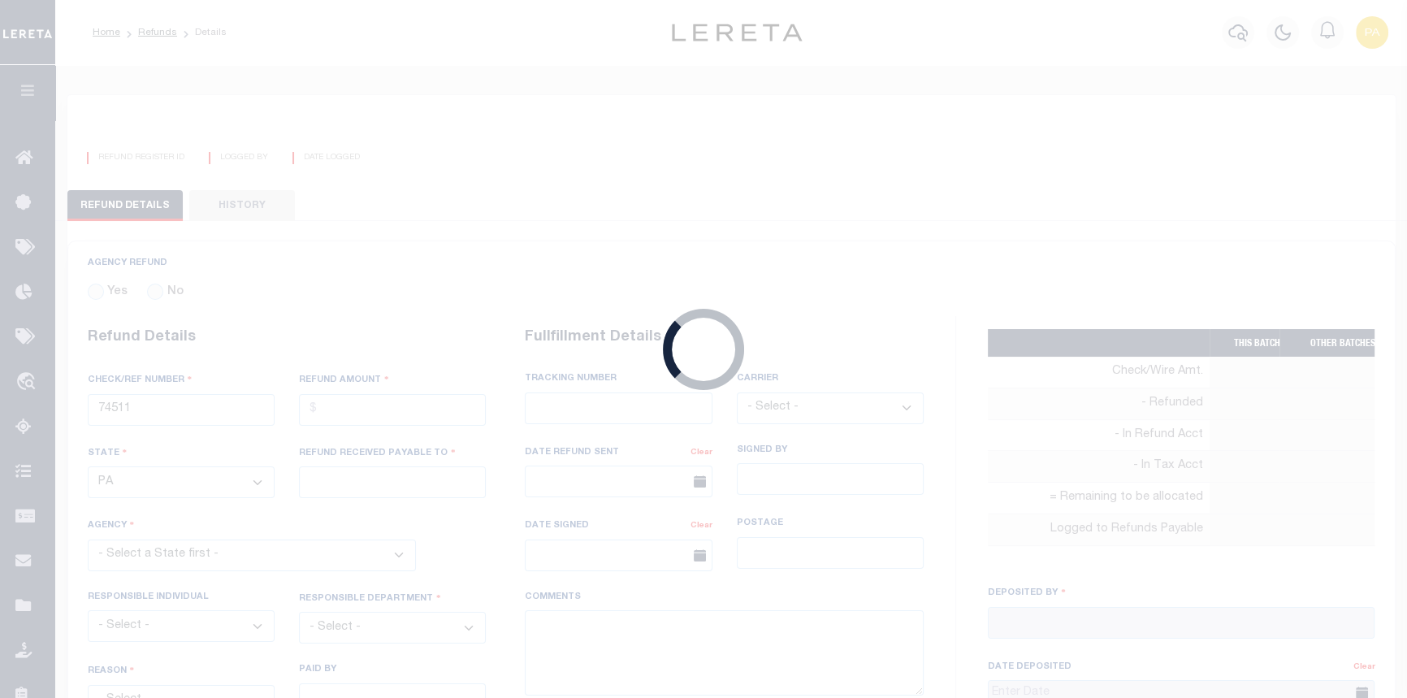
radio input "true"
type input "PP 74511"
type input "$58,571.52"
select select
type input "LERETA/ACCUMATCH"
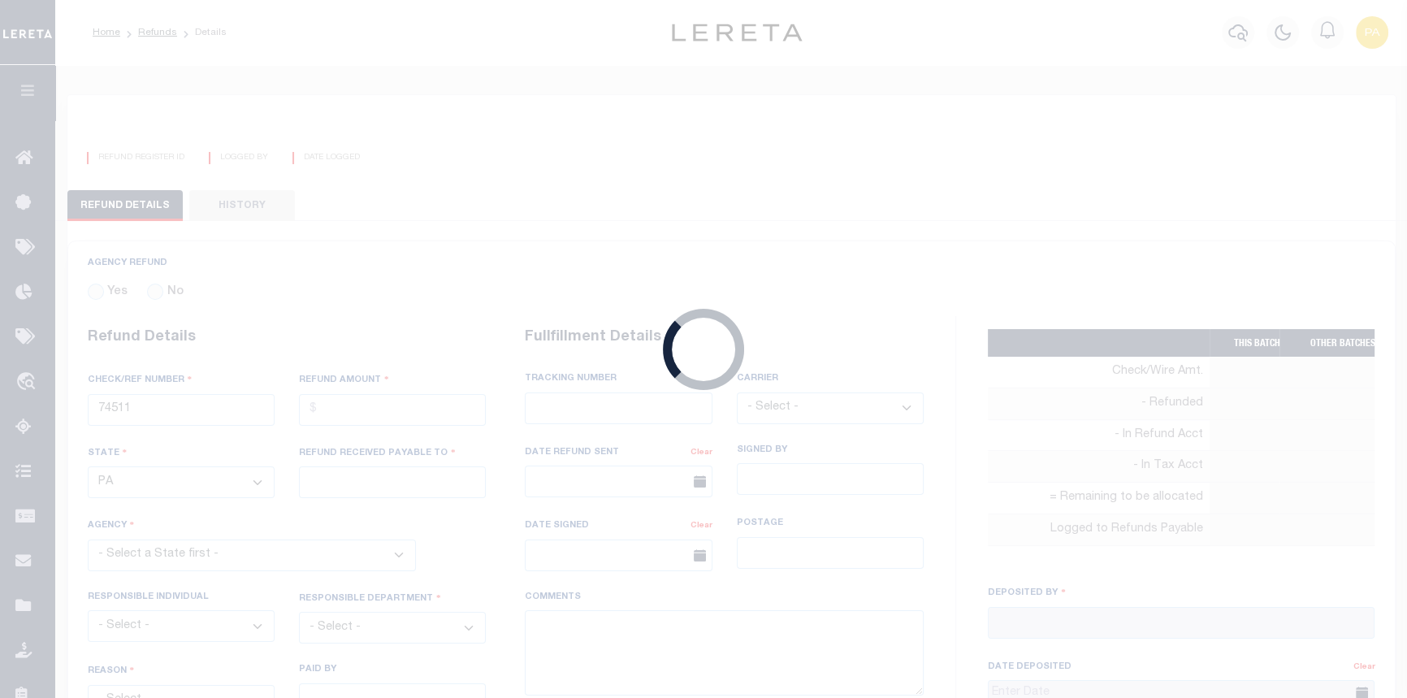
select select "SVC"
select select "DUP"
type input "various"
select select "FDX"
type textarea "THIS IS RFR; FORWARDING CK# 7794 $57,134.16 TO PROSPERITY BANK FEDEX# 7750 7609…"
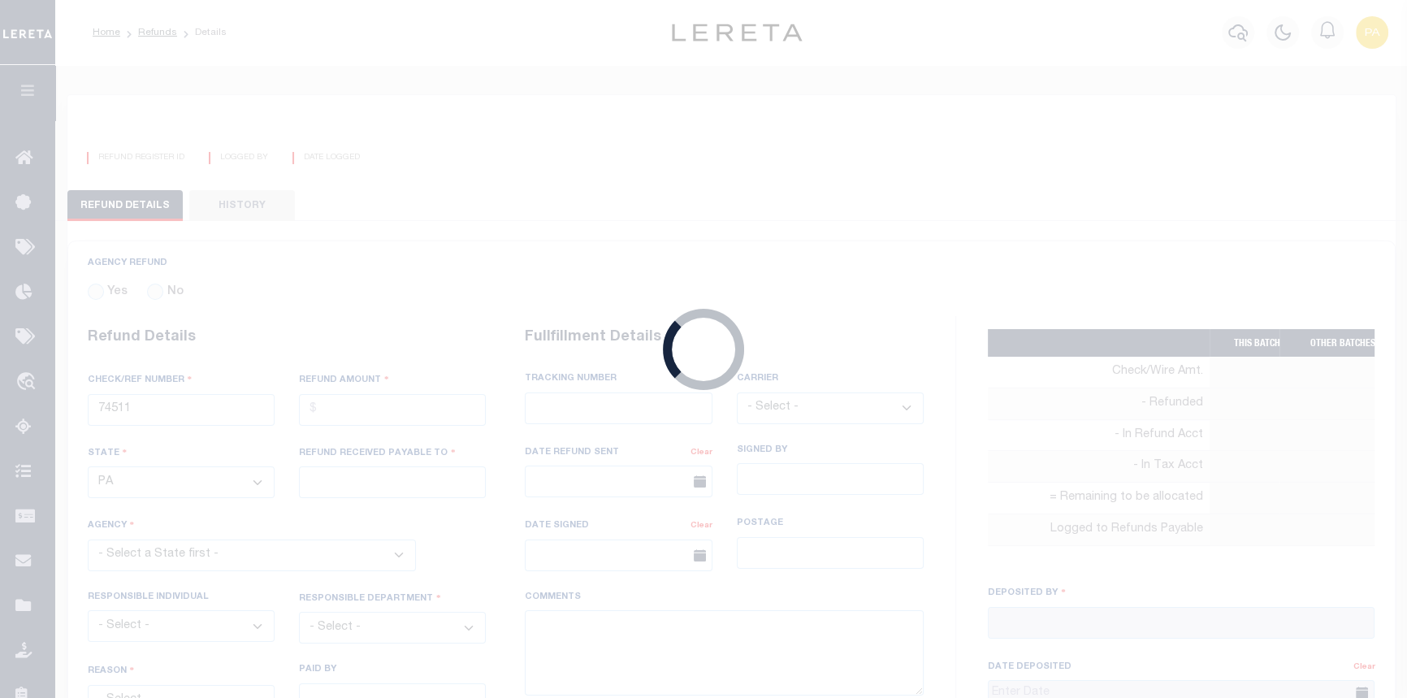
type input "Martinez, Myrna"
type input "01/25/2024"
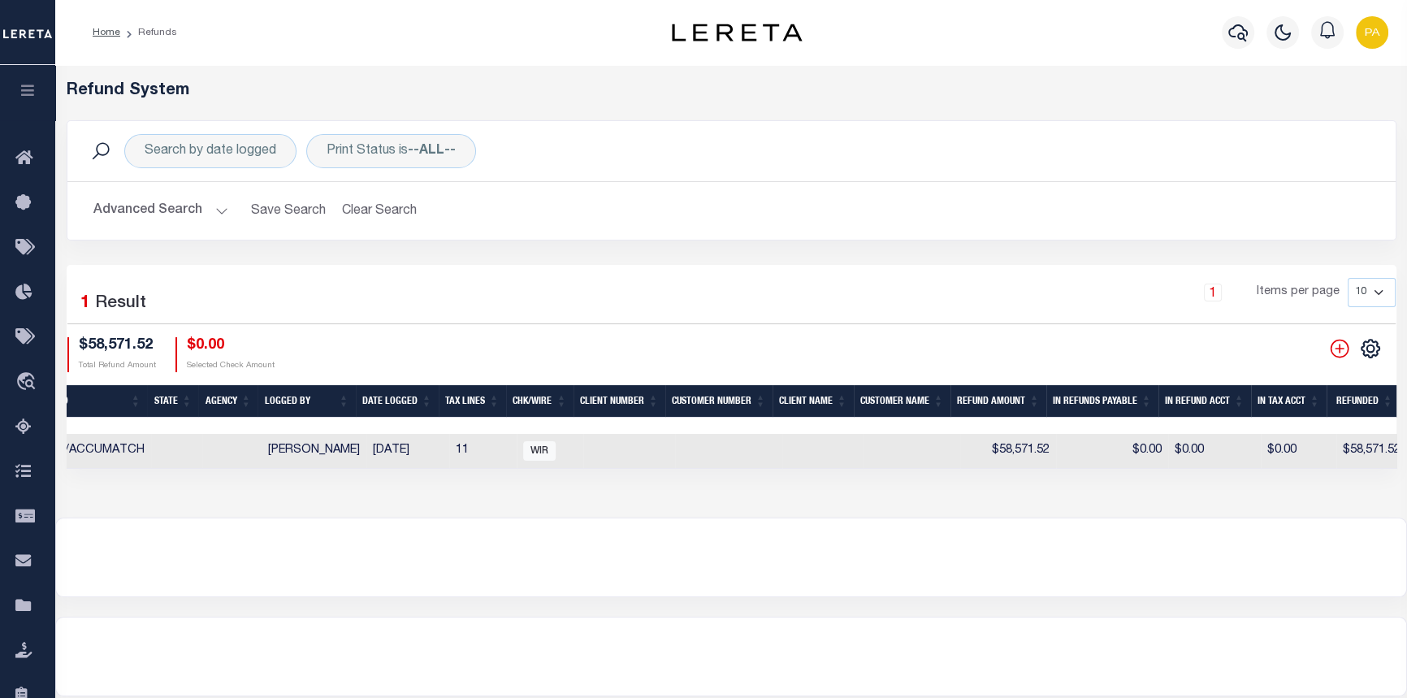
scroll to position [0, 245]
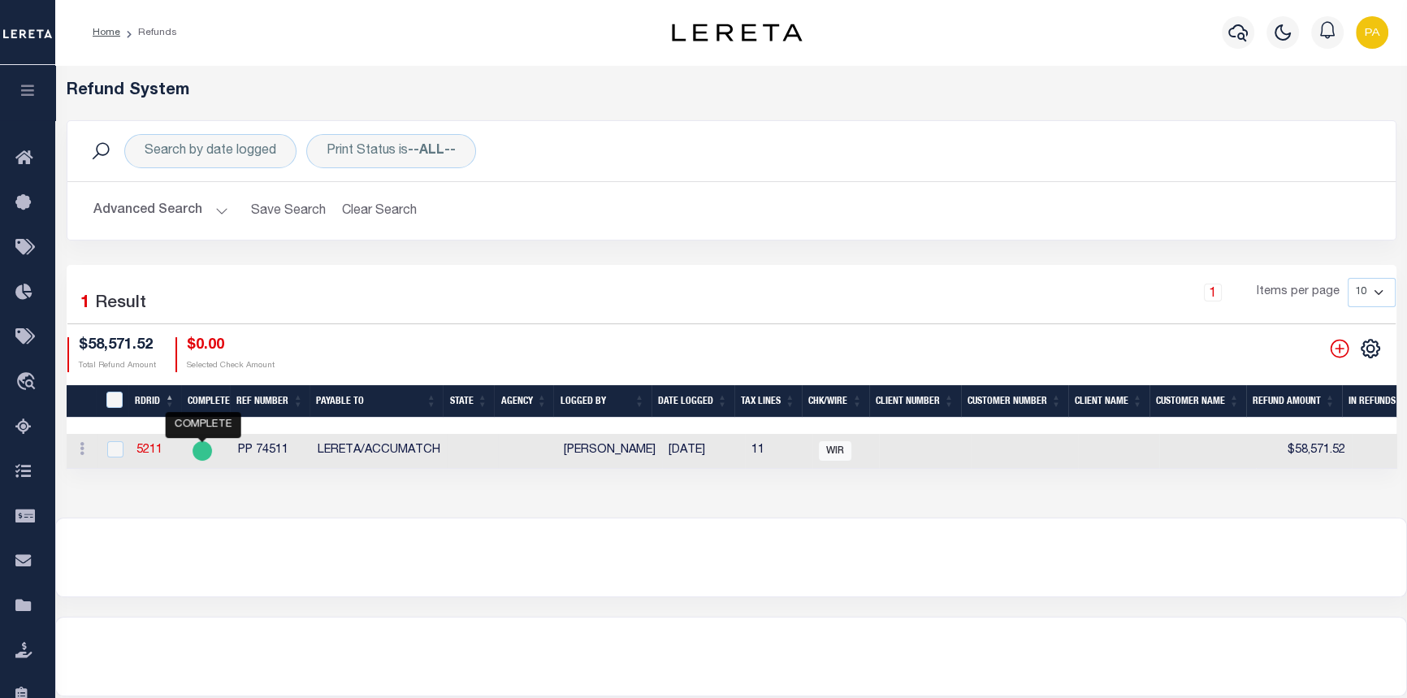
click at [202, 454] on circle "" at bounding box center [202, 450] width 19 height 19
checkbox input "true"
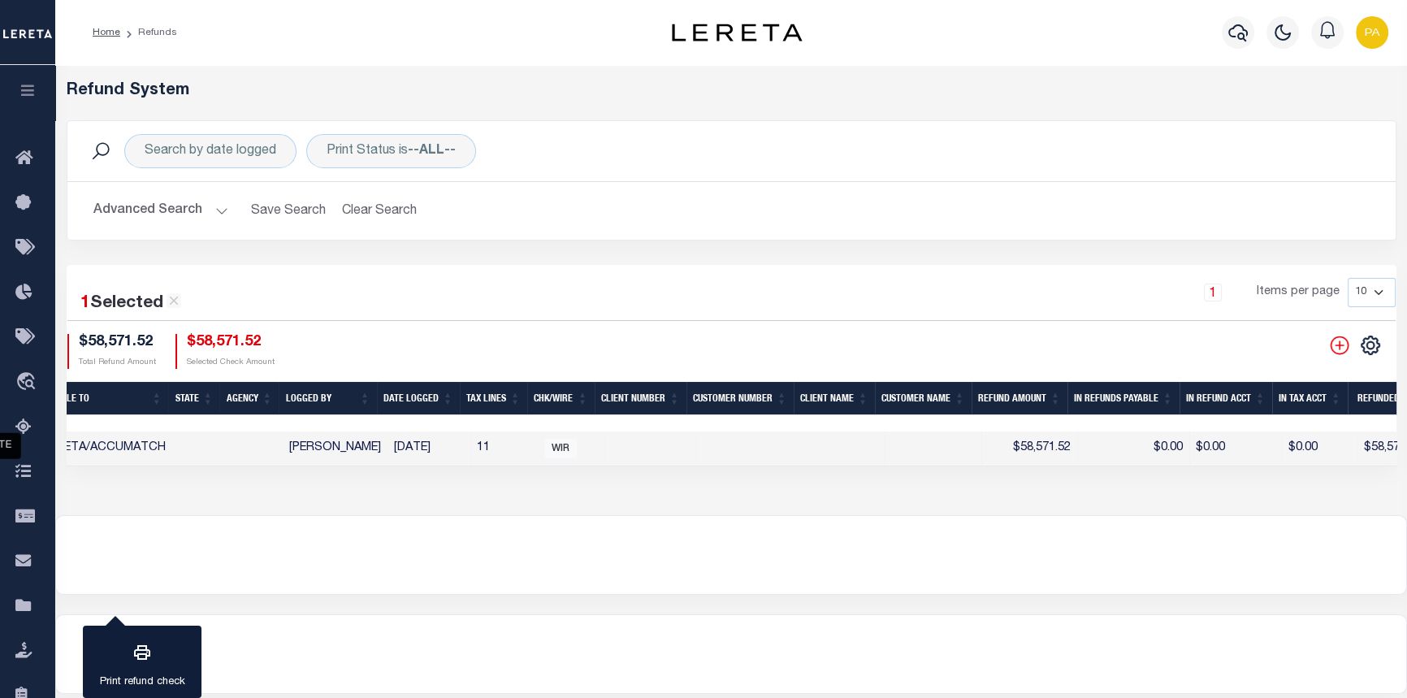
scroll to position [0, 275]
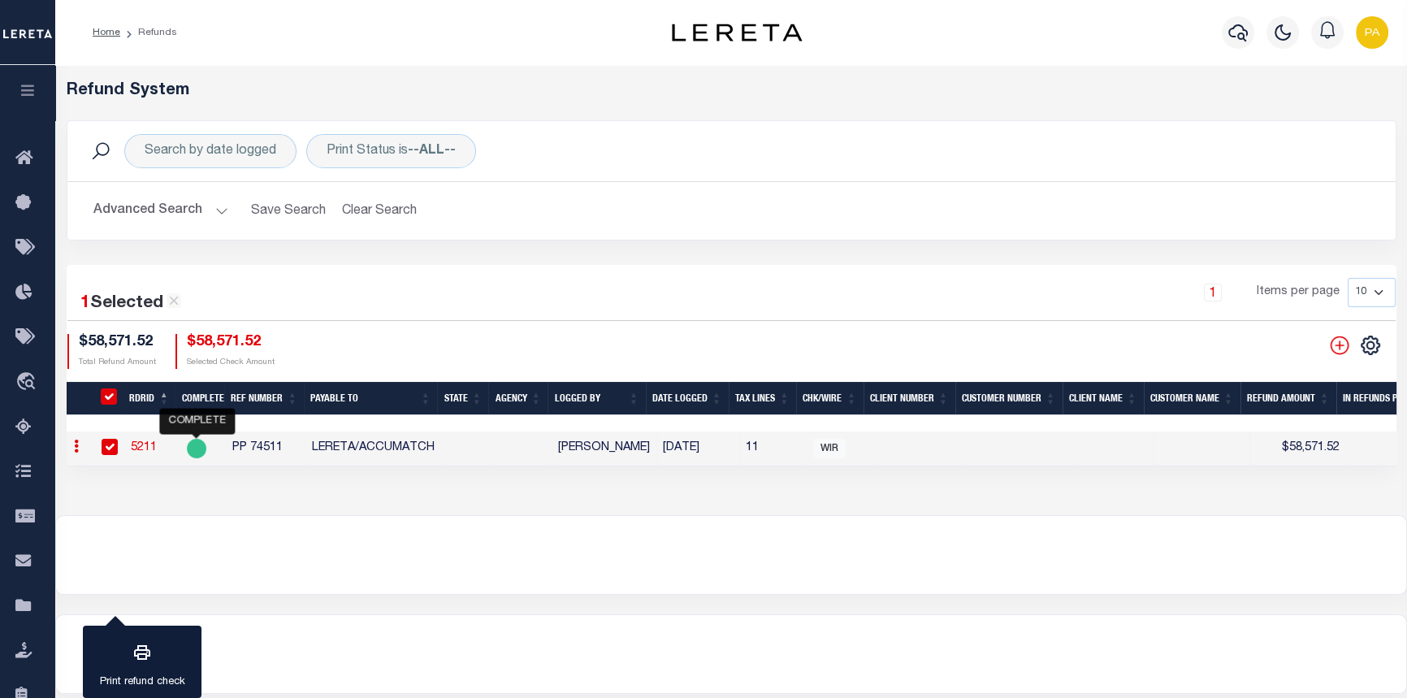
click at [290, 618] on div "5211 REFUND REGISTER ID Martinez, Myrna LOGGED BY 01/25/2024 DATE LOGGED AGENCY…" at bounding box center [731, 389] width 1352 height 648
click at [140, 448] on link "5211" at bounding box center [144, 447] width 26 height 11
checkbox input "false"
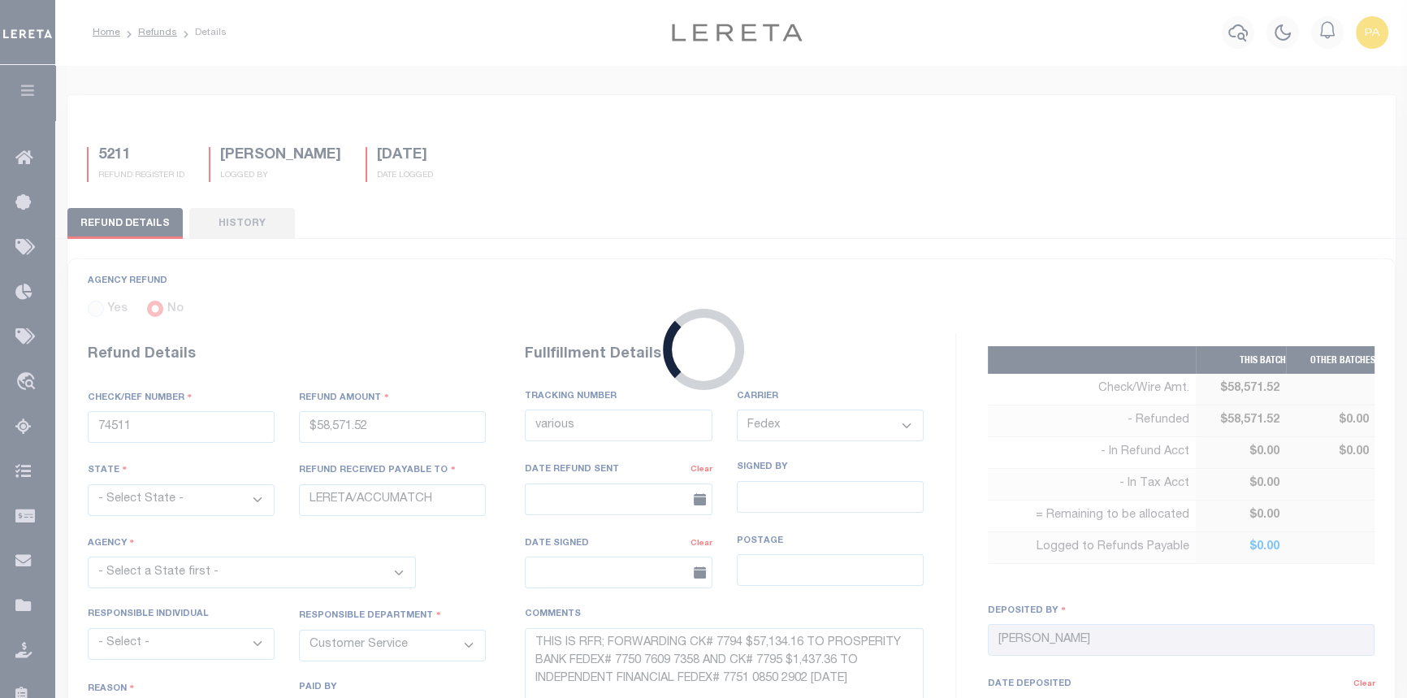
type input "PP 74511"
type input "$58,571.52"
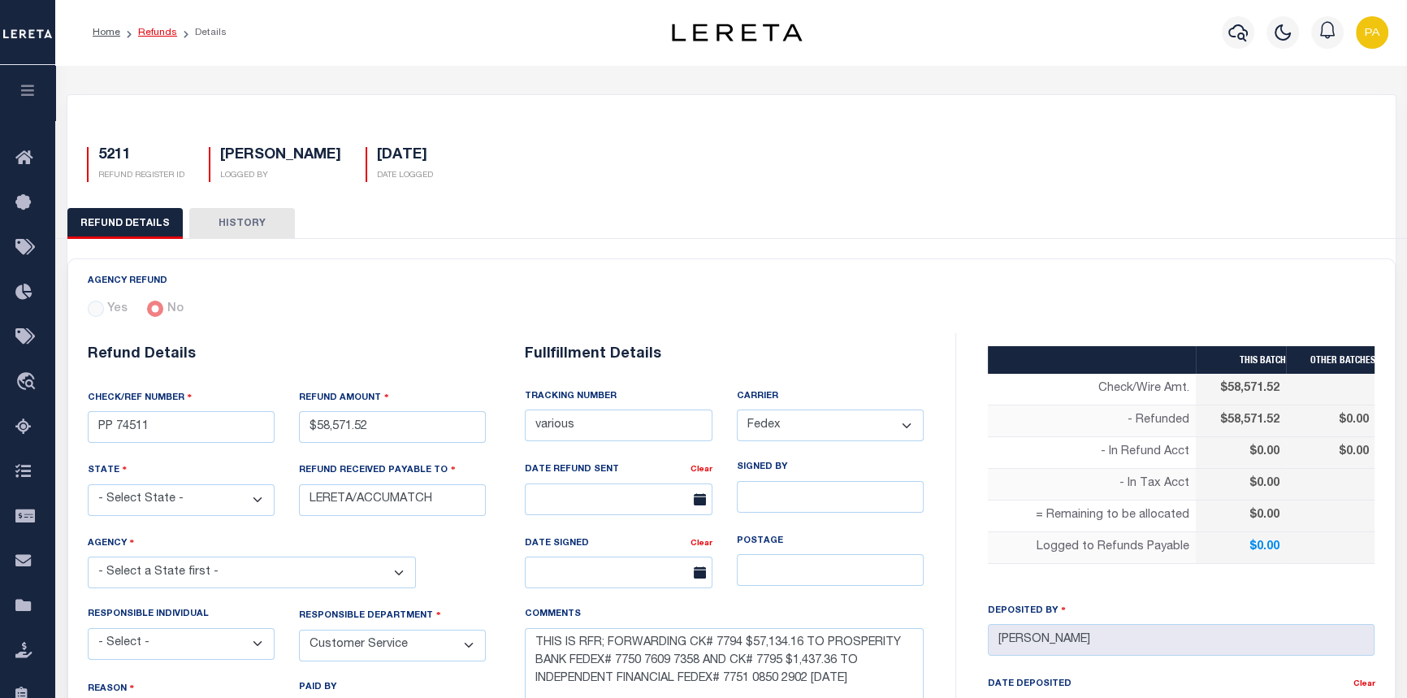
click at [146, 36] on link "Refunds" at bounding box center [157, 33] width 39 height 10
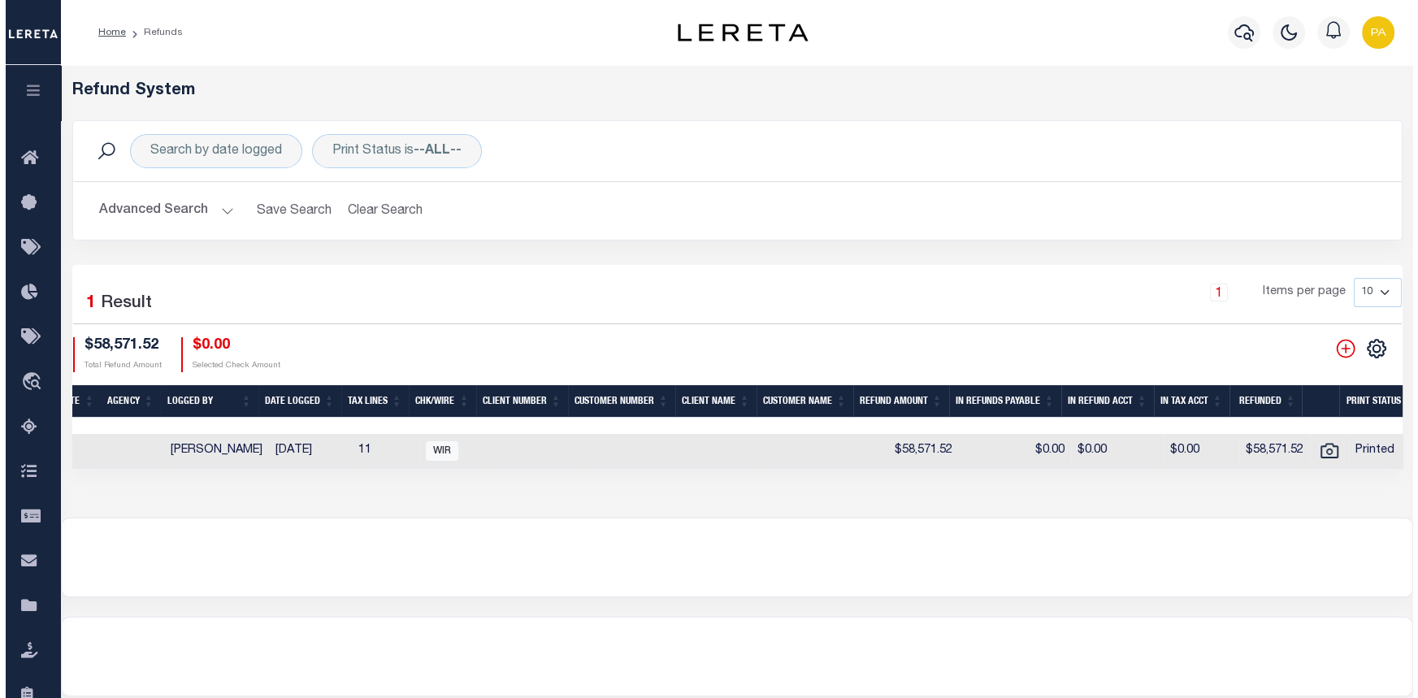
scroll to position [0, 418]
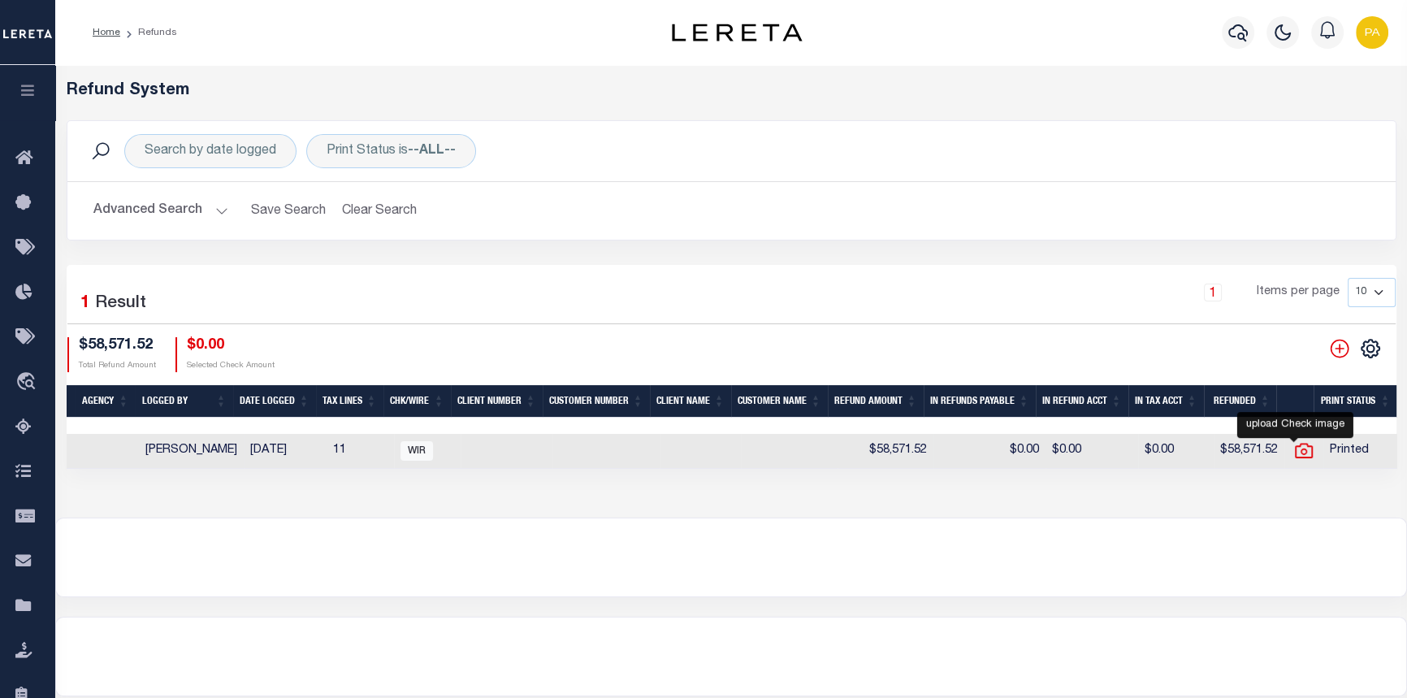
click at [1295, 453] on icon "" at bounding box center [1303, 450] width 21 height 21
checkbox input "true"
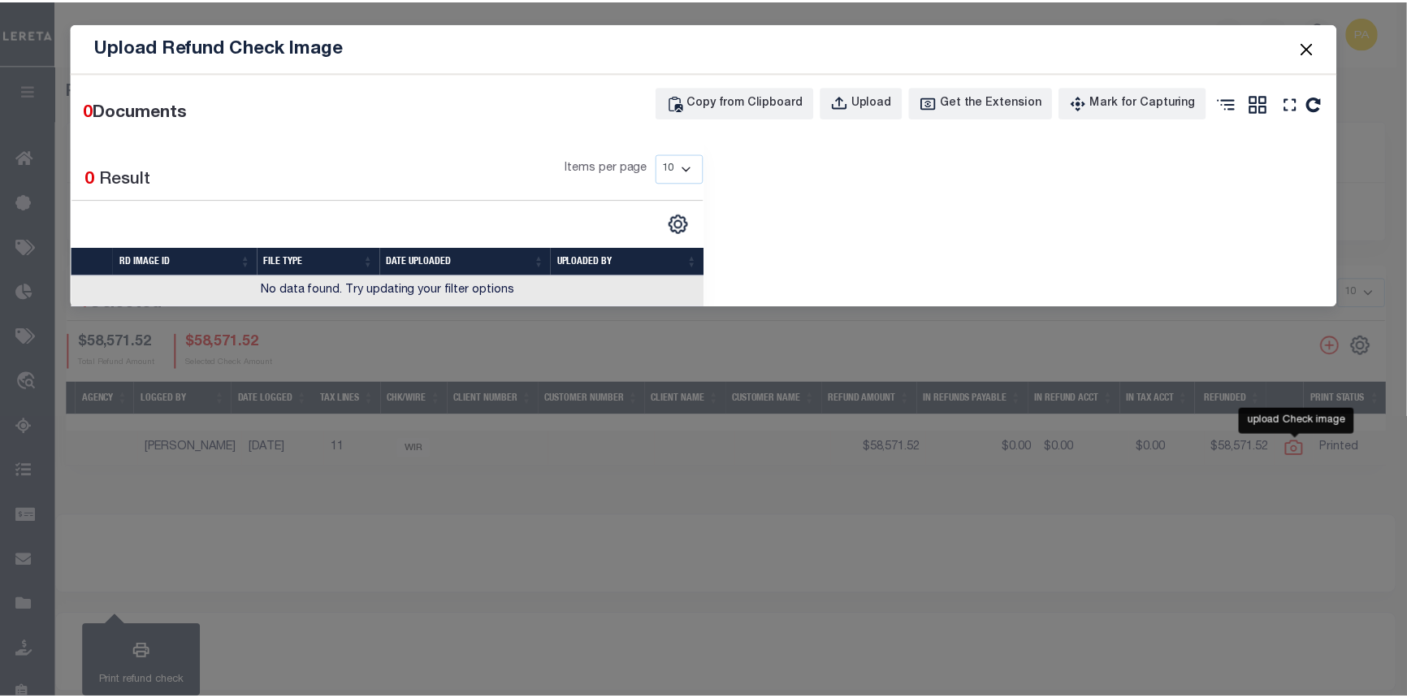
scroll to position [0, 407]
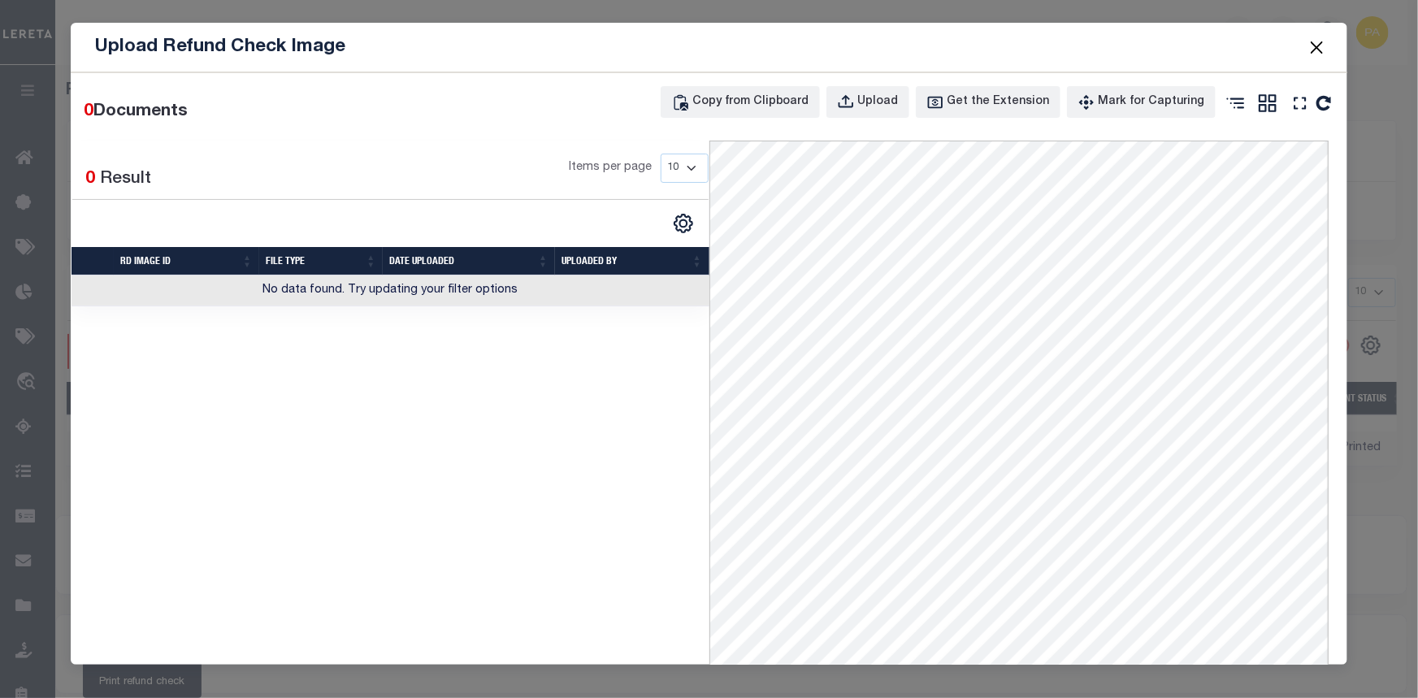
click at [1317, 45] on button "Close" at bounding box center [1316, 47] width 21 height 21
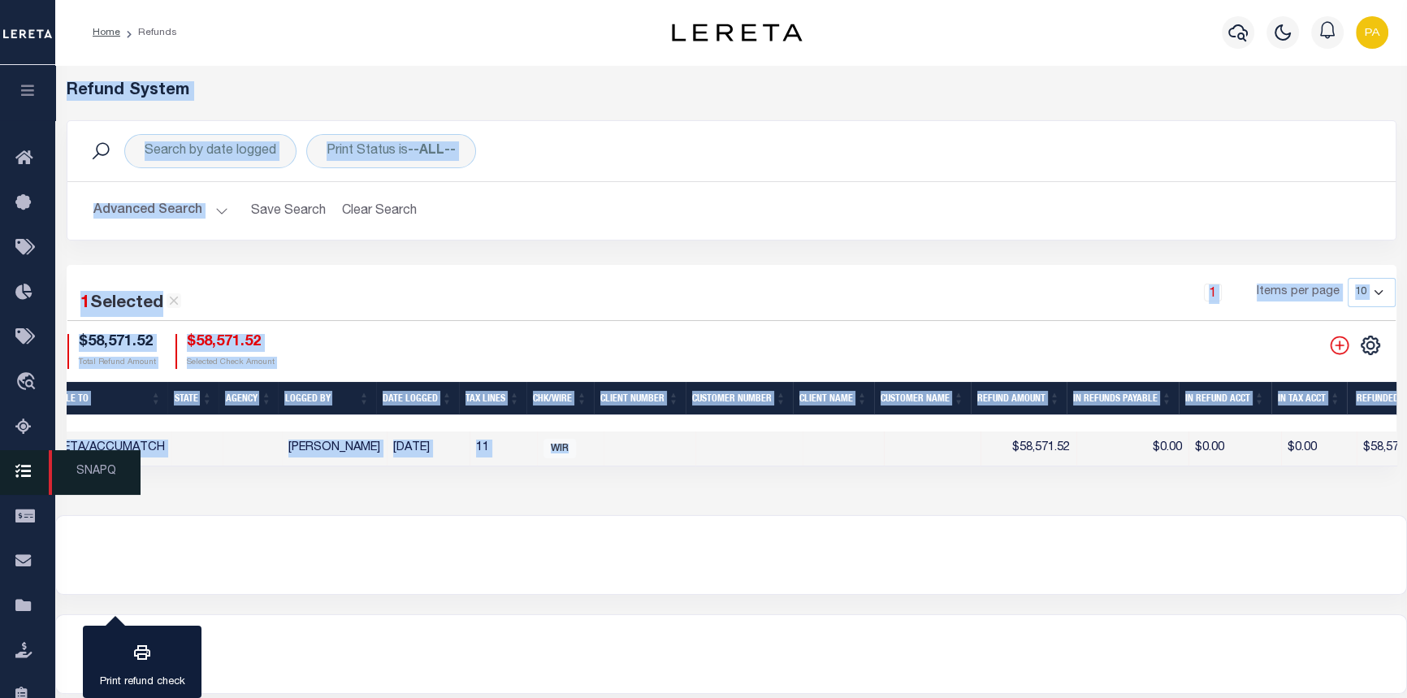
scroll to position [0, 13]
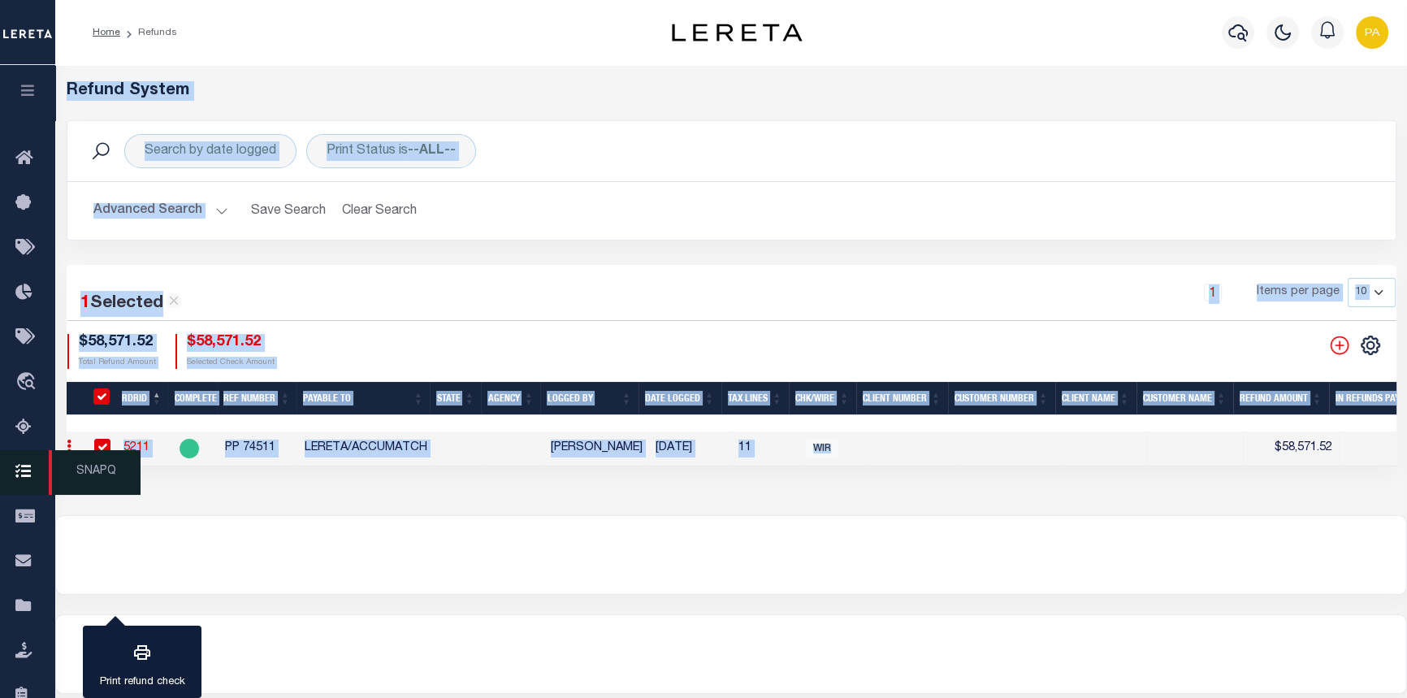
drag, startPoint x: 418, startPoint y: 466, endPoint x: 28, endPoint y: 465, distance: 389.2
click at [28, 465] on div "Home Refunds" at bounding box center [703, 356] width 1407 height 713
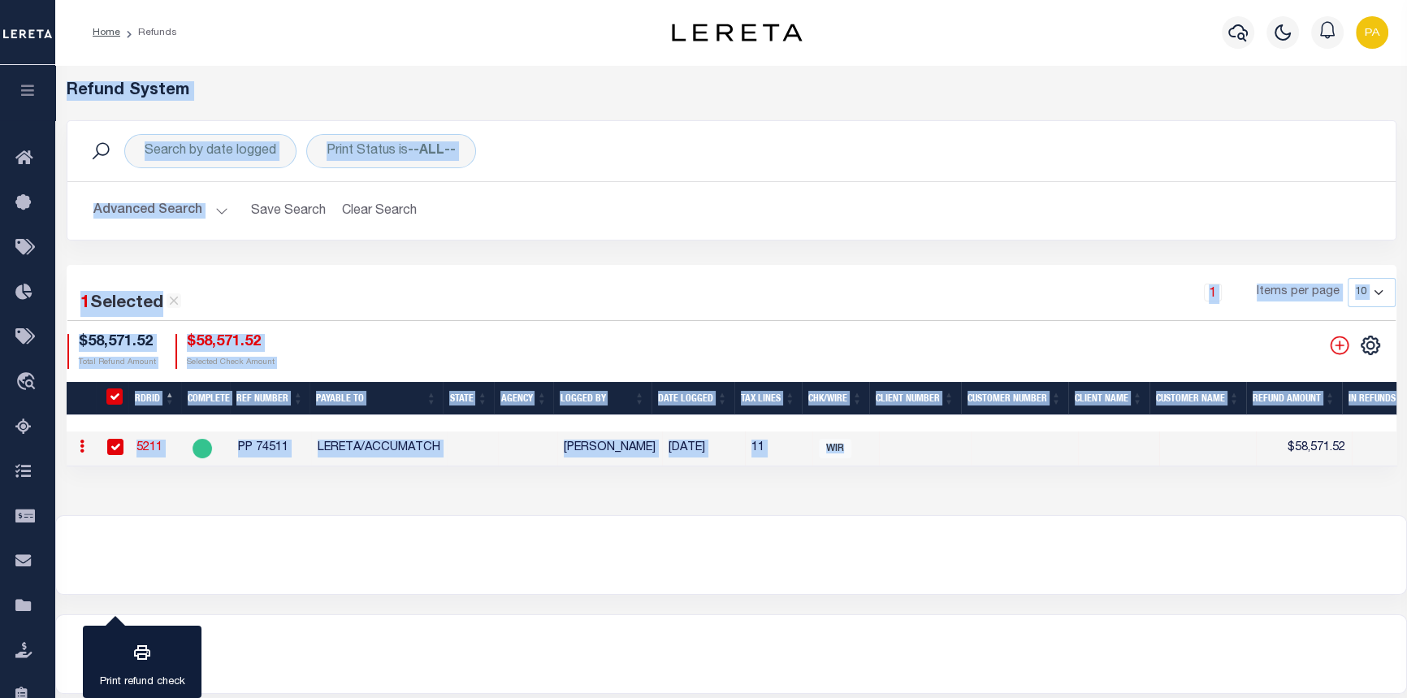
click at [471, 483] on div "Refund System Search by date logged Print Status is --ALL-- Search Advanced Sea…" at bounding box center [731, 290] width 1352 height 450
click at [457, 480] on div "Refund System Search by date logged Print Status is --ALL-- Search Advanced Sea…" at bounding box center [731, 290] width 1352 height 450
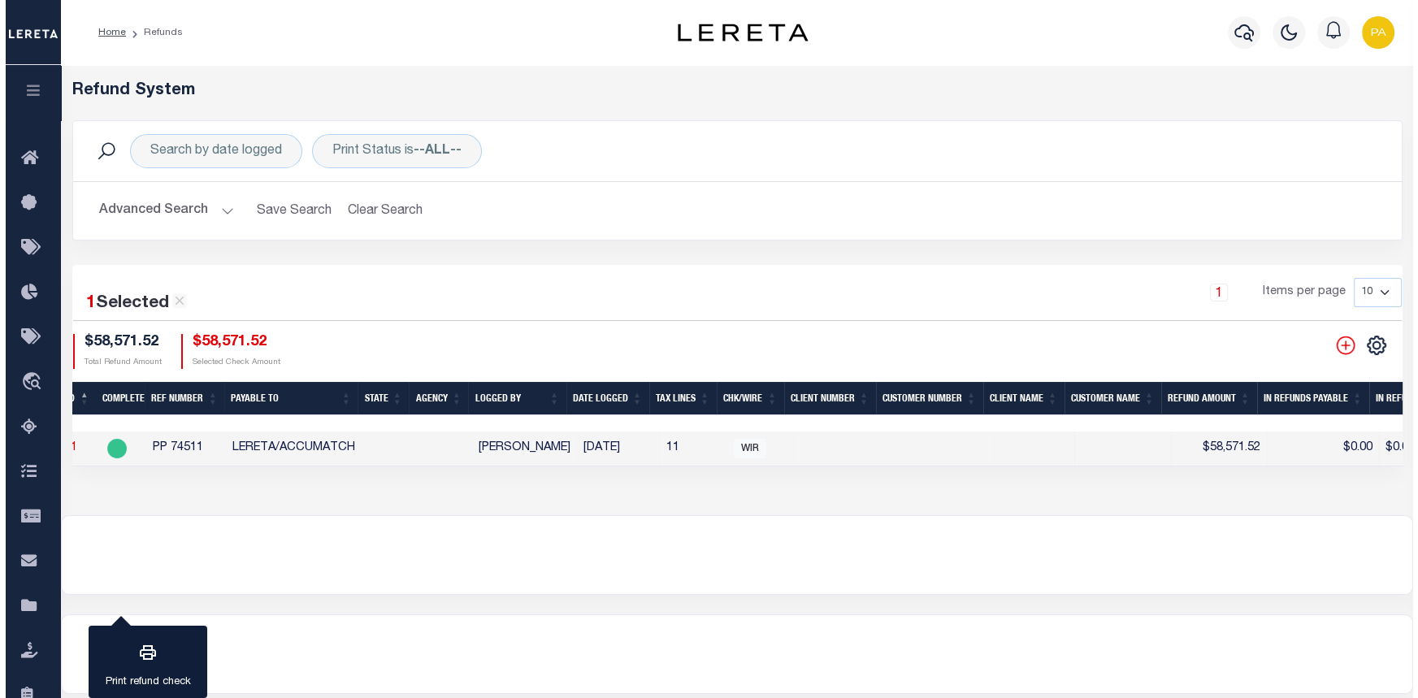
scroll to position [0, 418]
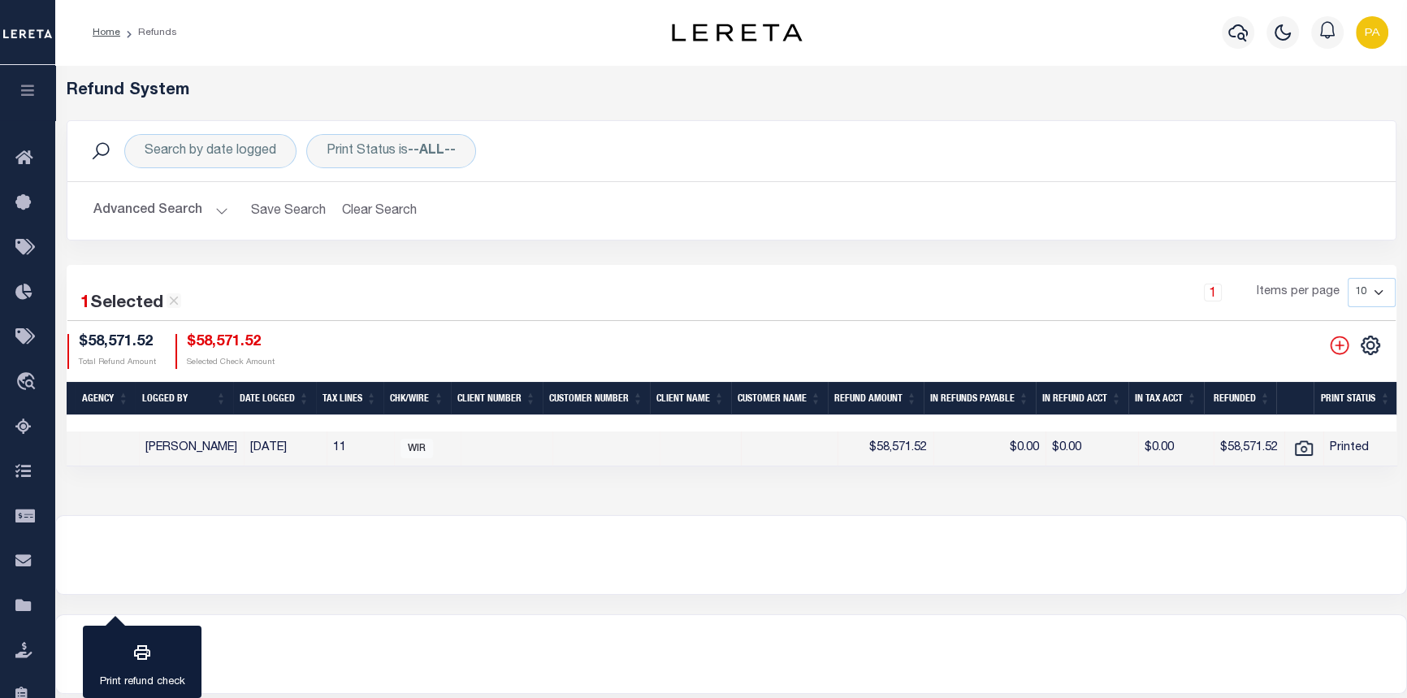
click at [1341, 442] on td "Printed" at bounding box center [1364, 448] width 82 height 35
checkbox input "false"
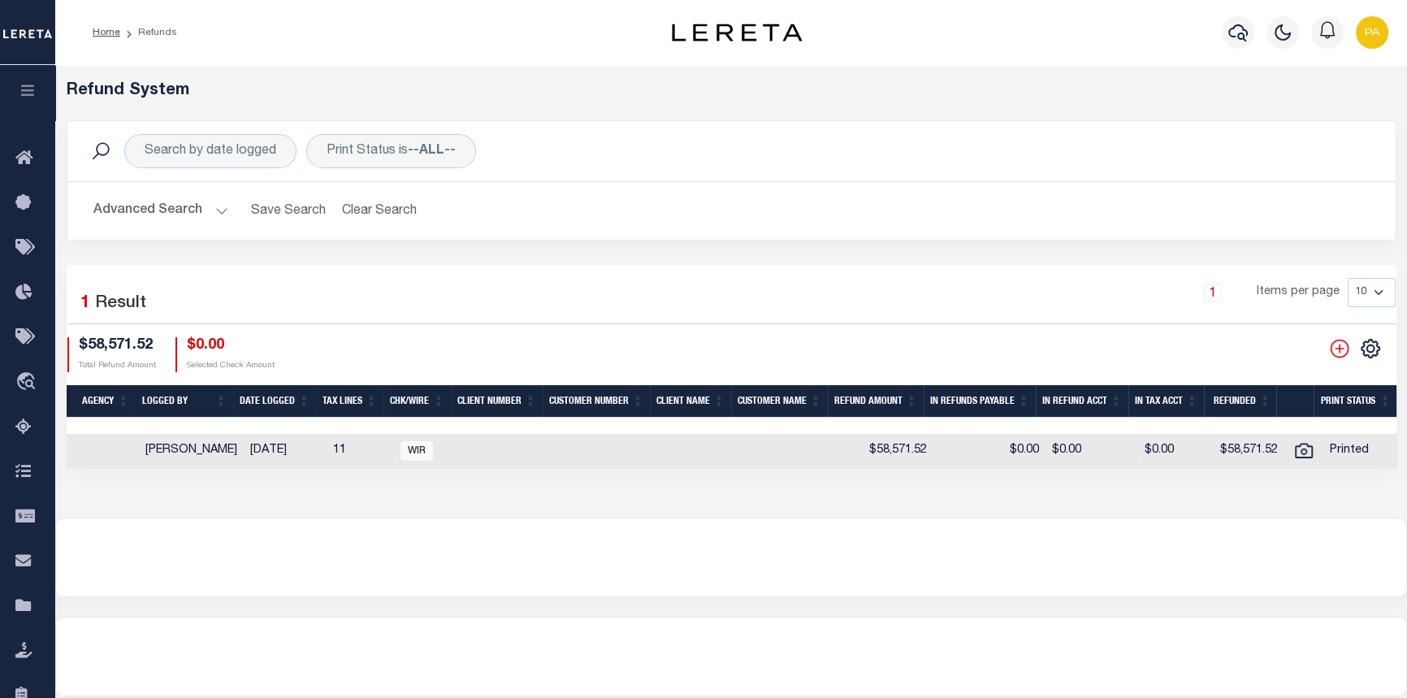
click at [1323, 463] on td "Printed" at bounding box center [1364, 451] width 82 height 35
checkbox input "true"
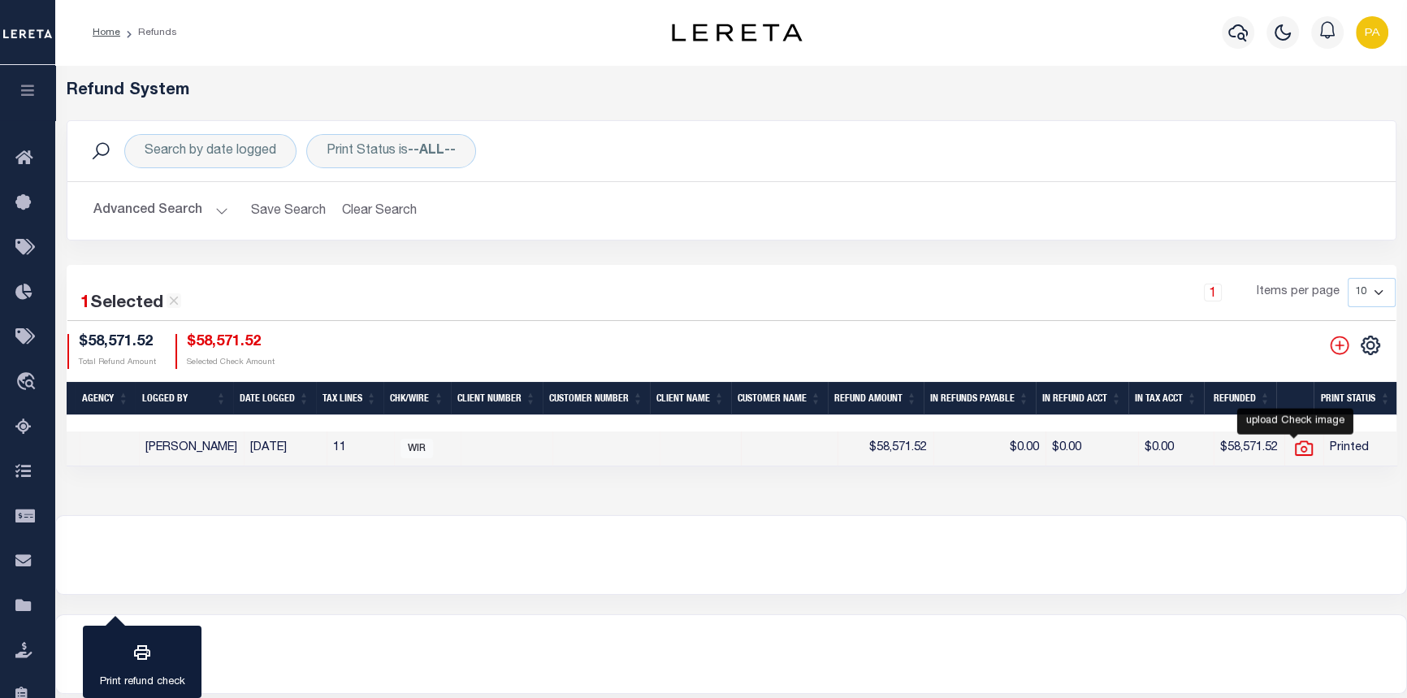
click at [1301, 449] on icon "" at bounding box center [1304, 447] width 18 height 15
checkbox input "false"
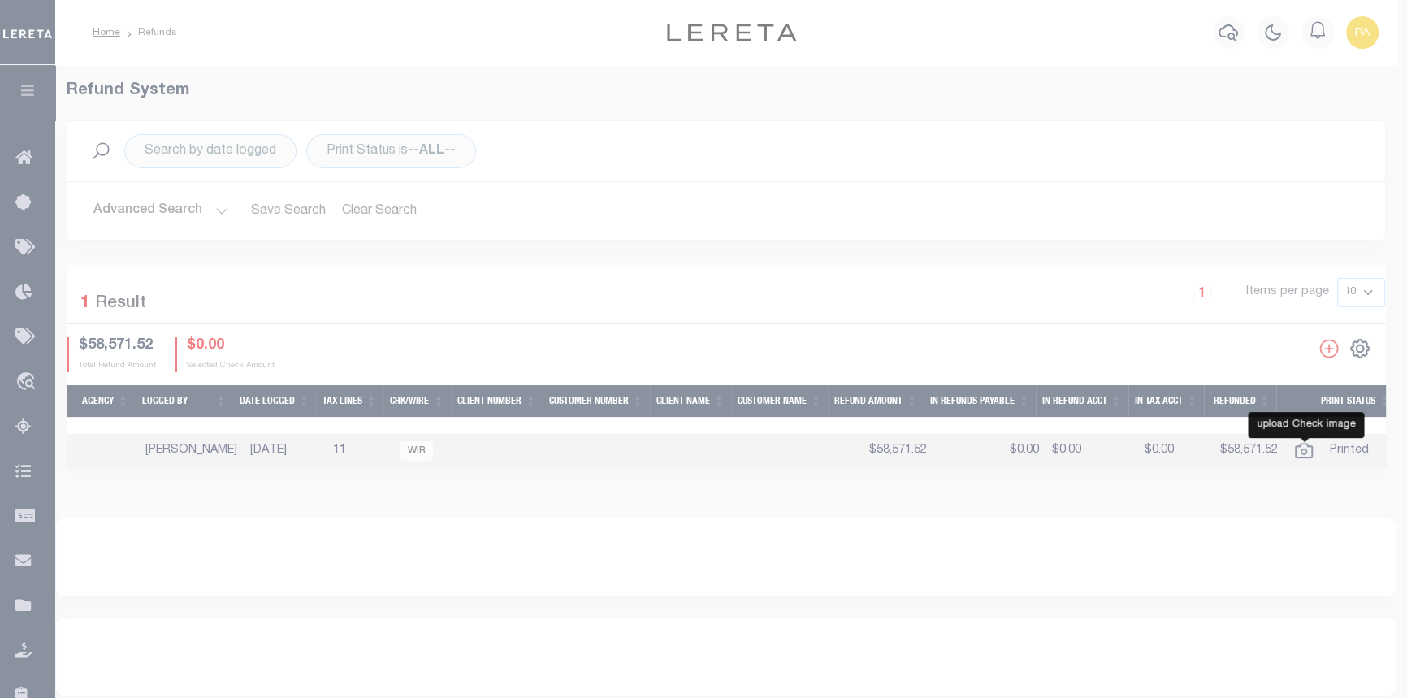
scroll to position [0, 407]
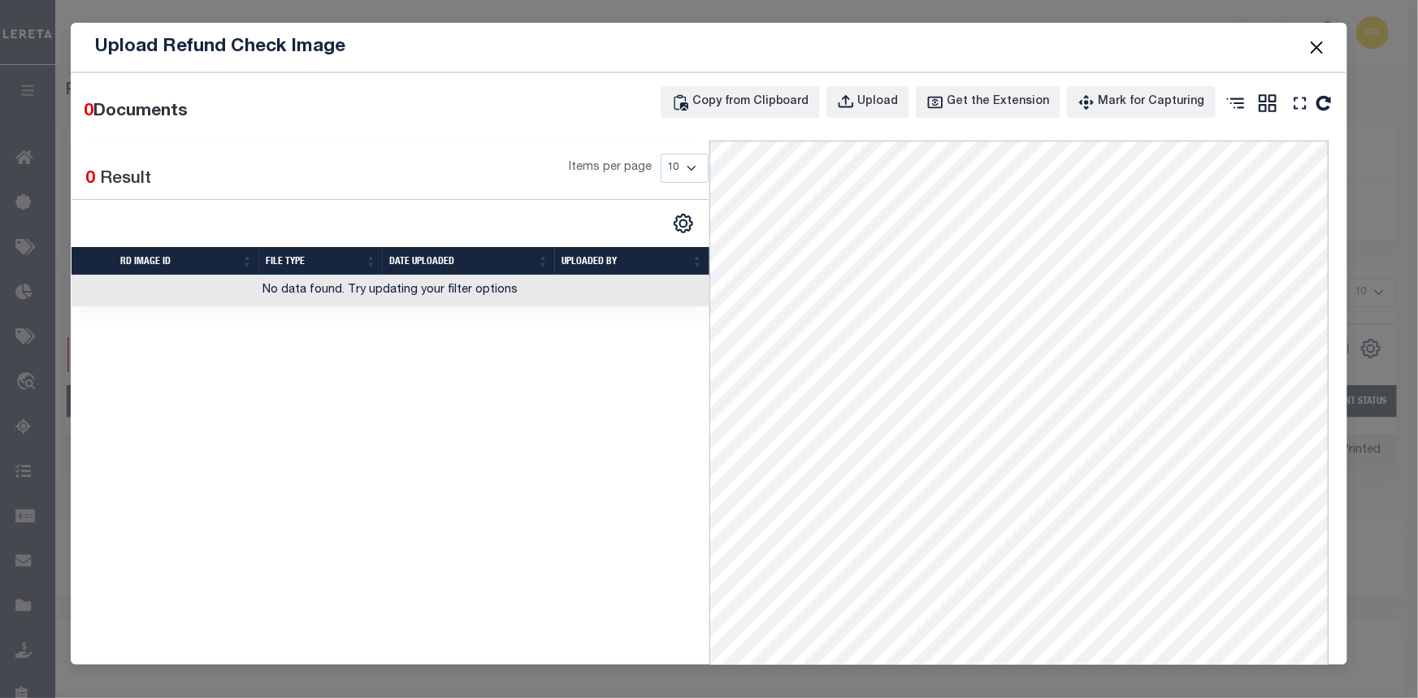
click at [1319, 50] on button "Close" at bounding box center [1316, 47] width 21 height 21
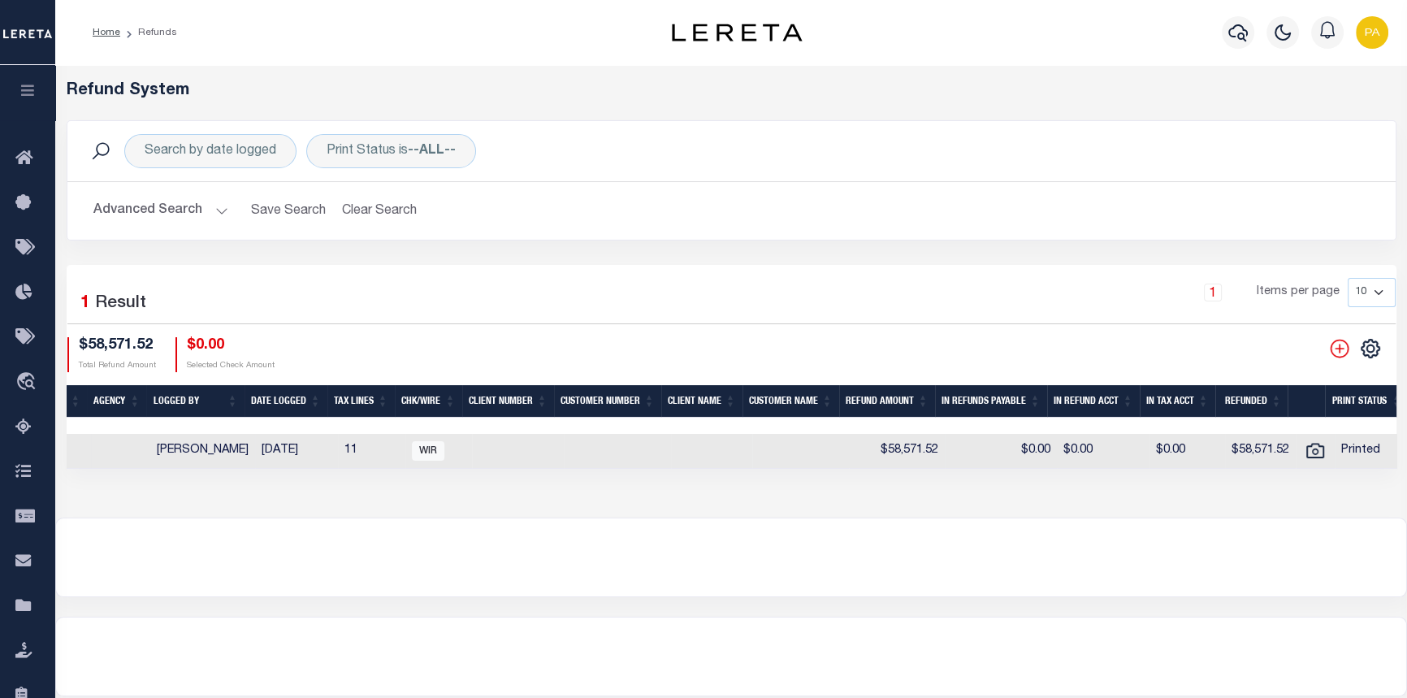
click at [1022, 468] on td "$0.00" at bounding box center [1001, 451] width 112 height 35
checkbox input "true"
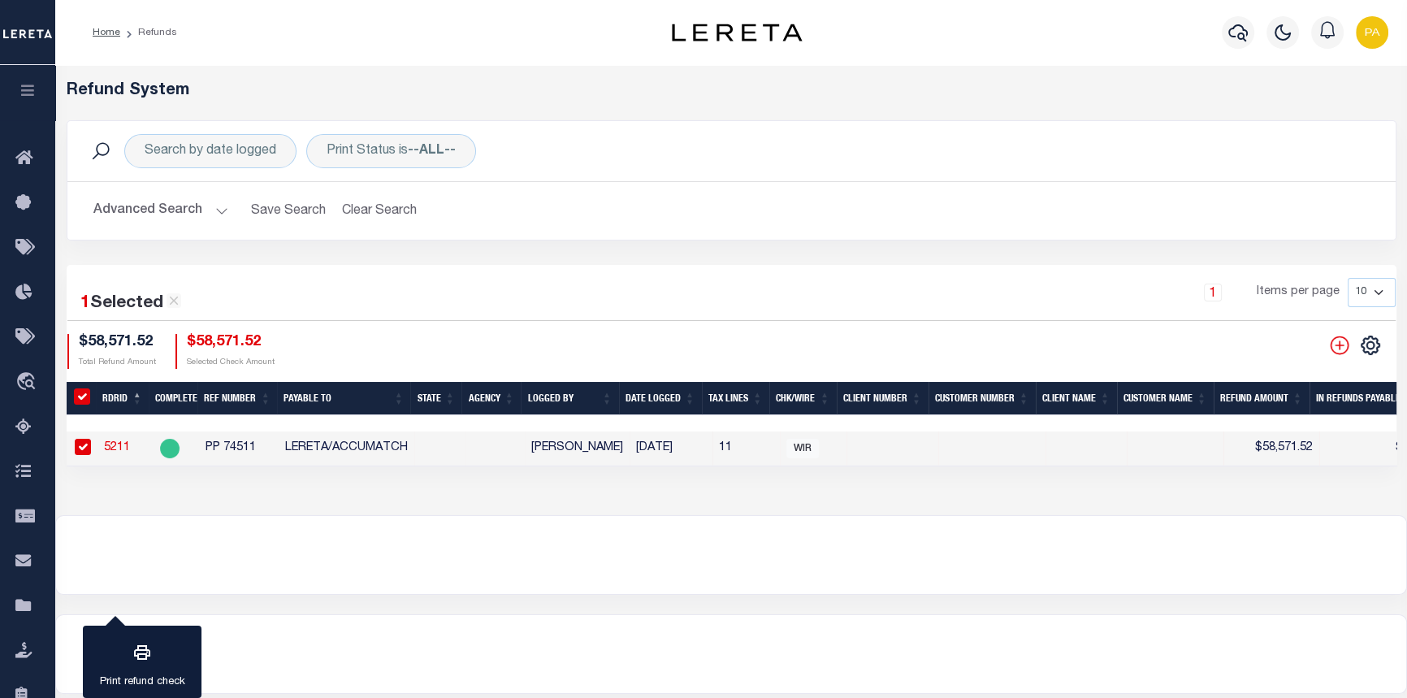
scroll to position [0, 0]
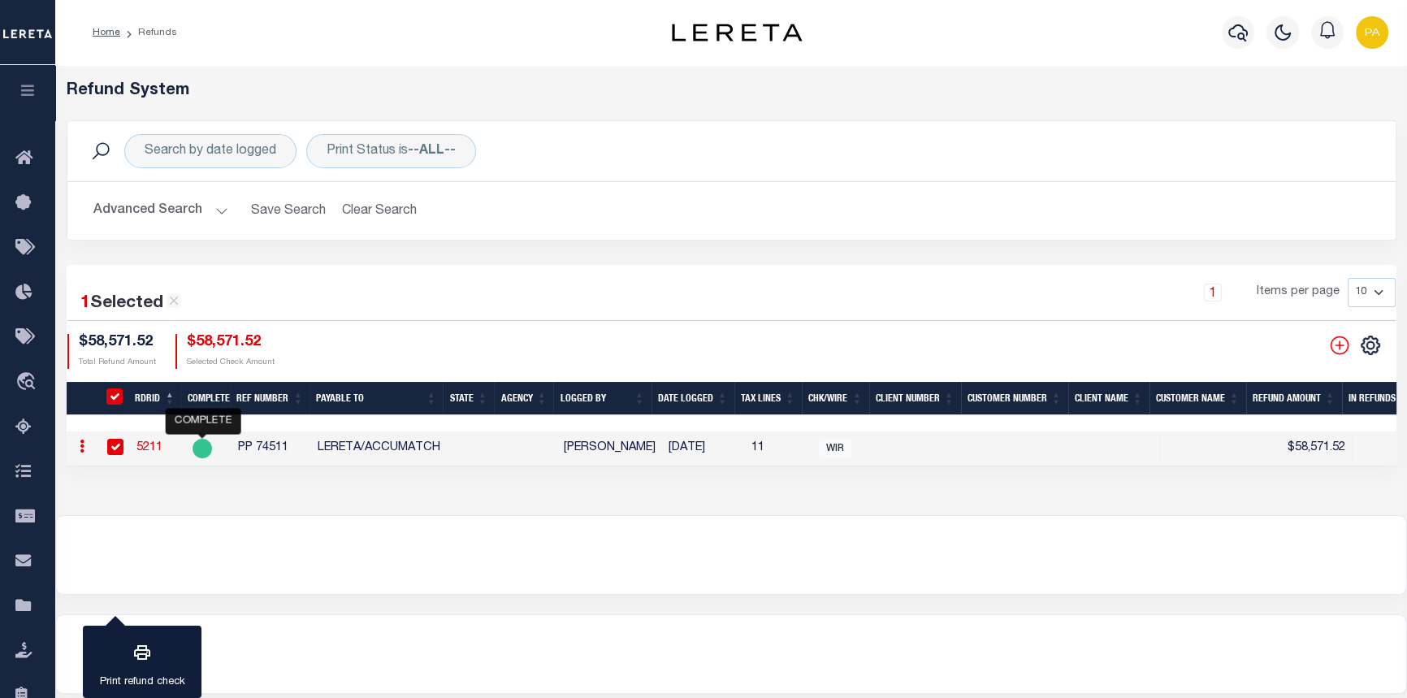
click at [202, 452] on circle "" at bounding box center [202, 448] width 19 height 19
checkbox input "false"
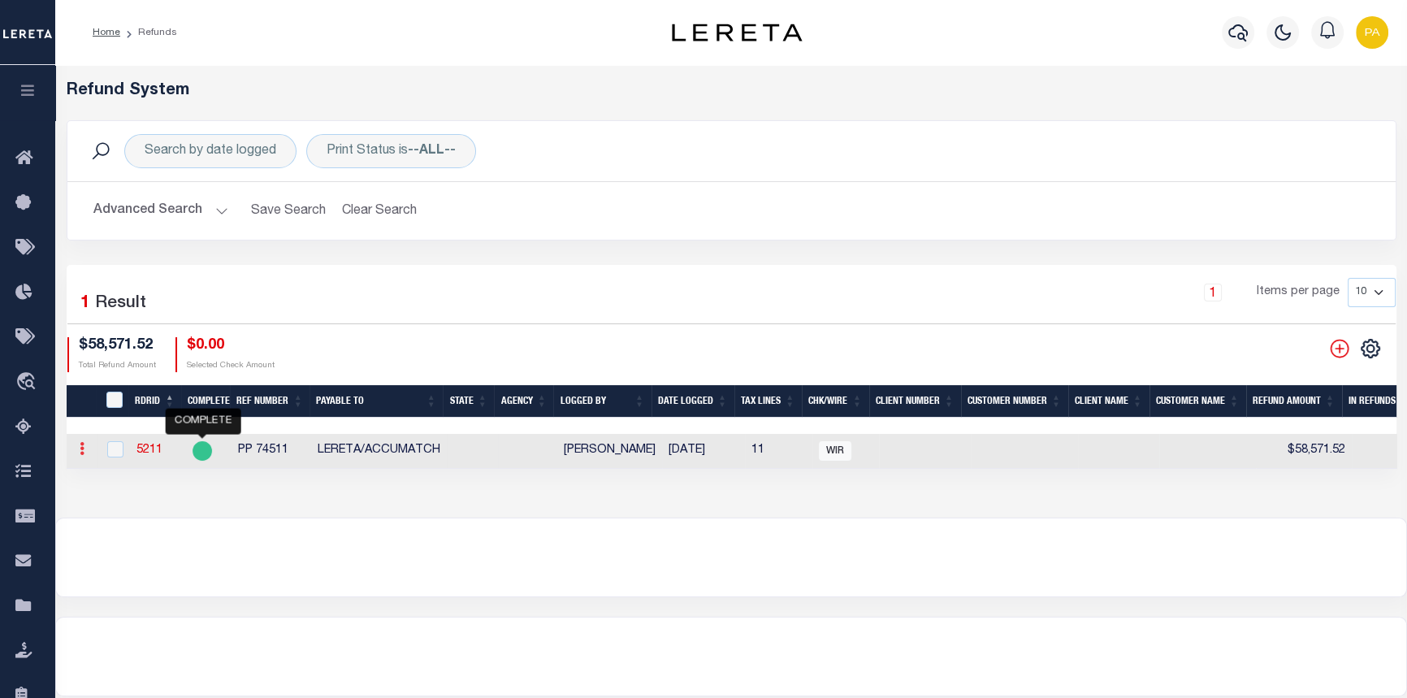
click at [80, 455] on icon at bounding box center [82, 448] width 5 height 13
click at [164, 508] on link "View Refund Detail" at bounding box center [144, 501] width 141 height 27
checkbox input "true"
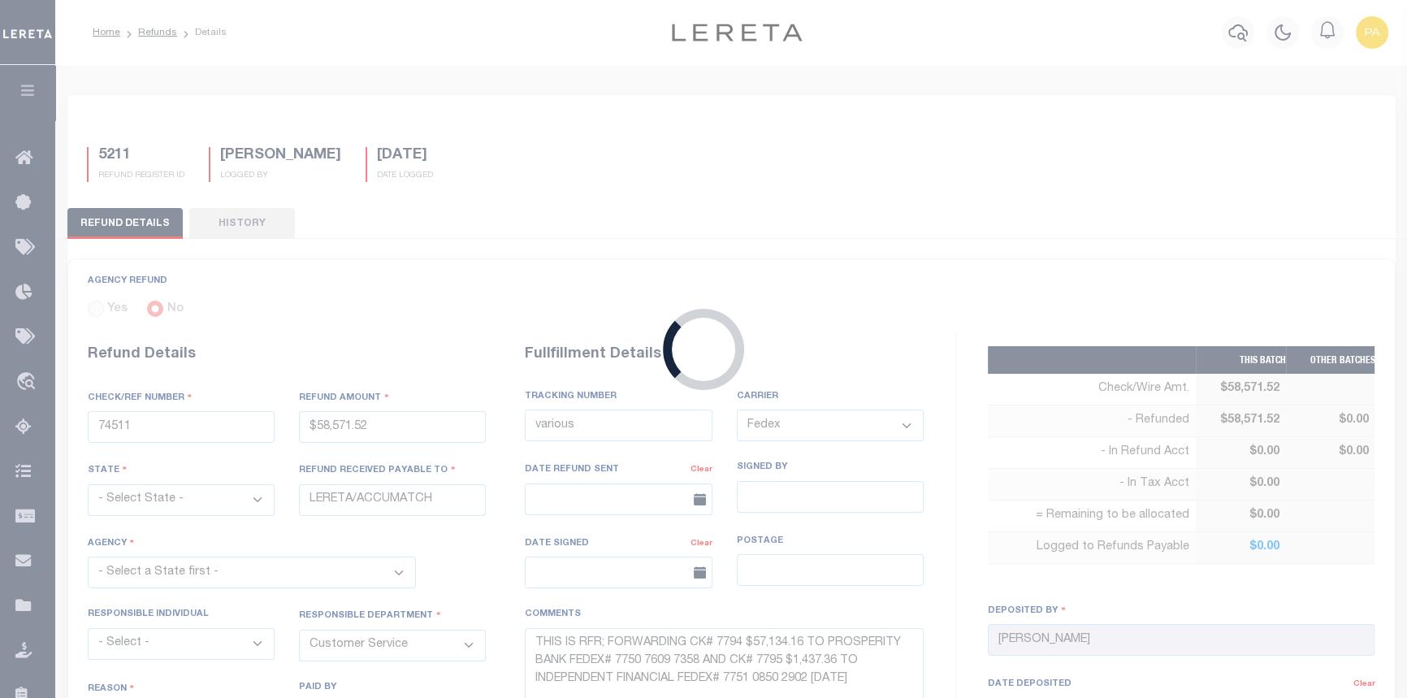
type input "PP 74511"
type input "$58,571.52"
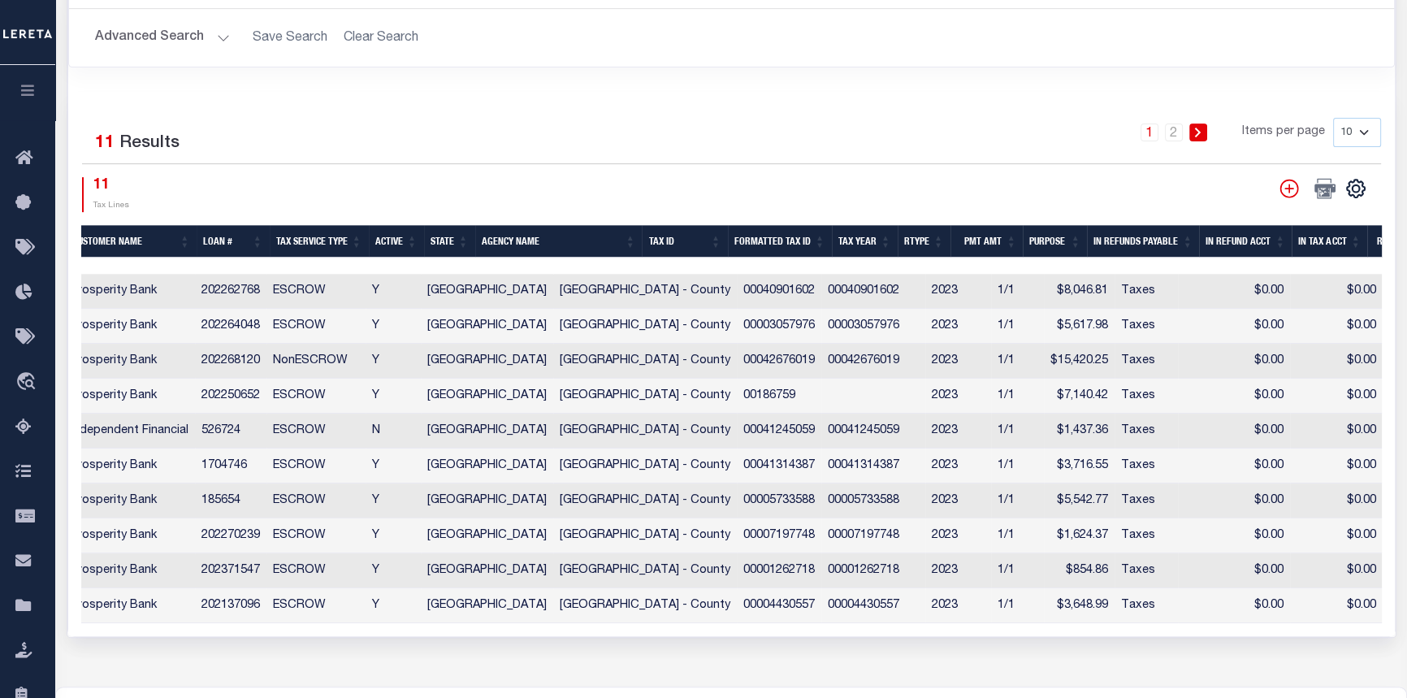
scroll to position [0, 585]
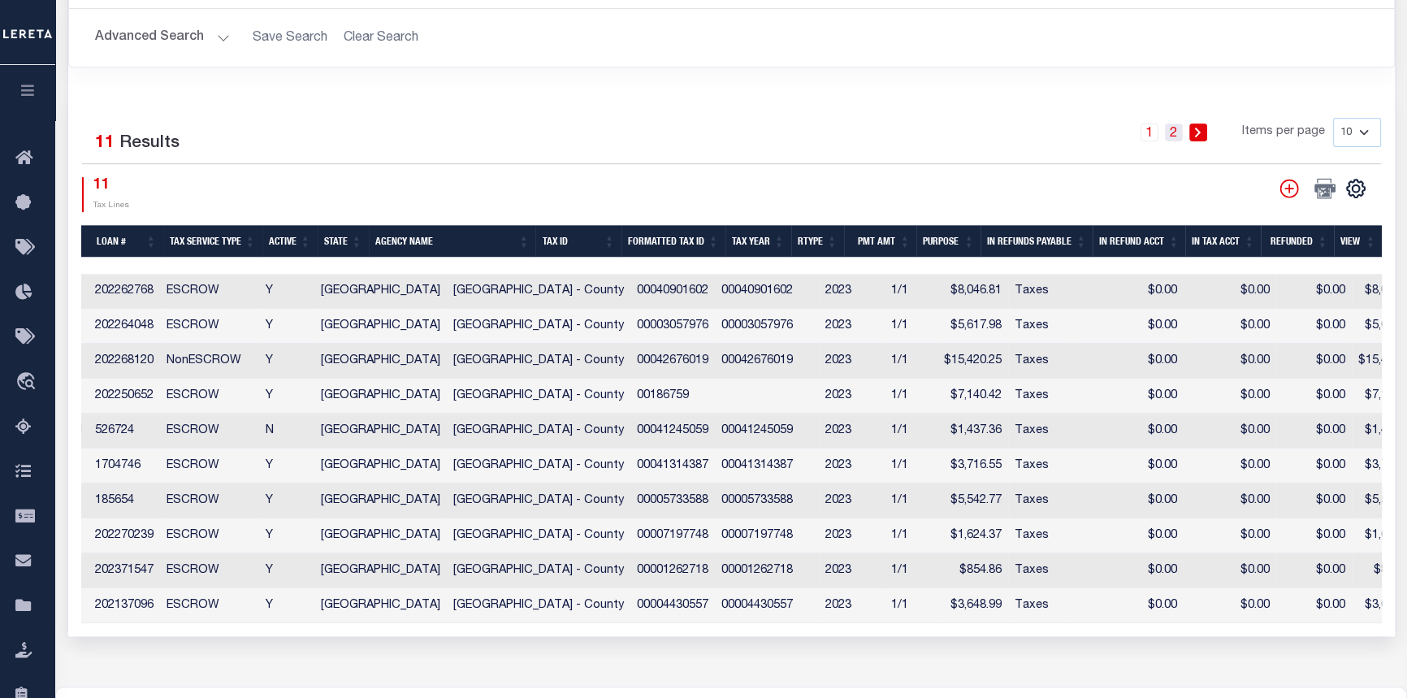
click at [1174, 123] on link "2" at bounding box center [1174, 132] width 18 height 18
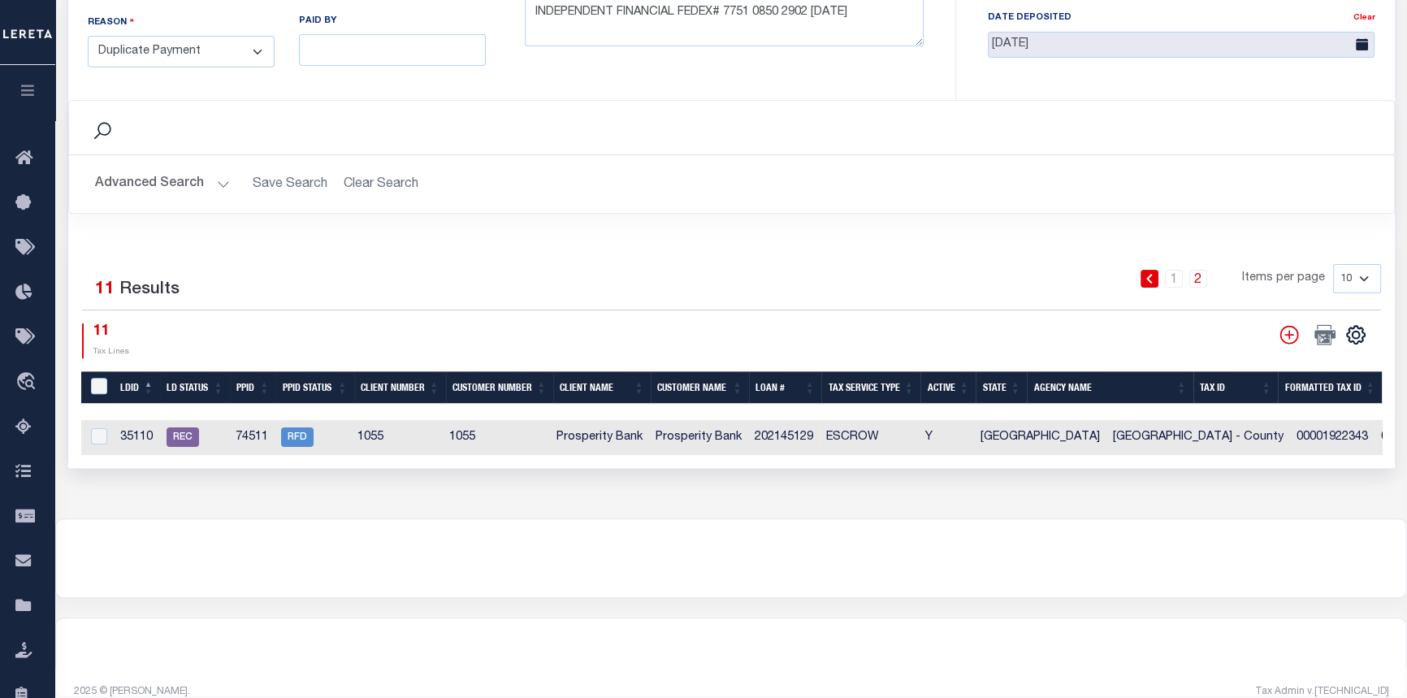
scroll to position [689, 0]
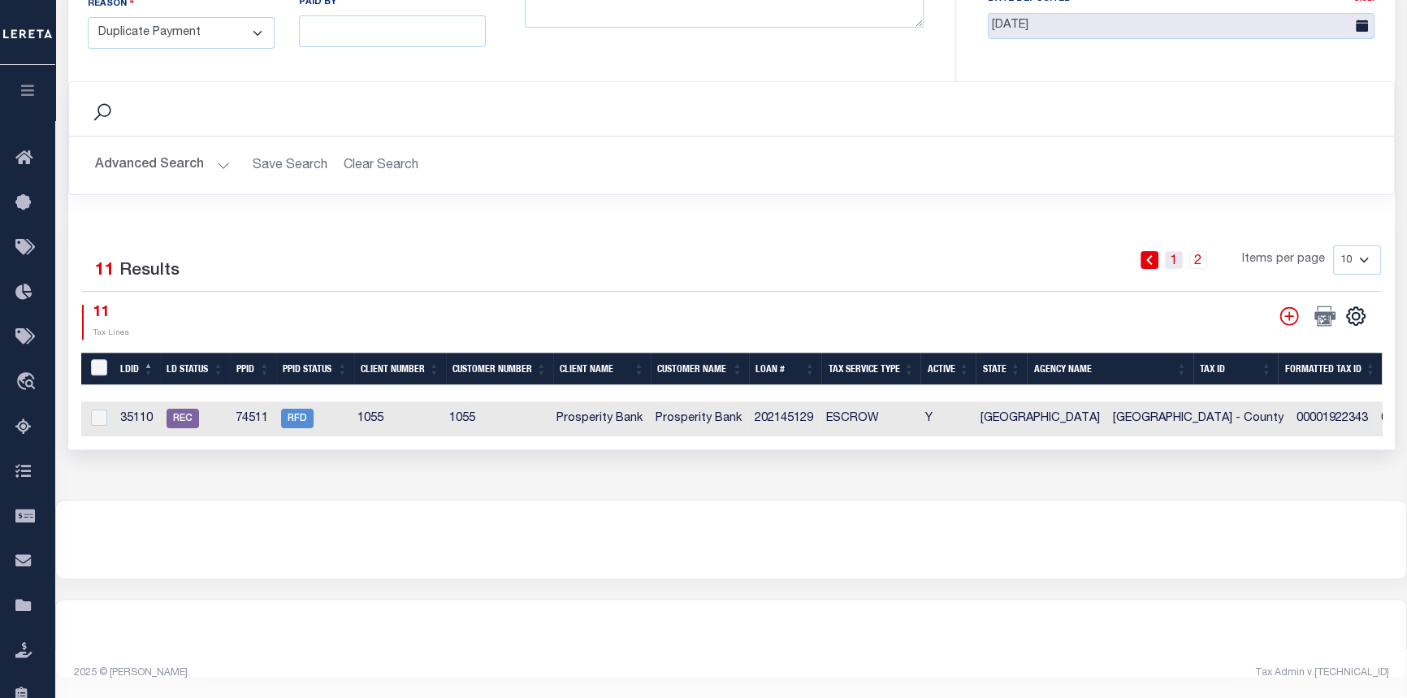
click at [1178, 251] on link "1" at bounding box center [1174, 260] width 18 height 18
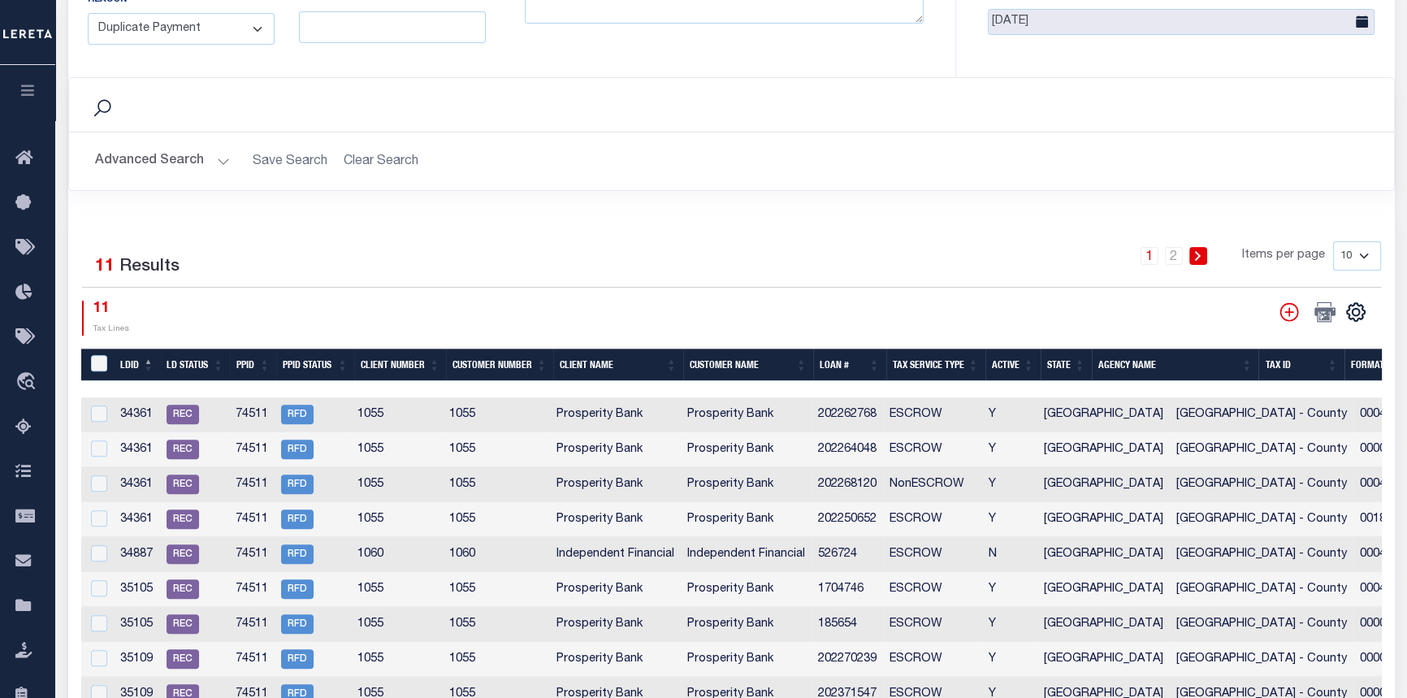
click at [219, 148] on button "Advanced Search" at bounding box center [162, 161] width 135 height 32
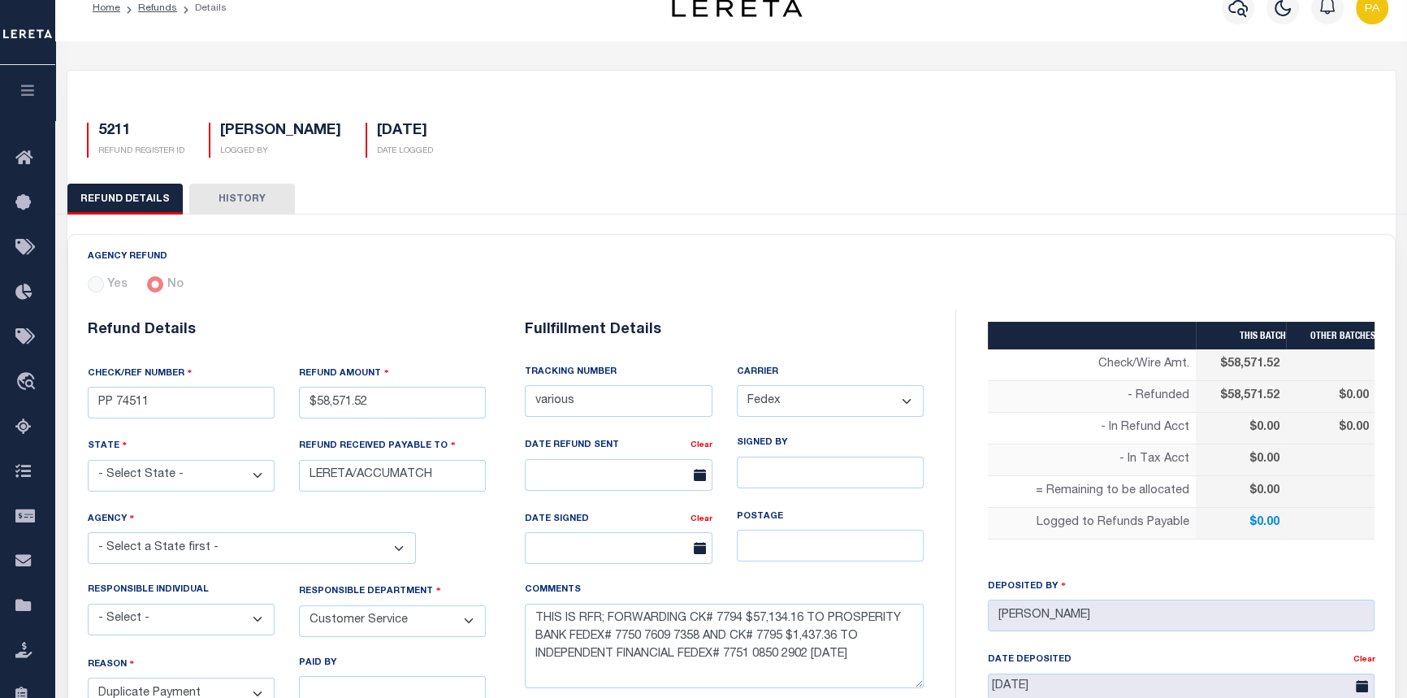
scroll to position [0, 0]
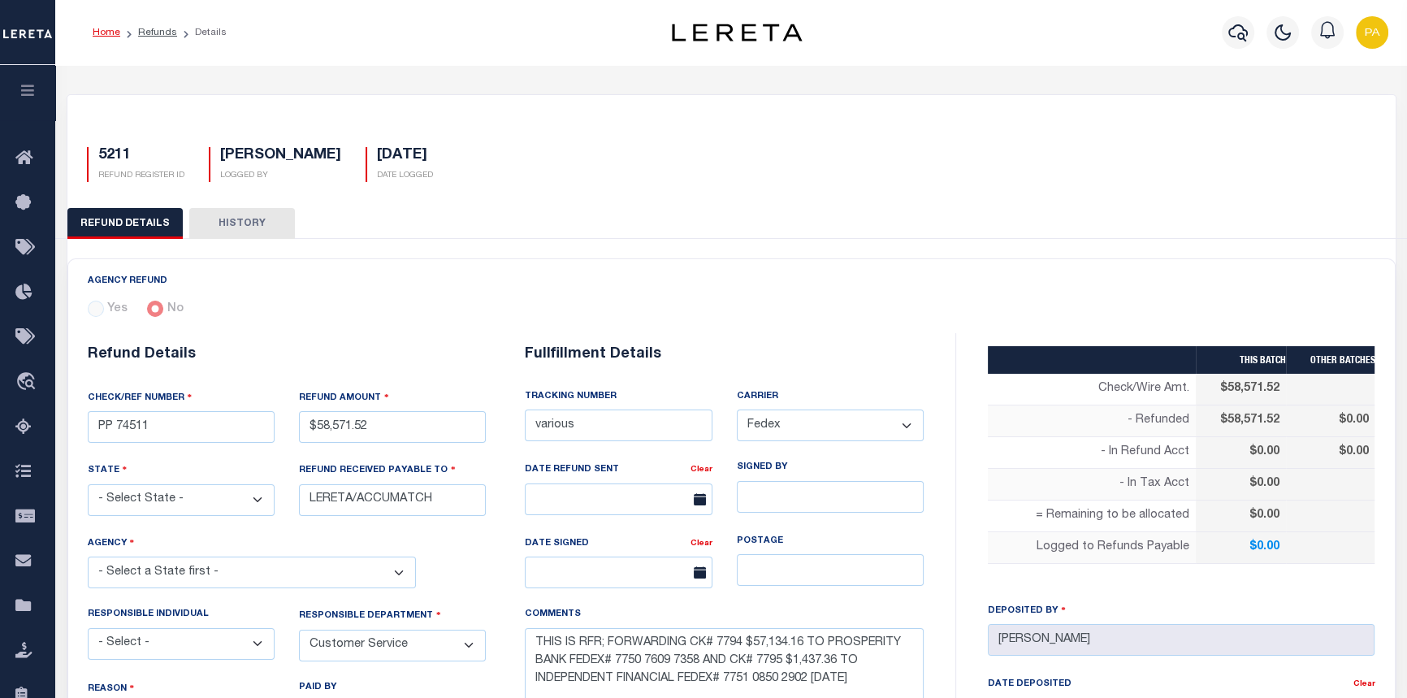
click at [102, 35] on link "Home" at bounding box center [107, 33] width 28 height 10
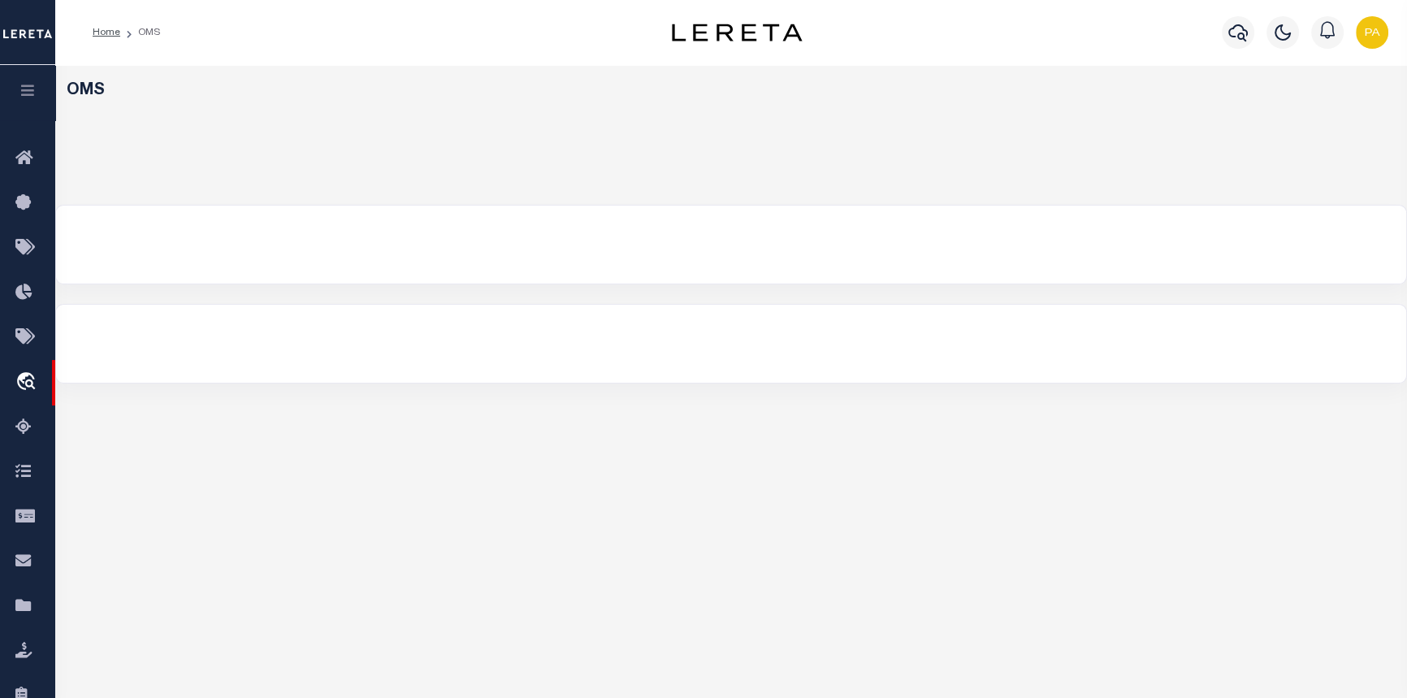
select select "200"
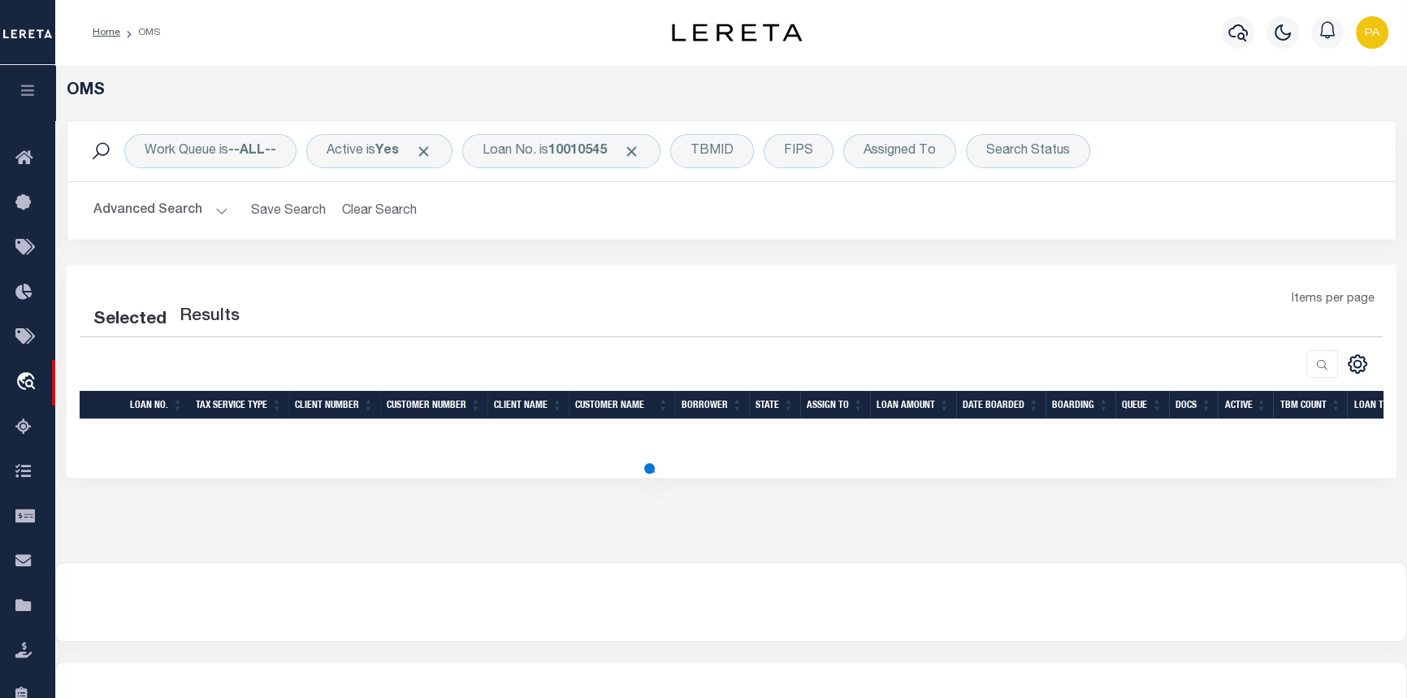
select select "200"
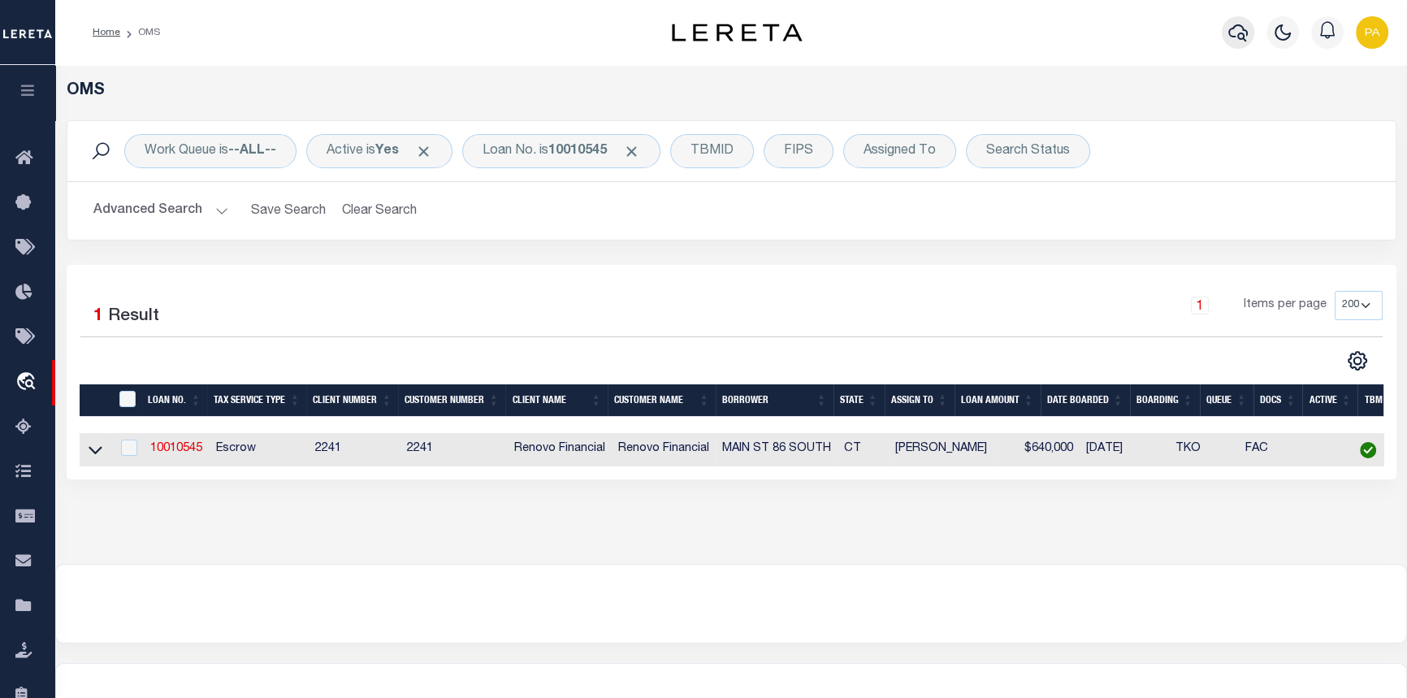
click at [1243, 36] on icon "button" at bounding box center [1237, 32] width 19 height 17
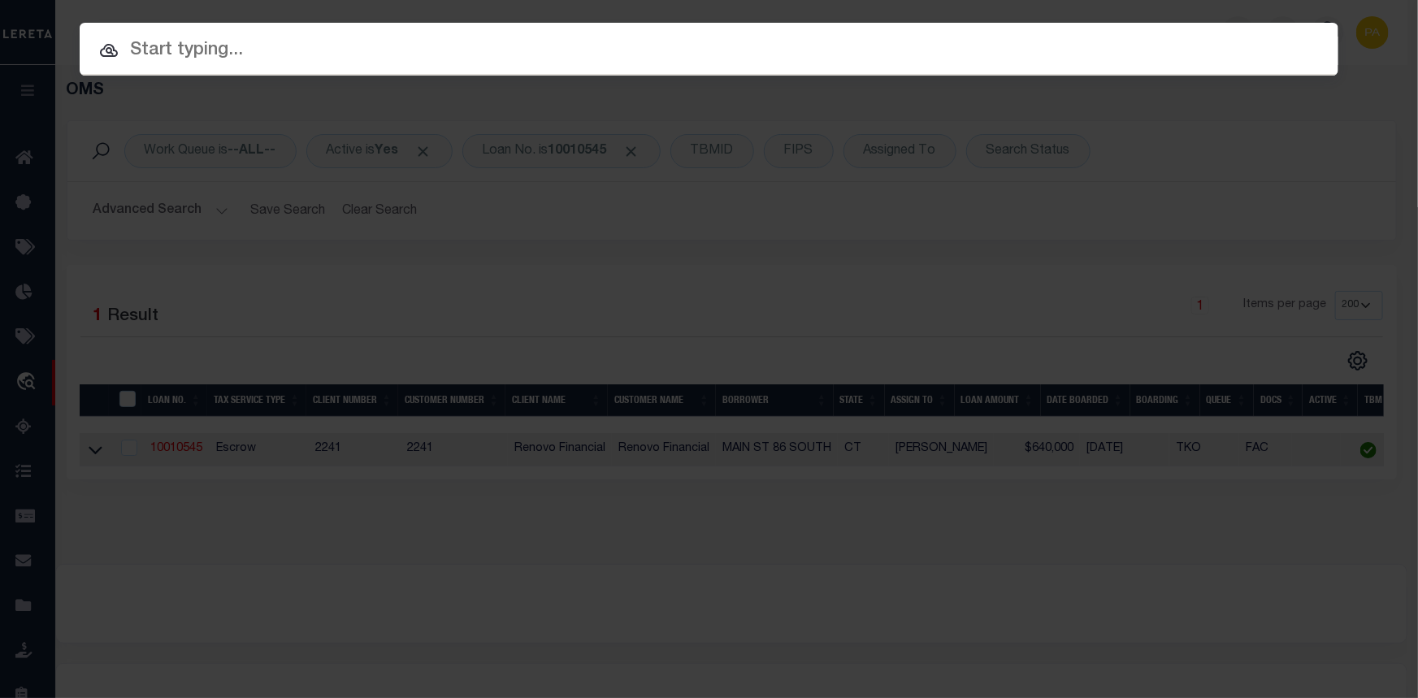
click at [236, 54] on input "text" at bounding box center [709, 51] width 1258 height 28
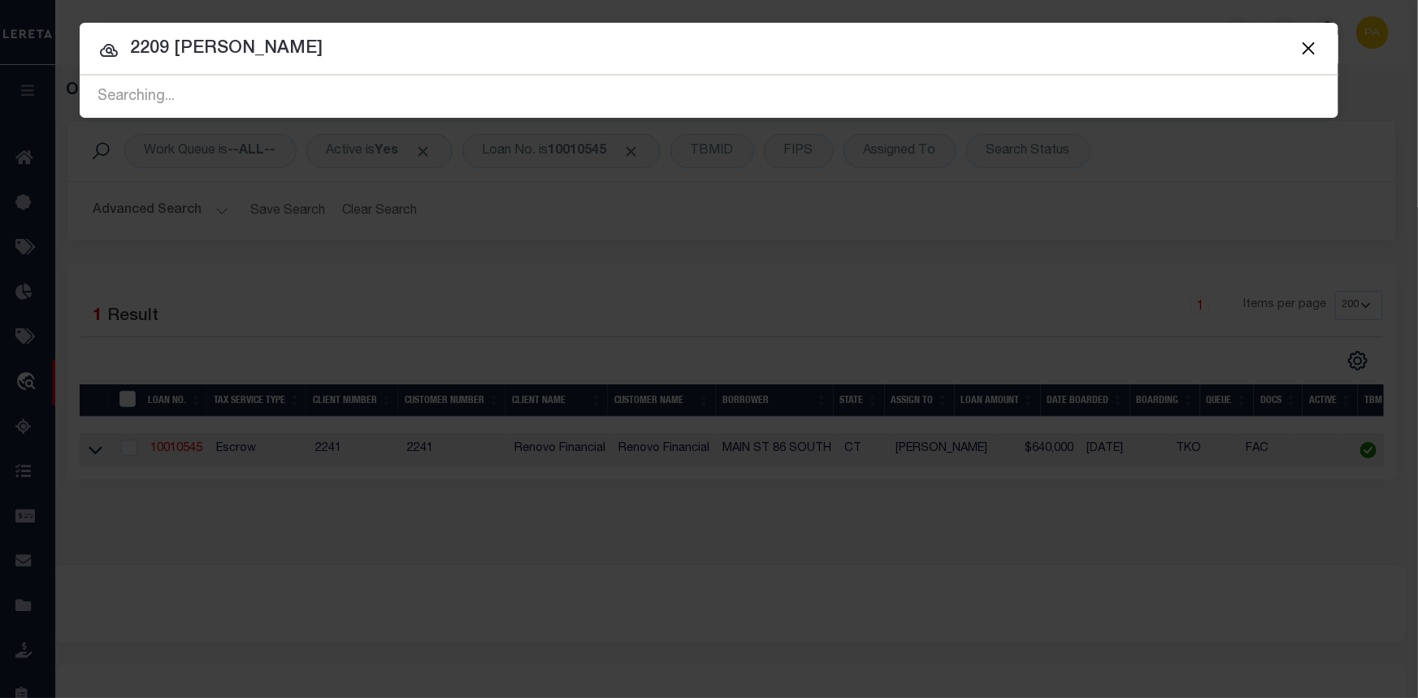
type input "2209 Ellis"
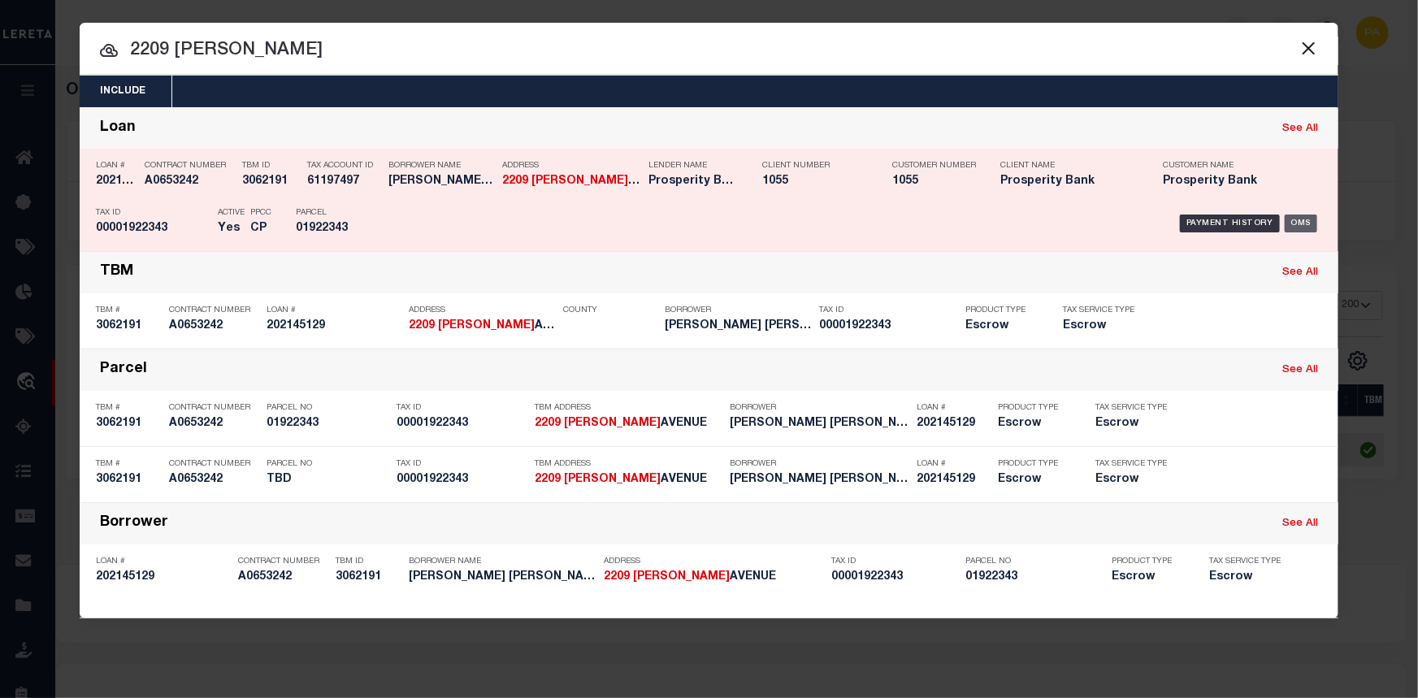
click at [1306, 221] on div "OMS" at bounding box center [1300, 223] width 33 height 18
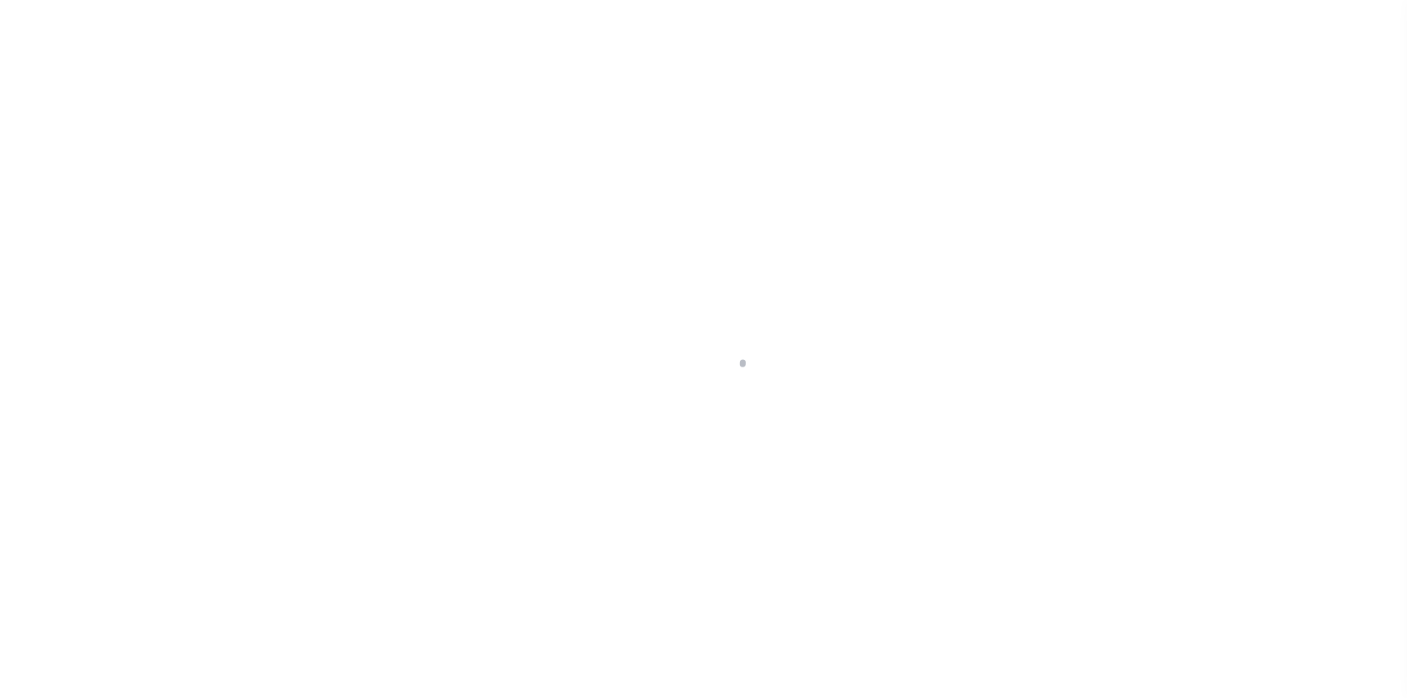
select select "10468"
select select "3978"
select select "100"
select select "Escrow"
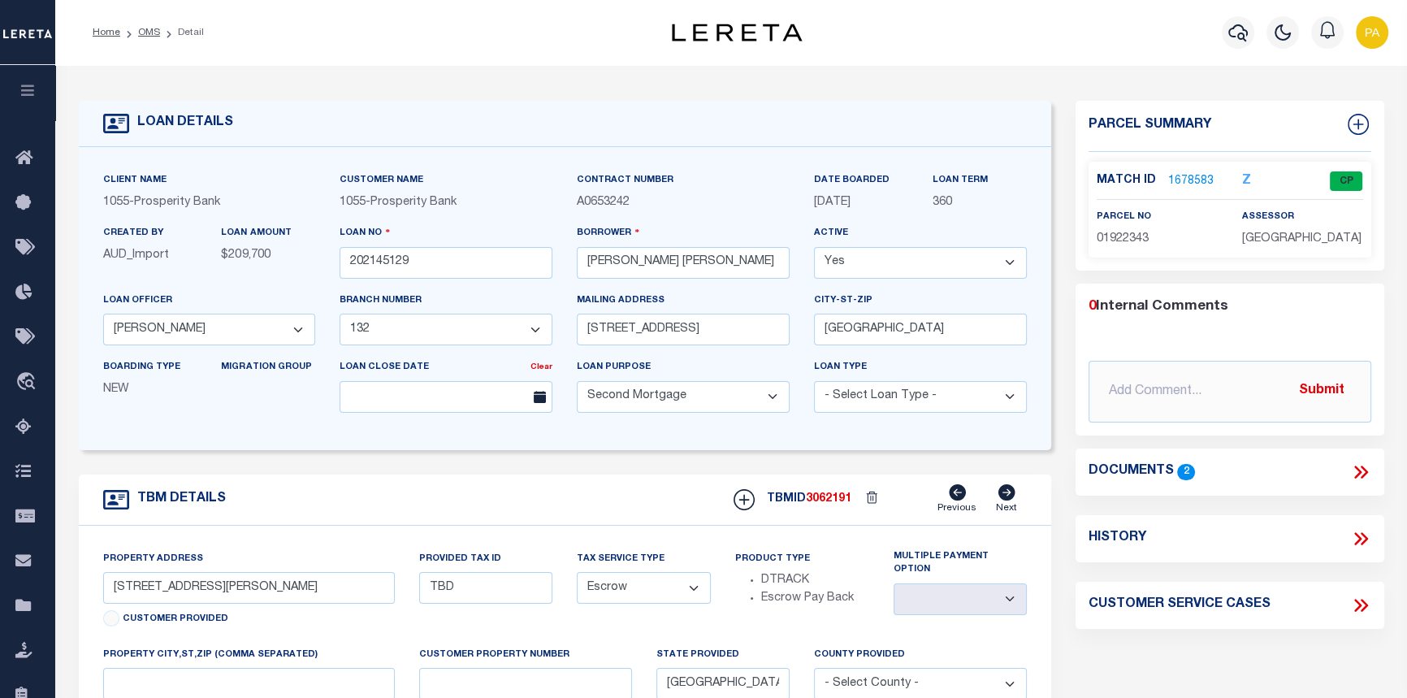
click at [1190, 181] on link "1678583" at bounding box center [1190, 181] width 45 height 17
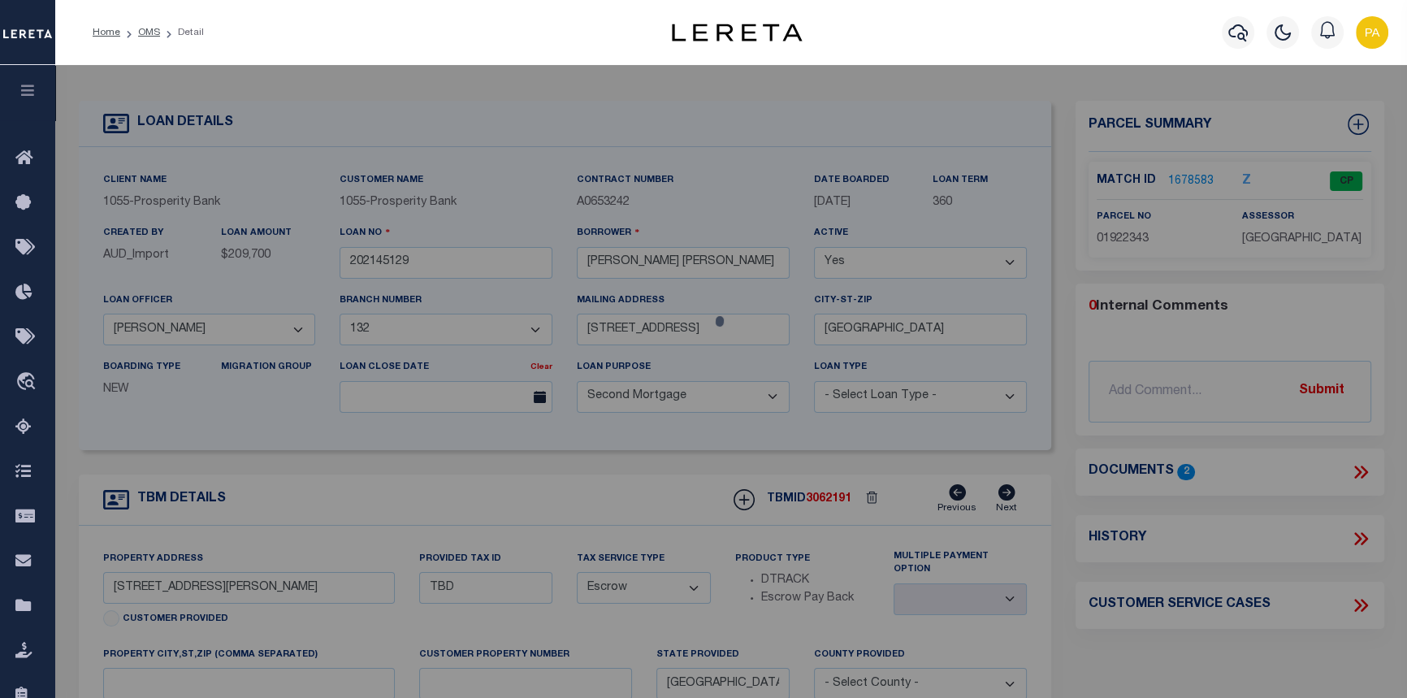
checkbox input "false"
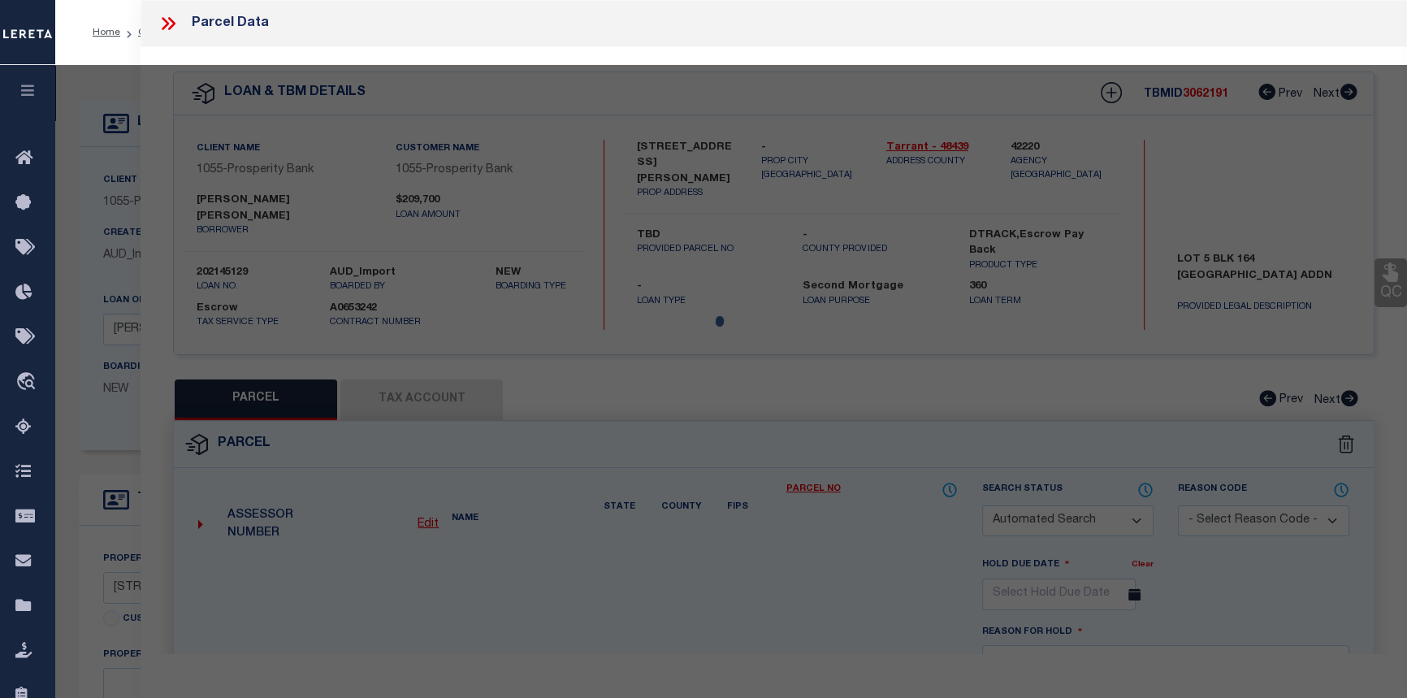
select select "CP"
type input "[PERSON_NAME]"
select select
type input "[STREET_ADDRESS][PERSON_NAME]"
checkbox input "false"
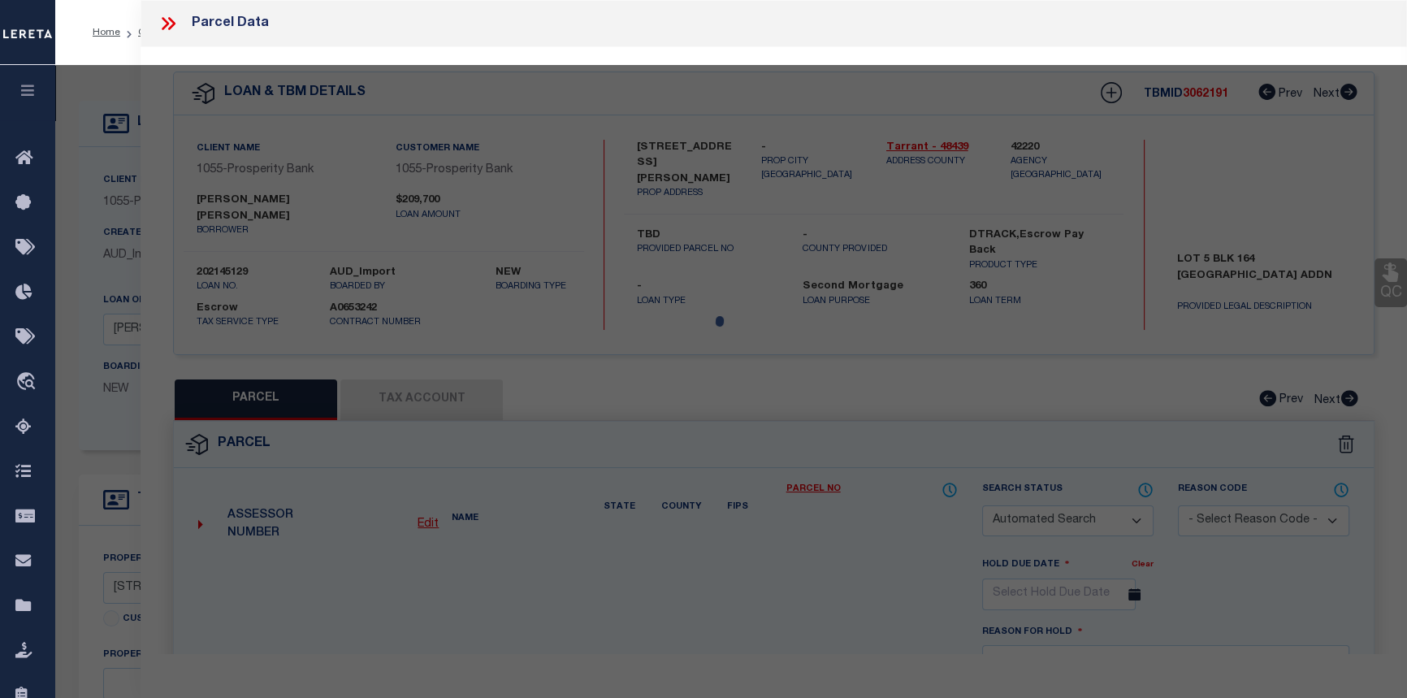
type input "[GEOGRAPHIC_DATA]"
type textarea "[GEOGRAPHIC_DATA] 164 Lot 5 & 6"
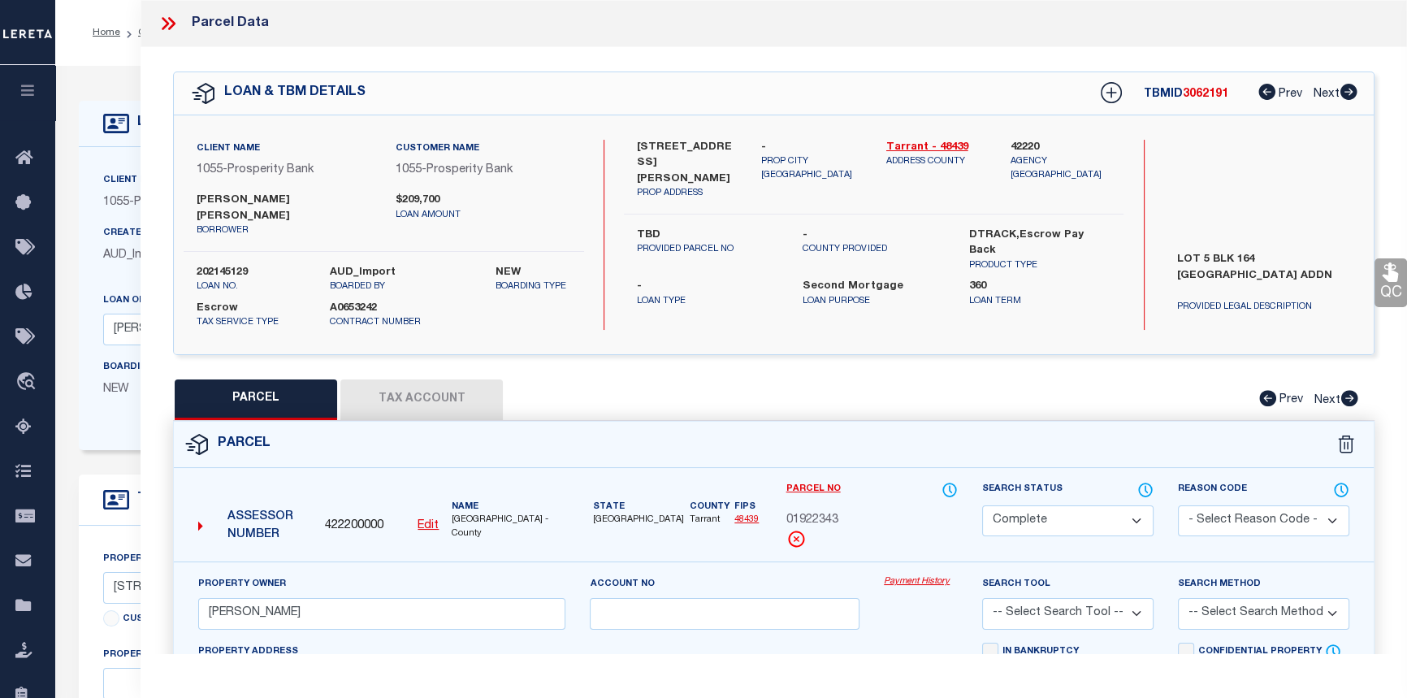
click at [940, 575] on link "Payment History" at bounding box center [921, 582] width 74 height 14
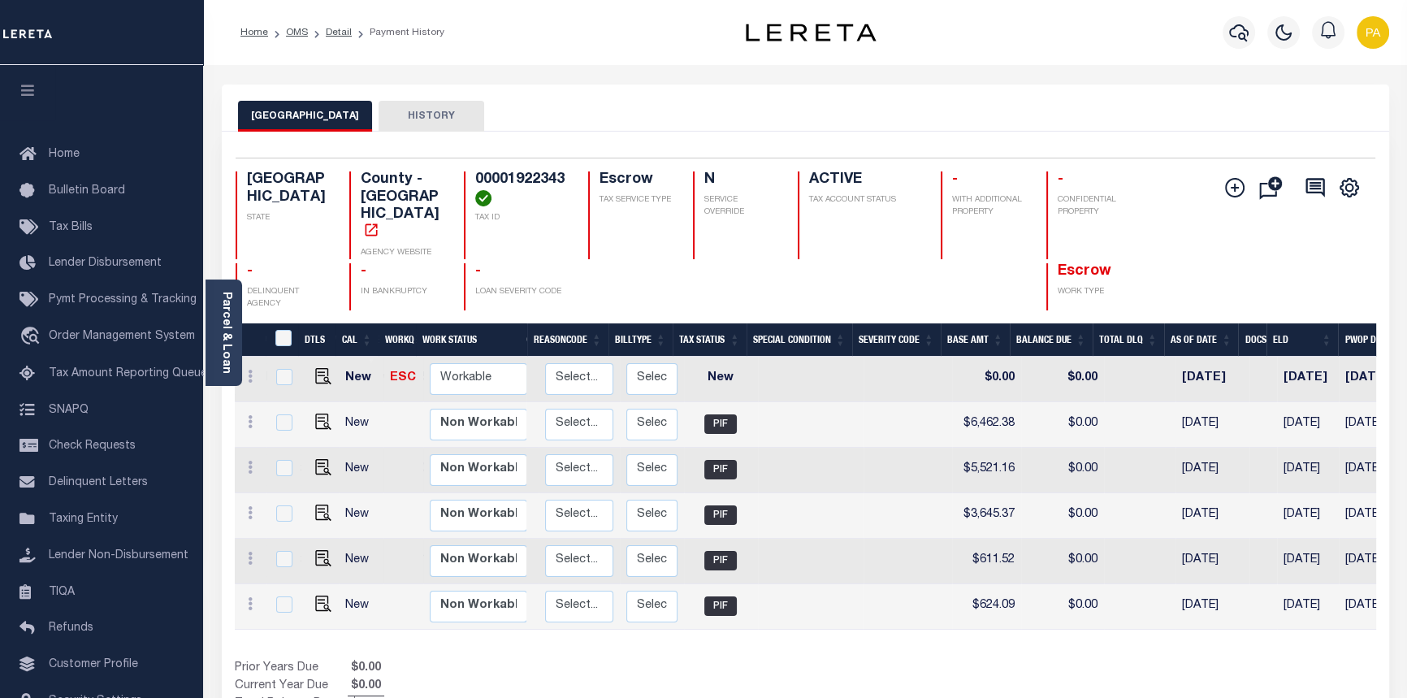
scroll to position [0, 447]
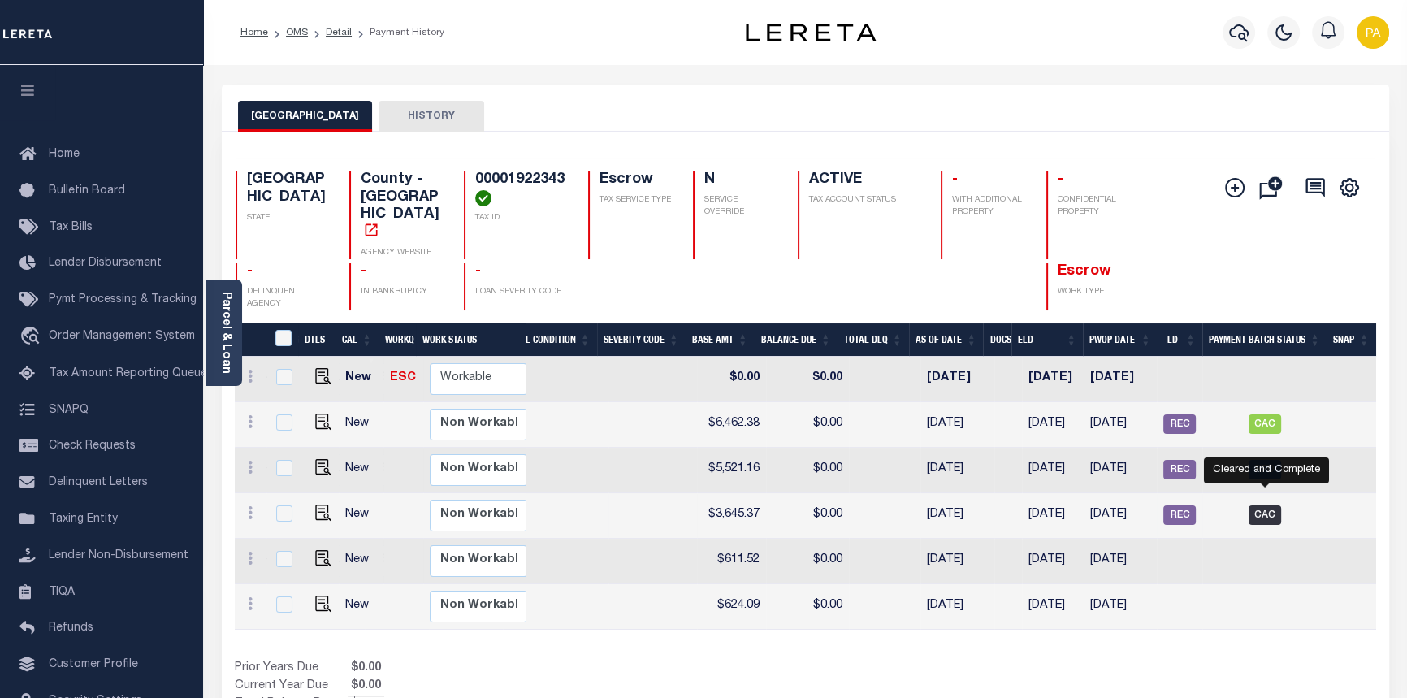
click at [1267, 505] on span "CAC" at bounding box center [1265, 514] width 32 height 19
checkbox input "true"
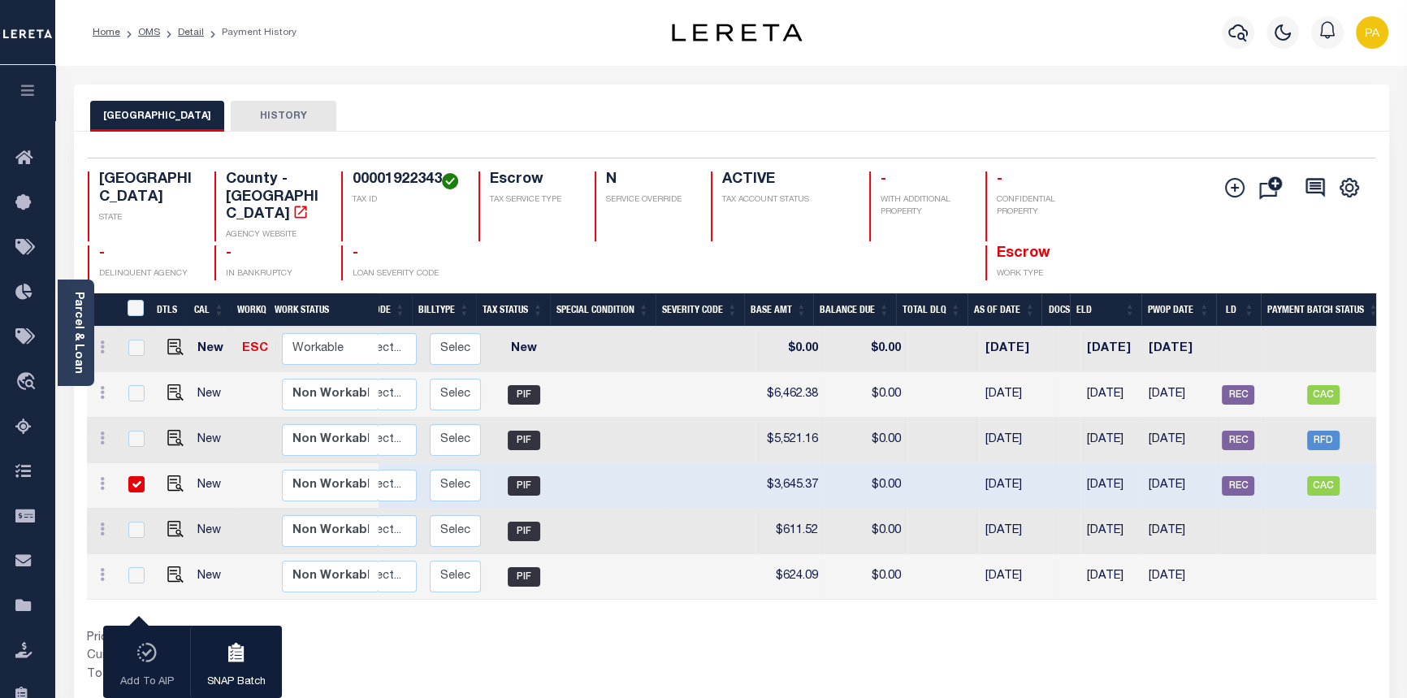
scroll to position [0, 0]
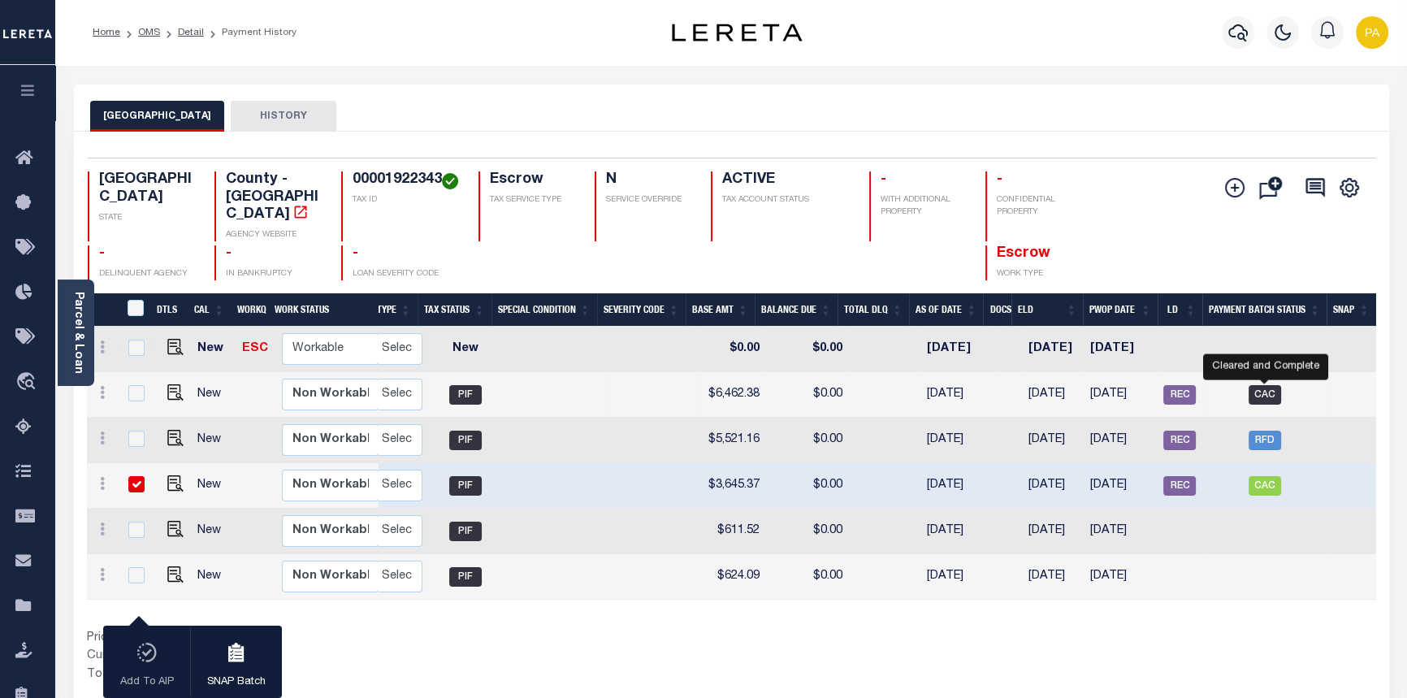
click at [1261, 385] on span "CAC" at bounding box center [1265, 394] width 32 height 19
checkbox input "true"
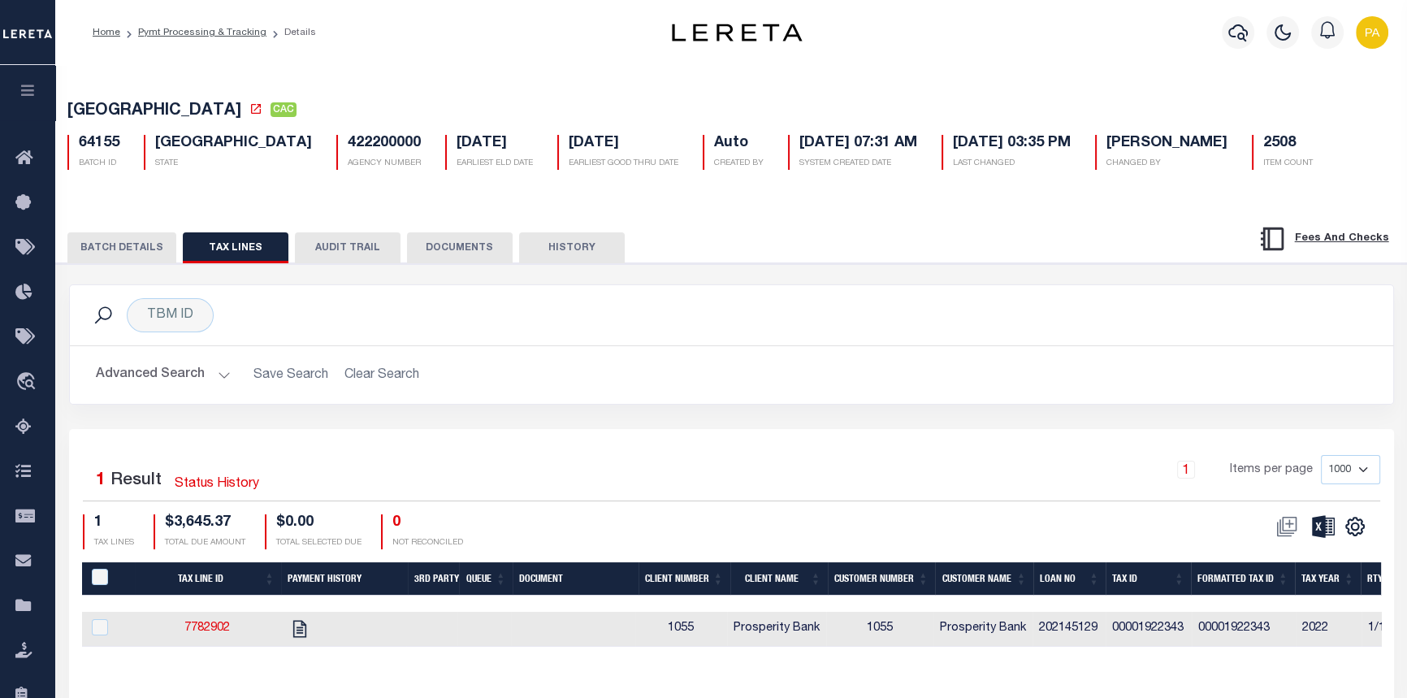
click at [116, 250] on button "BATCH DETAILS" at bounding box center [121, 247] width 109 height 31
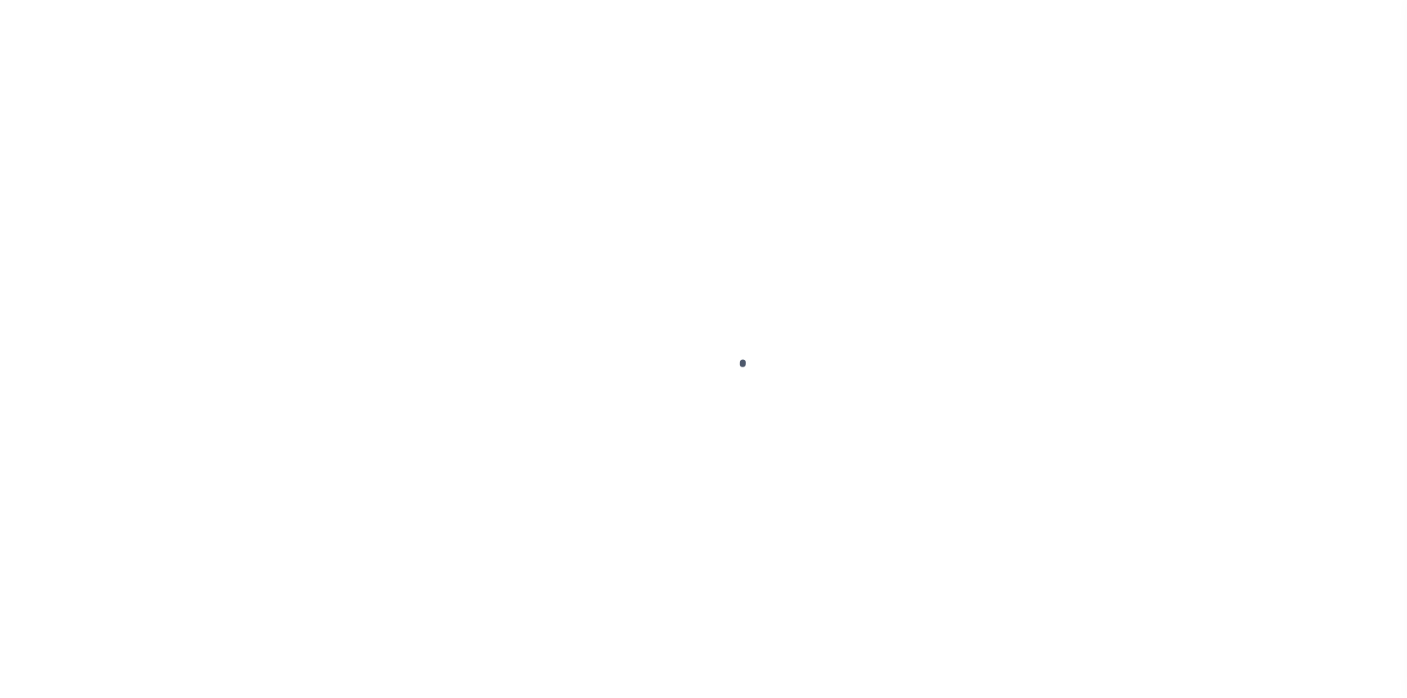
select select "CAC"
select select "TRA"
select select "[PERSON_NAME]"
select select "OTH"
select select "37"
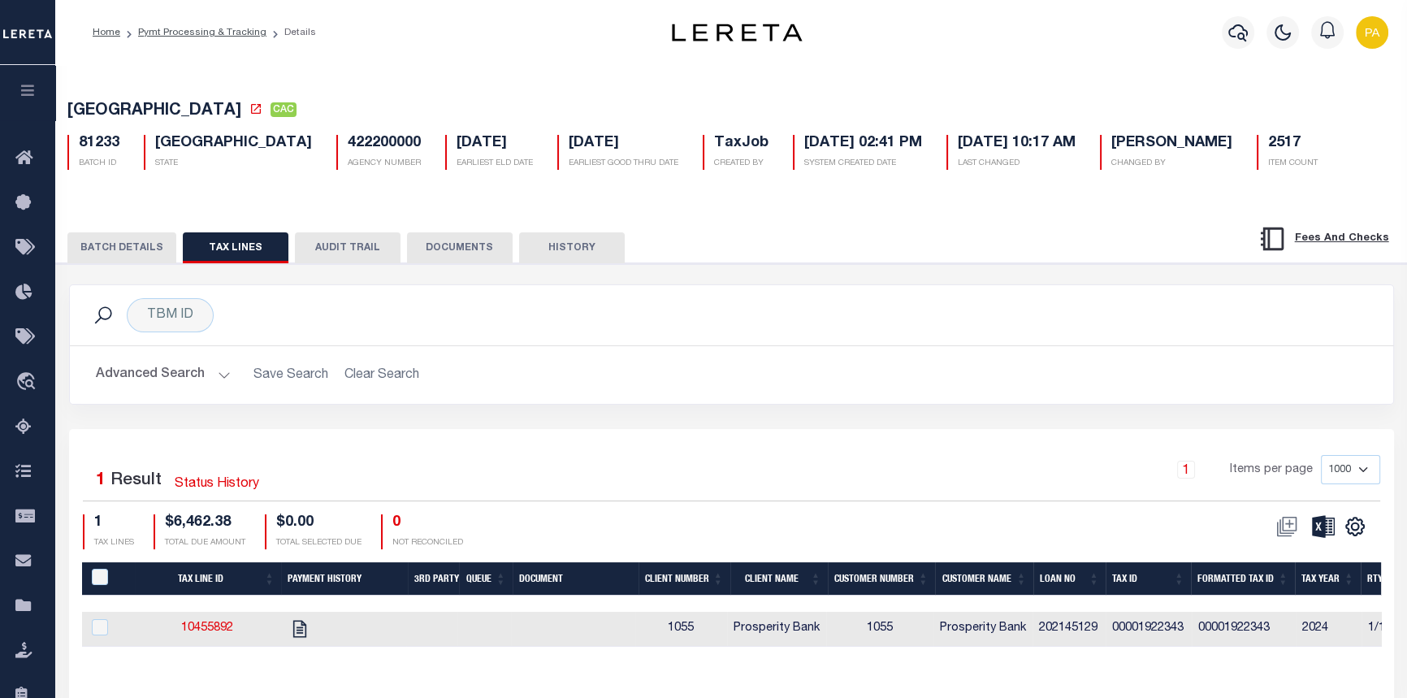
click at [114, 253] on button "BATCH DETAILS" at bounding box center [121, 247] width 109 height 31
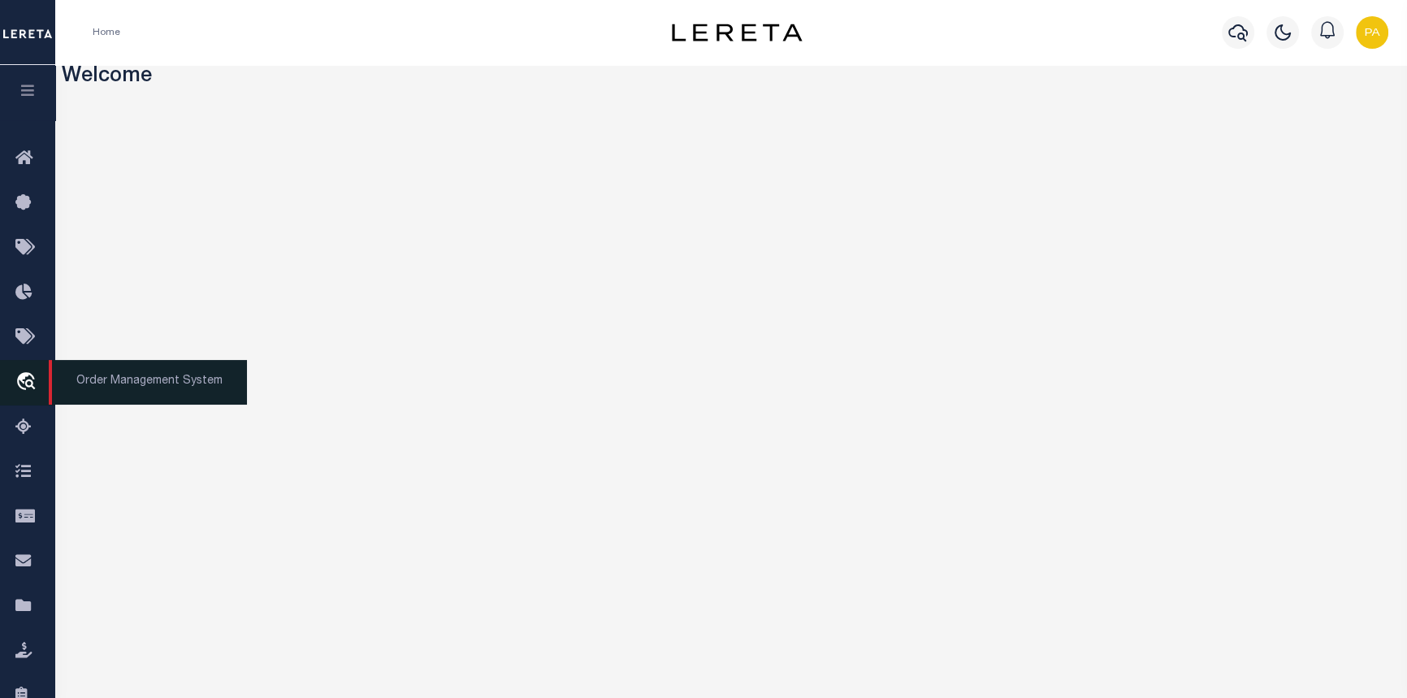
click at [154, 397] on span "Order Management System" at bounding box center [148, 382] width 198 height 45
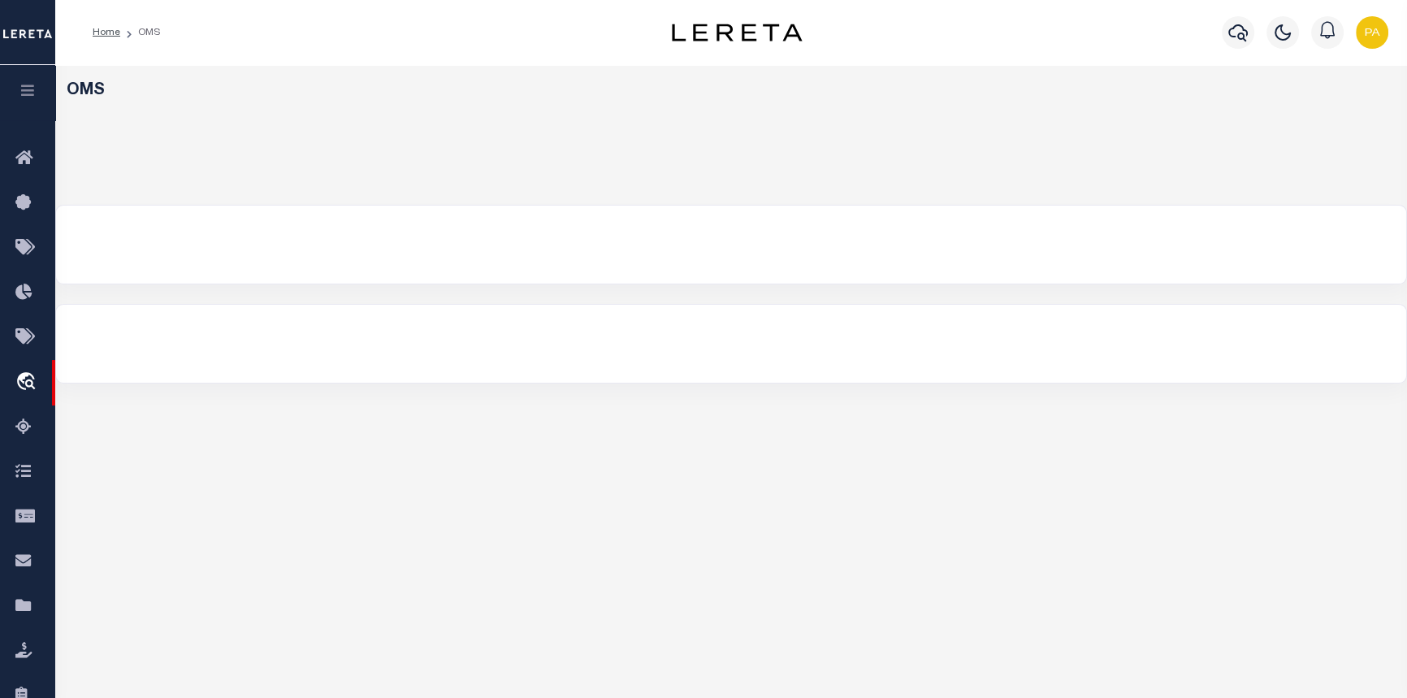
select select "200"
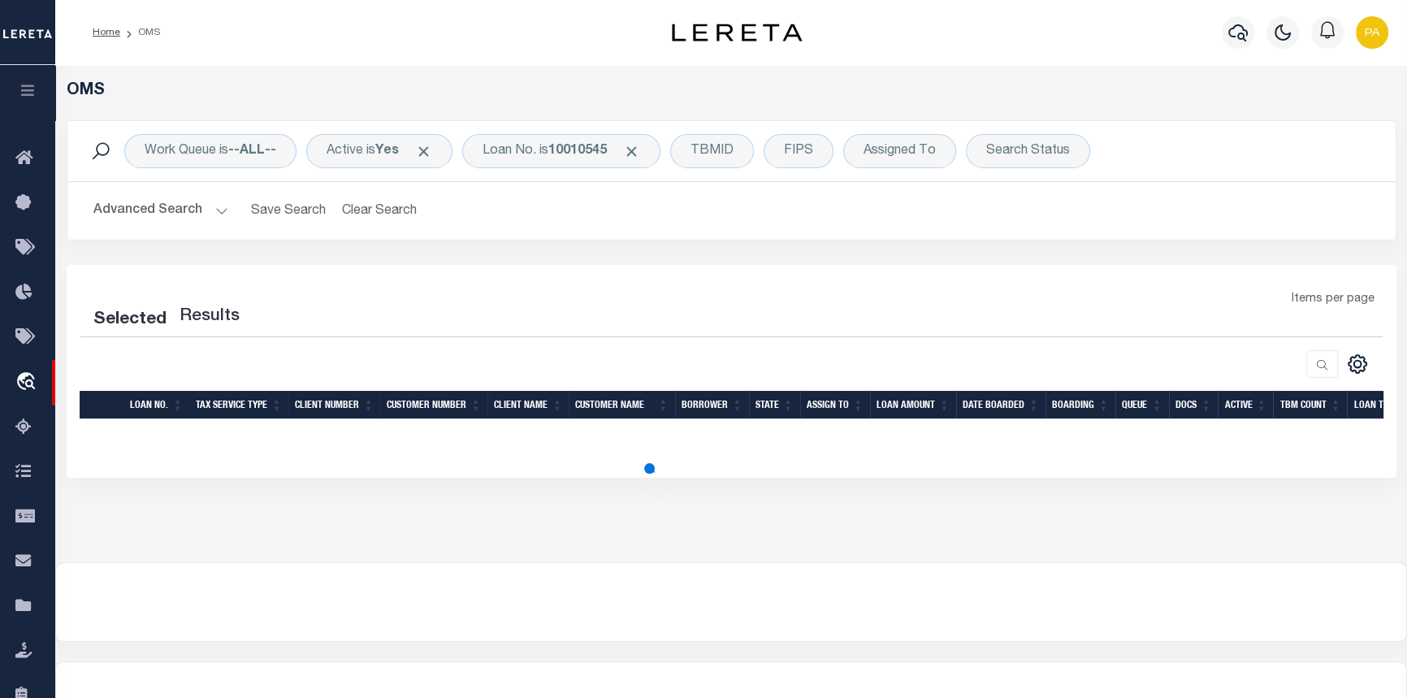
select select "200"
